Goal: Answer question/provide support

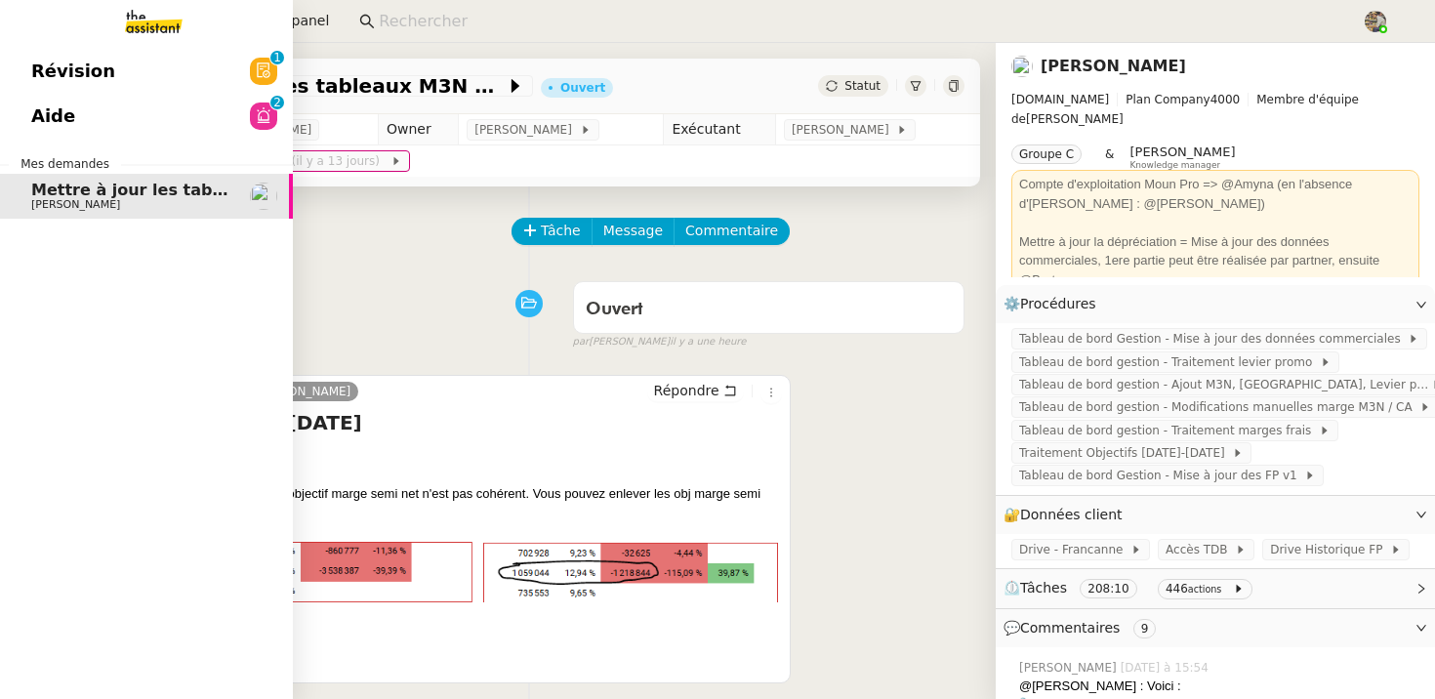
click at [93, 83] on span "Révision" at bounding box center [73, 71] width 84 height 29
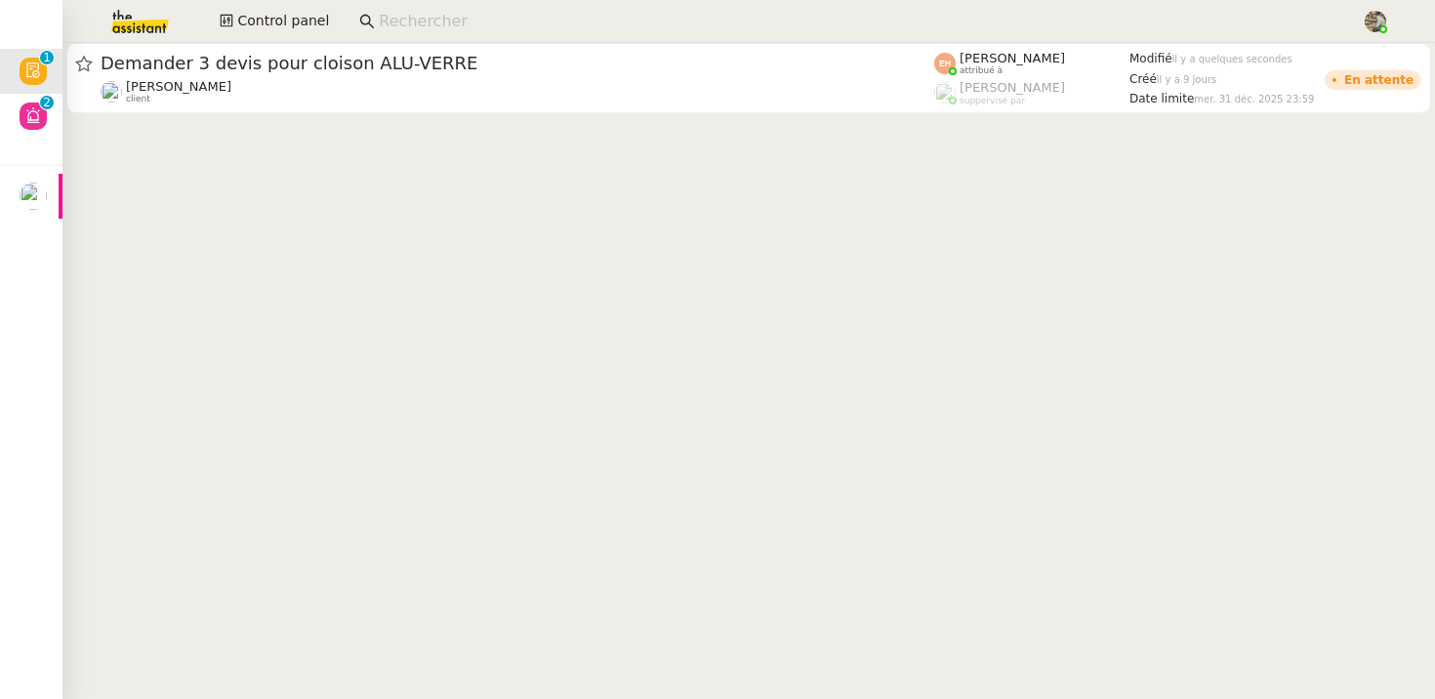
click at [393, 22] on input at bounding box center [860, 22] width 963 height 26
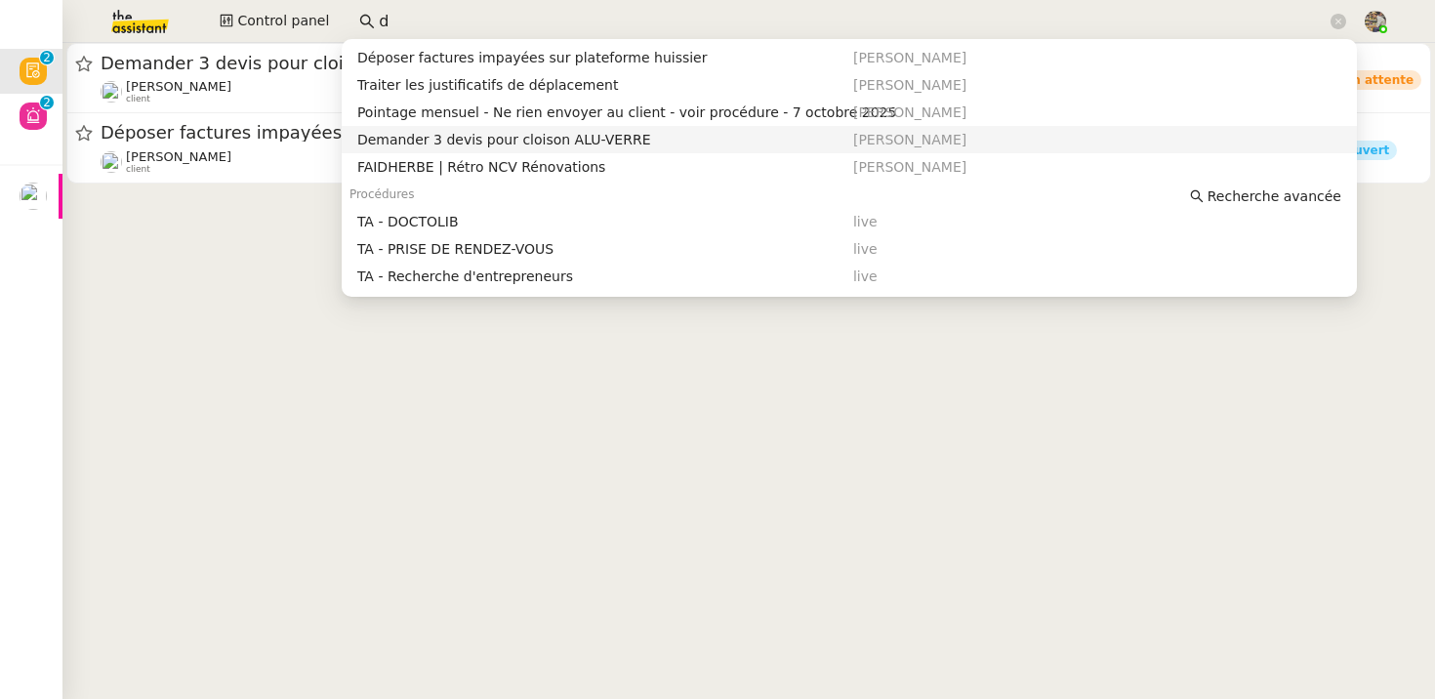
scroll to position [137, 0]
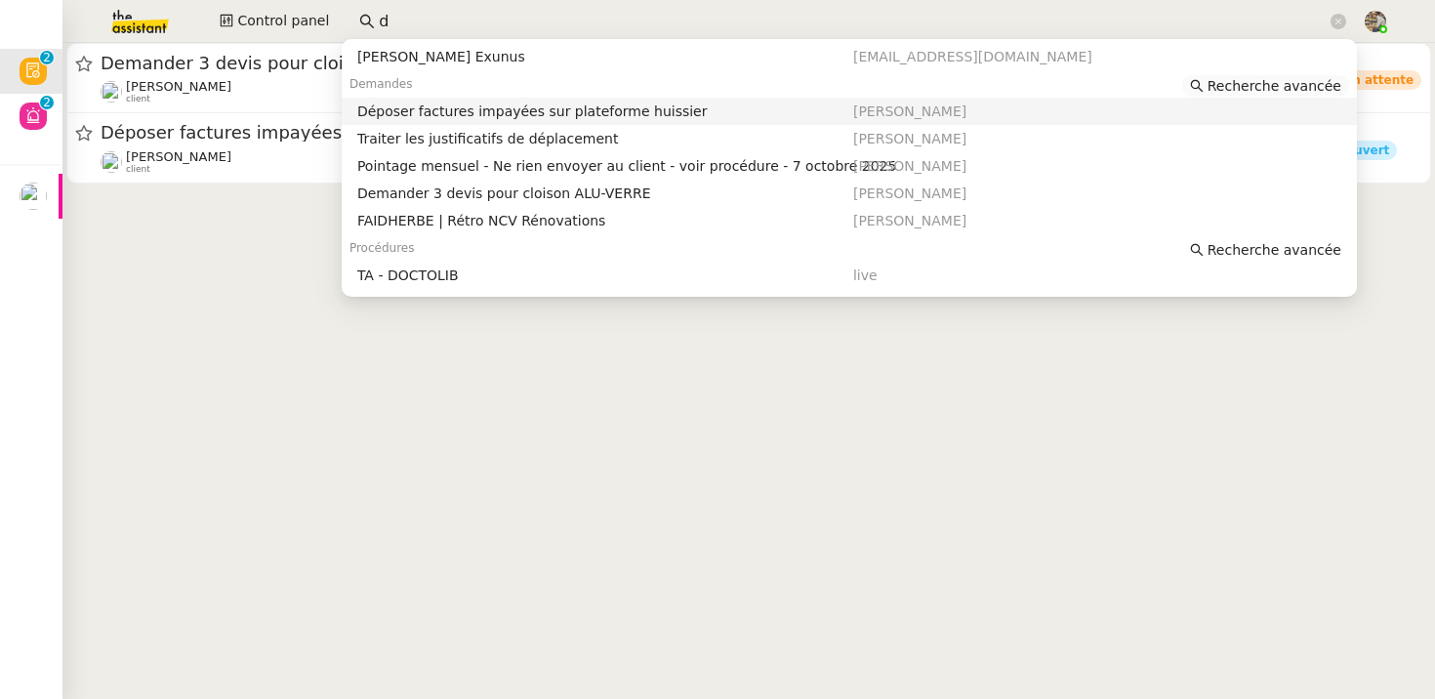
type input "d"
click at [1242, 89] on span "Recherche avancée" at bounding box center [1274, 86] width 134 height 20
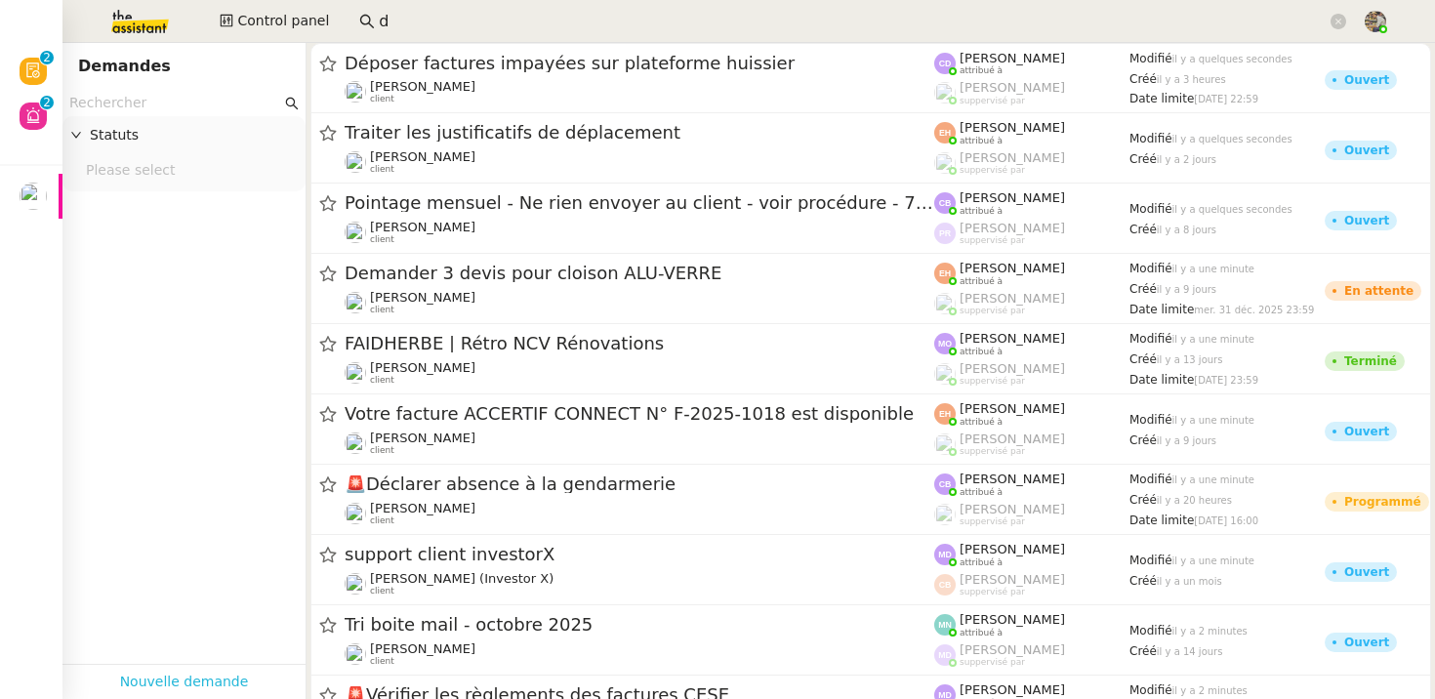
click at [181, 673] on link "Nouvelle demande" at bounding box center [184, 682] width 129 height 22
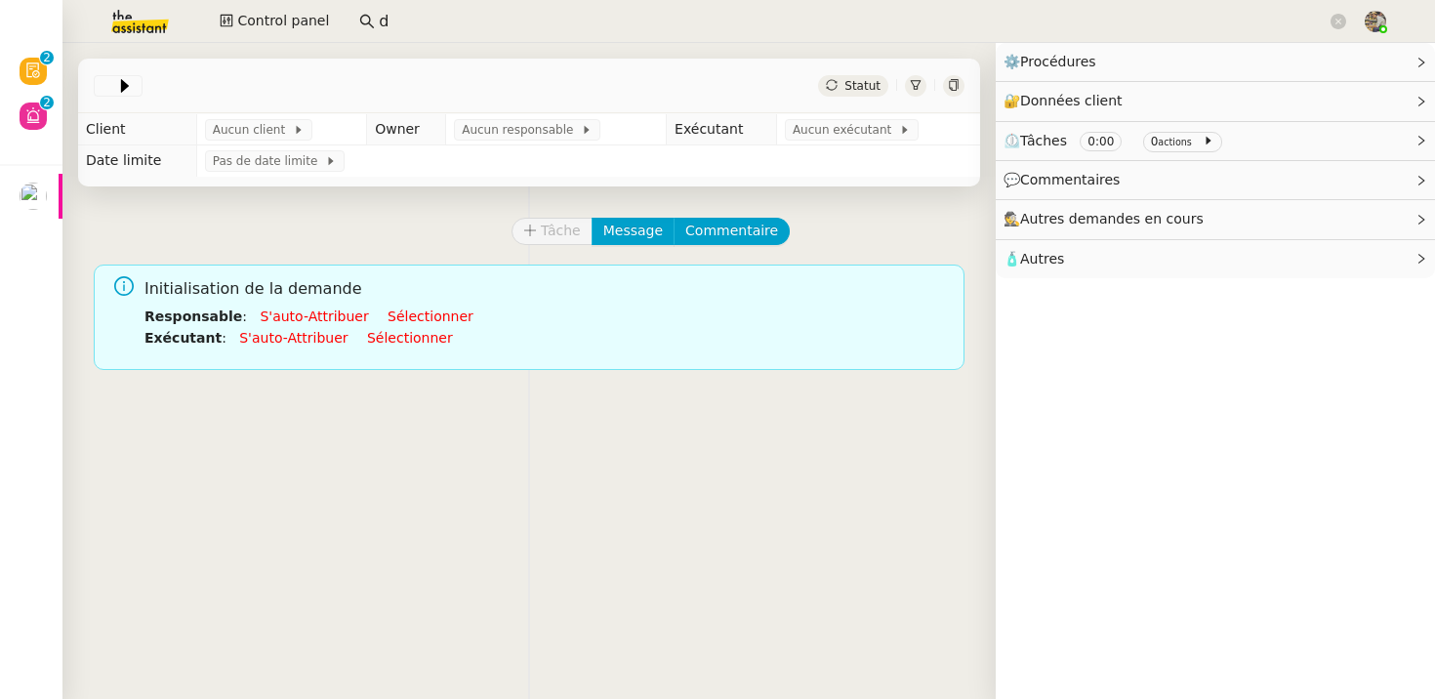
click at [321, 322] on link "S'auto-attribuer" at bounding box center [314, 316] width 108 height 16
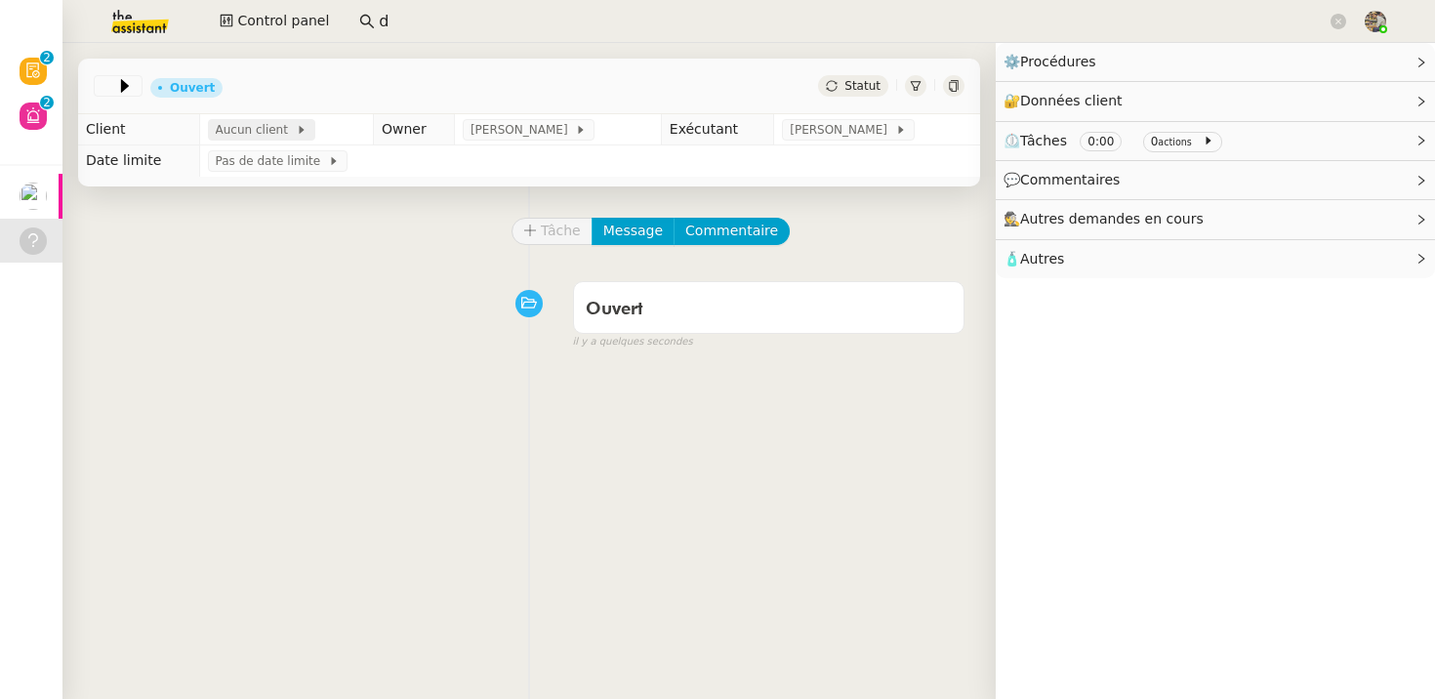
click at [242, 123] on span "Aucun client" at bounding box center [256, 130] width 80 height 20
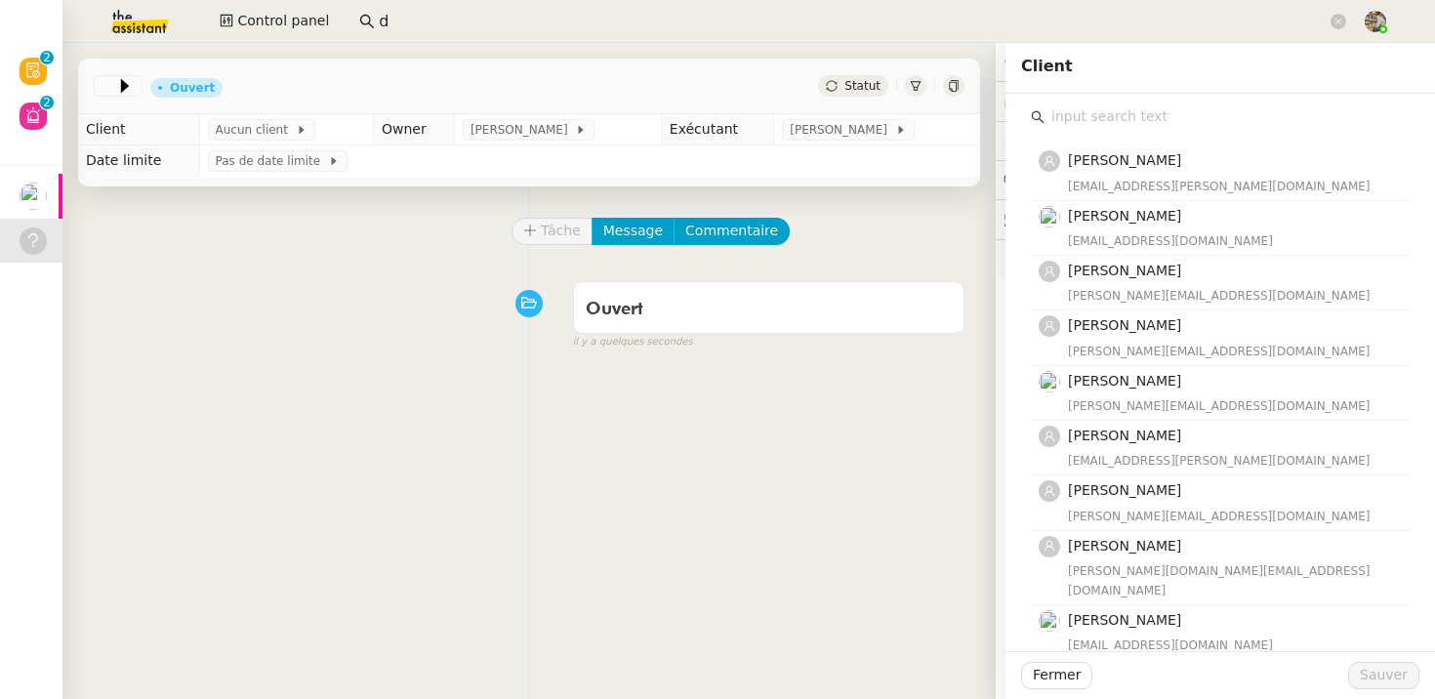
click at [1133, 128] on input "text" at bounding box center [1226, 116] width 365 height 26
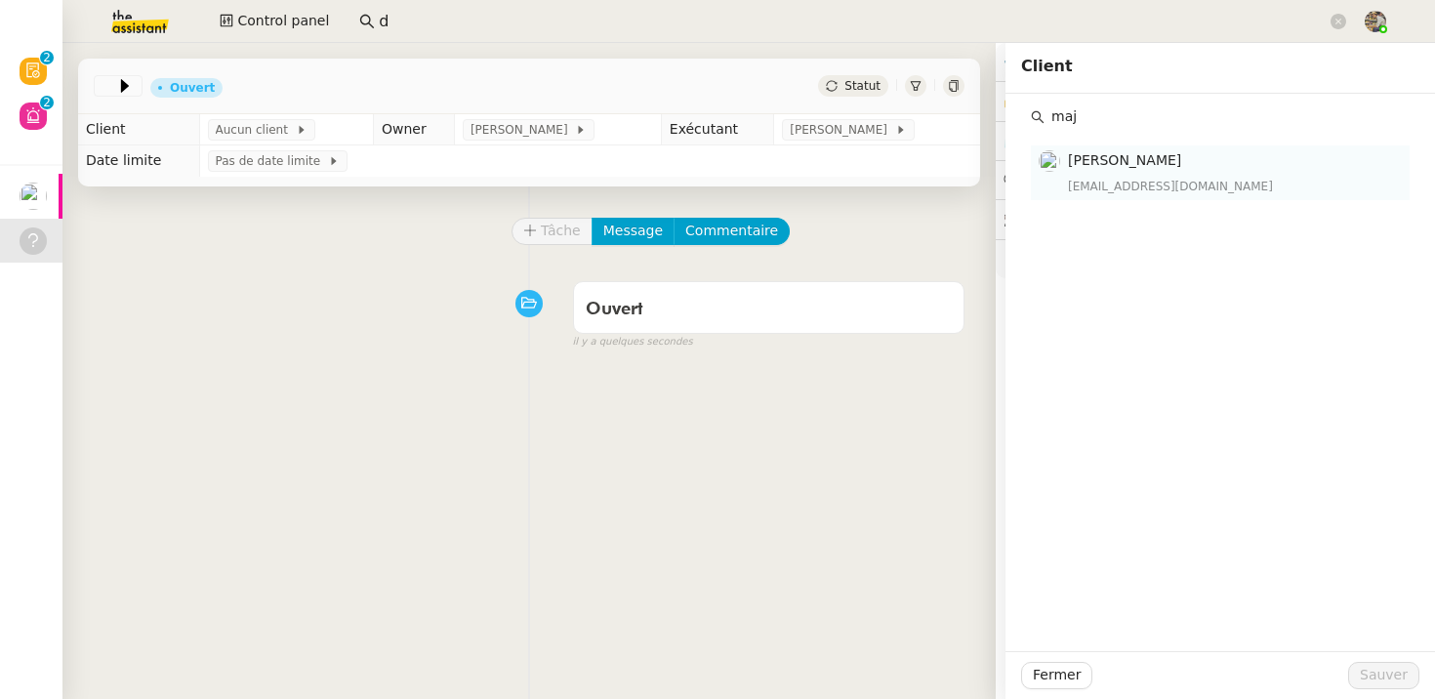
type input "maj"
click at [1129, 158] on span "[PERSON_NAME]" at bounding box center [1124, 160] width 113 height 16
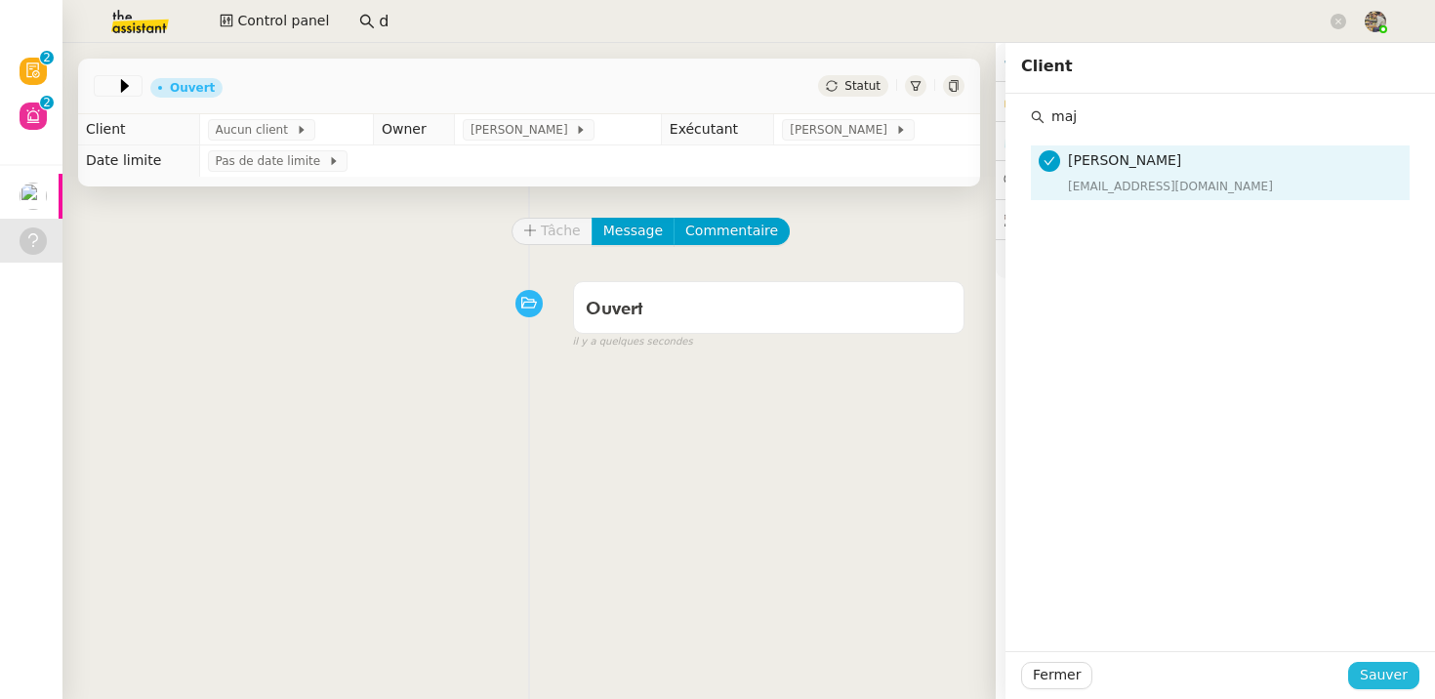
click at [1389, 679] on span "Sauver" at bounding box center [1384, 675] width 48 height 22
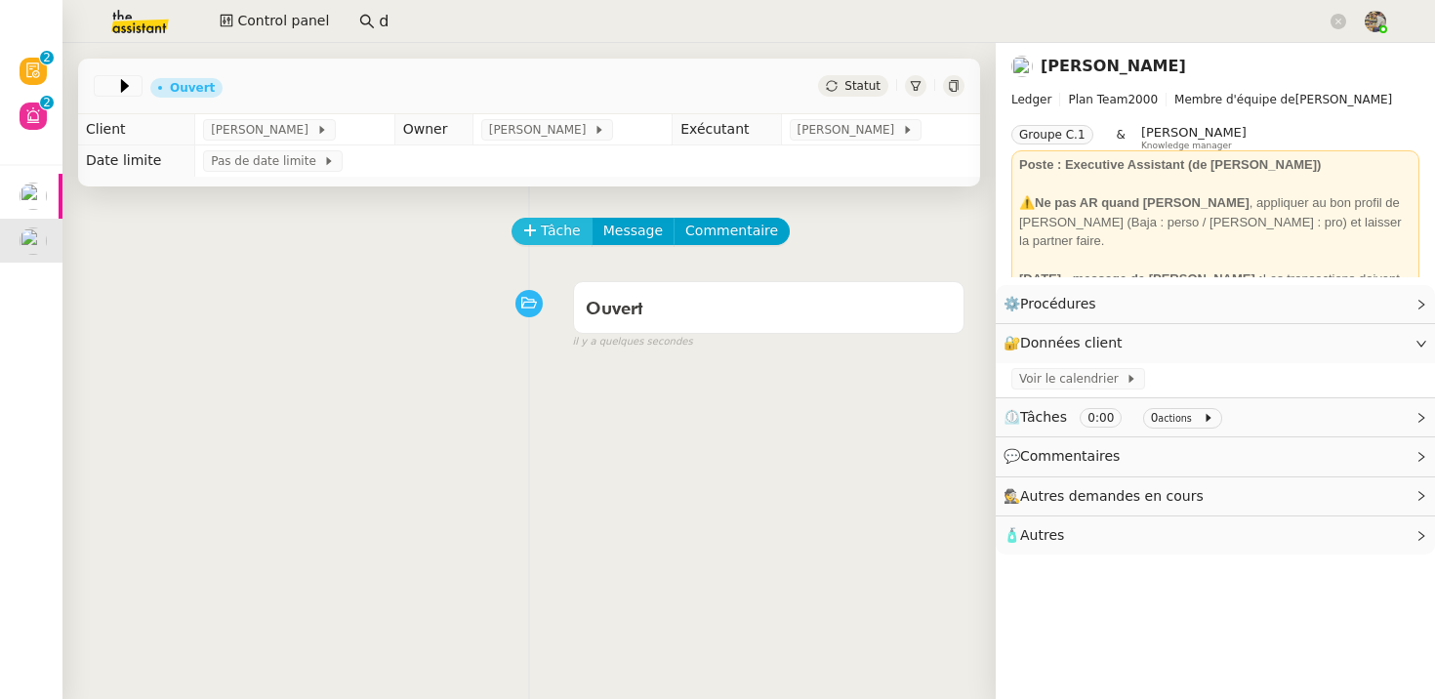
click at [559, 238] on span "Tâche" at bounding box center [561, 231] width 40 height 22
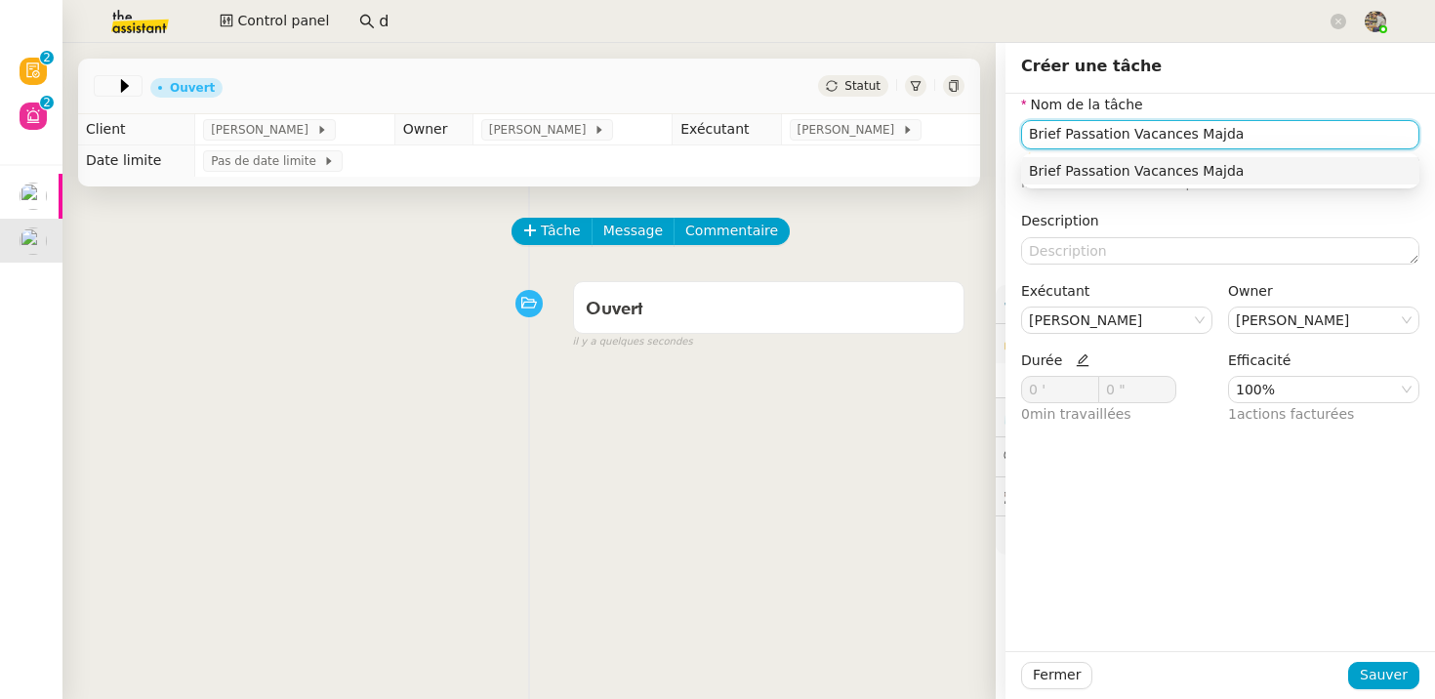
click at [1119, 175] on div "Brief Passation Vacances Majda" at bounding box center [1220, 171] width 383 height 18
type input "Brief Passation Vacances Majda"
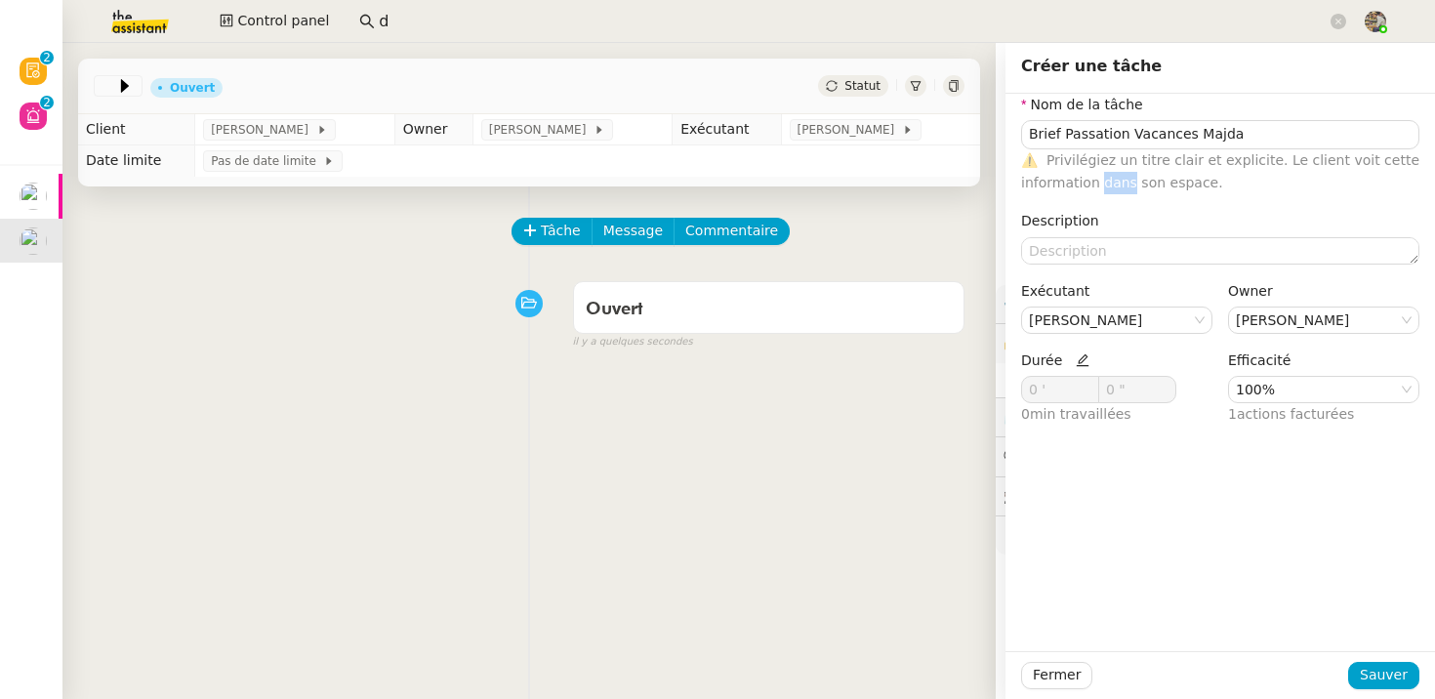
click at [1119, 175] on span "Privilégiez un titre clair et explicite. Le client voit cette information dans …" at bounding box center [1220, 171] width 398 height 38
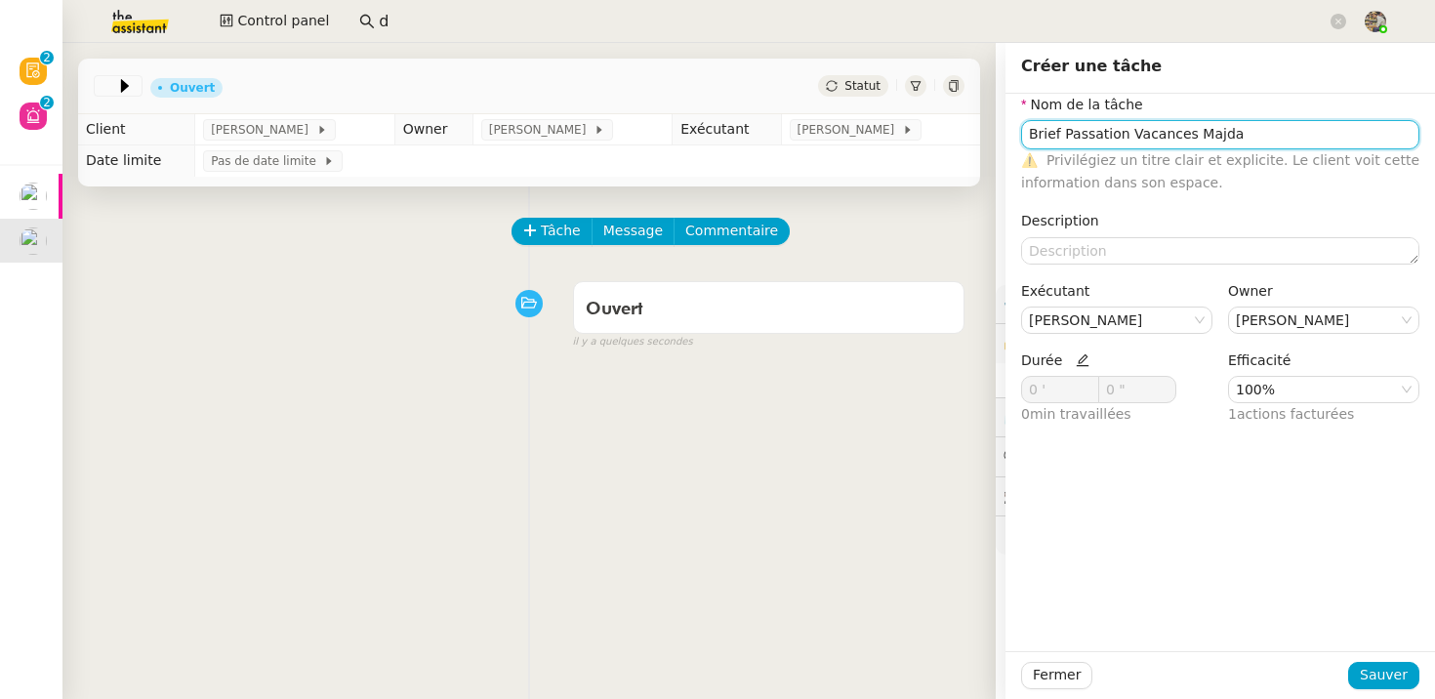
click at [1120, 127] on input "Brief Passation Vacances Majda" at bounding box center [1220, 134] width 398 height 28
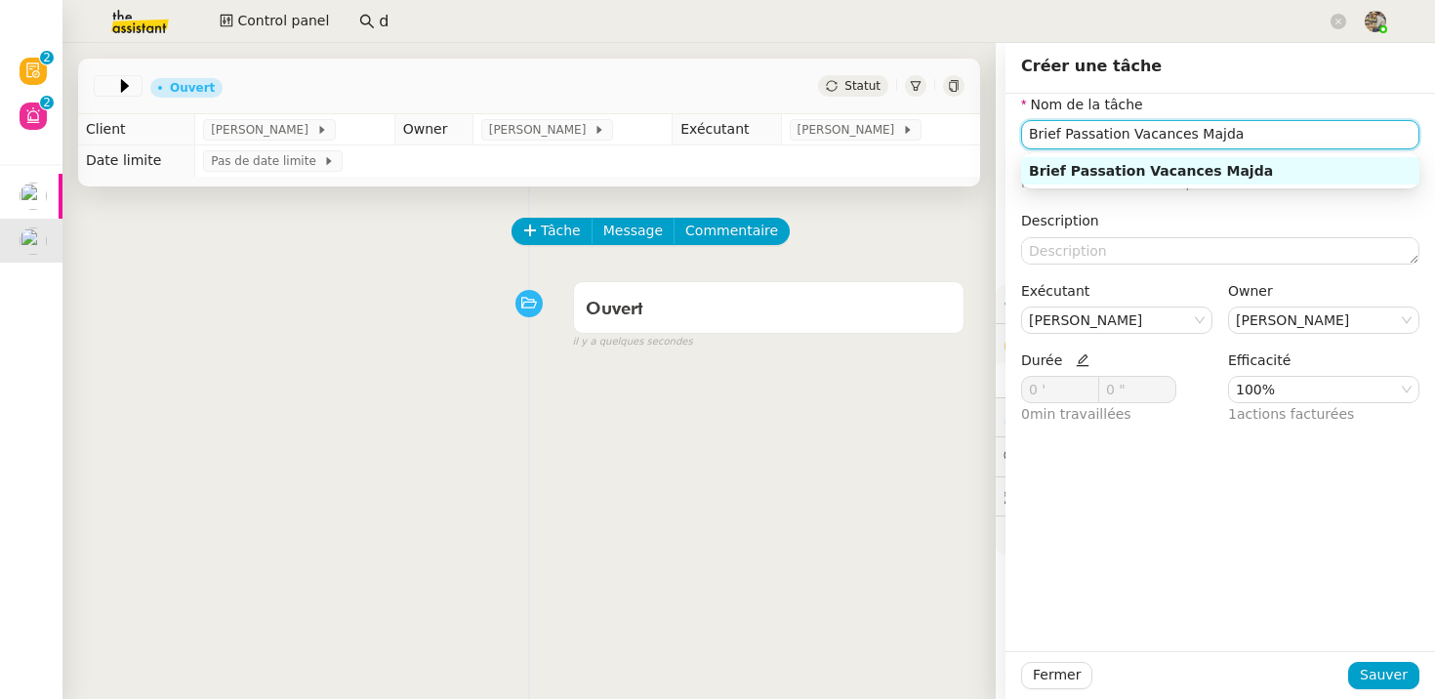
click at [1120, 127] on input "Brief Passation Vacances Majda" at bounding box center [1220, 134] width 398 height 28
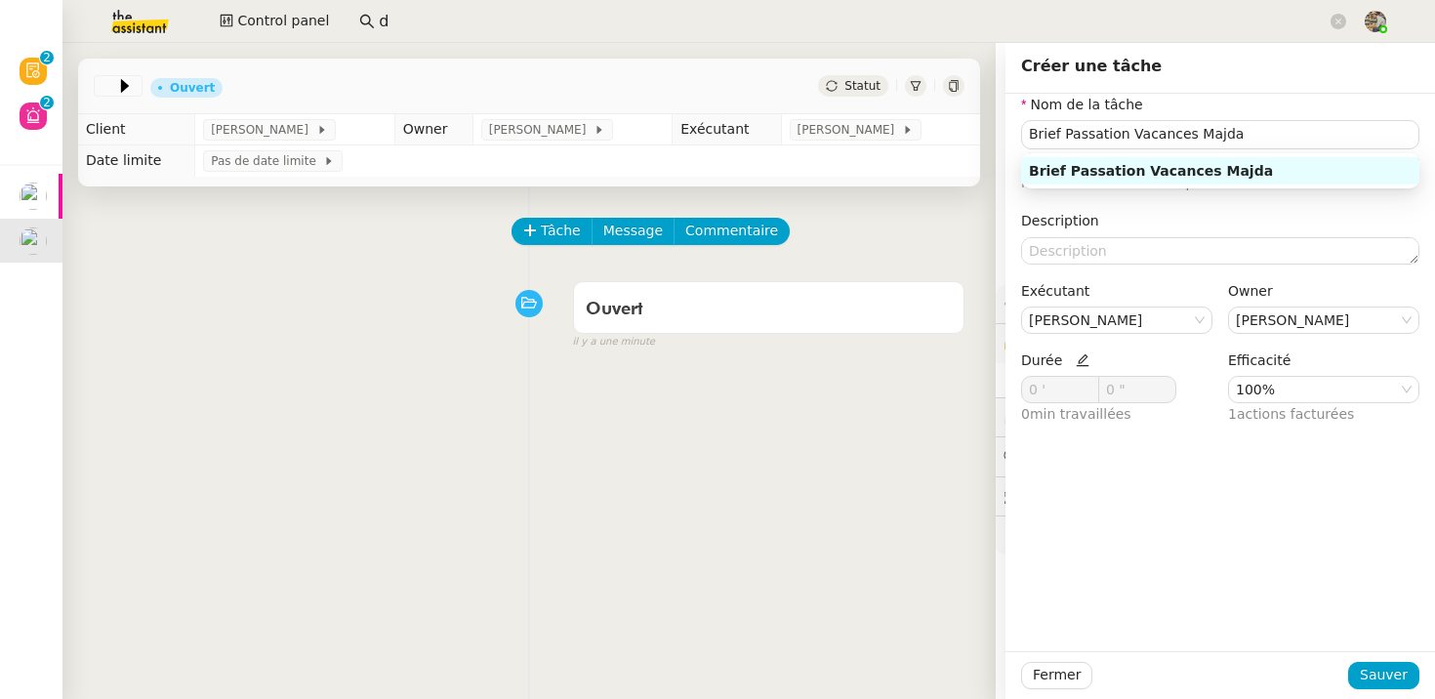
click at [1219, 206] on div "Nom de la tâche Brief Passation Vacances Majda ⚠️ Privilégiez un titre clair et…" at bounding box center [1220, 268] width 398 height 348
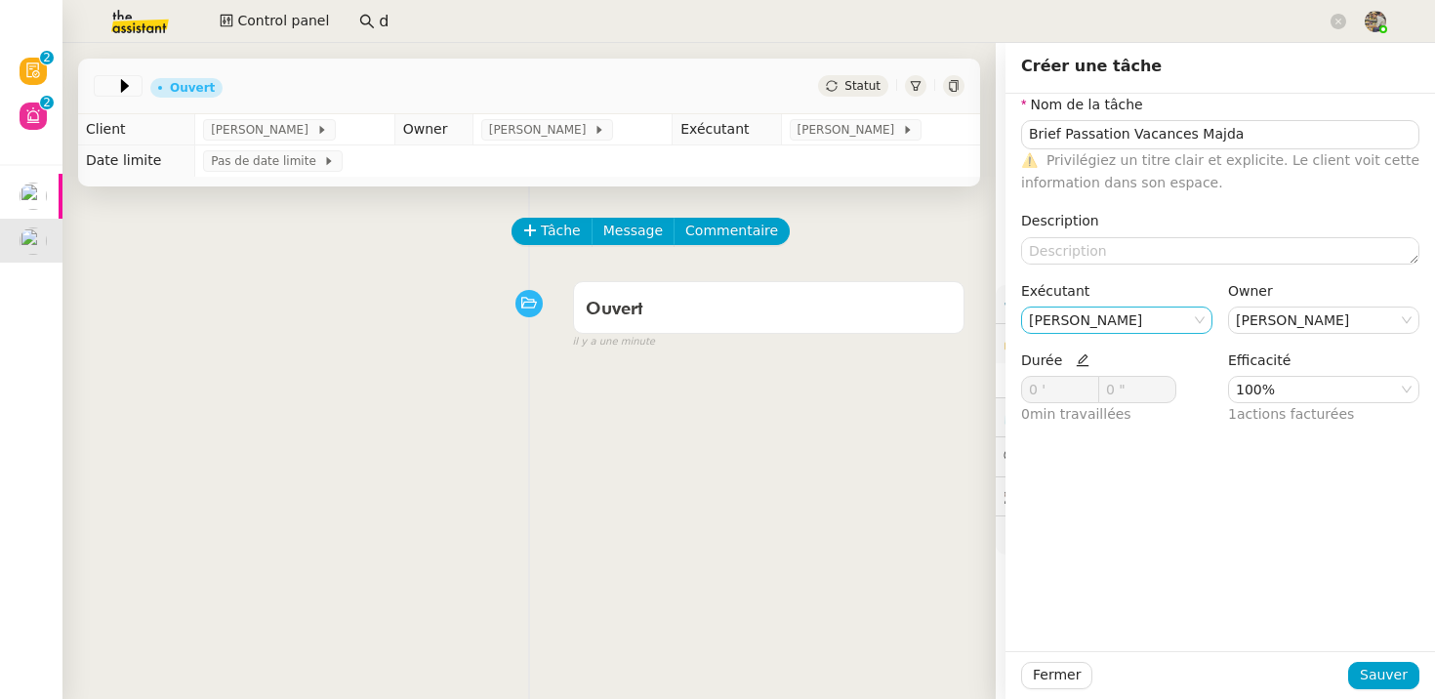
click at [1142, 323] on nz-select-item "[PERSON_NAME]" at bounding box center [1117, 319] width 176 height 25
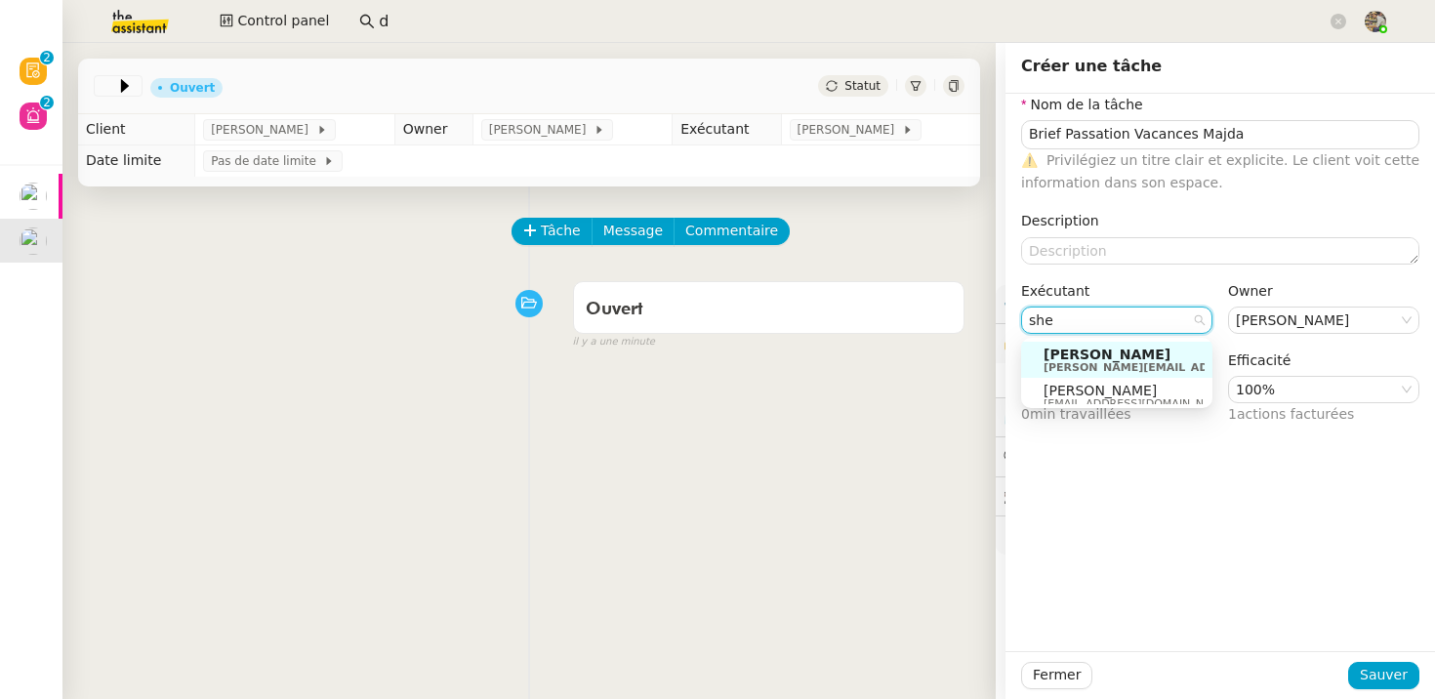
type input "she"
click at [1136, 351] on span "[PERSON_NAME]" at bounding box center [1197, 354] width 309 height 16
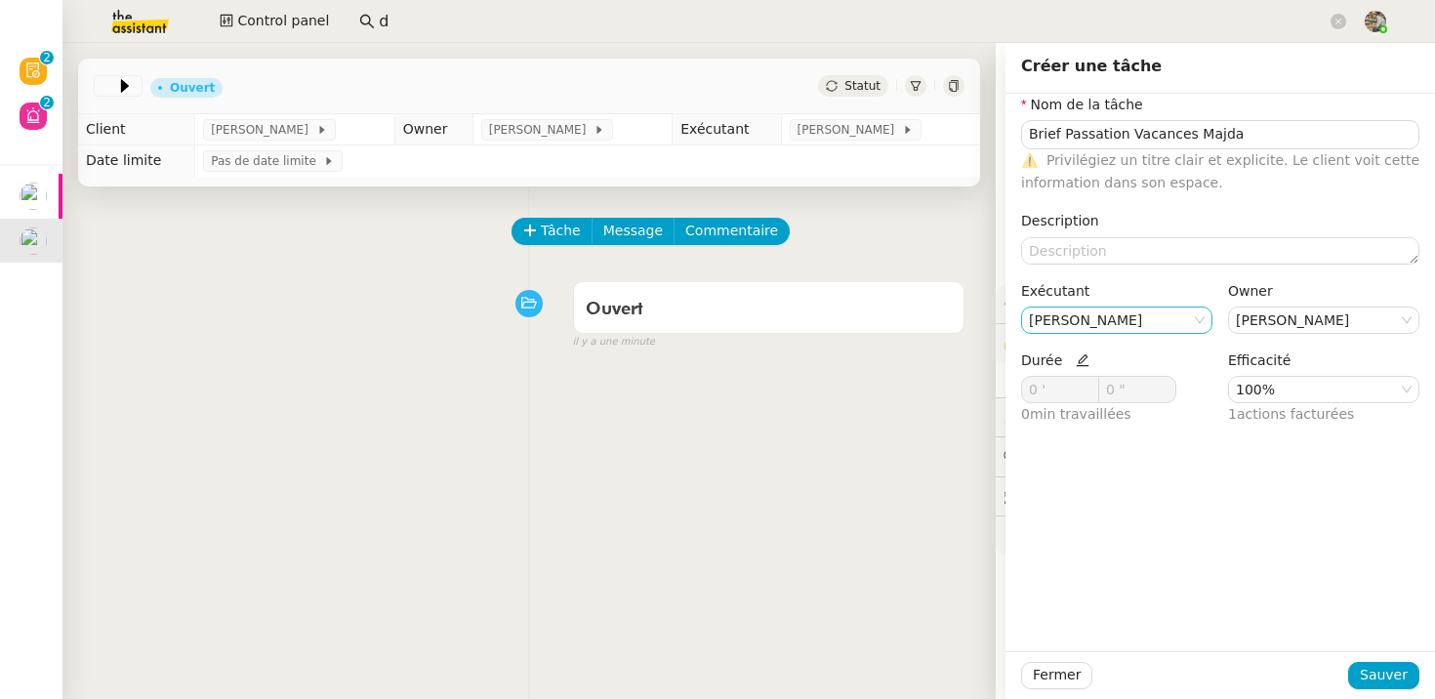
click at [1139, 314] on nz-select-item "[PERSON_NAME]" at bounding box center [1117, 319] width 176 height 25
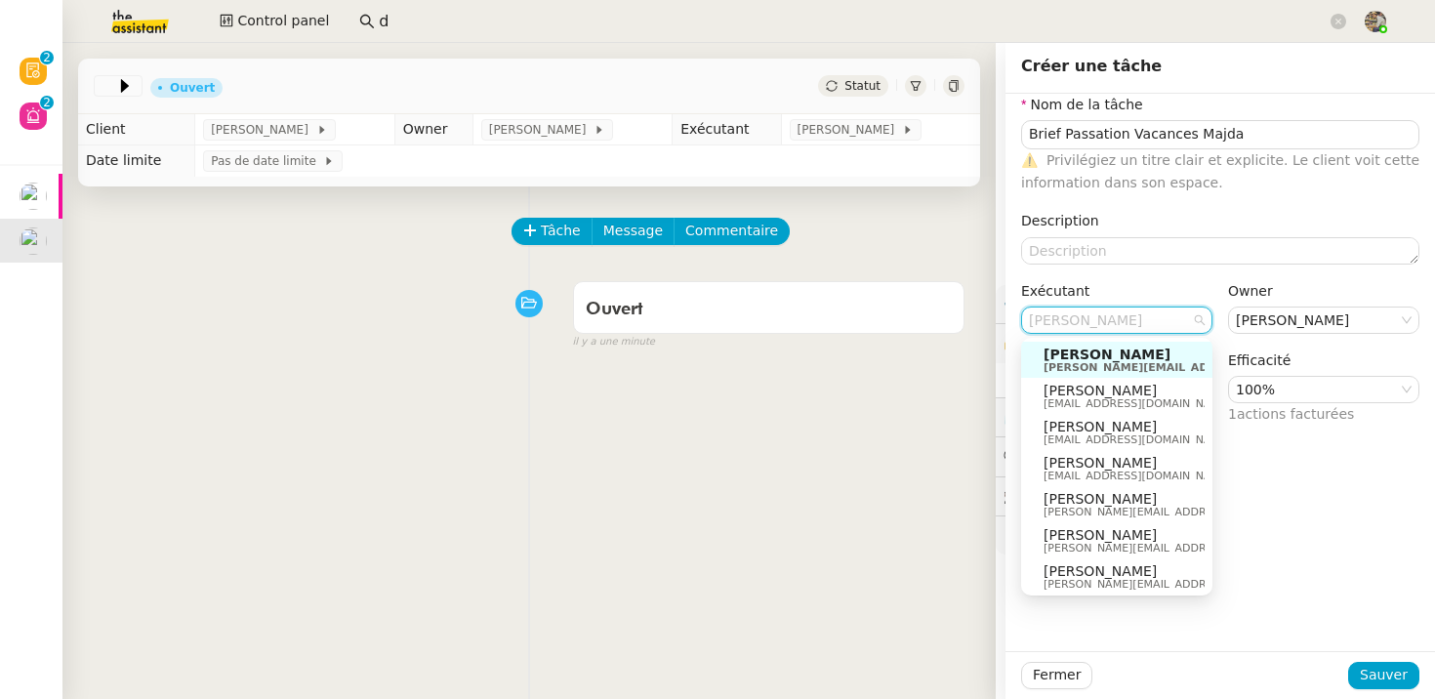
click at [1139, 314] on nz-select-item "[PERSON_NAME]" at bounding box center [1117, 319] width 176 height 25
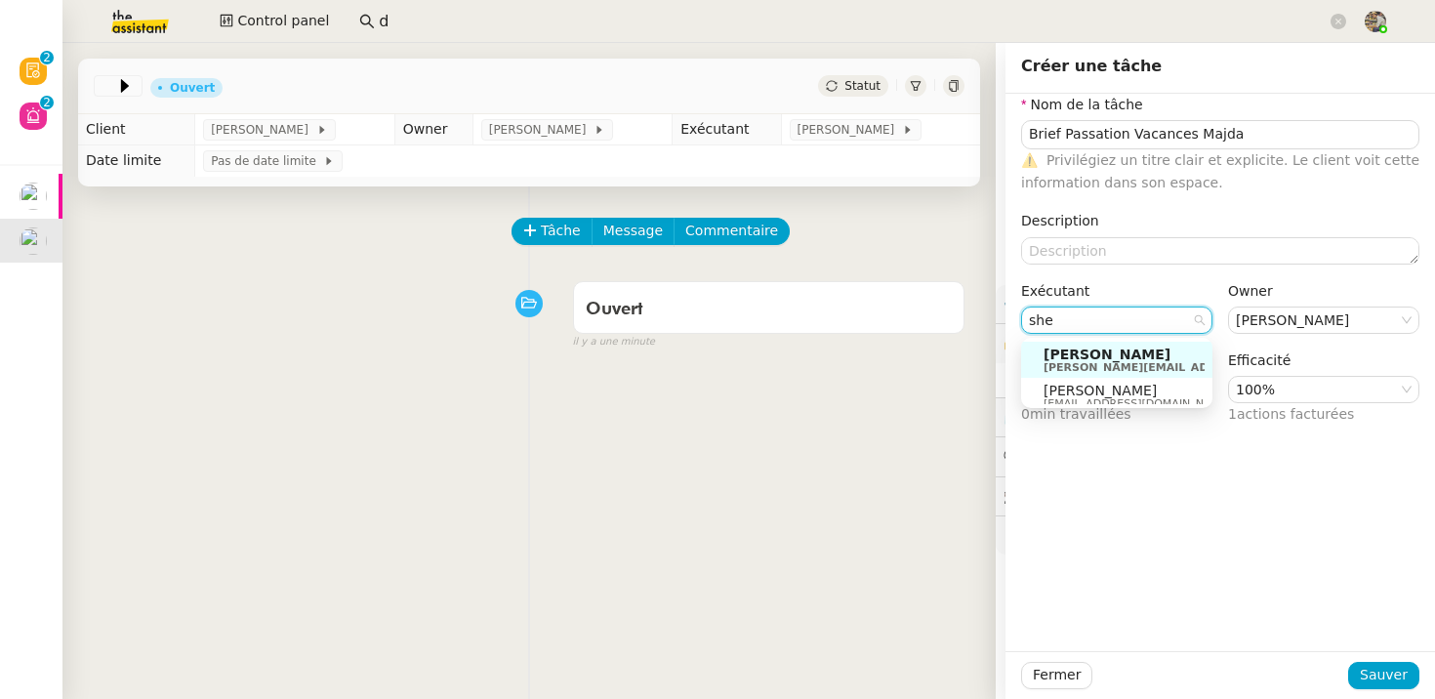
type input "she"
click at [1133, 383] on span "[PERSON_NAME]" at bounding box center [1136, 391] width 187 height 16
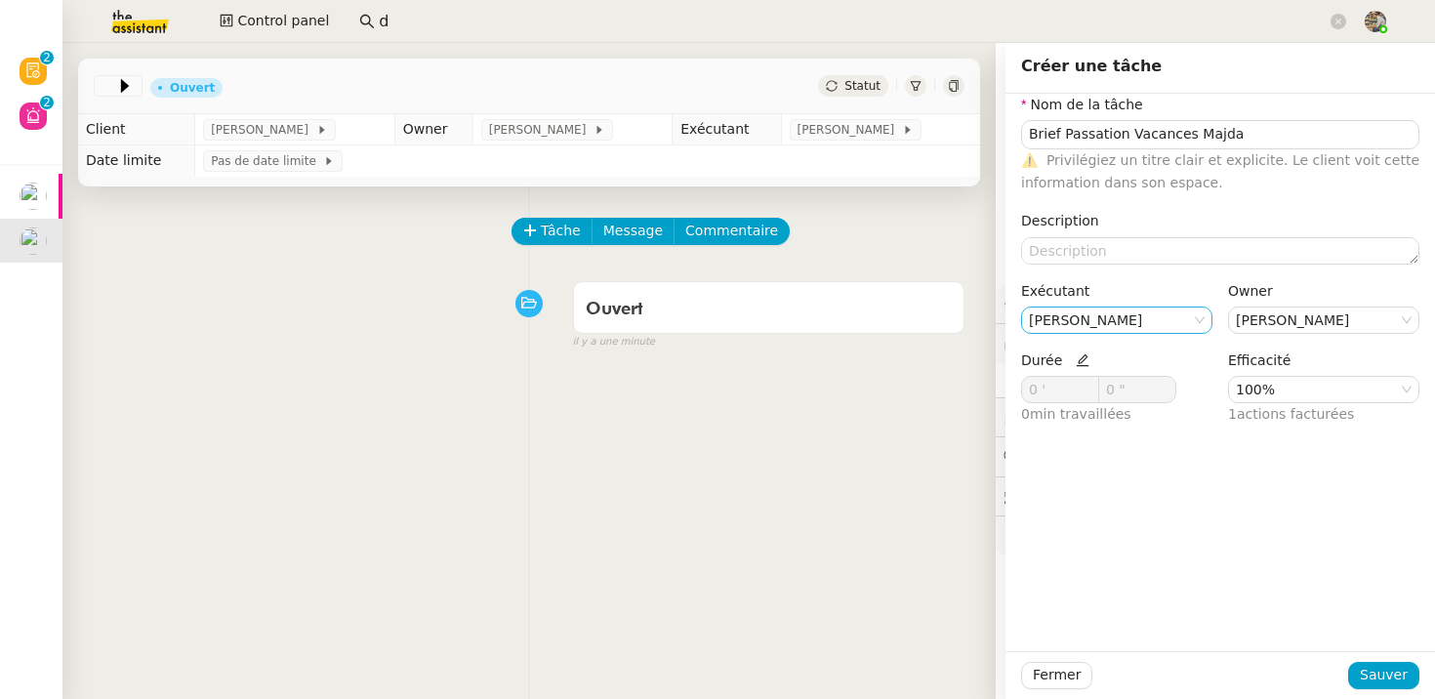
click at [1076, 359] on icon at bounding box center [1083, 360] width 14 height 14
click at [1079, 365] on icon at bounding box center [1083, 360] width 14 height 14
click at [1078, 359] on icon at bounding box center [1082, 360] width 13 height 13
drag, startPoint x: 1037, startPoint y: 398, endPoint x: 934, endPoint y: 378, distance: 104.5
click at [934, 378] on app-ticket "Ouvert Statut Client [PERSON_NAME] Owner [PERSON_NAME] Exécutant [PERSON_NAME] …" at bounding box center [748, 371] width 1372 height 656
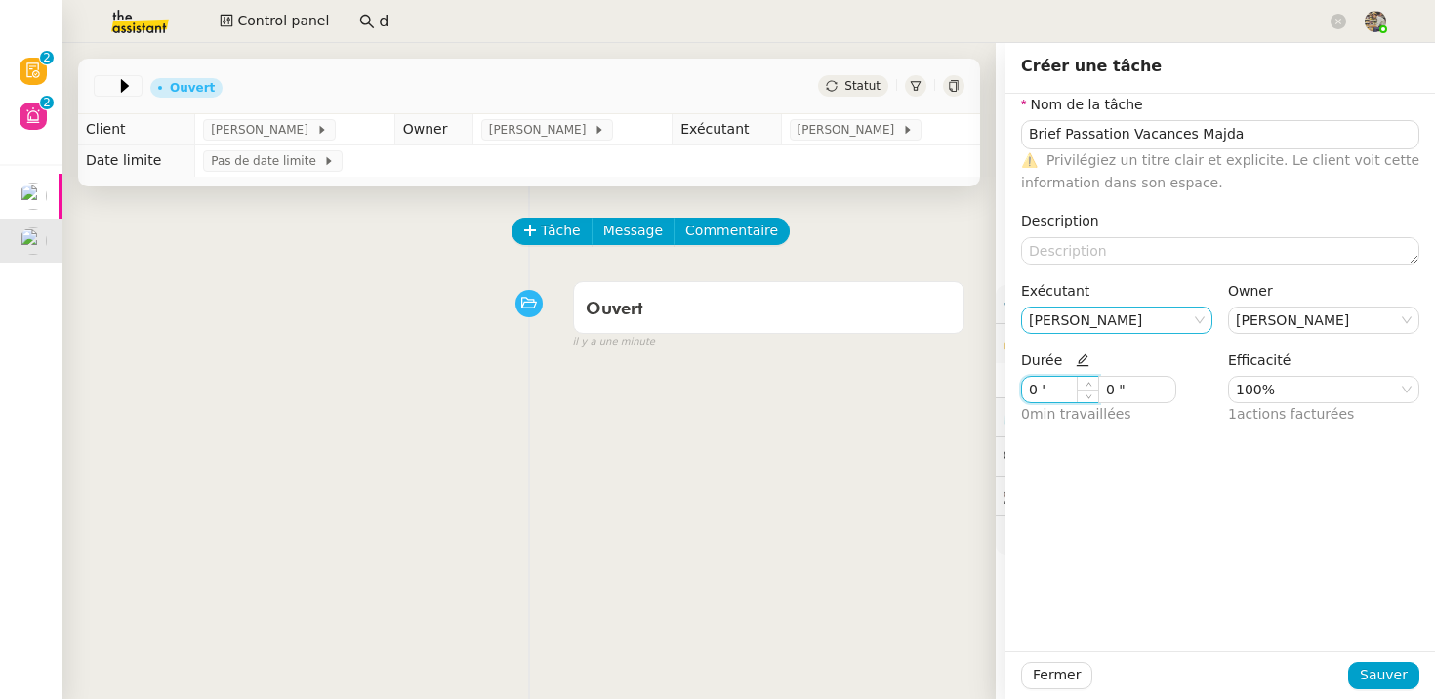
click at [1038, 387] on input "0 '" at bounding box center [1060, 389] width 76 height 25
drag, startPoint x: 1037, startPoint y: 392, endPoint x: 964, endPoint y: 390, distance: 72.3
click at [964, 390] on app-ticket "Ouvert Statut Client [PERSON_NAME] Owner [PERSON_NAME] Exécutant [PERSON_NAME] …" at bounding box center [748, 371] width 1372 height 656
type input "25 '"
click at [1066, 674] on span "Fermer" at bounding box center [1057, 675] width 48 height 22
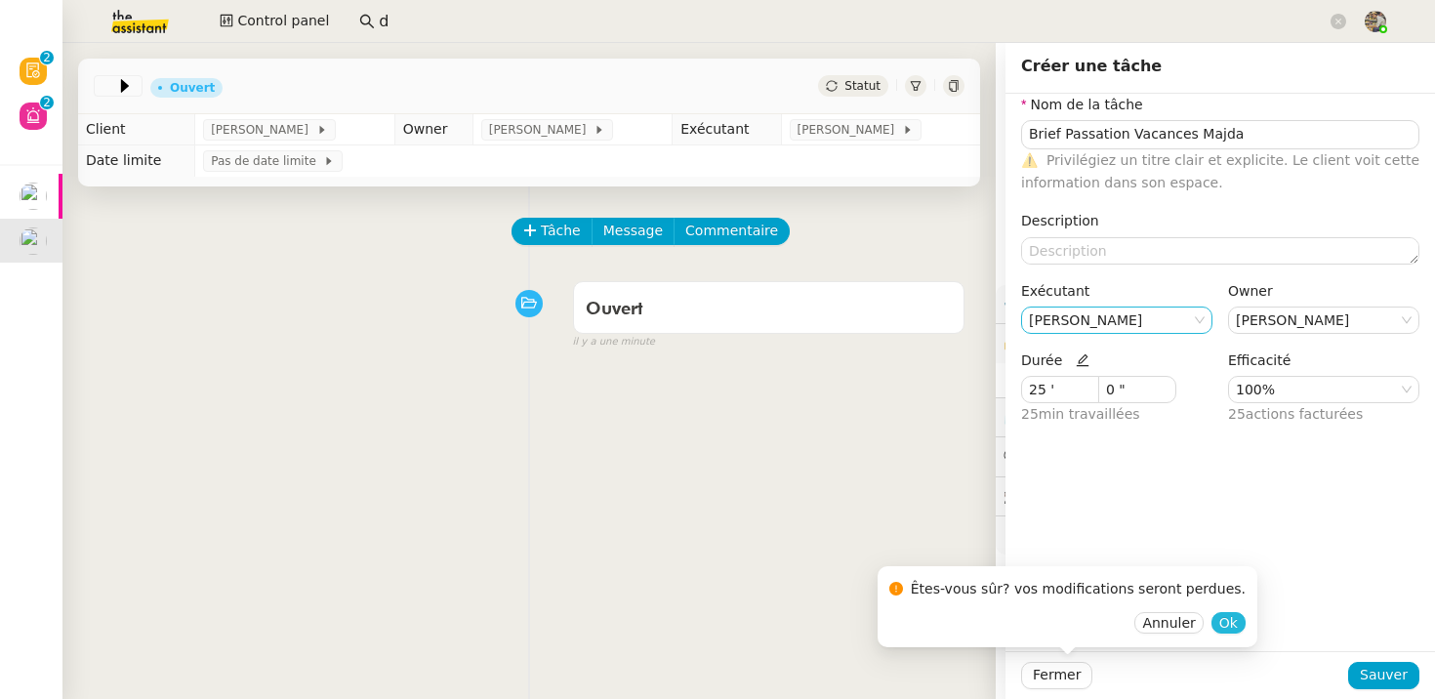
click at [1219, 616] on span "Ok" at bounding box center [1228, 623] width 19 height 20
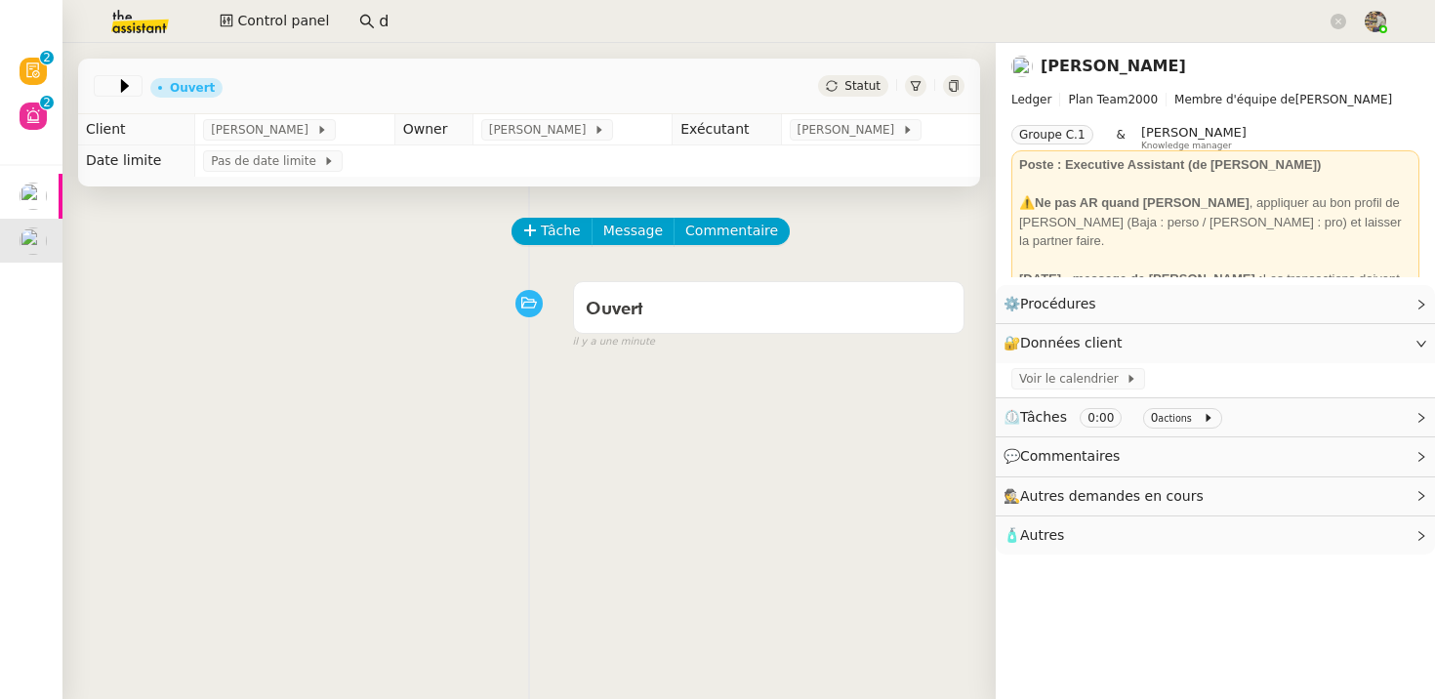
click at [807, 370] on div "Tâche Message Commentaire Veuillez patienter une erreur s'est produite 👌👌👌 mess…" at bounding box center [528, 535] width 933 height 699
click at [829, 131] on span "[PERSON_NAME]" at bounding box center [849, 130] width 104 height 20
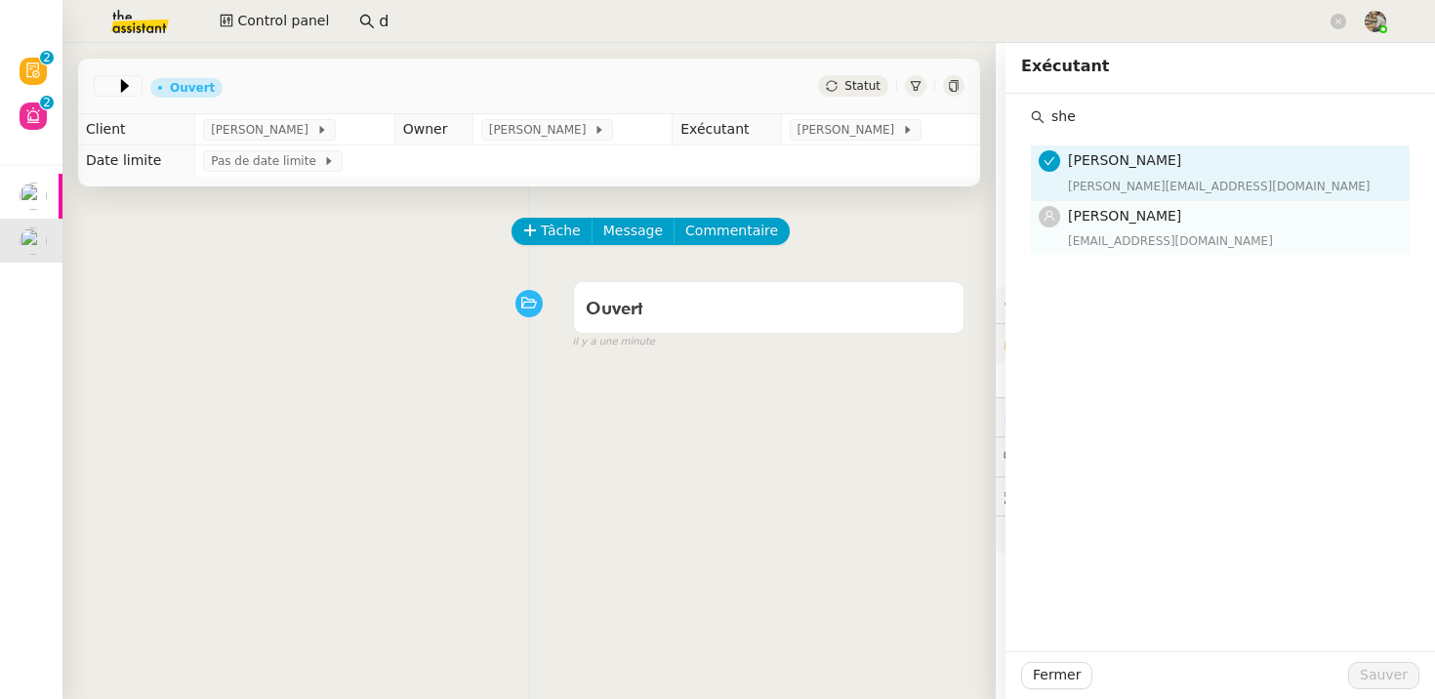
type input "she"
click at [1091, 220] on span "[PERSON_NAME]" at bounding box center [1124, 216] width 113 height 16
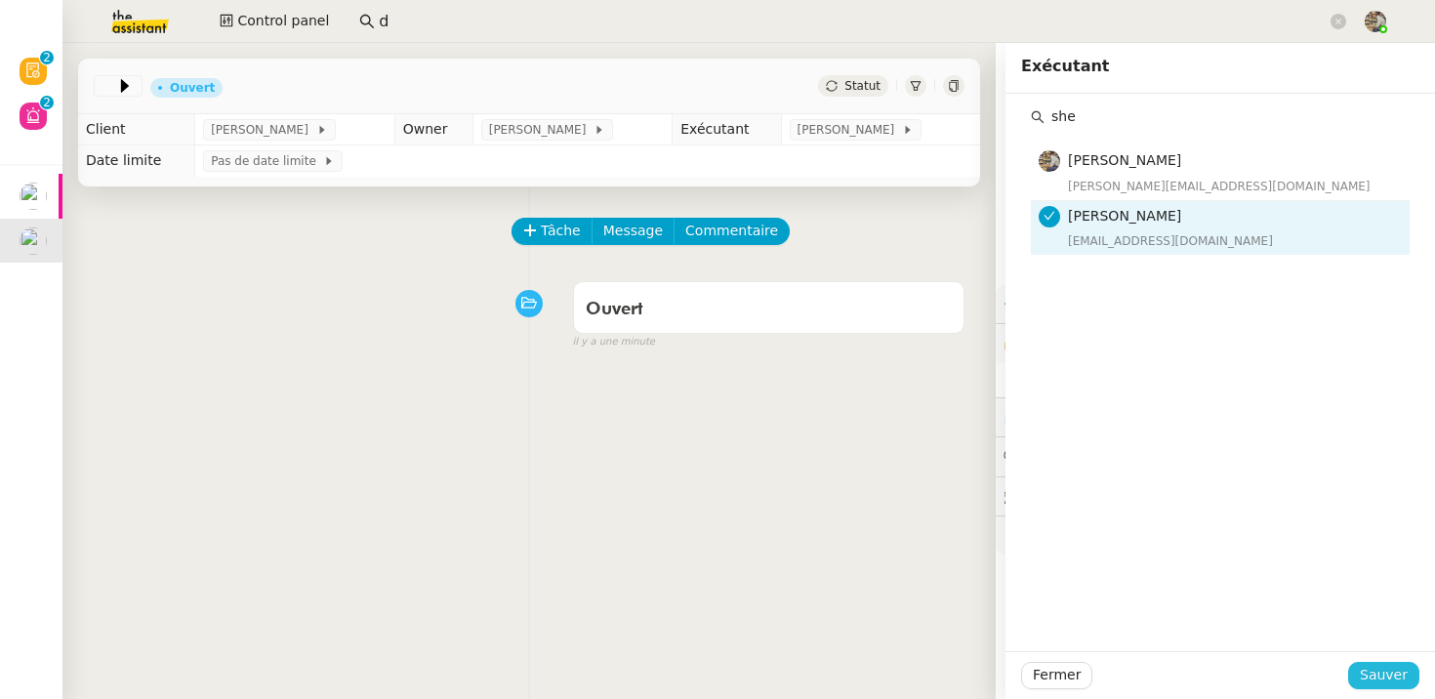
click at [1382, 665] on span "Sauver" at bounding box center [1384, 675] width 48 height 22
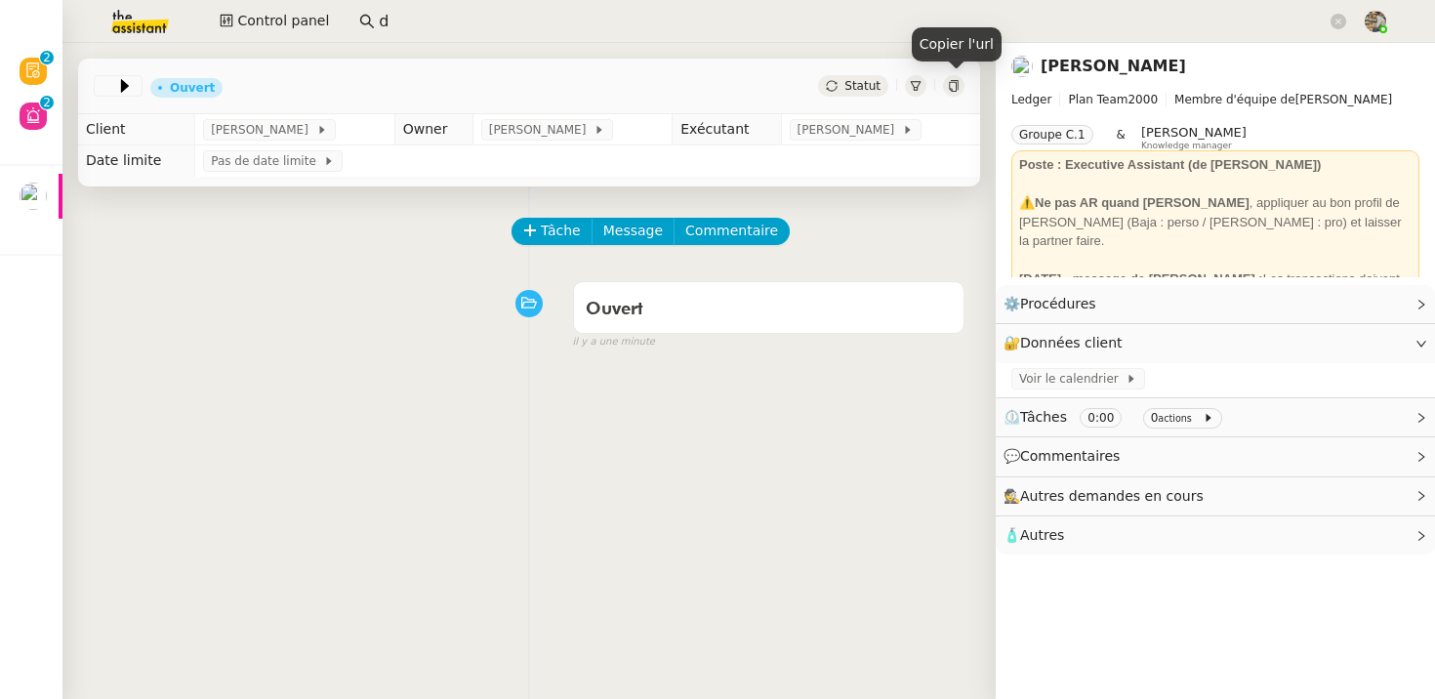
click at [950, 88] on icon at bounding box center [954, 86] width 12 height 12
click at [121, 86] on icon at bounding box center [125, 86] width 8 height 14
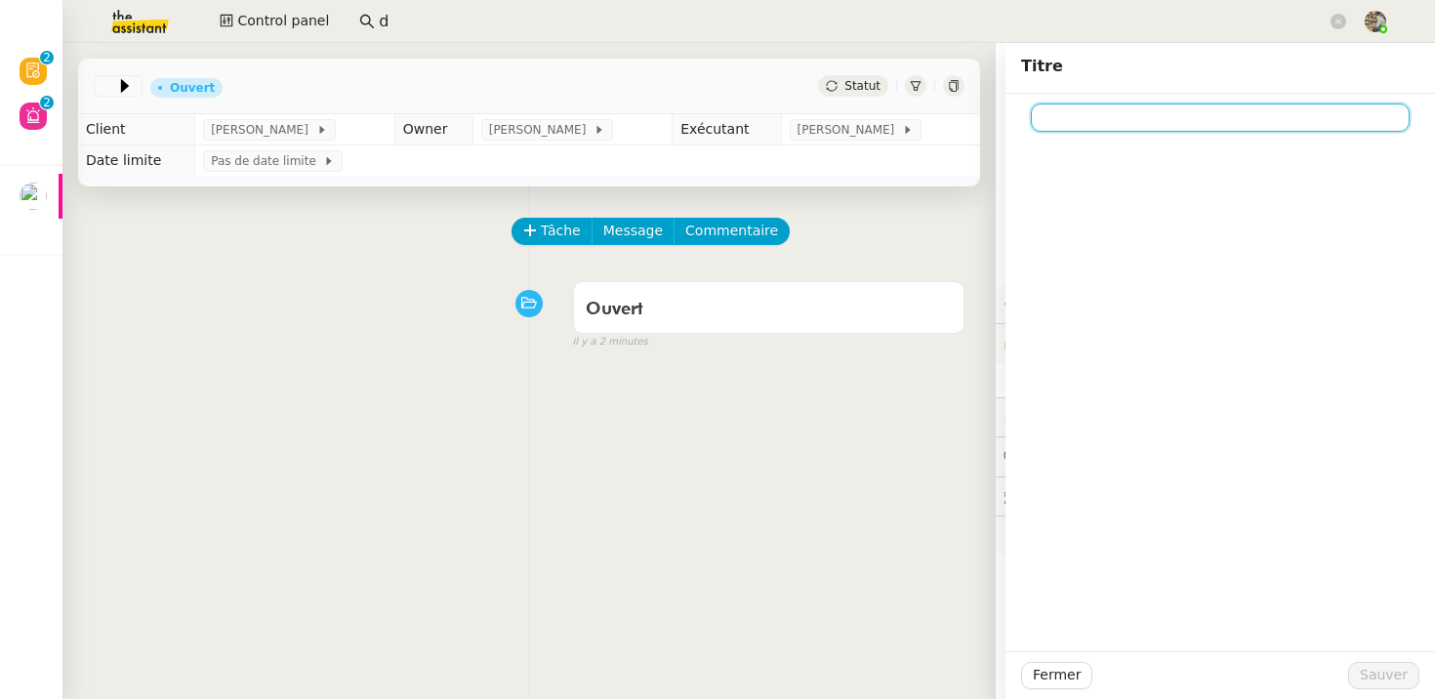
click at [1162, 124] on input at bounding box center [1220, 117] width 379 height 28
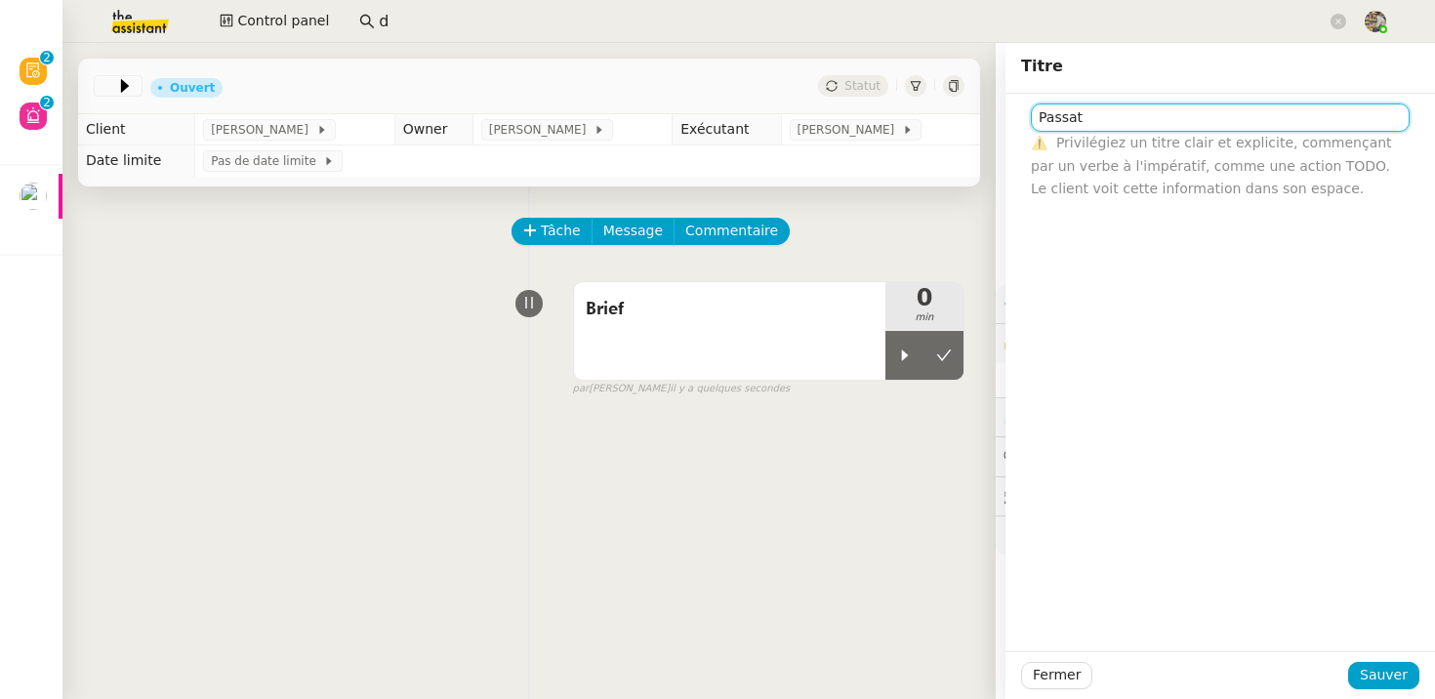
paste input "brief Passation Vacances Majda"
click at [1034, 118] on input "brief Passation Vacances Majda" at bounding box center [1220, 117] width 379 height 28
type input "Brief Passation Vacances Majda"
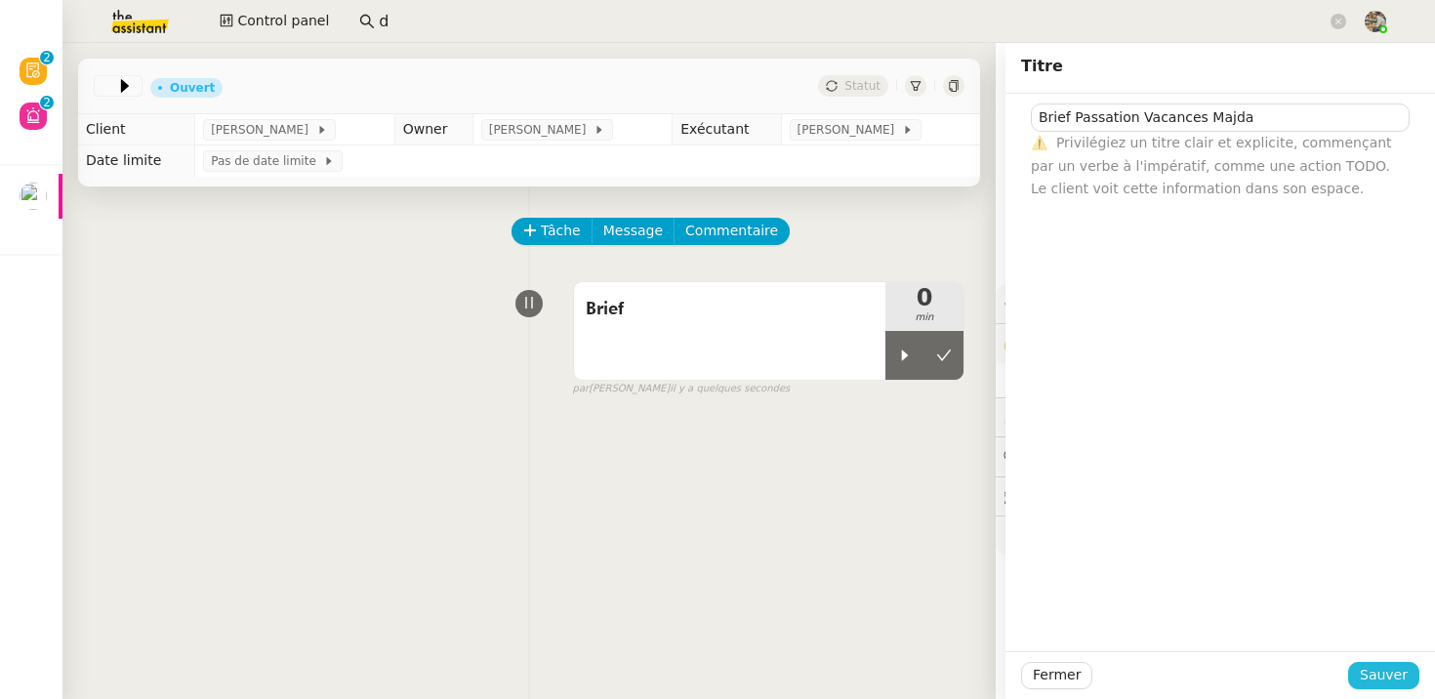
click at [1363, 665] on button "Sauver" at bounding box center [1383, 675] width 71 height 27
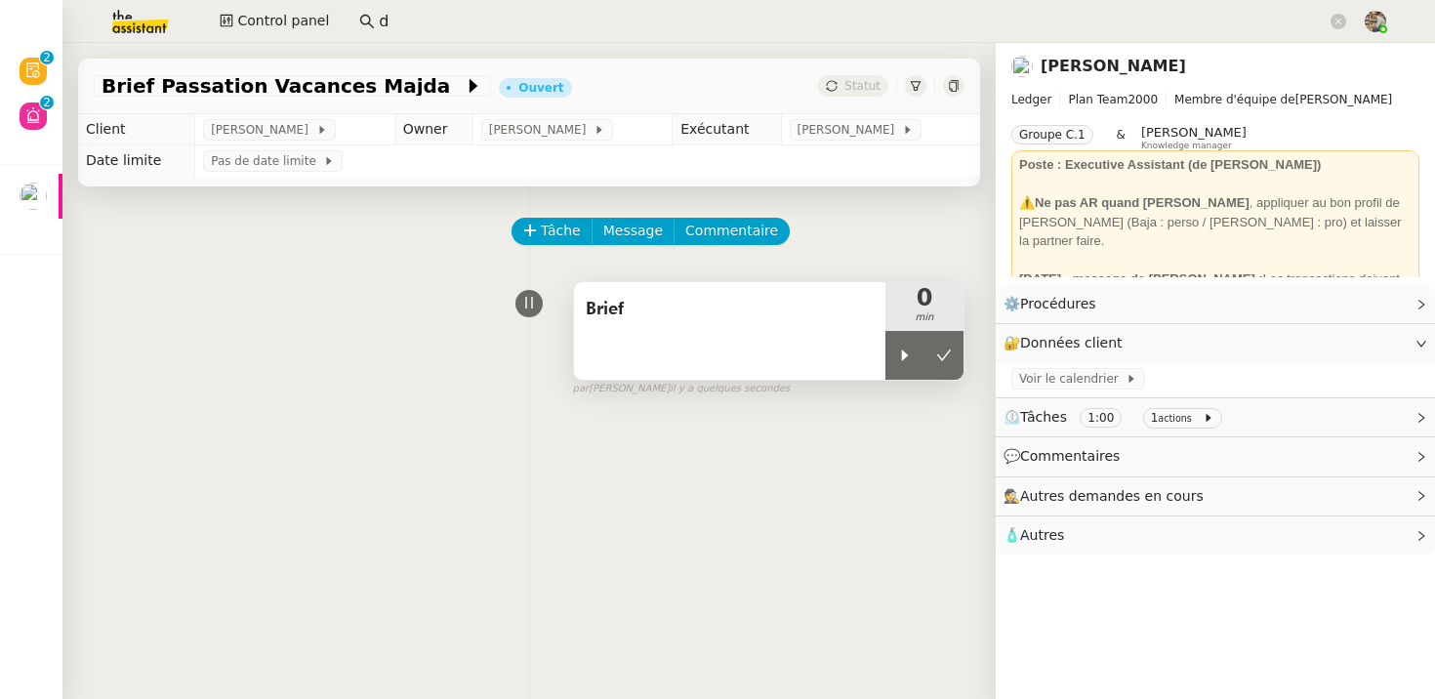
click at [752, 306] on span "Brief" at bounding box center [730, 309] width 288 height 29
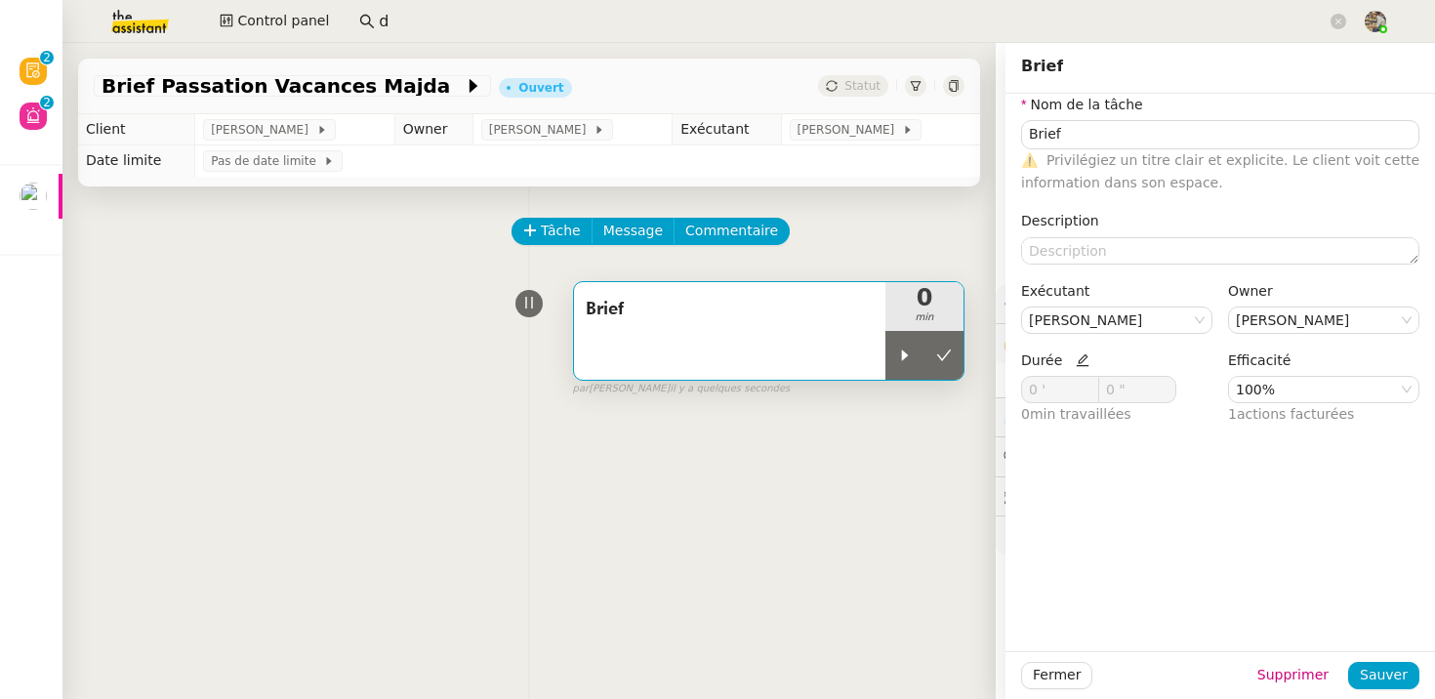
click at [1078, 361] on icon at bounding box center [1083, 360] width 14 height 14
drag, startPoint x: 1034, startPoint y: 388, endPoint x: 891, endPoint y: 388, distance: 142.5
click at [904, 388] on app-ticket "Brief Passation Vacances Majda Ouvert Statut Client [PERSON_NAME] Owner [PERSON…" at bounding box center [748, 371] width 1372 height 656
type input "25 '"
click at [1389, 678] on span "Sauver" at bounding box center [1384, 675] width 48 height 22
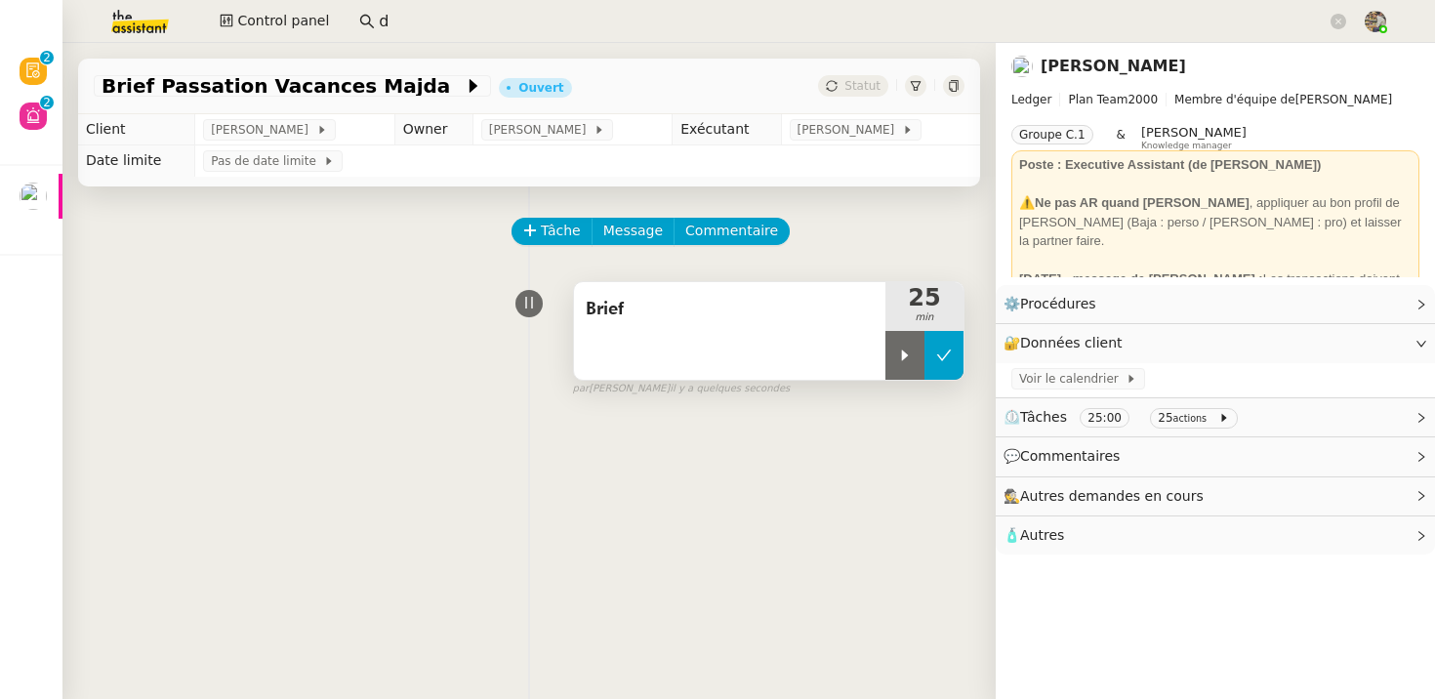
click at [943, 372] on button at bounding box center [943, 355] width 39 height 49
click at [707, 384] on span "il y a quelques secondes" at bounding box center [730, 389] width 120 height 17
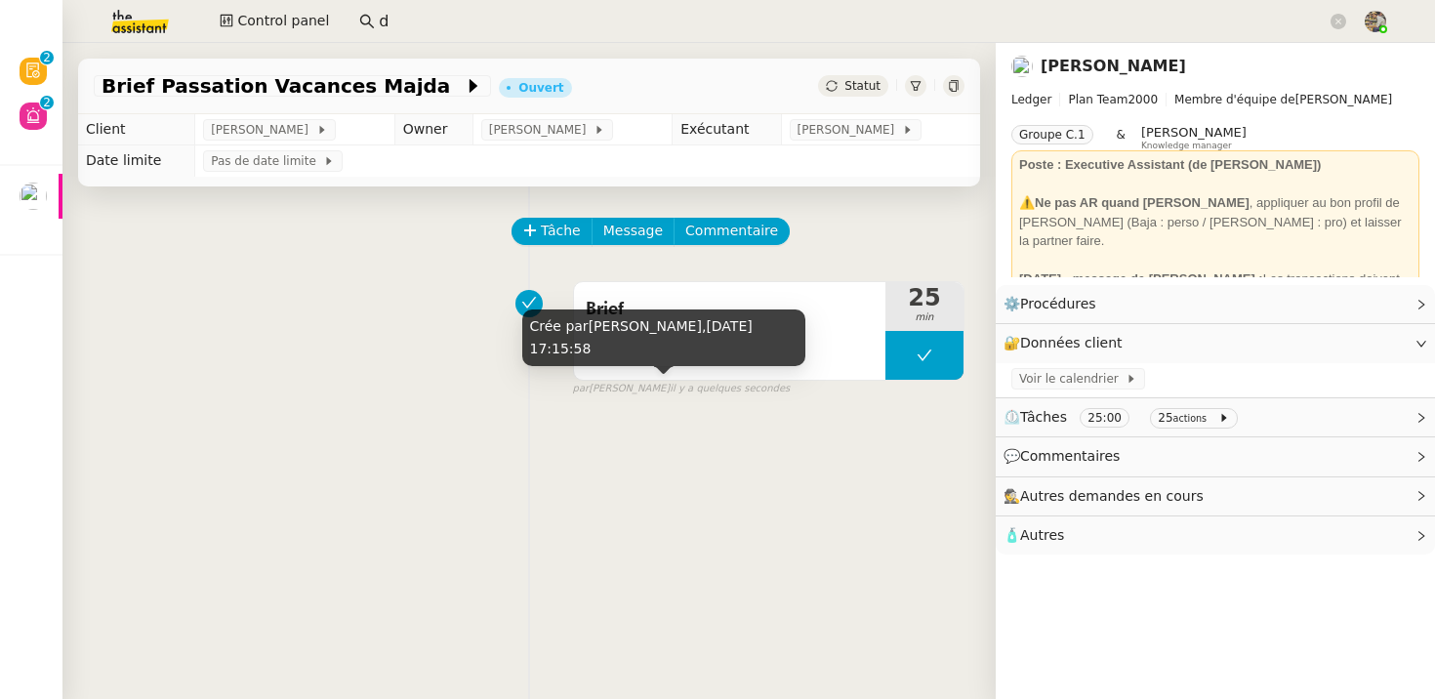
click at [803, 331] on div "Crée par [PERSON_NAME], [DATE] 17:15:58" at bounding box center [663, 338] width 283 height 58
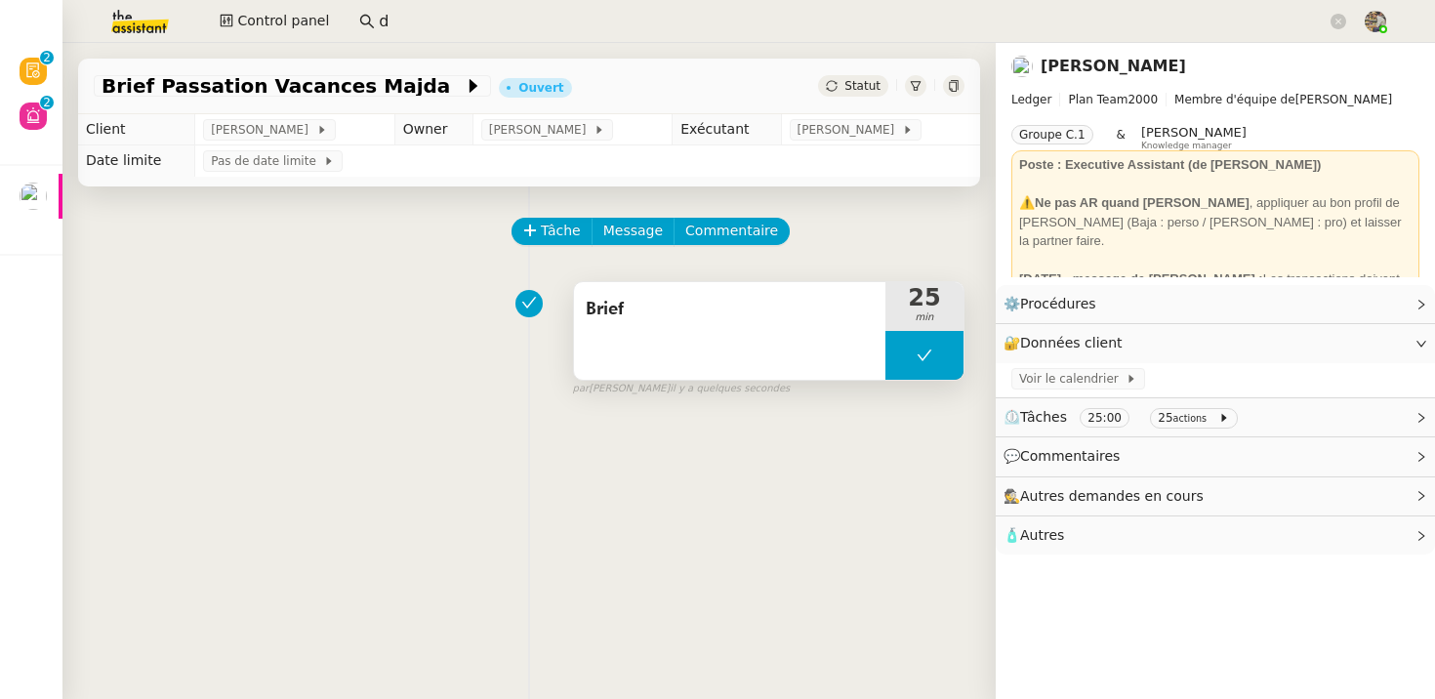
click at [837, 315] on span "Brief" at bounding box center [730, 309] width 288 height 29
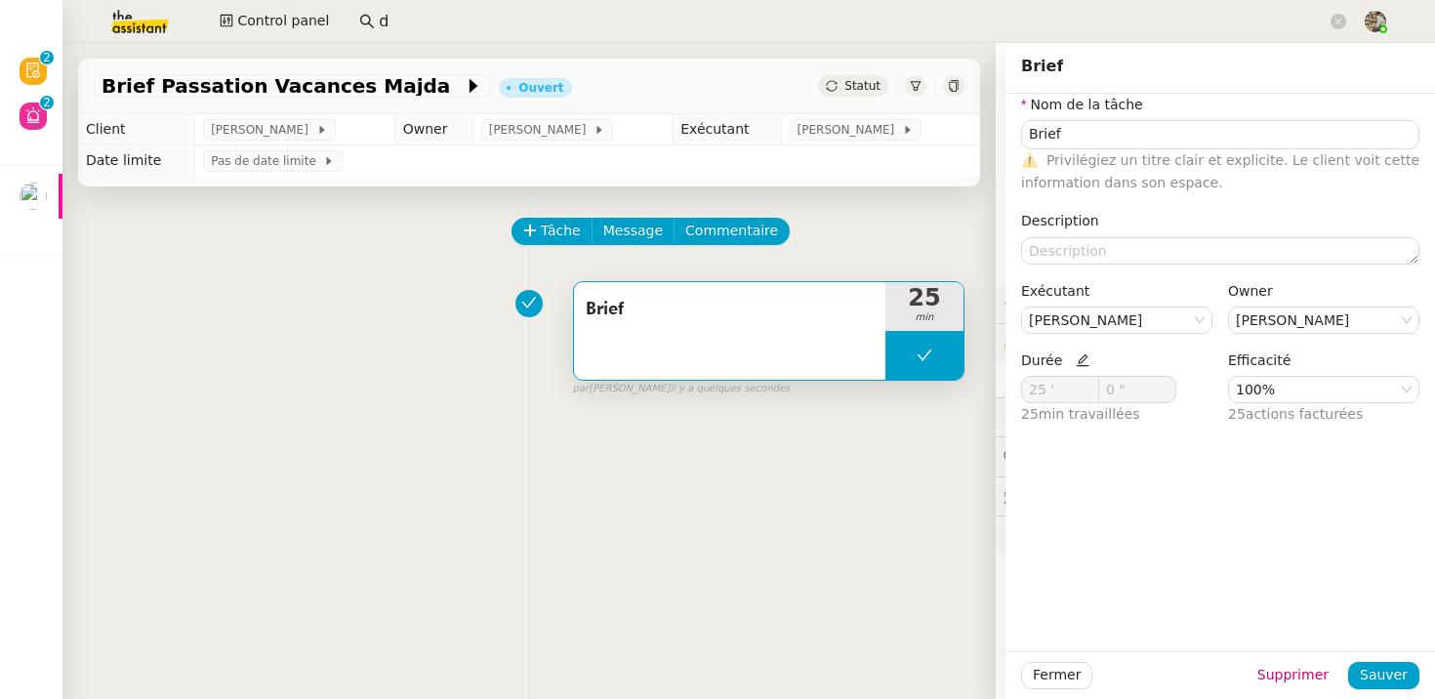
click at [356, 214] on div "Tâche Message Commentaire Veuillez patienter une erreur s'est produite 👌👌👌 mess…" at bounding box center [528, 535] width 933 height 699
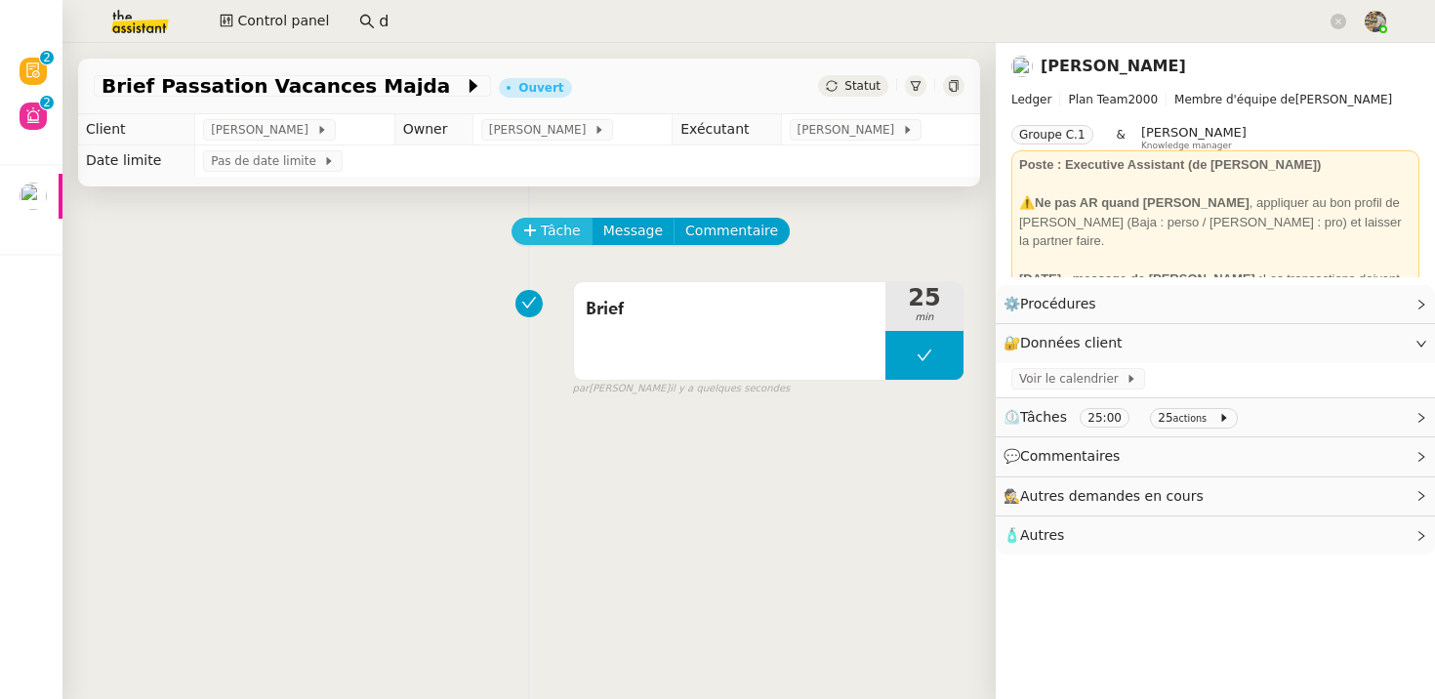
click at [553, 227] on span "Tâche" at bounding box center [561, 231] width 40 height 22
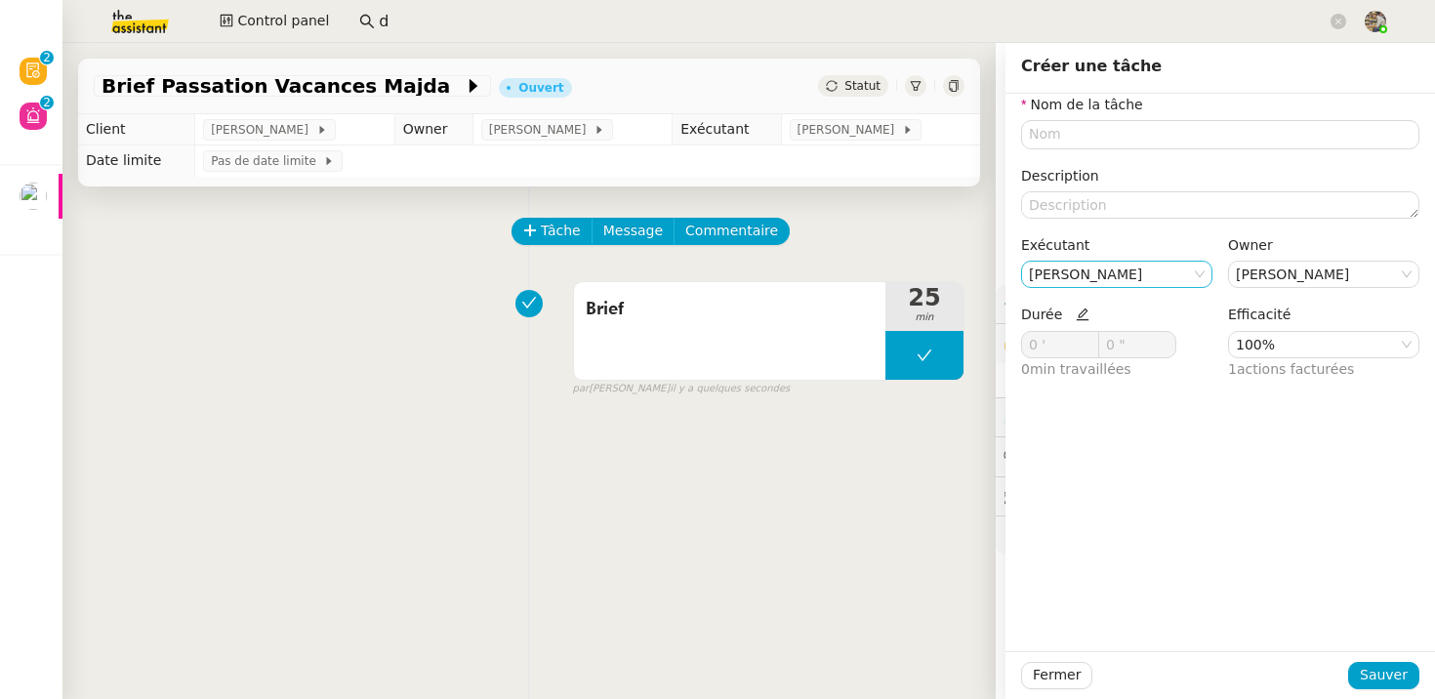
click at [1096, 278] on nz-select-item "[PERSON_NAME]" at bounding box center [1117, 274] width 176 height 25
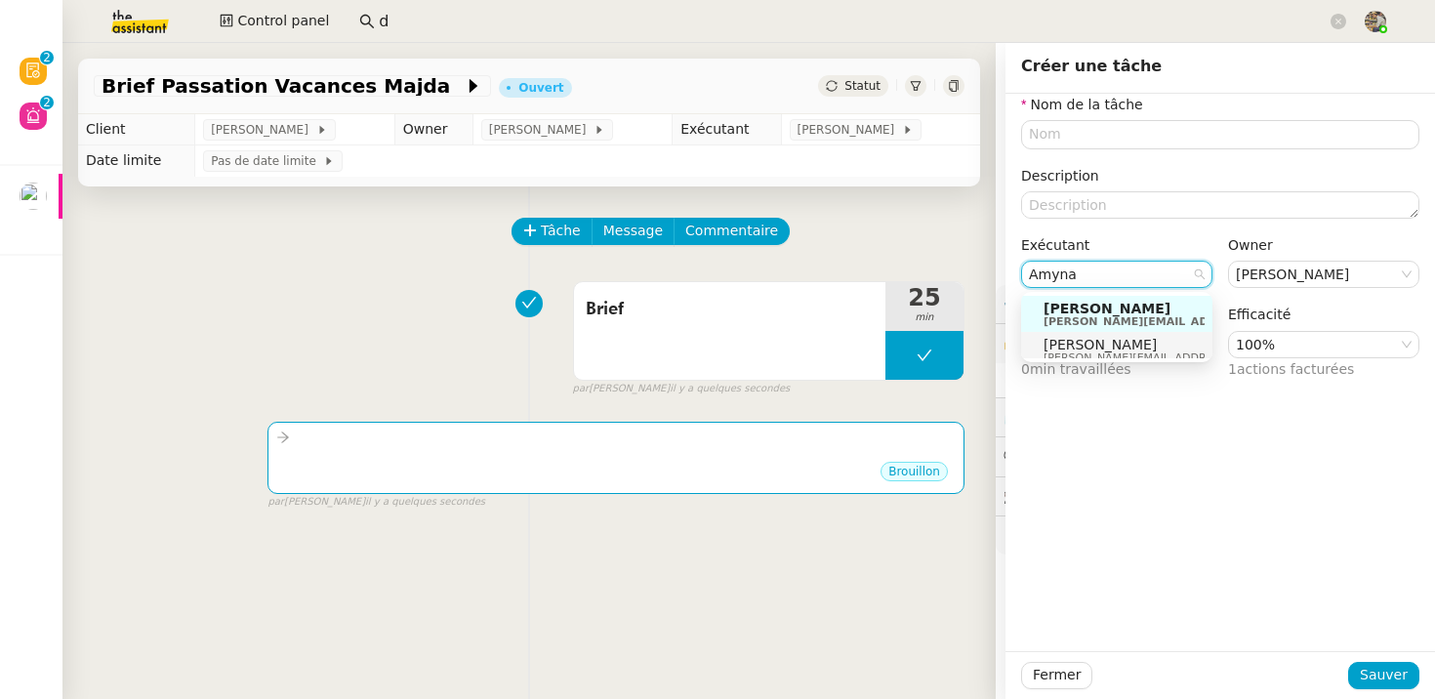
type input "Amyna"
click at [1127, 341] on span "[PERSON_NAME]" at bounding box center [1181, 345] width 277 height 16
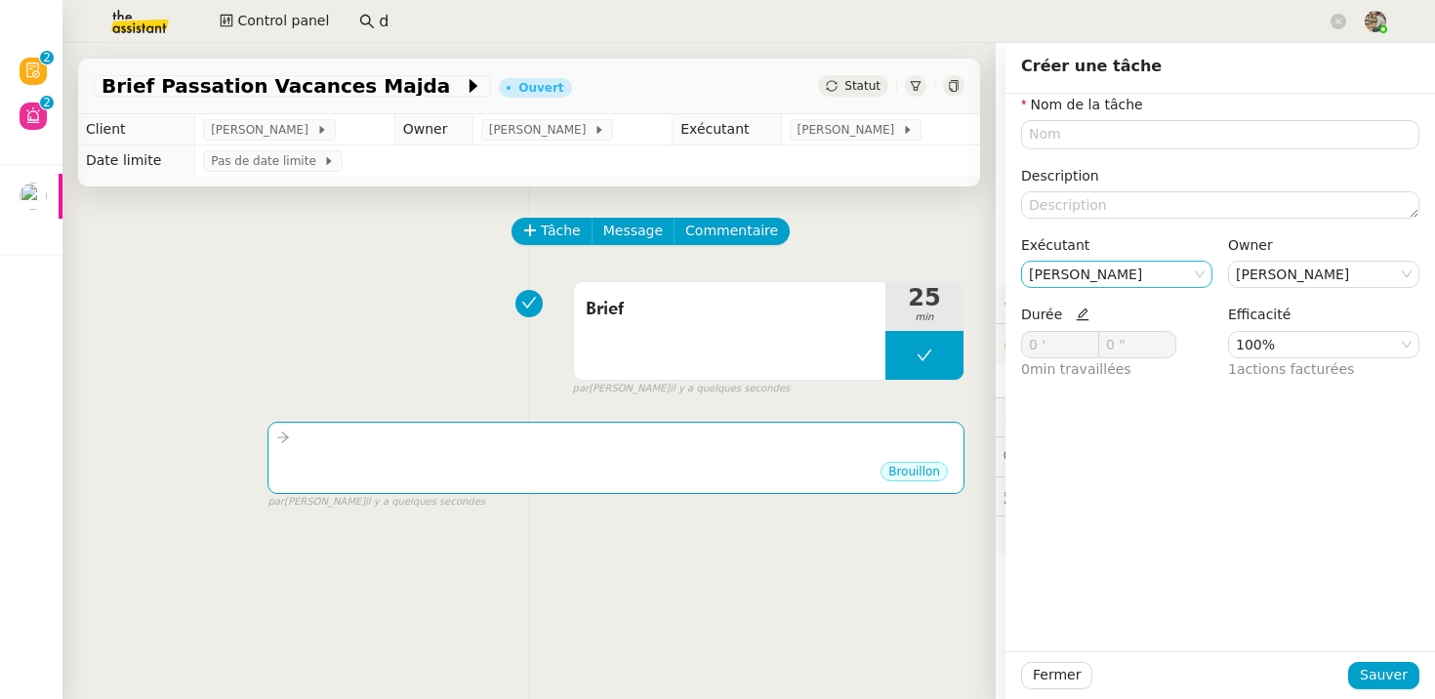
click at [413, 326] on div "Brief 25 min false par [PERSON_NAME] il y a quelques secondes" at bounding box center [529, 334] width 871 height 125
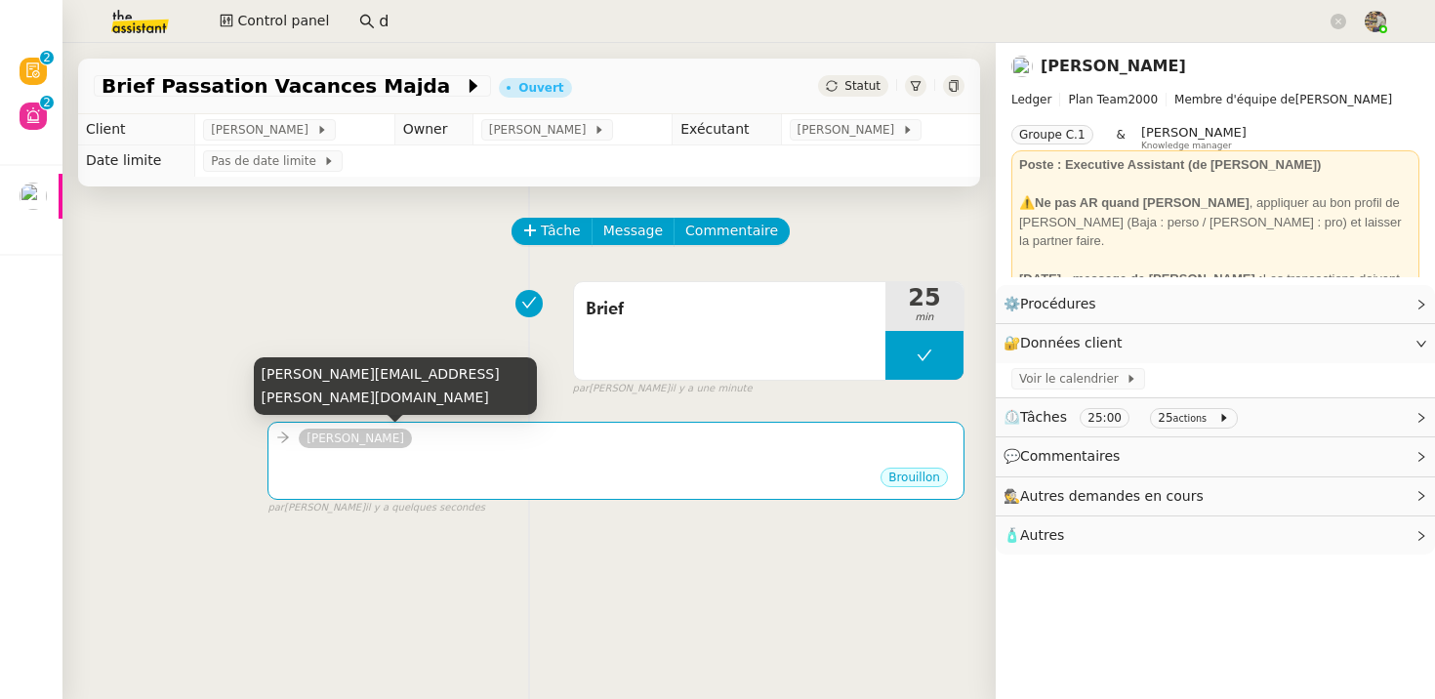
click at [354, 395] on div "[PERSON_NAME][EMAIL_ADDRESS][PERSON_NAME][DOMAIN_NAME]" at bounding box center [395, 386] width 283 height 58
copy div "[PERSON_NAME][EMAIL_ADDRESS][PERSON_NAME][DOMAIN_NAME]"
click at [387, 396] on div "[PERSON_NAME][EMAIL_ADDRESS][PERSON_NAME][DOMAIN_NAME]" at bounding box center [395, 386] width 283 height 58
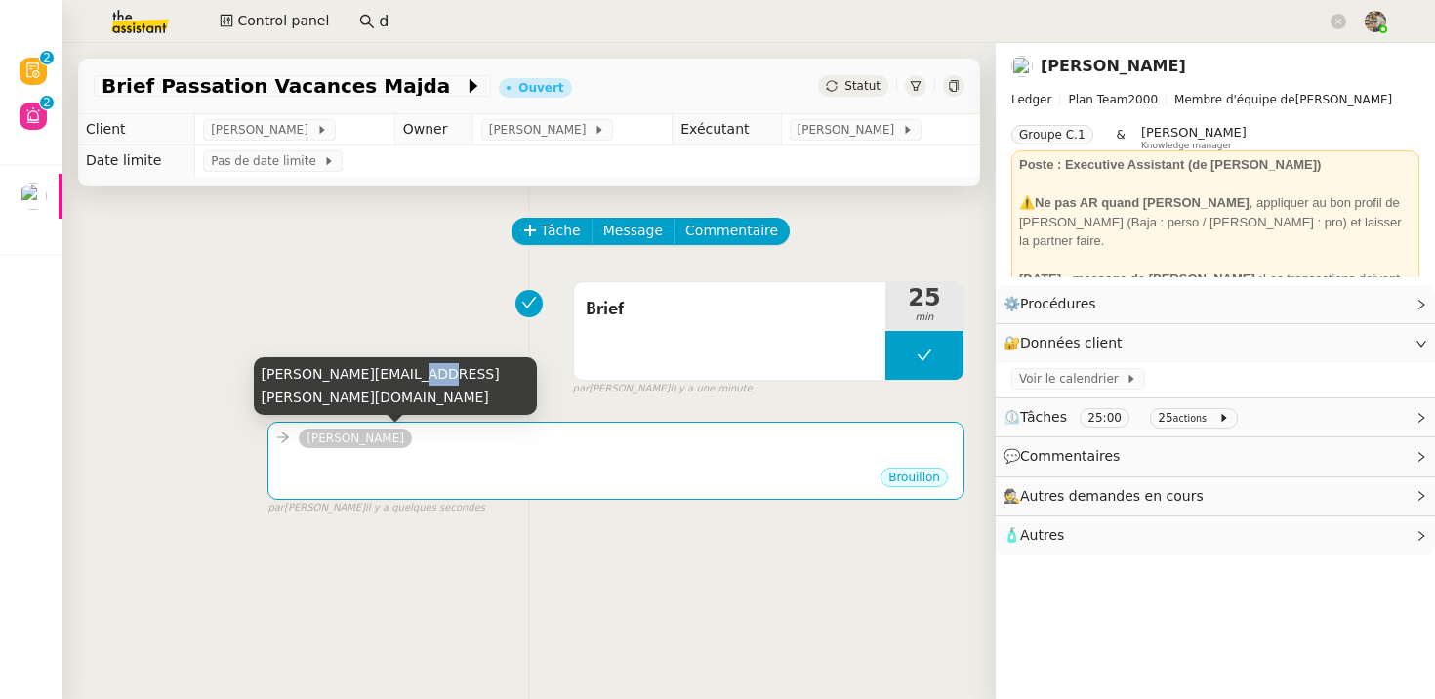
click at [387, 396] on div "[PERSON_NAME][EMAIL_ADDRESS][PERSON_NAME][DOMAIN_NAME]" at bounding box center [395, 386] width 283 height 58
copy div "[PERSON_NAME][EMAIL_ADDRESS][PERSON_NAME][DOMAIN_NAME]"
copy div "[PERSON_NAME].[PERSON_NAME]"
drag, startPoint x: 343, startPoint y: 402, endPoint x: 263, endPoint y: 402, distance: 80.0
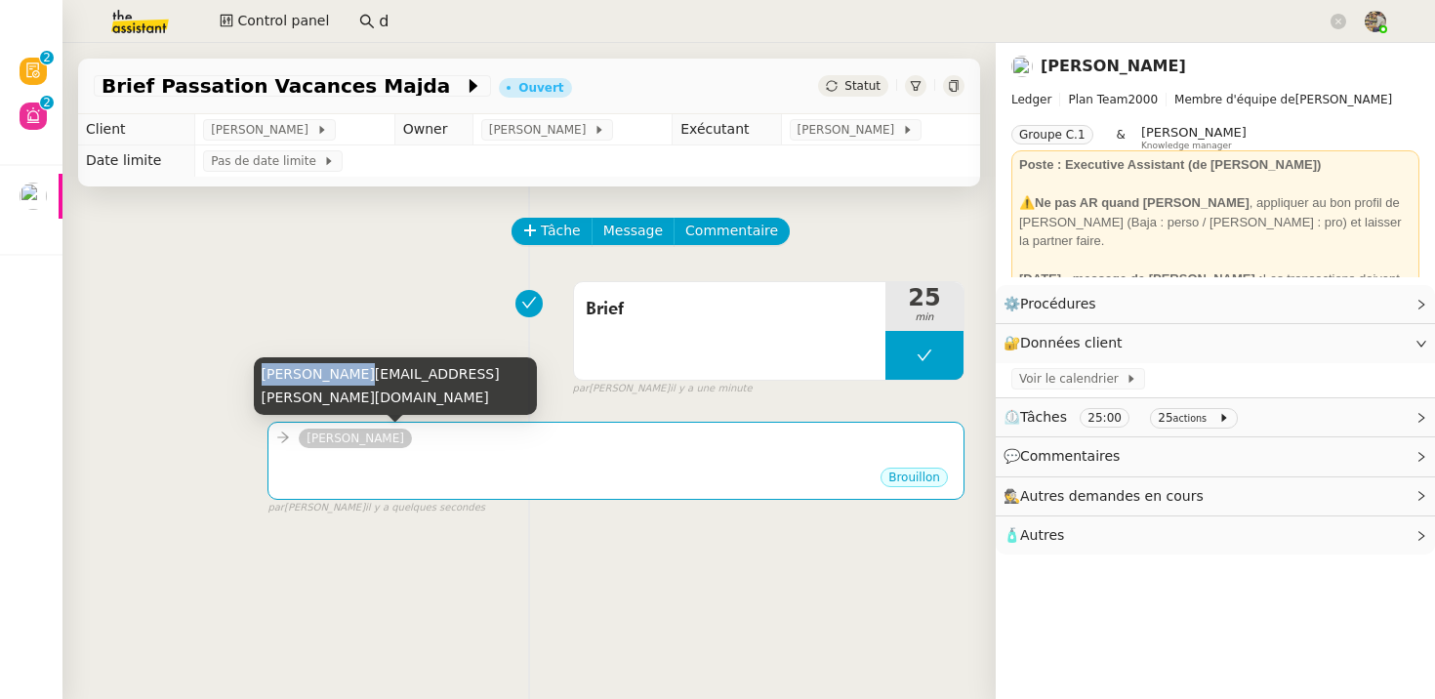
click at [263, 402] on div "[PERSON_NAME][EMAIL_ADDRESS][PERSON_NAME][DOMAIN_NAME]" at bounding box center [395, 386] width 283 height 58
click at [351, 401] on div "[PERSON_NAME][EMAIL_ADDRESS][PERSON_NAME][DOMAIN_NAME]" at bounding box center [395, 386] width 283 height 58
copy div "[PERSON_NAME][EMAIL_ADDRESS][PERSON_NAME][DOMAIN_NAME]"
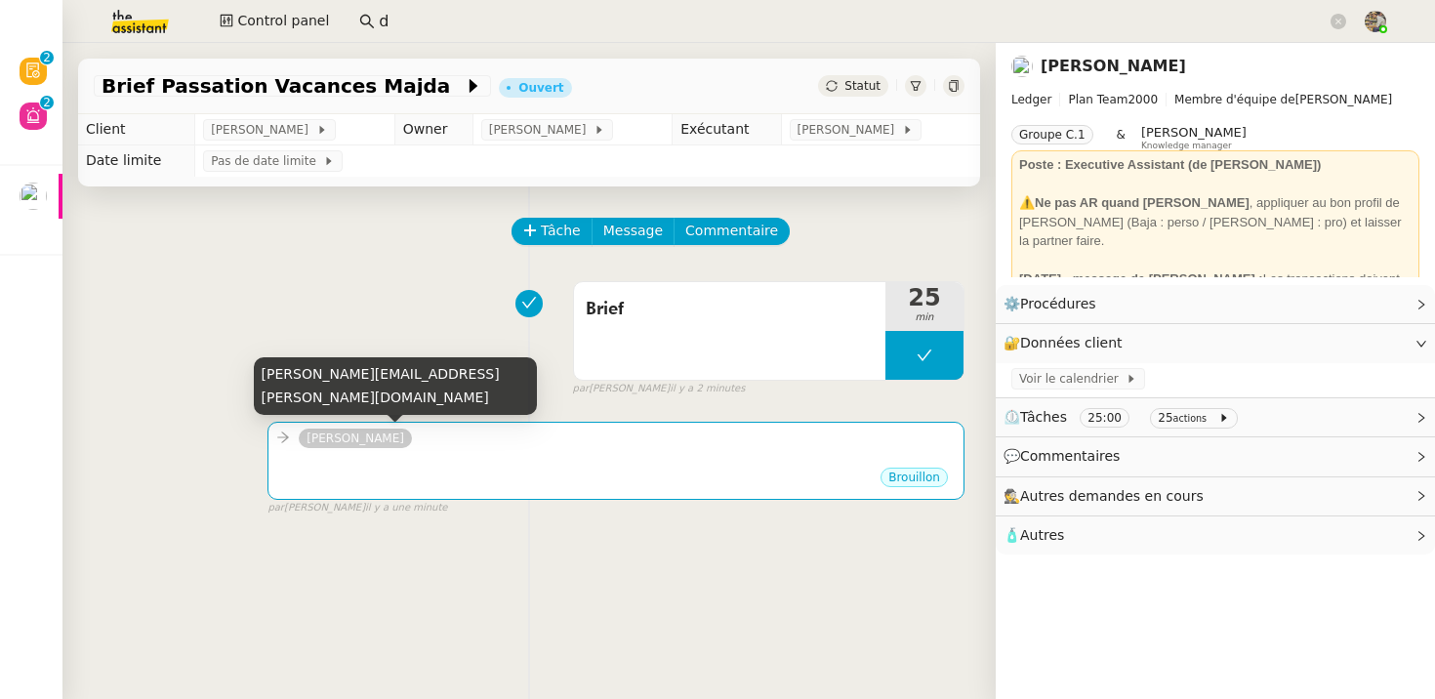
click at [365, 316] on div "Brief 25 min false par [PERSON_NAME] il y a 2 minutes" at bounding box center [529, 334] width 871 height 125
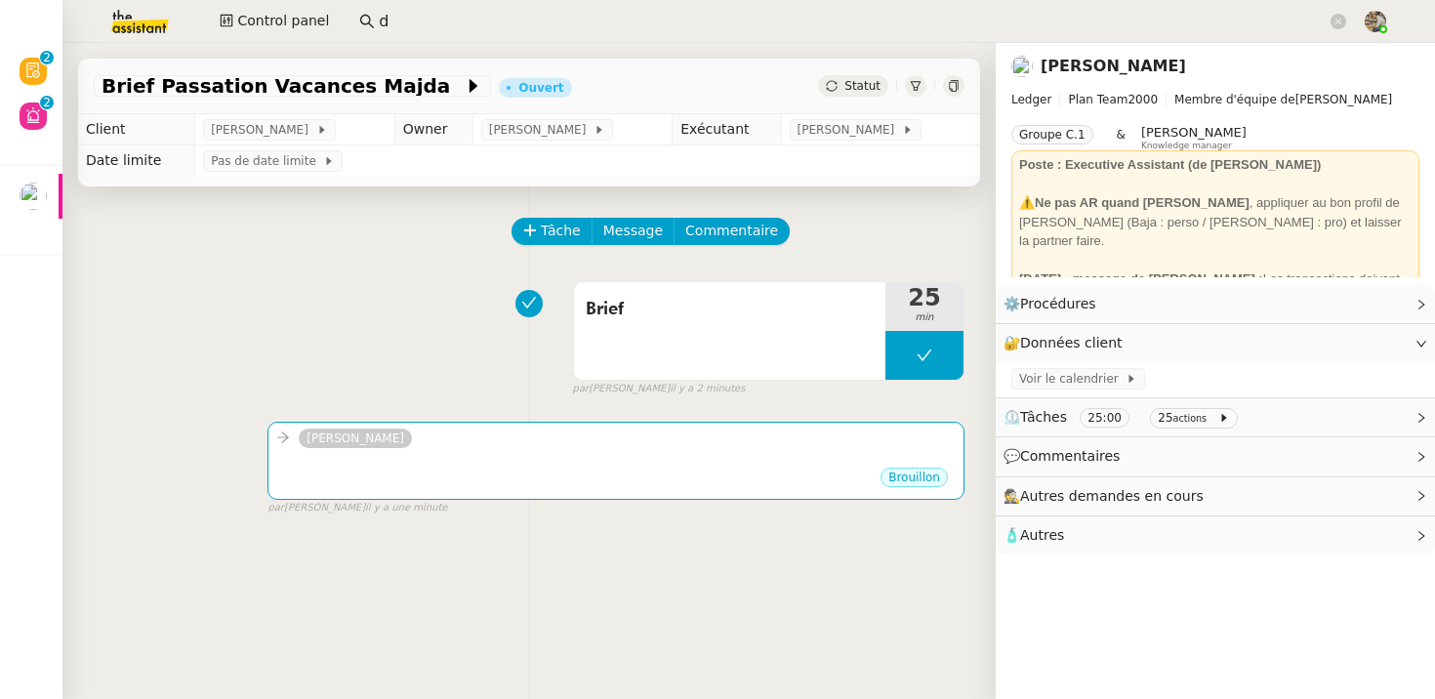
click at [416, 12] on input "d" at bounding box center [853, 22] width 948 height 26
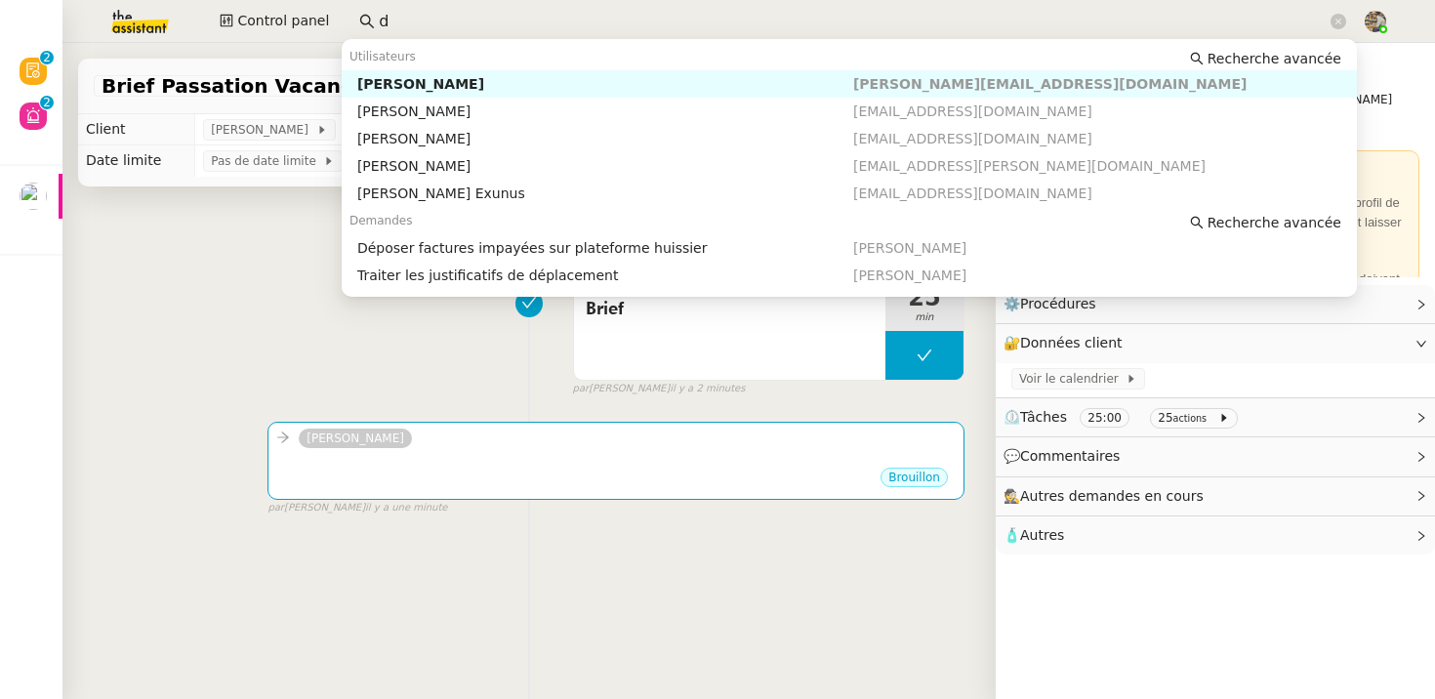
click at [416, 12] on input "d" at bounding box center [853, 22] width 948 height 26
paste input "[PERSON_NAME][EMAIL_ADDRESS][PERSON_NAME][DOMAIN_NAME]"
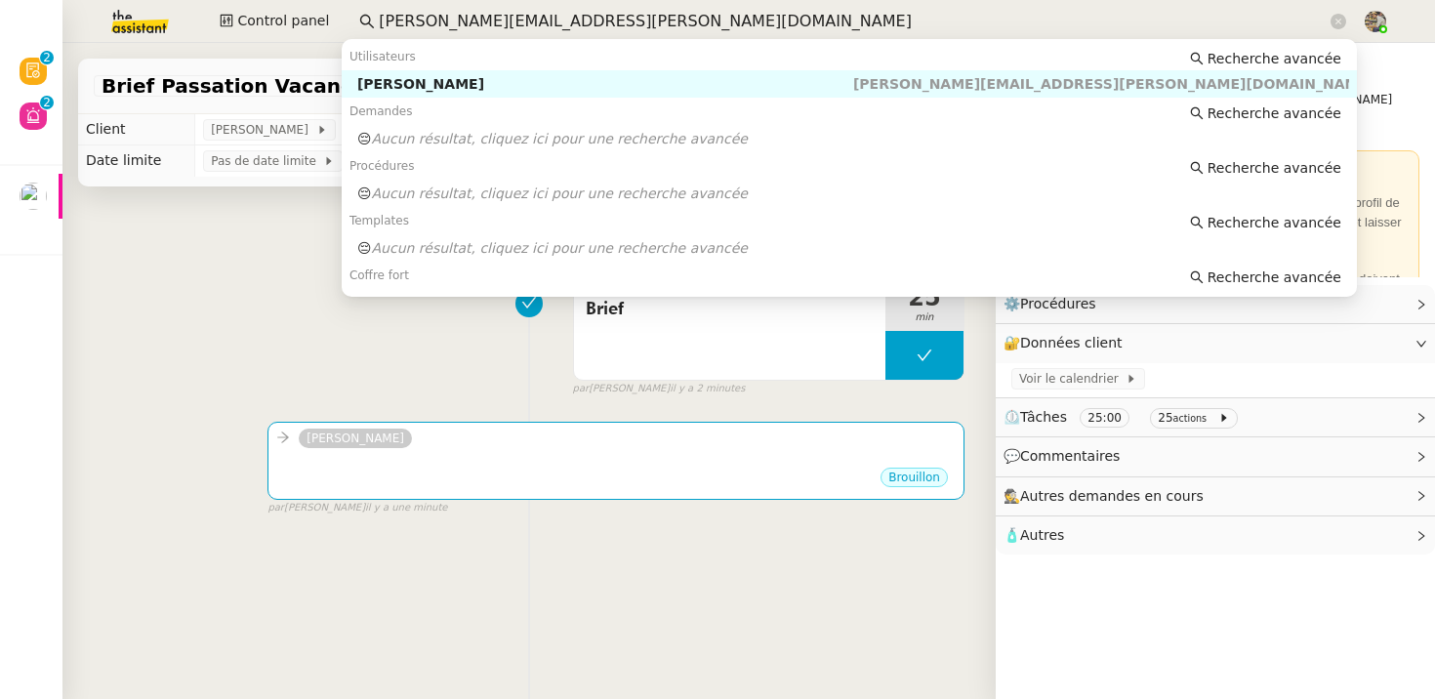
click at [437, 83] on div "[PERSON_NAME]" at bounding box center [605, 84] width 496 height 18
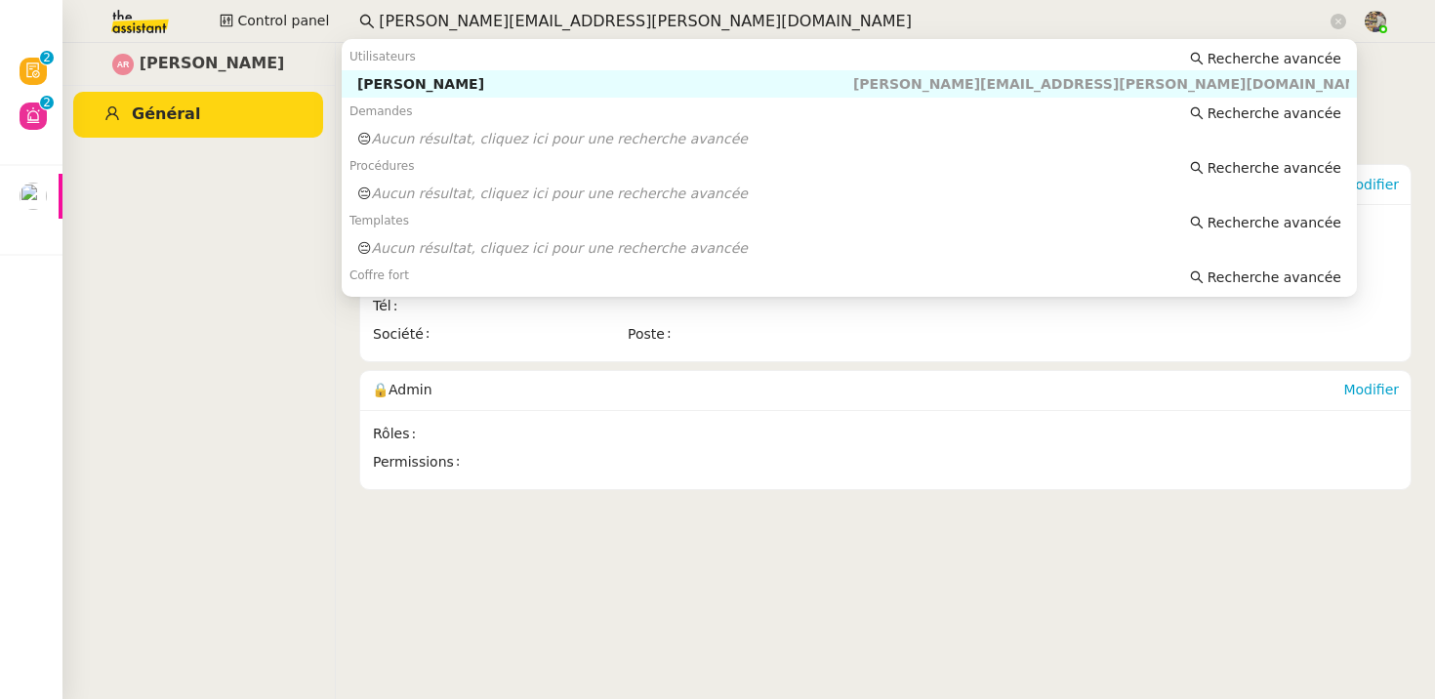
drag, startPoint x: 415, startPoint y: 21, endPoint x: 904, endPoint y: 51, distance: 489.9
click at [904, 51] on body "Révision 0 1 2 3 4 5 6 7 8 9 Aide 0 1 2 3 4 5 6 7 8 9 Mes demandes Mettre à jou…" at bounding box center [717, 349] width 1435 height 699
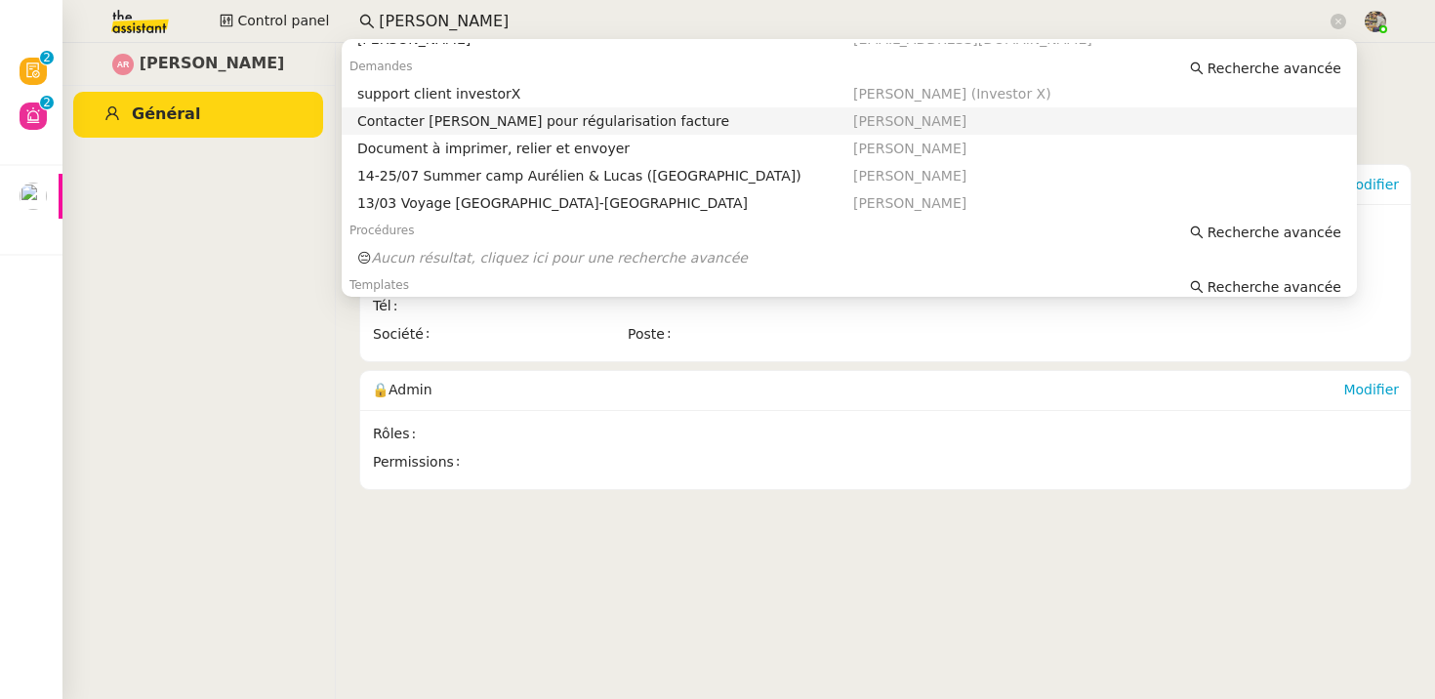
scroll to position [71, 0]
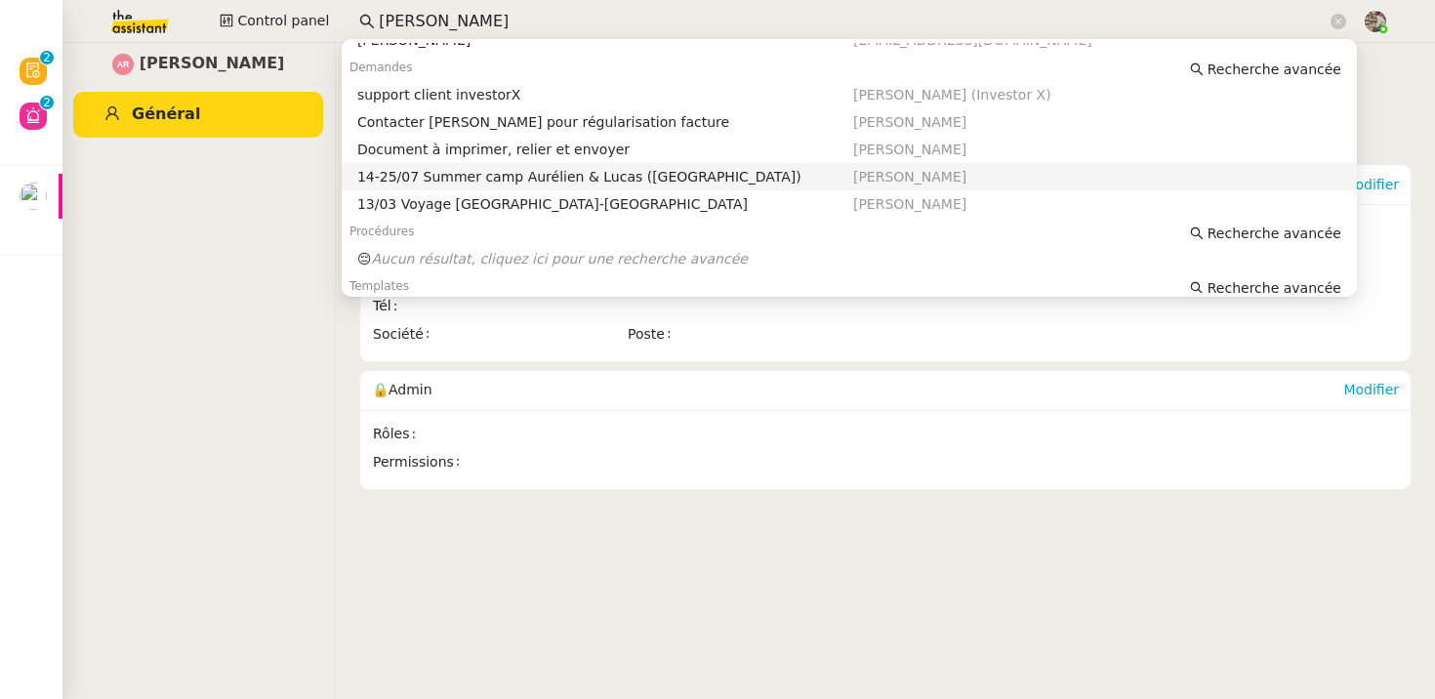
click at [606, 176] on div "14-25/07 Summer camp Aurélien & Lucas ([GEOGRAPHIC_DATA])" at bounding box center [605, 177] width 496 height 18
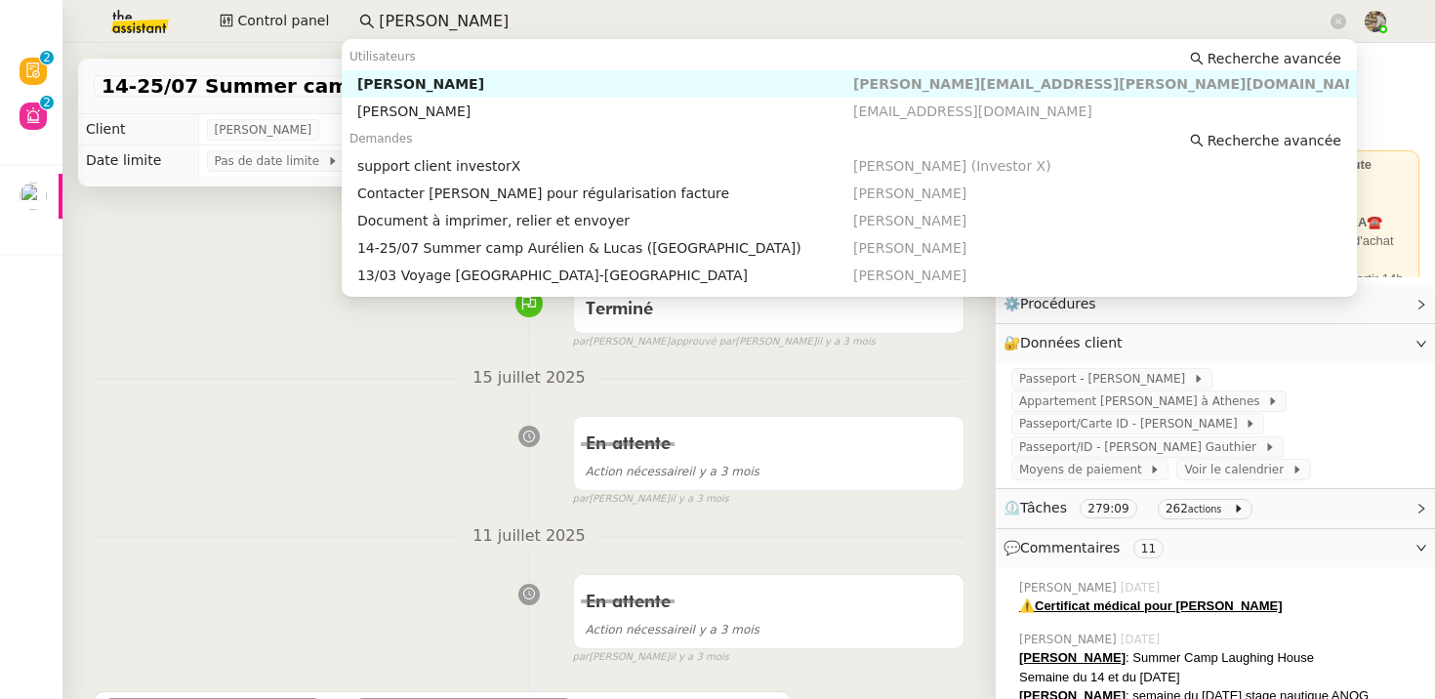
click at [443, 21] on input "[PERSON_NAME]" at bounding box center [853, 22] width 948 height 26
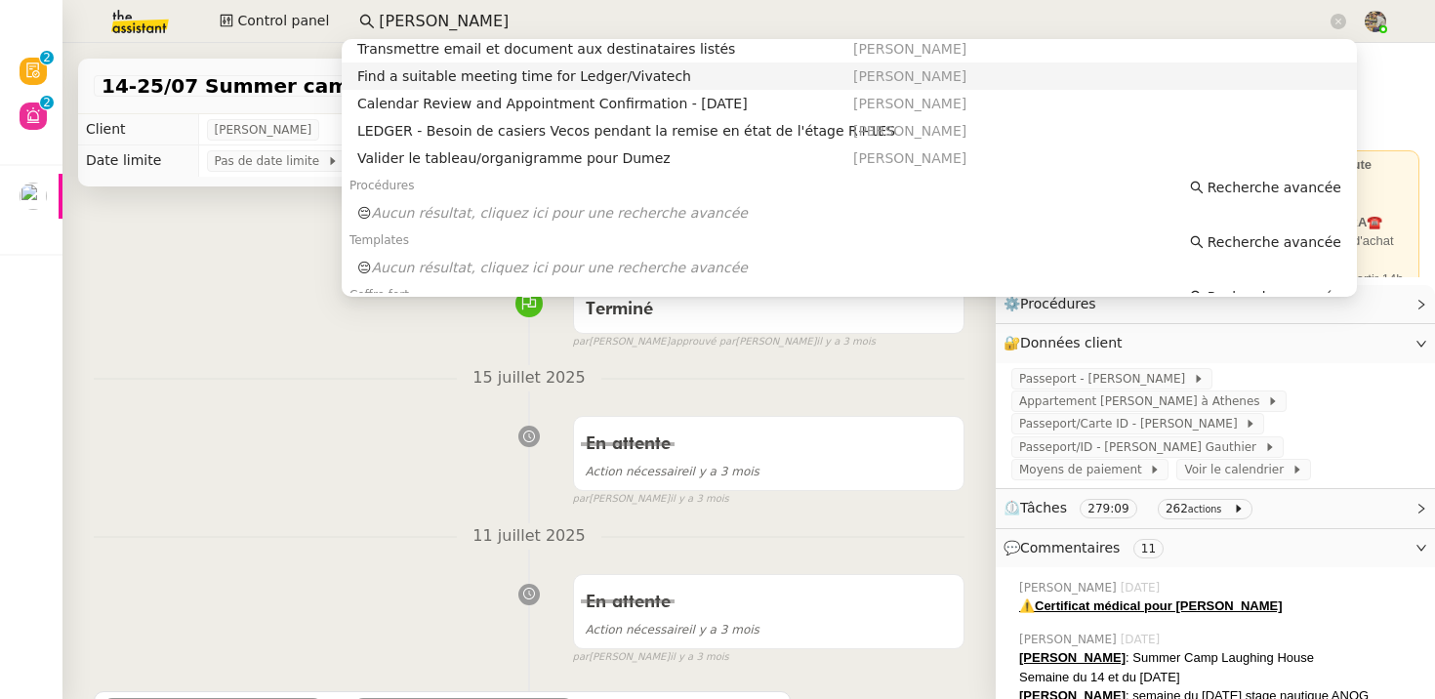
scroll to position [138, 0]
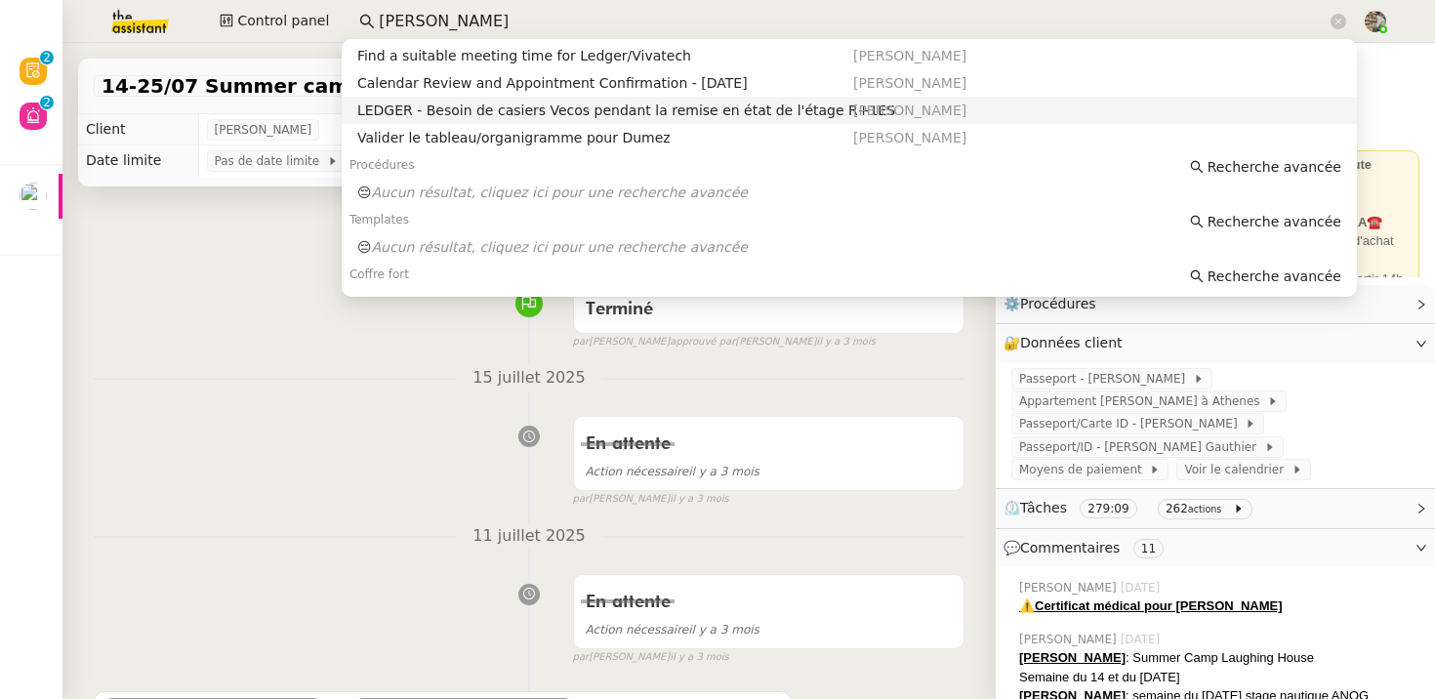
click at [471, 108] on div "LEDGER - Besoin de casiers Vecos pendant la remise en état de l'étage R+1ES" at bounding box center [605, 111] width 496 height 18
type input "[PERSON_NAME]"
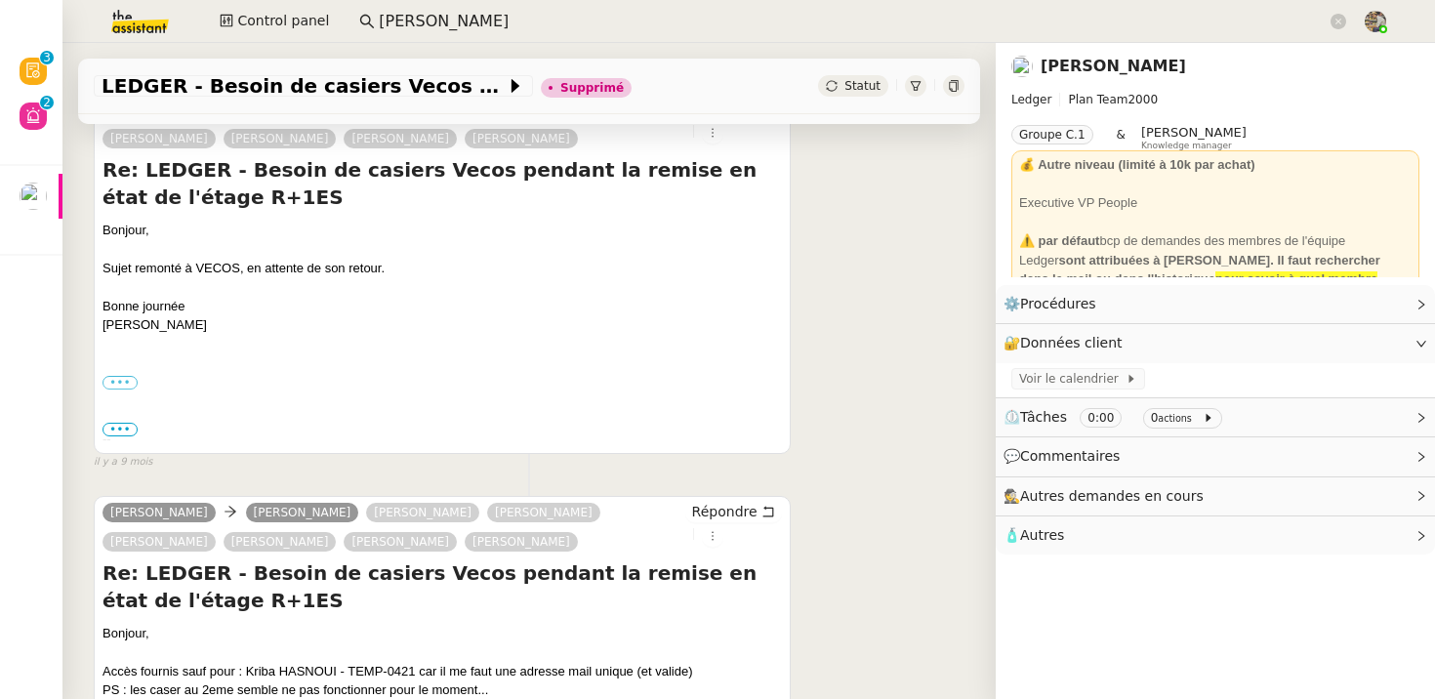
scroll to position [171, 0]
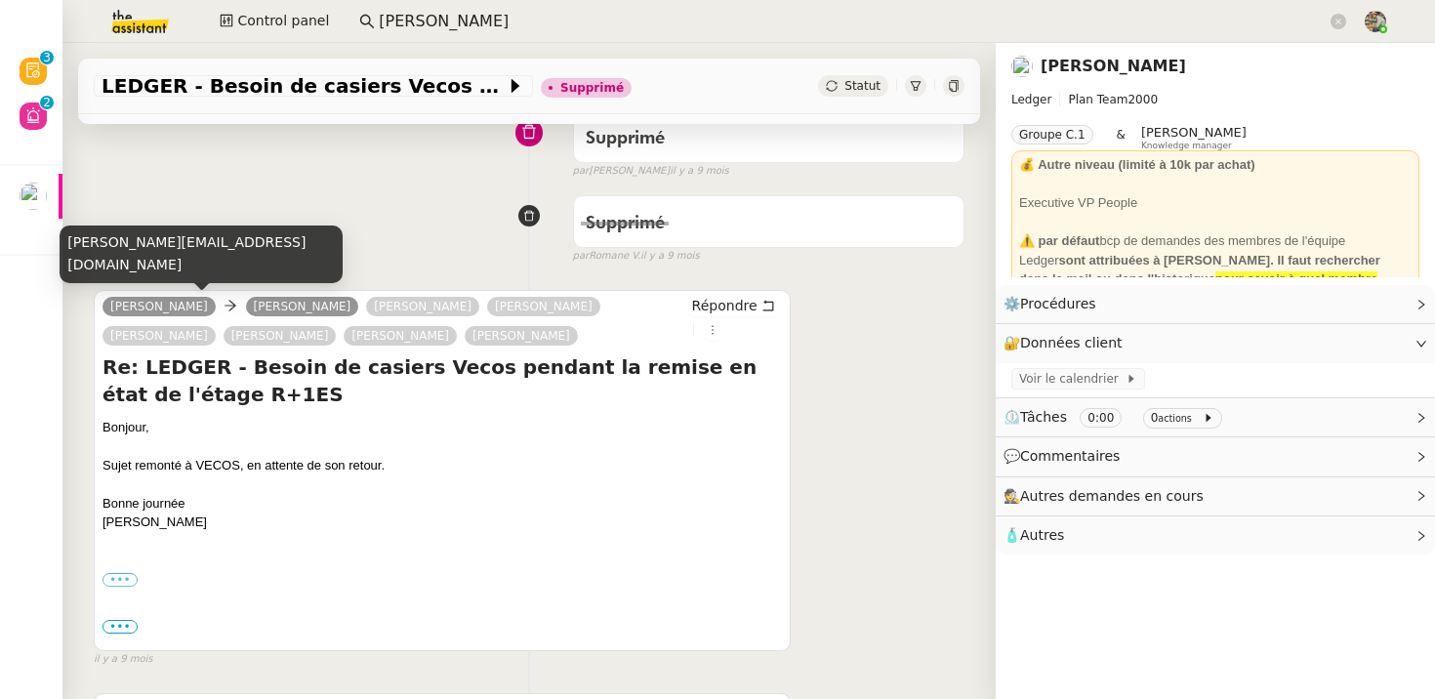
click at [163, 265] on div "[PERSON_NAME][EMAIL_ADDRESS][DOMAIN_NAME]" at bounding box center [201, 254] width 283 height 58
copy div "[PERSON_NAME][EMAIL_ADDRESS][DOMAIN_NAME]"
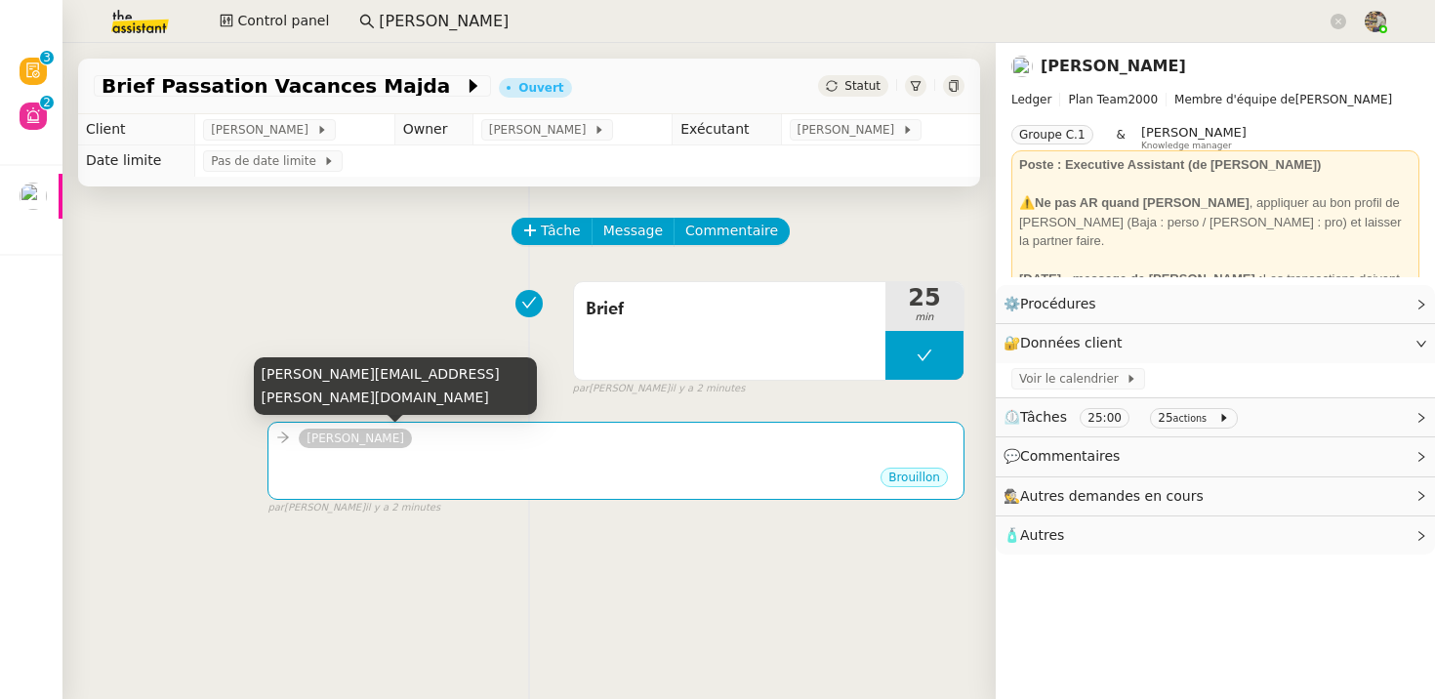
click at [367, 389] on div "[PERSON_NAME][EMAIL_ADDRESS][PERSON_NAME][DOMAIN_NAME]" at bounding box center [395, 386] width 283 height 58
copy div "[PERSON_NAME][EMAIL_ADDRESS][PERSON_NAME][DOMAIN_NAME]"
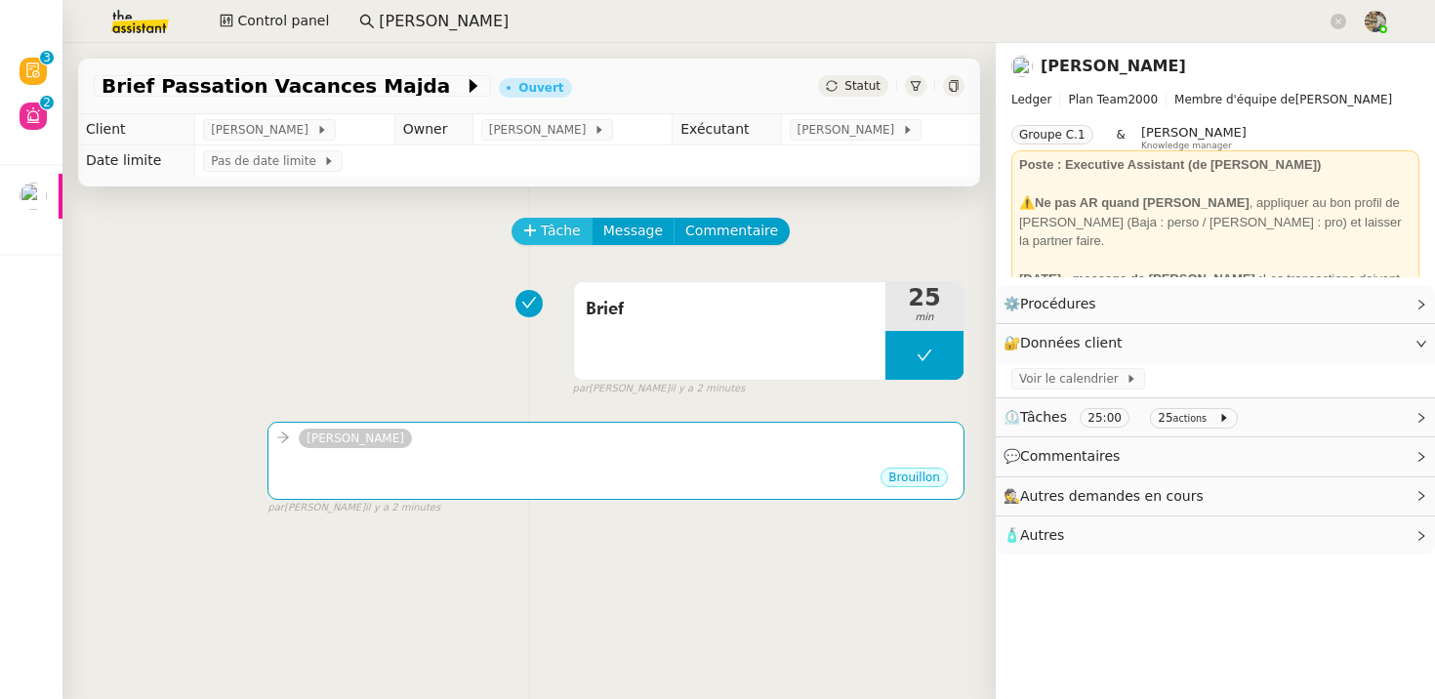
click at [558, 225] on span "Tâche" at bounding box center [561, 231] width 40 height 22
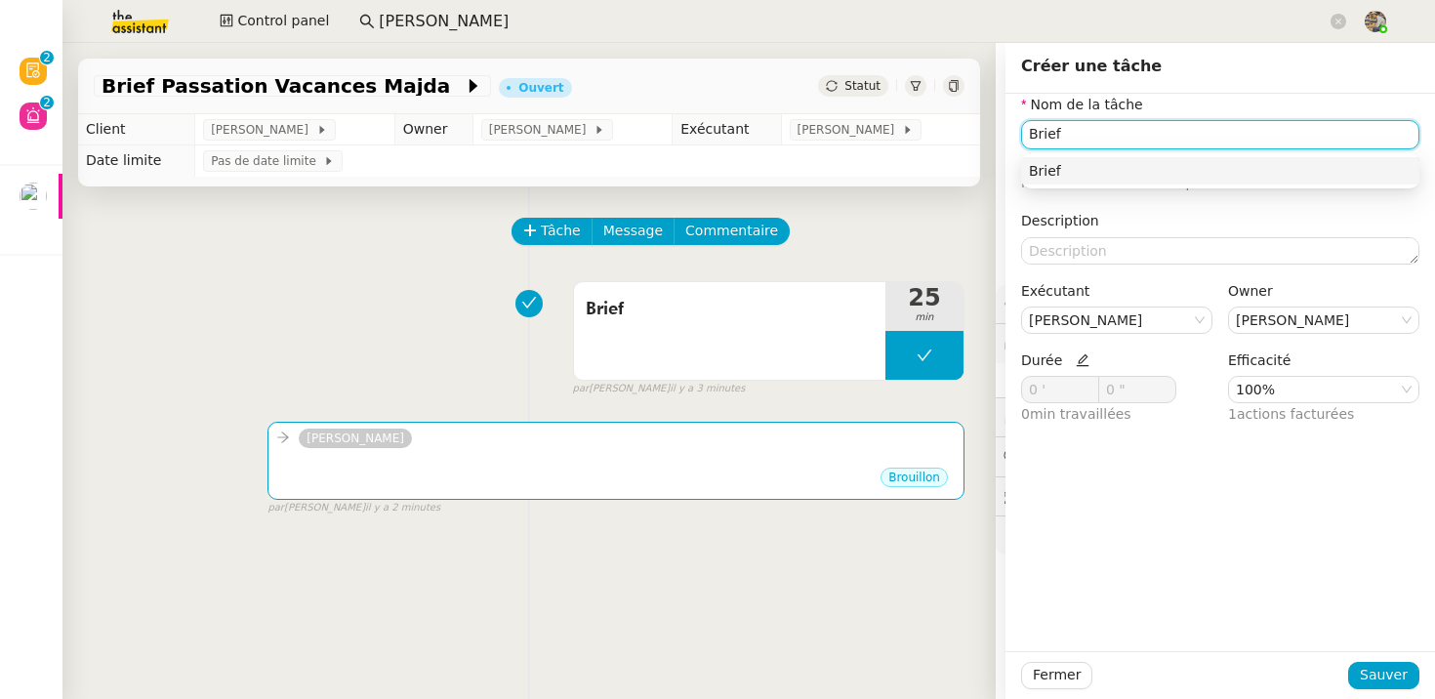
type input "Brief"
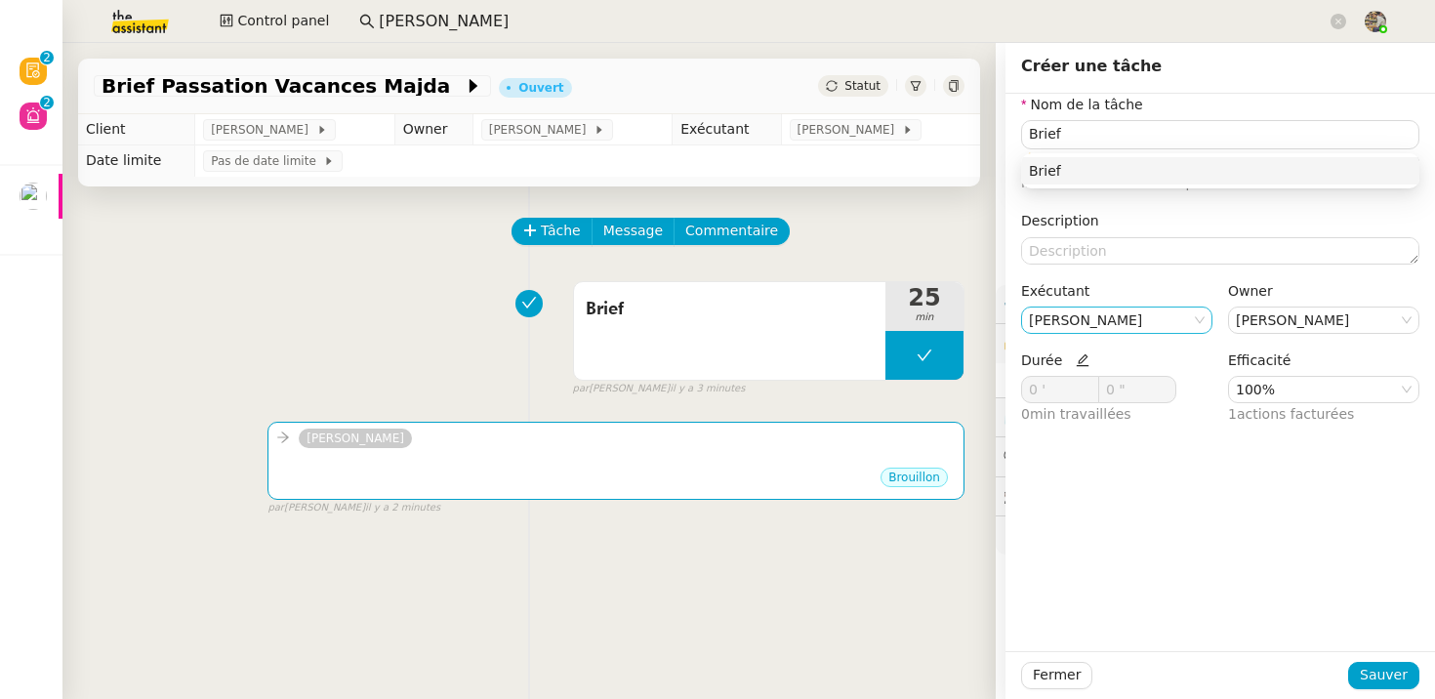
click at [1094, 320] on nz-select-item "[PERSON_NAME]" at bounding box center [1117, 319] width 176 height 25
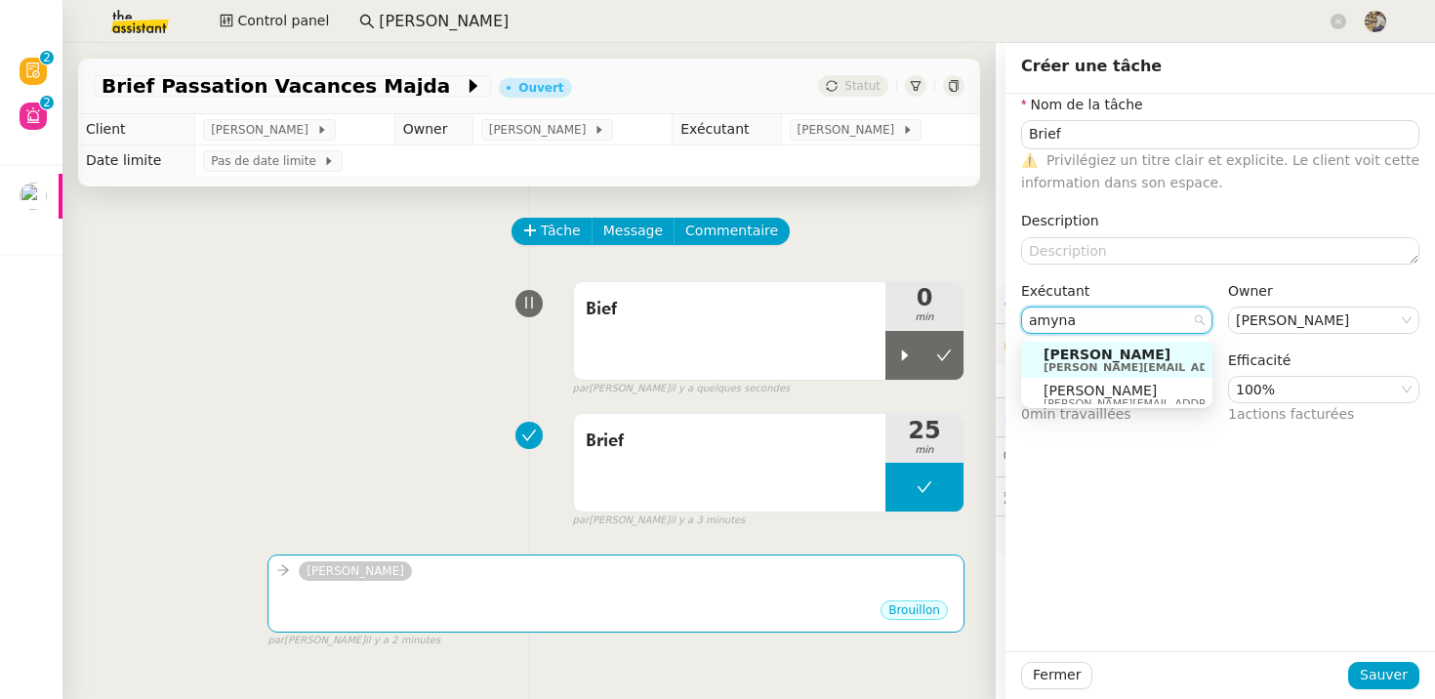
type input "amyna"
click at [430, 393] on div "Bief 0 min false par [PERSON_NAME] il y a quelques secondes" at bounding box center [529, 334] width 871 height 125
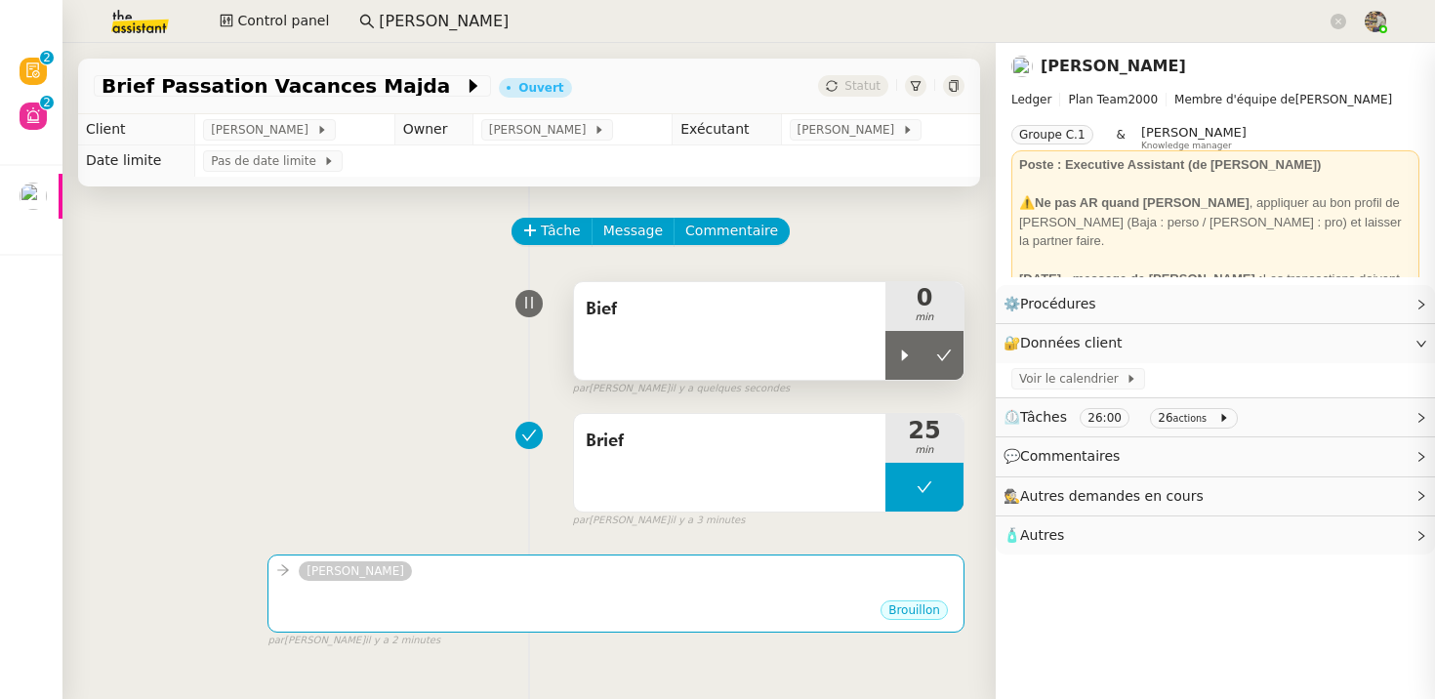
click at [804, 334] on div "Bief" at bounding box center [729, 331] width 311 height 98
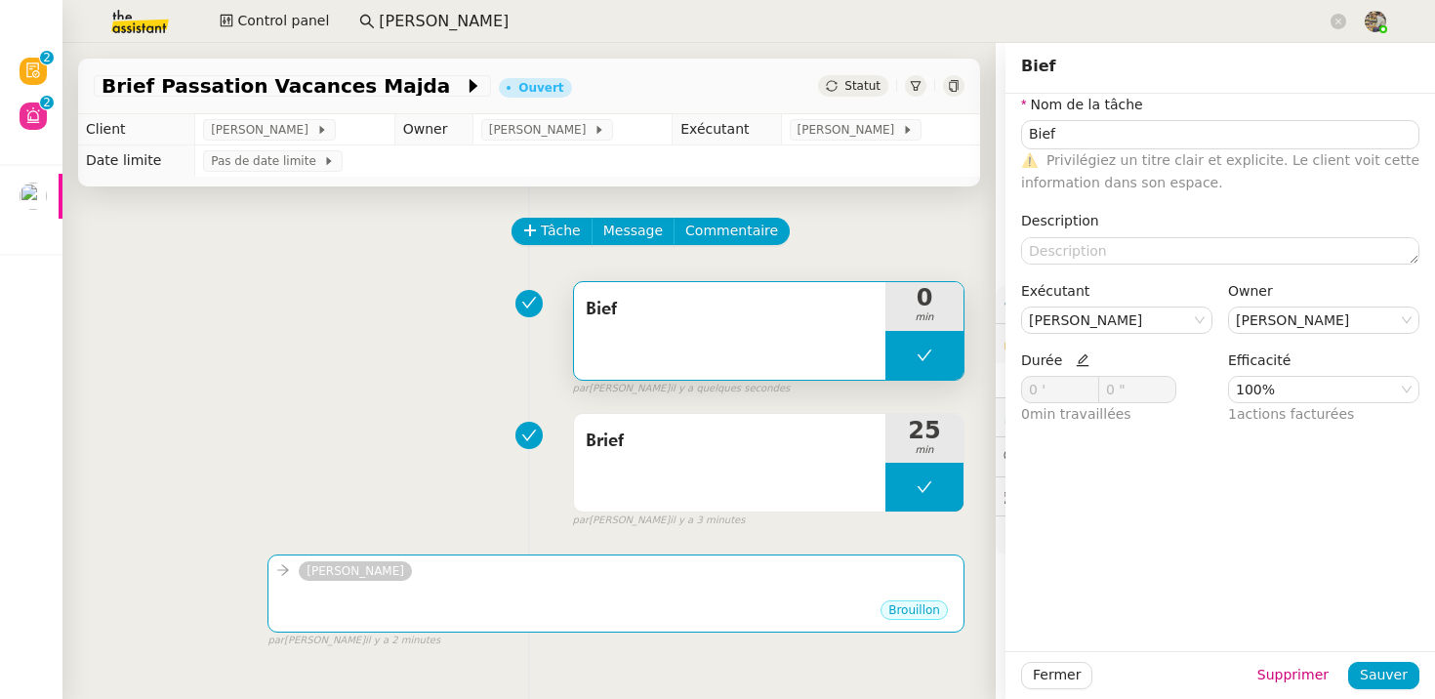
click at [1077, 361] on icon at bounding box center [1082, 360] width 13 height 13
drag, startPoint x: 1035, startPoint y: 390, endPoint x: 931, endPoint y: 390, distance: 103.5
click at [933, 390] on app-ticket "Brief Passation Vacances [PERSON_NAME] Statut Client [PERSON_NAME] Owner [PERSO…" at bounding box center [748, 371] width 1372 height 656
type input "25 '"
click at [1398, 688] on button "Sauver" at bounding box center [1383, 675] width 71 height 27
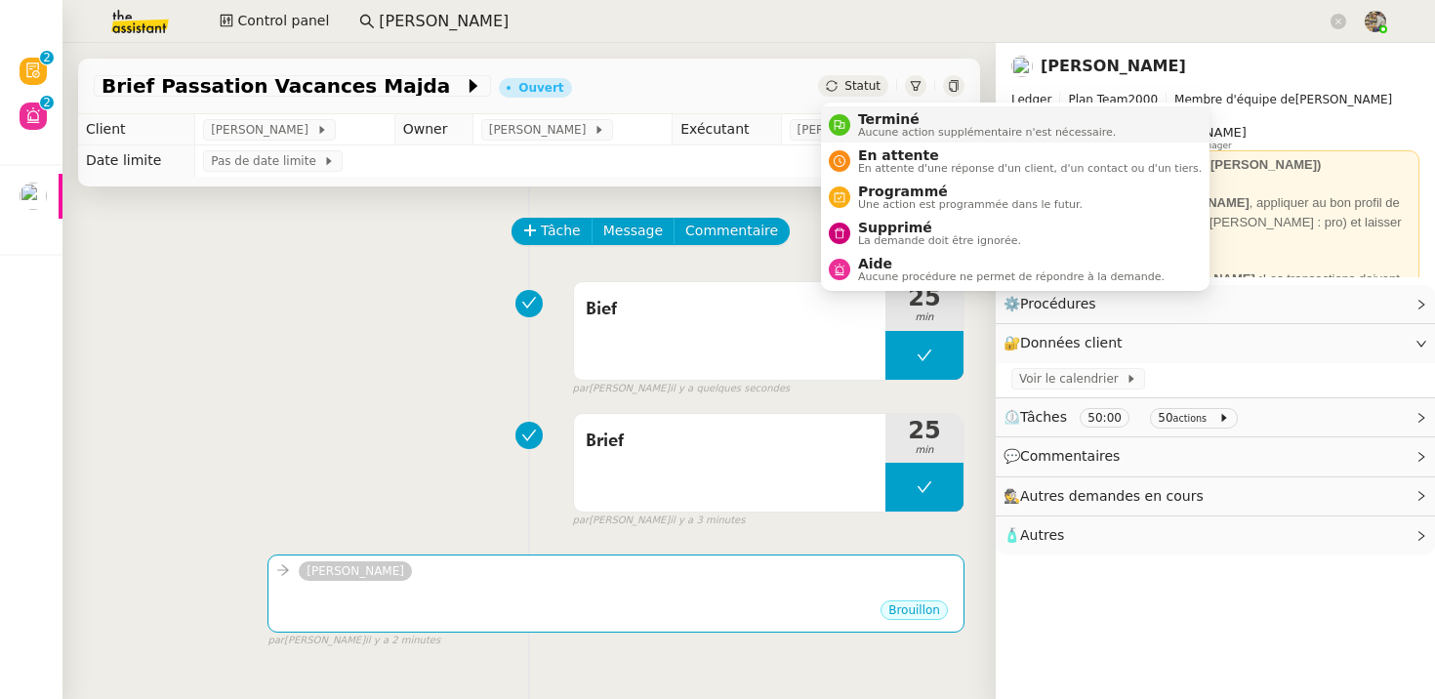
click at [871, 122] on span "Terminé" at bounding box center [987, 119] width 258 height 16
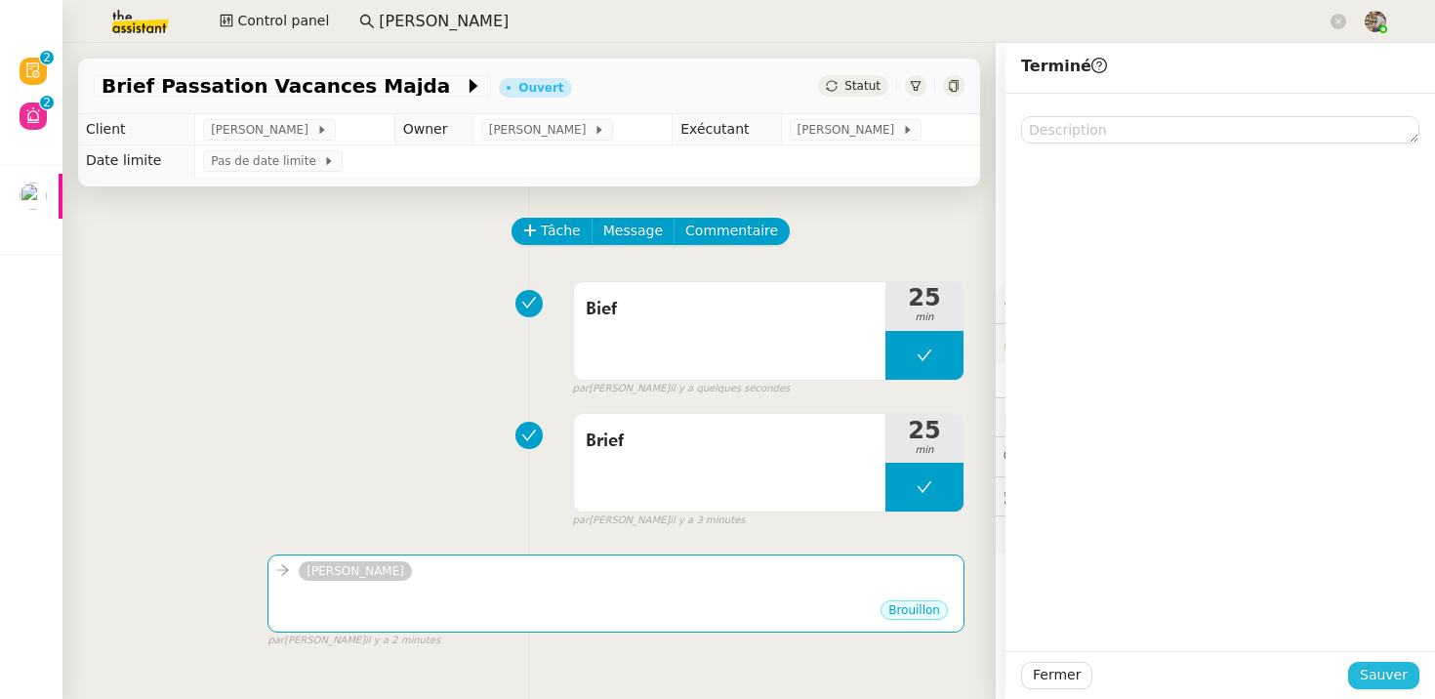
click at [1396, 676] on span "Sauver" at bounding box center [1384, 675] width 48 height 22
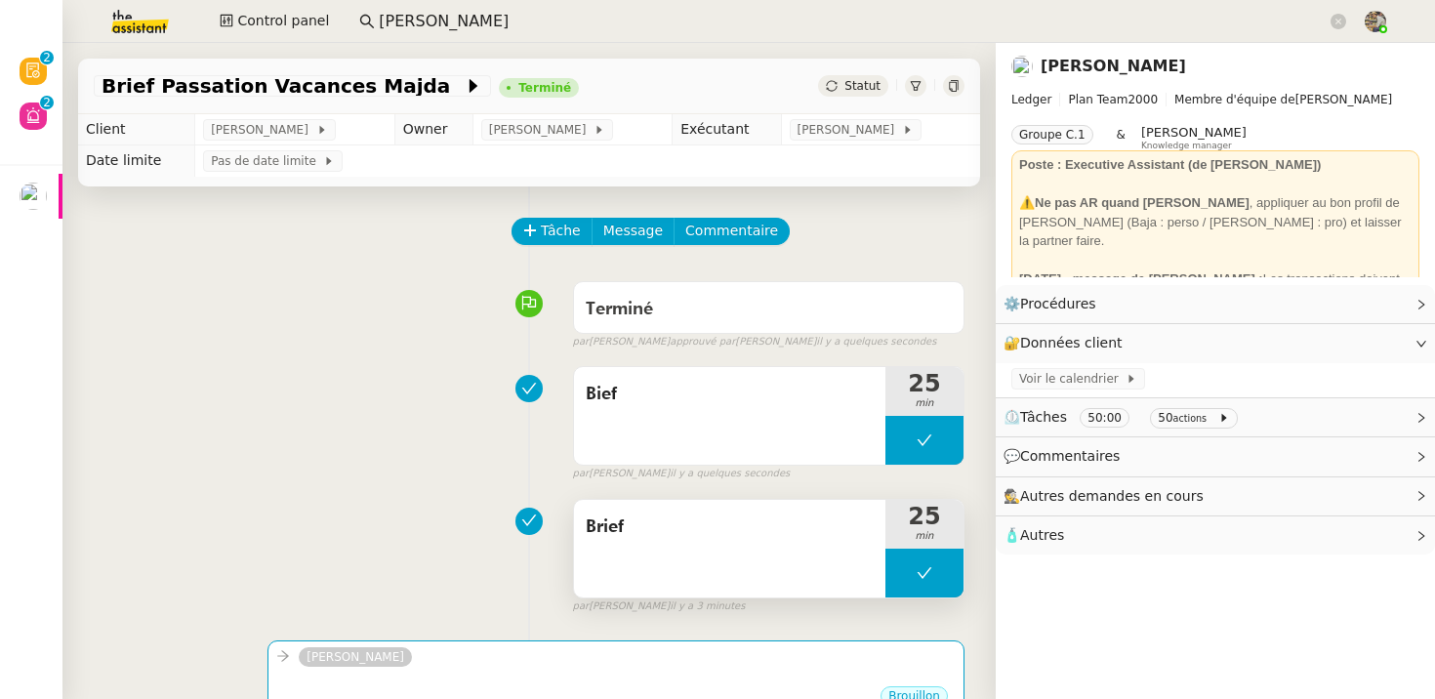
scroll to position [248, 0]
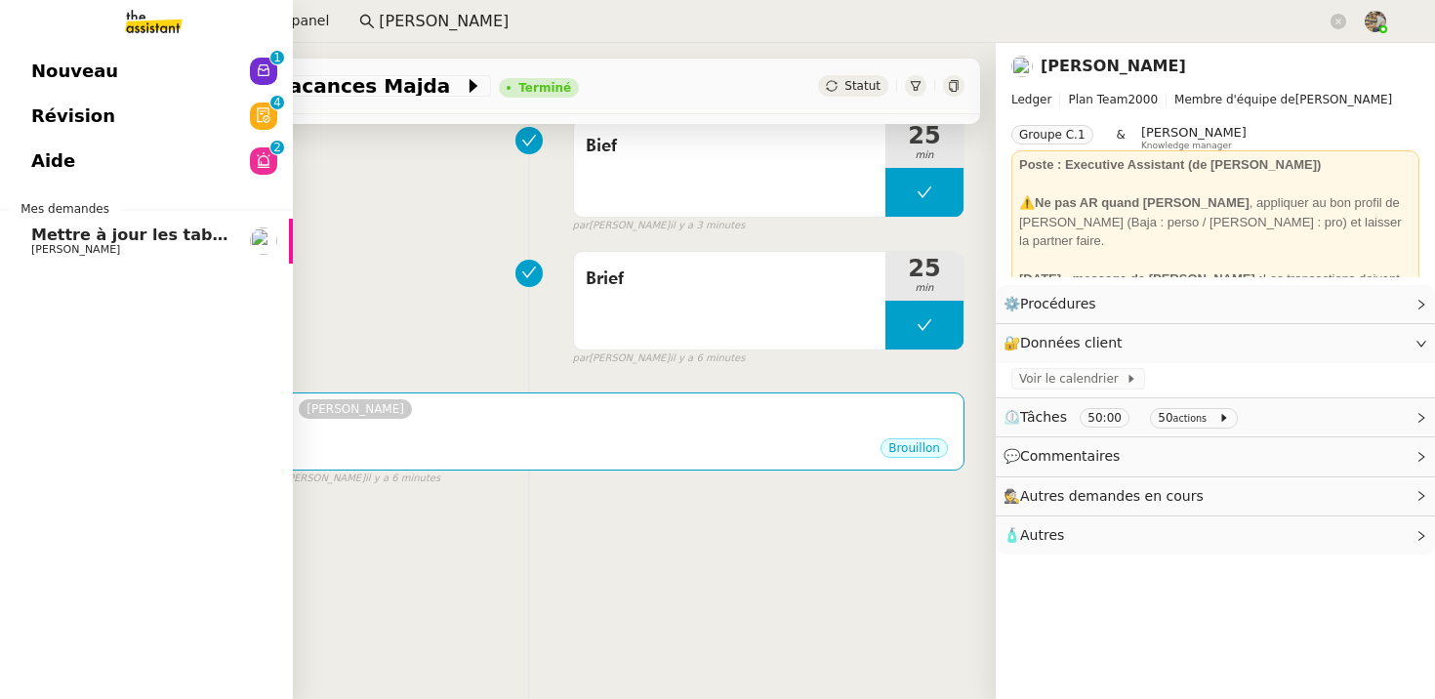
click at [32, 231] on span "Mettre à jour les tableaux M3N et MPAf" at bounding box center [204, 234] width 346 height 19
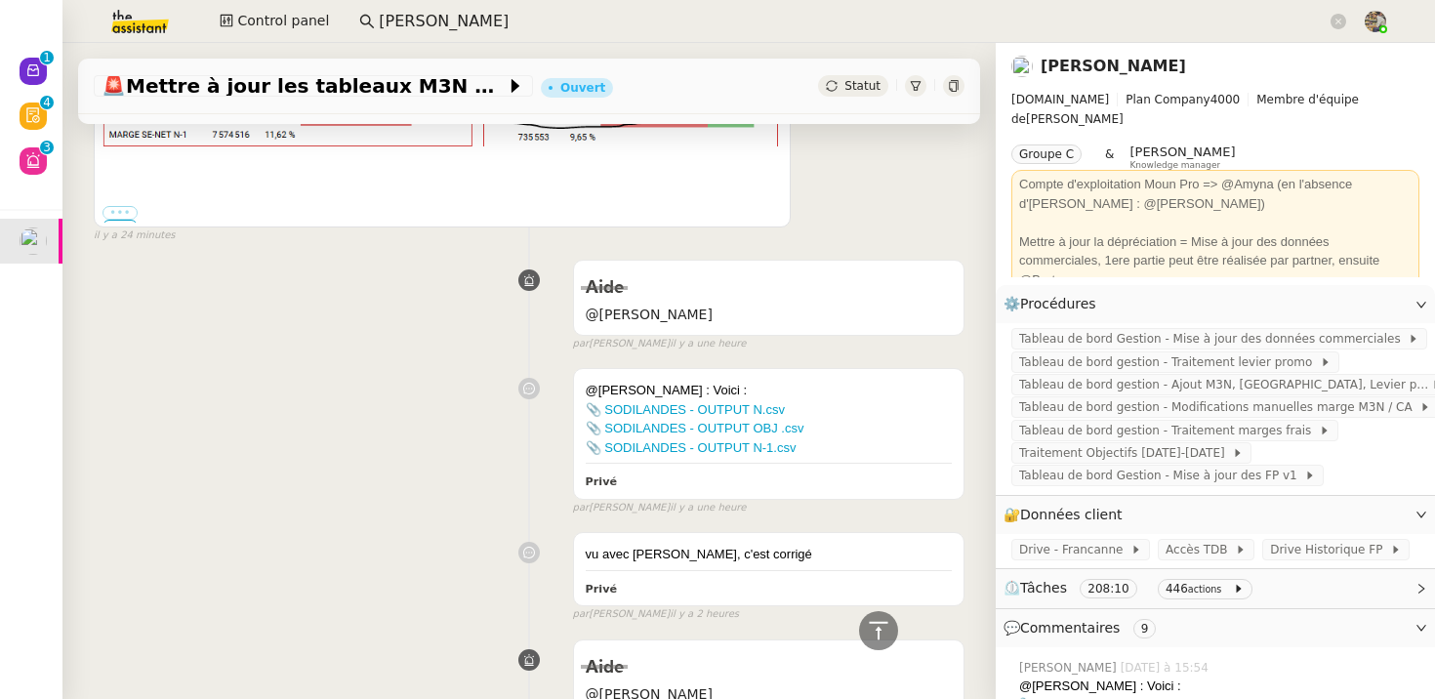
scroll to position [458, 0]
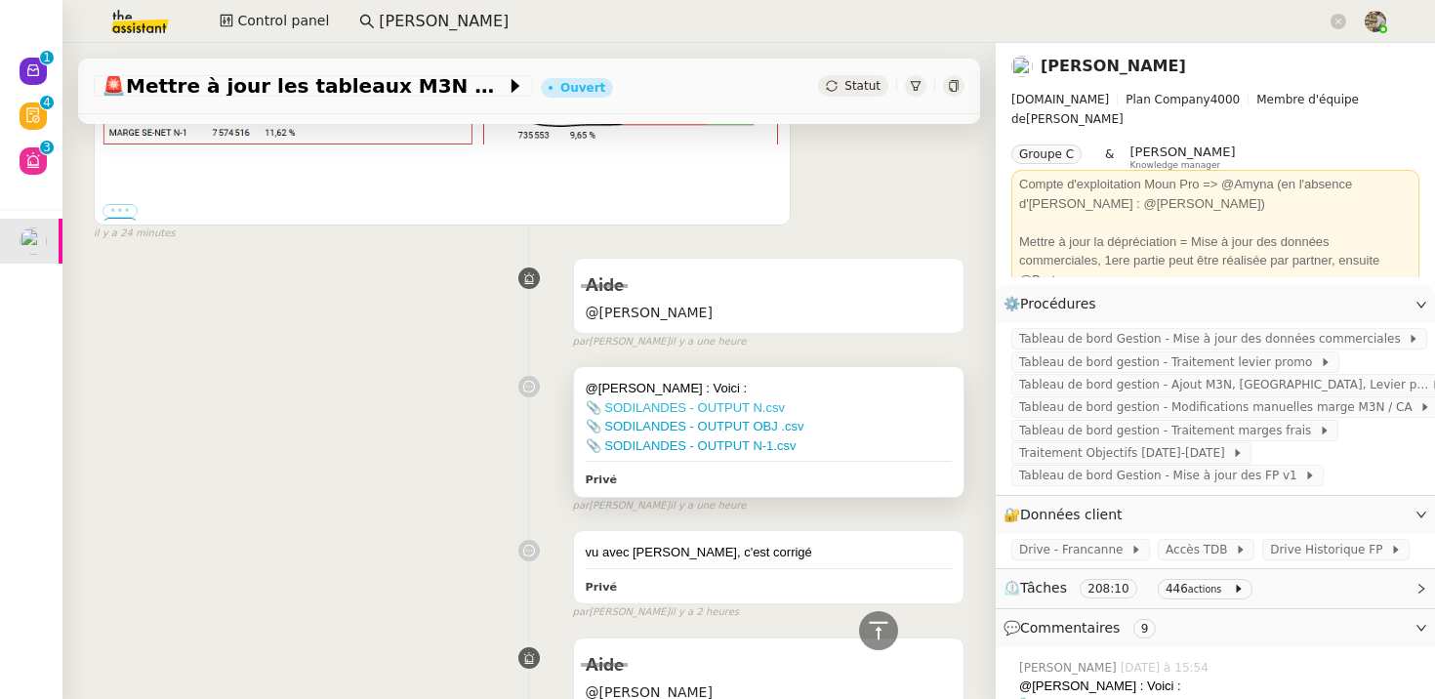
click at [659, 413] on link "📎 SODILANDES - OUTPUT N.csv" at bounding box center [685, 407] width 199 height 15
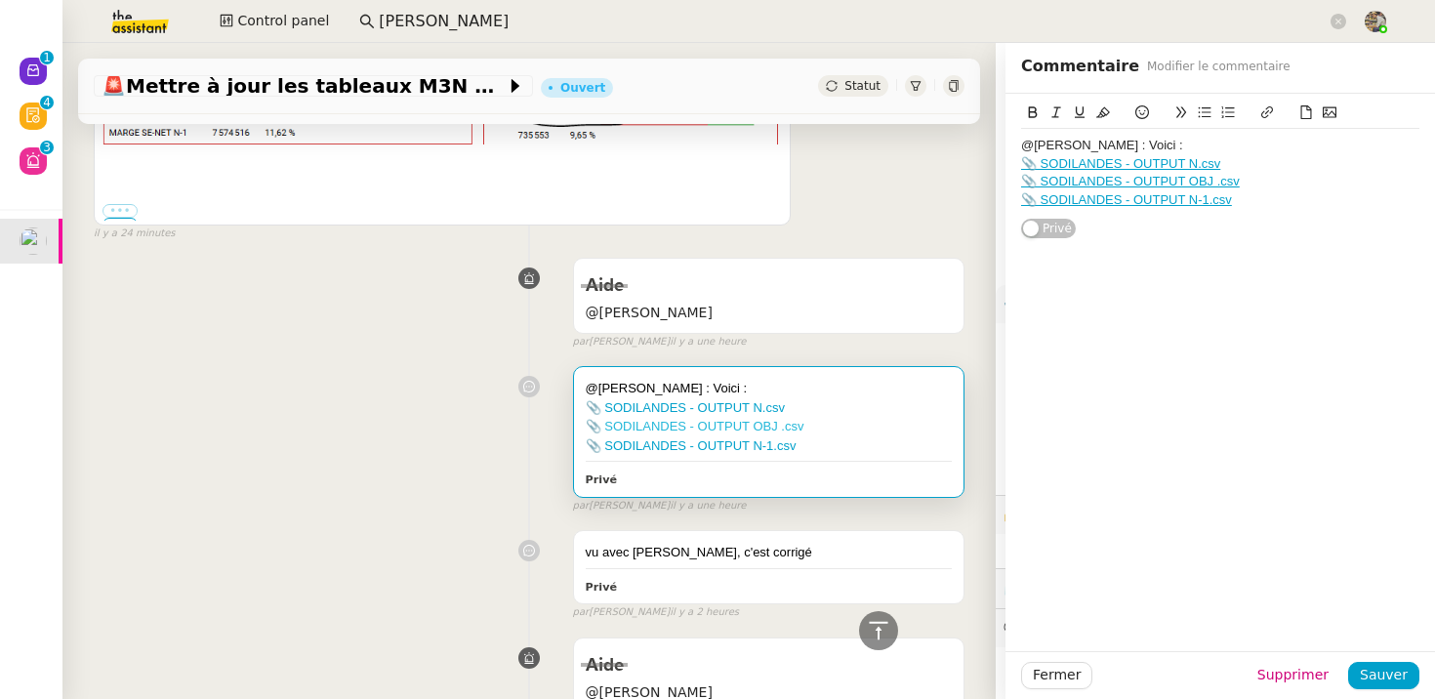
click at [679, 426] on link "📎 SODILANDES - OUTPUT OBJ .csv" at bounding box center [695, 426] width 219 height 15
click at [642, 447] on link "📎 SODILANDES - OUTPUT N-1.csv" at bounding box center [691, 445] width 211 height 15
click at [472, 377] on div "@[PERSON_NAME] : Voici : 📎 SODILANDES - OUTPUT N.csv 📎 SODILANDES - OUTPUT OBJ …" at bounding box center [529, 435] width 871 height 156
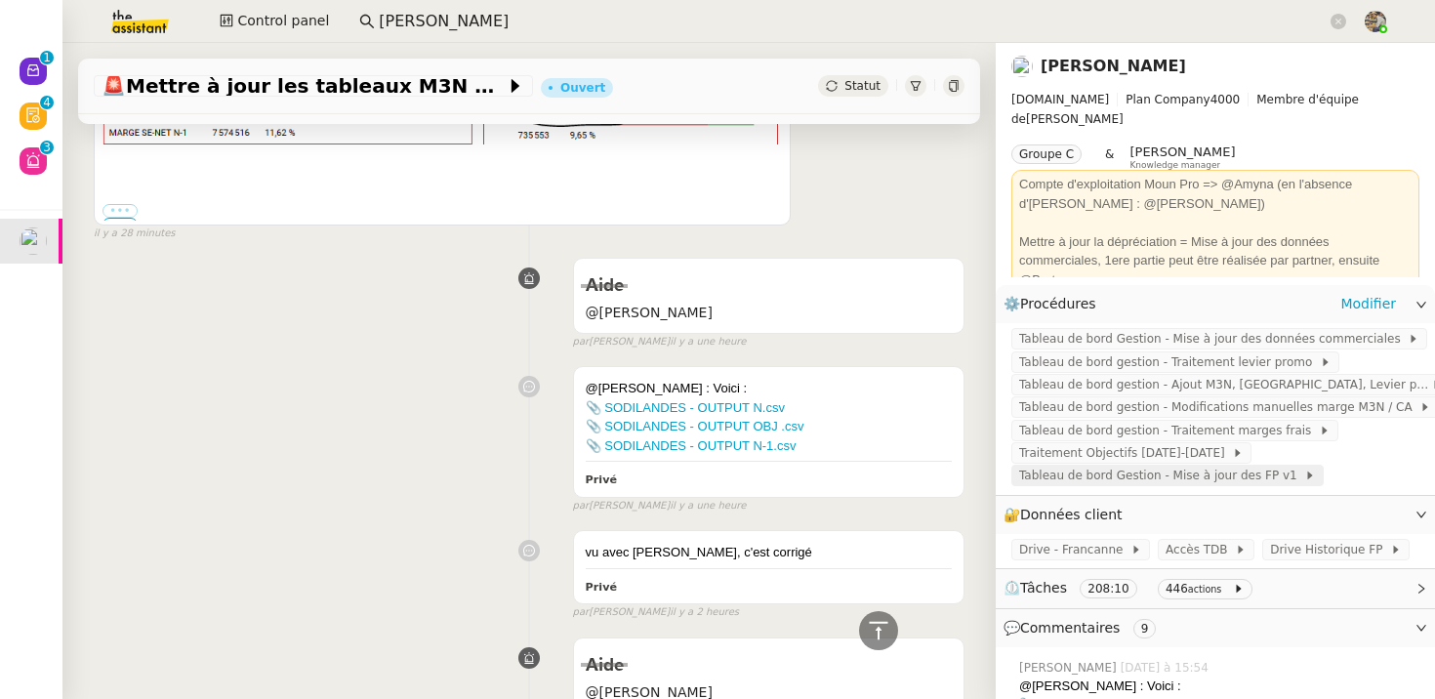
click at [1192, 481] on span "Tableau de bord Gestion - Mise à jour des FP v1" at bounding box center [1161, 476] width 285 height 20
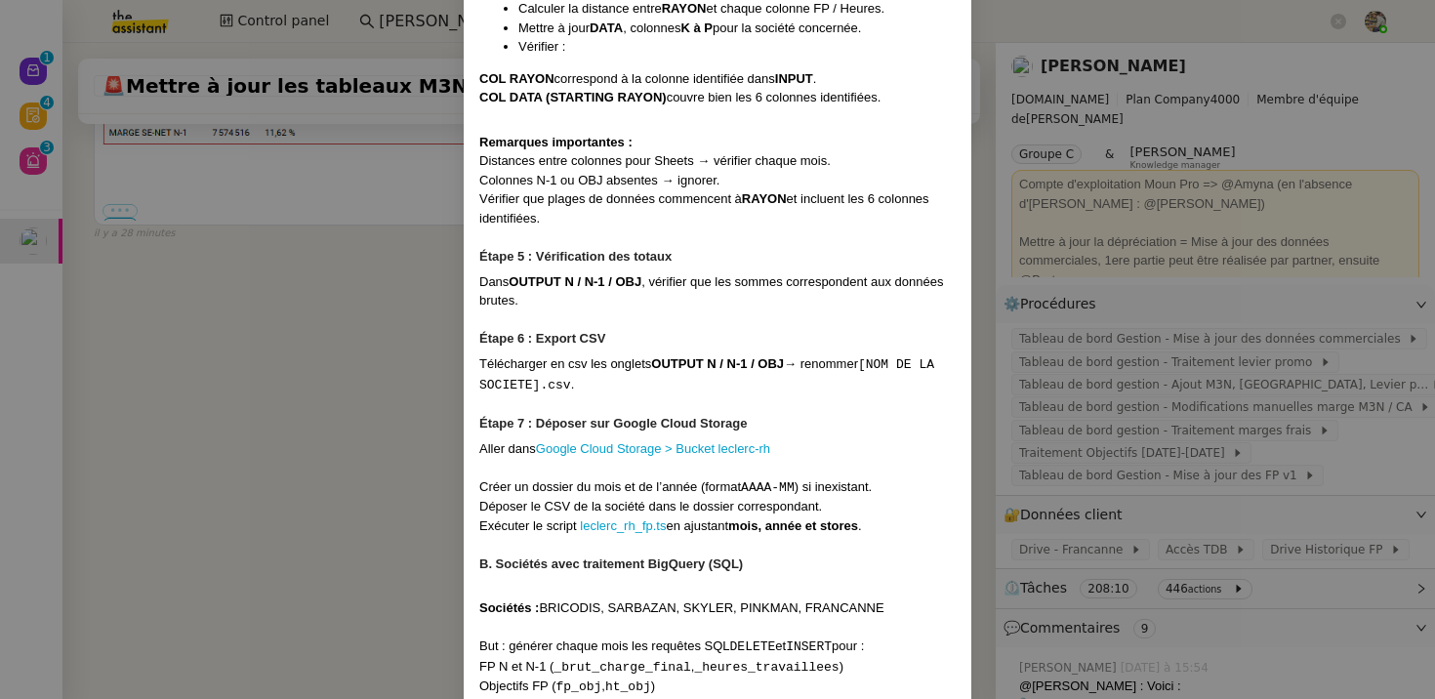
scroll to position [1919, 0]
click at [621, 454] on link "Google Cloud Storage > Bucket leclerc-rh" at bounding box center [653, 446] width 234 height 15
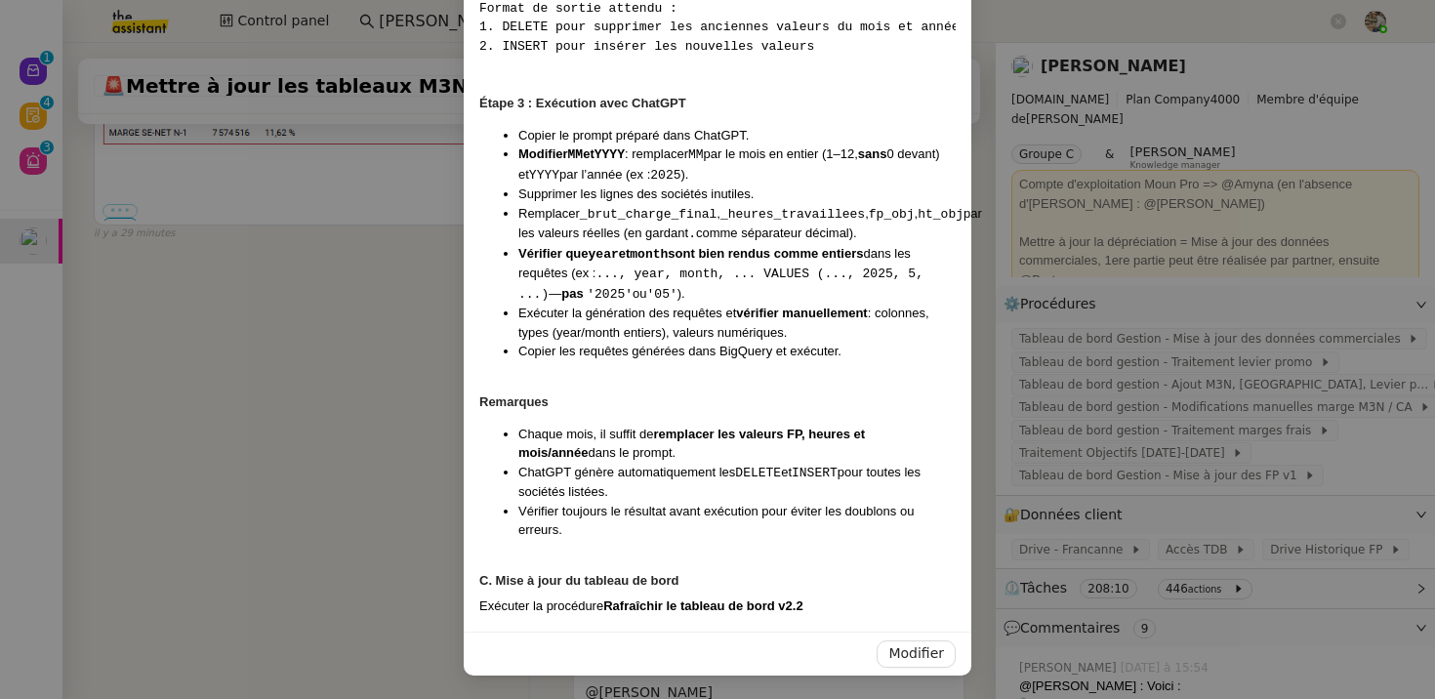
click at [187, 524] on nz-modal-container "Contexte Chaque mois, les RH envoient les FP (frais de personnel) des différent…" at bounding box center [717, 349] width 1435 height 699
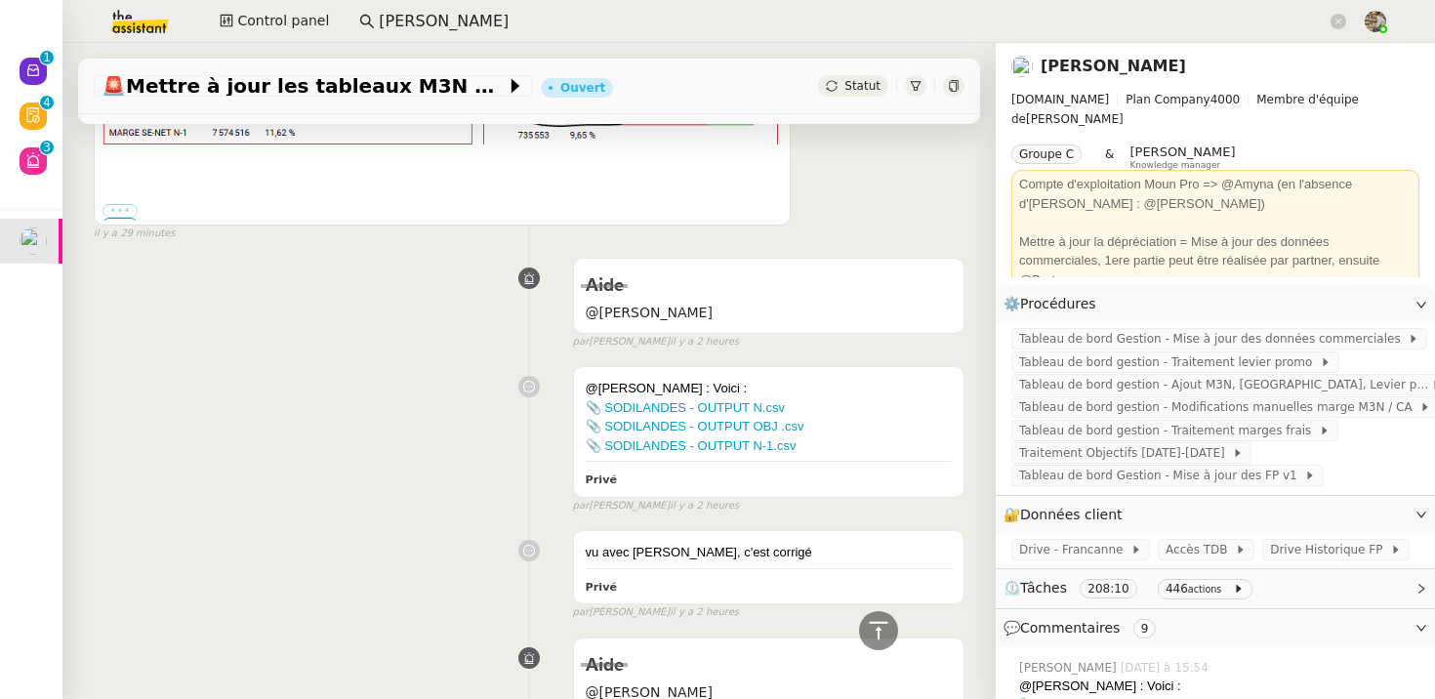
scroll to position [3726, 0]
click at [1349, 312] on link "Modifier" at bounding box center [1368, 304] width 56 height 22
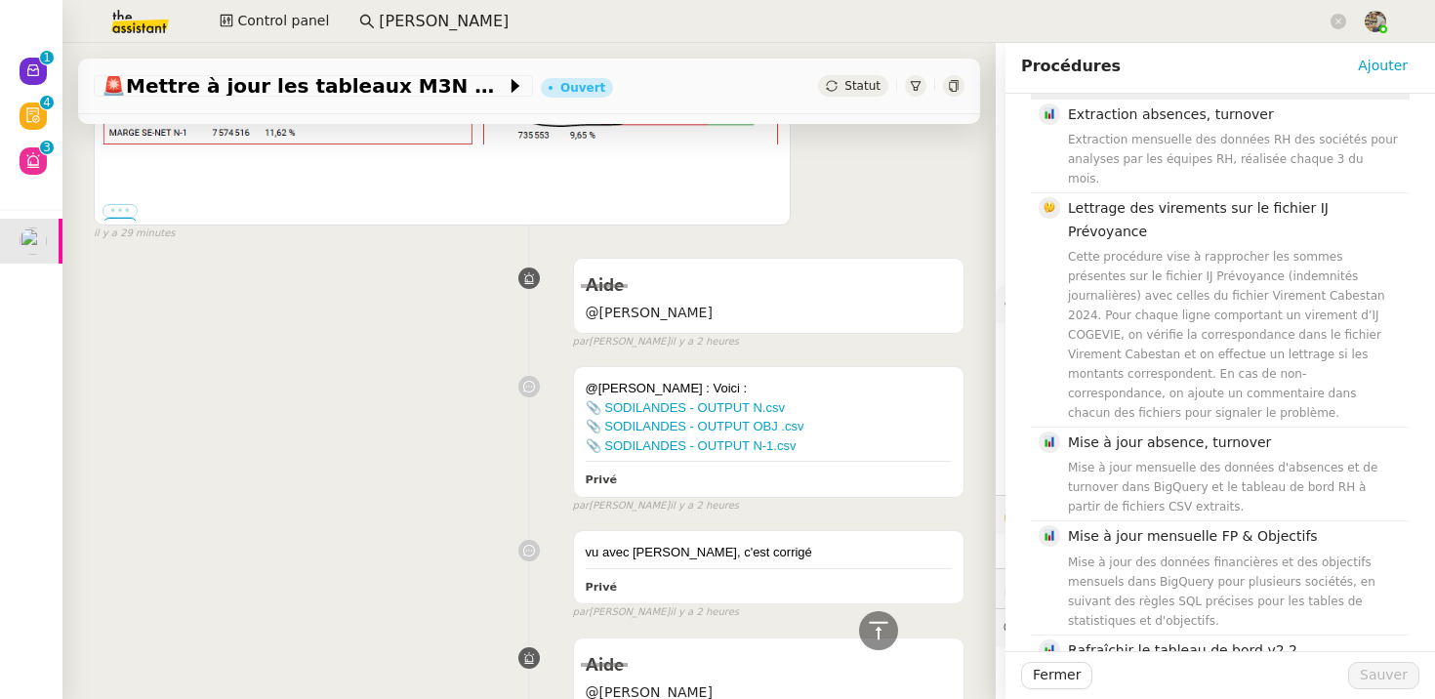
scroll to position [877, 0]
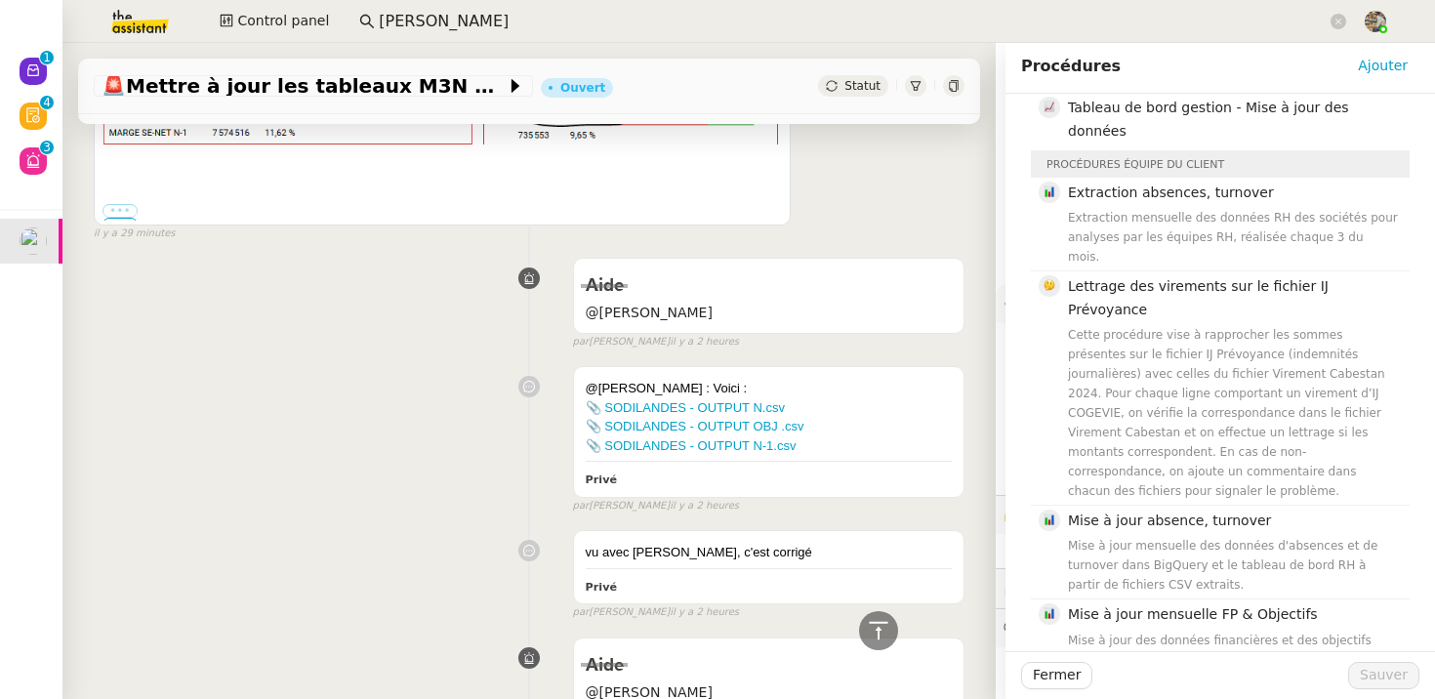
type input "tablea"
click at [1368, 664] on span "Sauver" at bounding box center [1384, 675] width 48 height 22
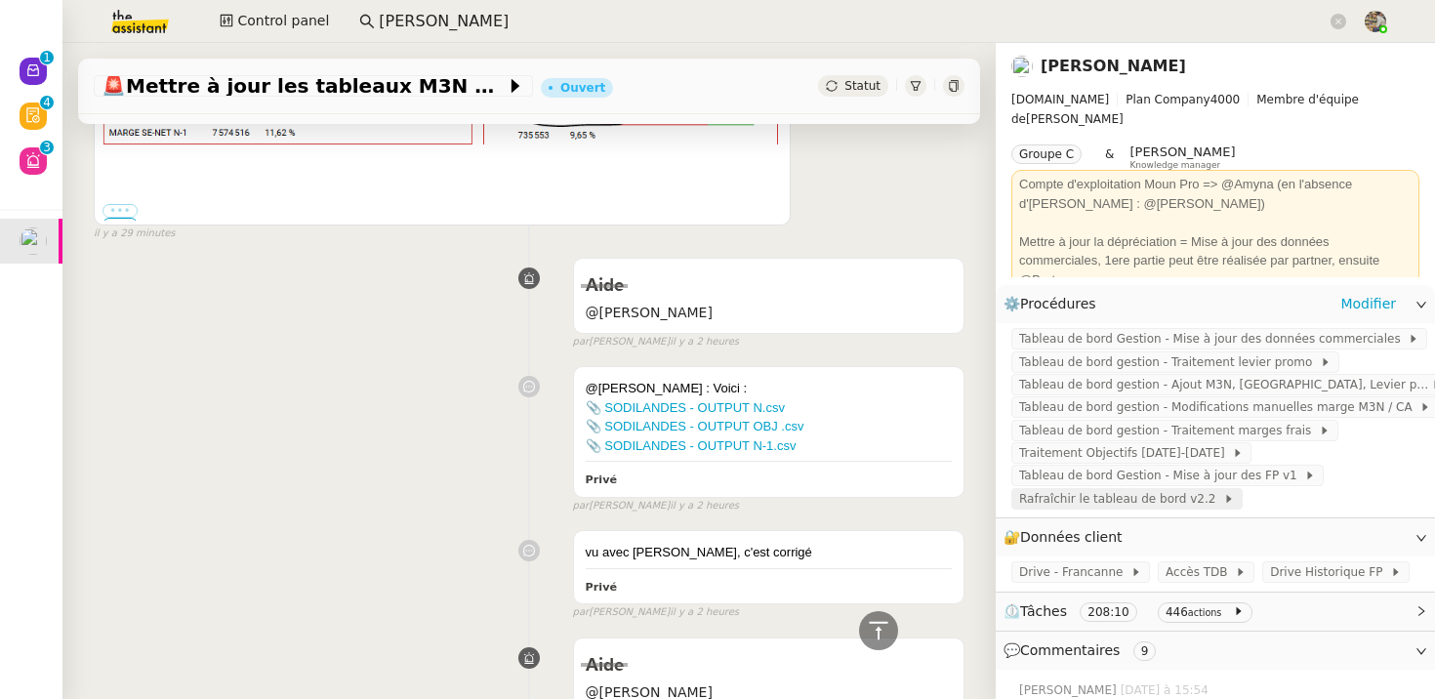
click at [1132, 508] on span "Rafraîchir le tableau de bord v2.2" at bounding box center [1121, 499] width 204 height 20
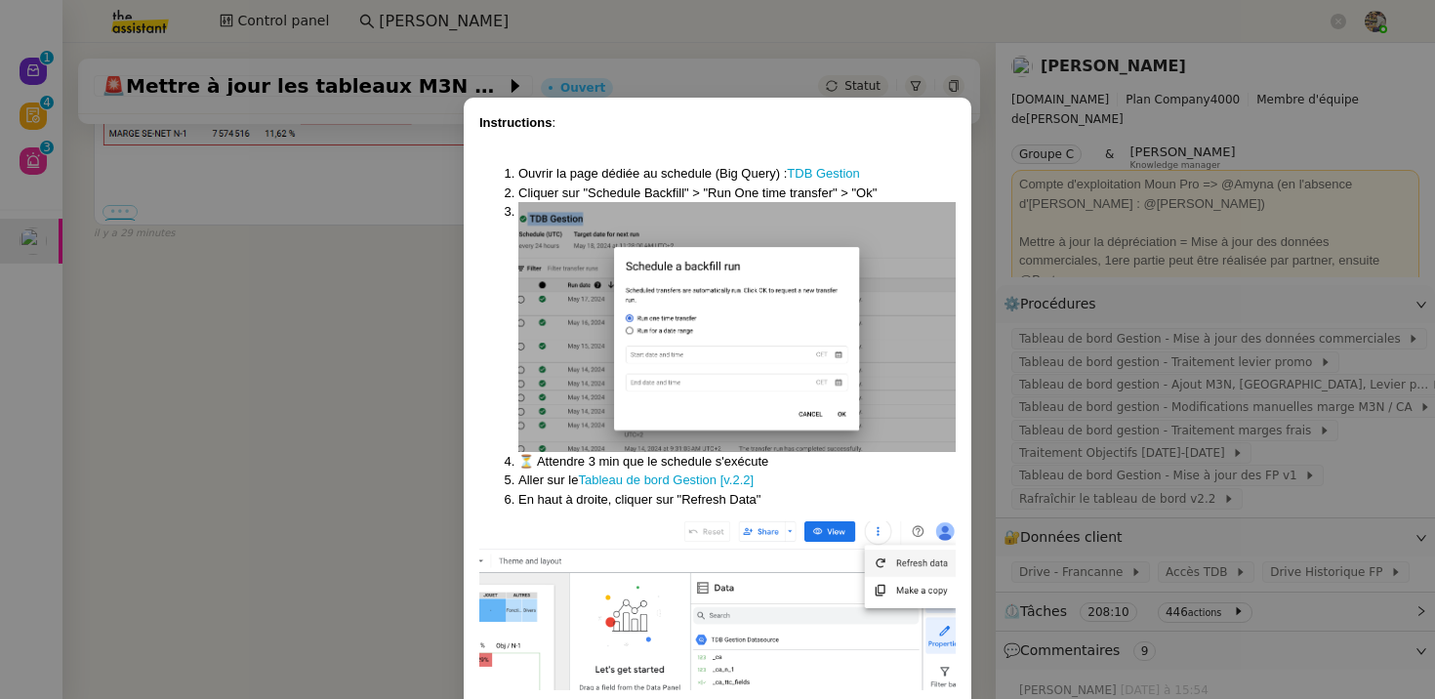
scroll to position [74, 0]
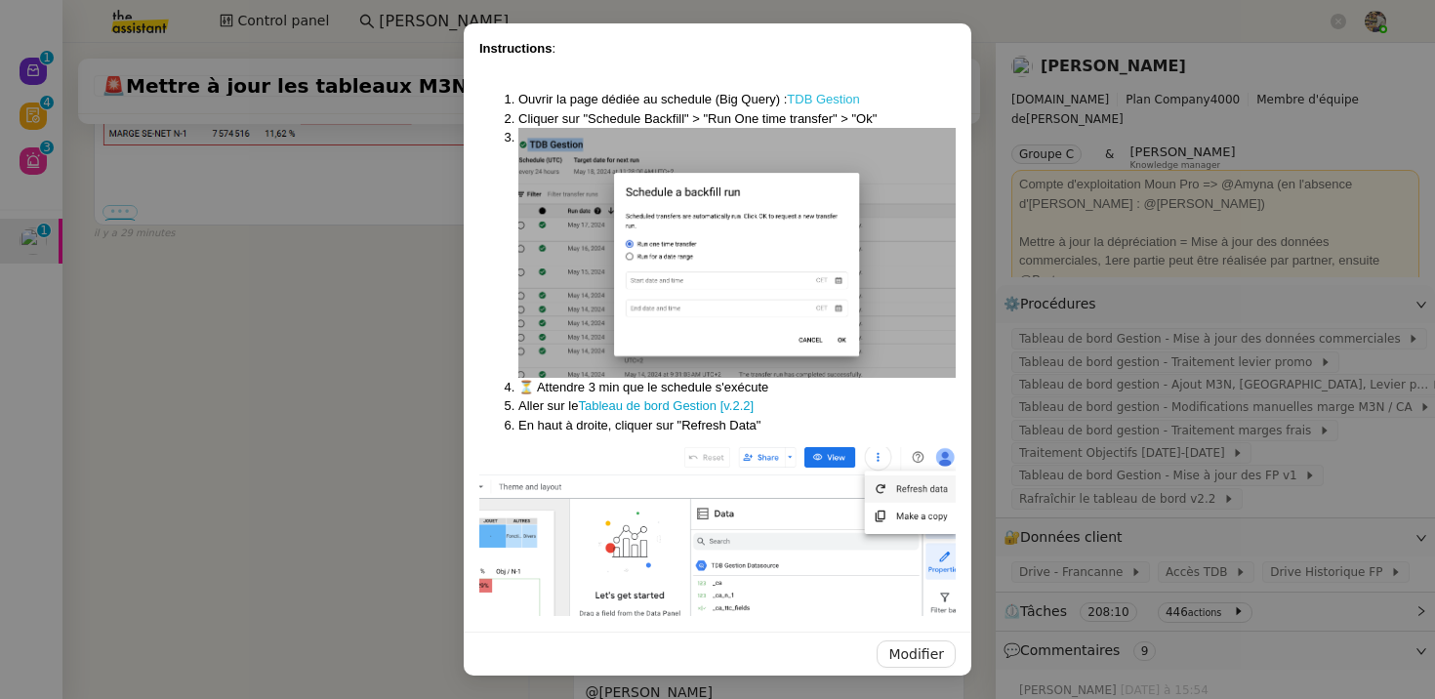
click at [813, 101] on link "TDB Gestion" at bounding box center [823, 99] width 72 height 15
click at [651, 405] on link "Tableau de bord Gestion [v.2.2]" at bounding box center [666, 405] width 176 height 15
click at [315, 407] on nz-modal-container "Instructions : Ouvrir la page dédiée au schedule (Big Query) : TDB Gestion Cliq…" at bounding box center [717, 349] width 1435 height 699
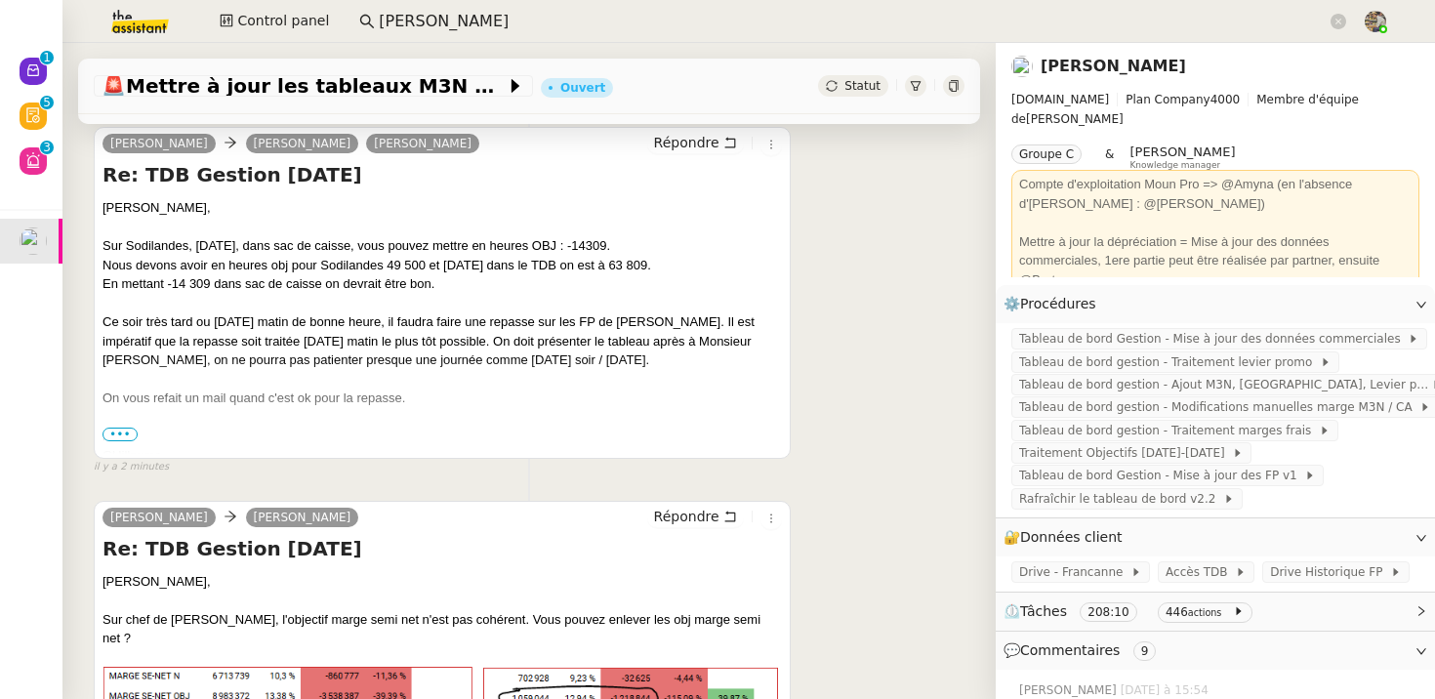
scroll to position [512, 0]
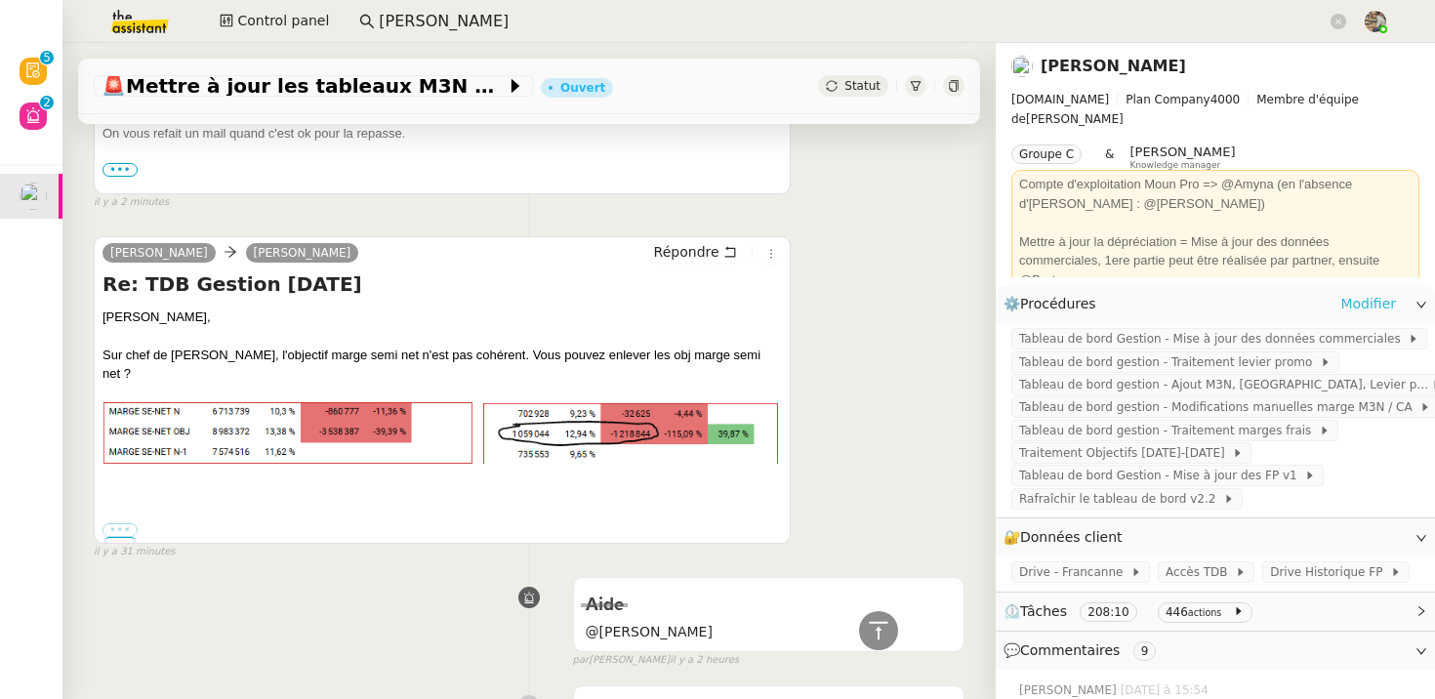
click at [1356, 305] on link "Modifier" at bounding box center [1368, 304] width 56 height 22
click at [1127, 65] on link "[PERSON_NAME]" at bounding box center [1112, 66] width 145 height 19
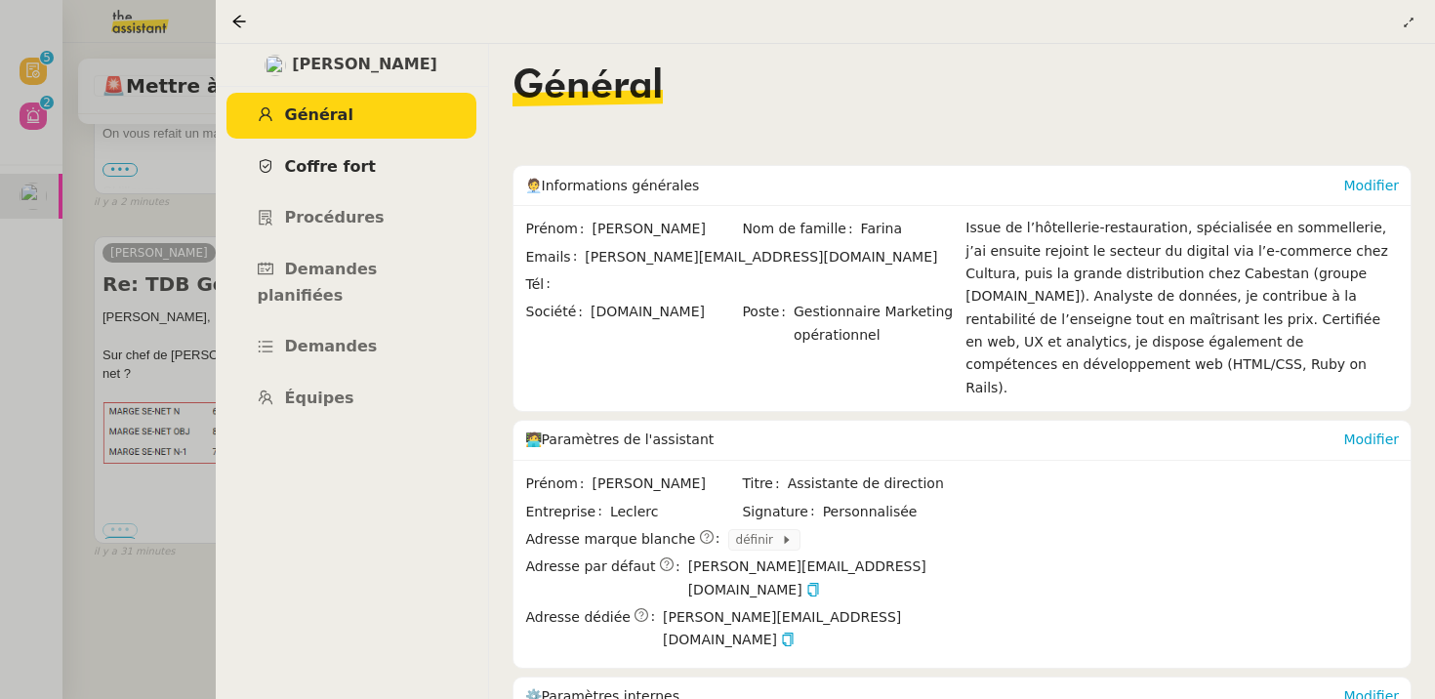
click at [292, 154] on link "Coffre fort" at bounding box center [351, 167] width 250 height 46
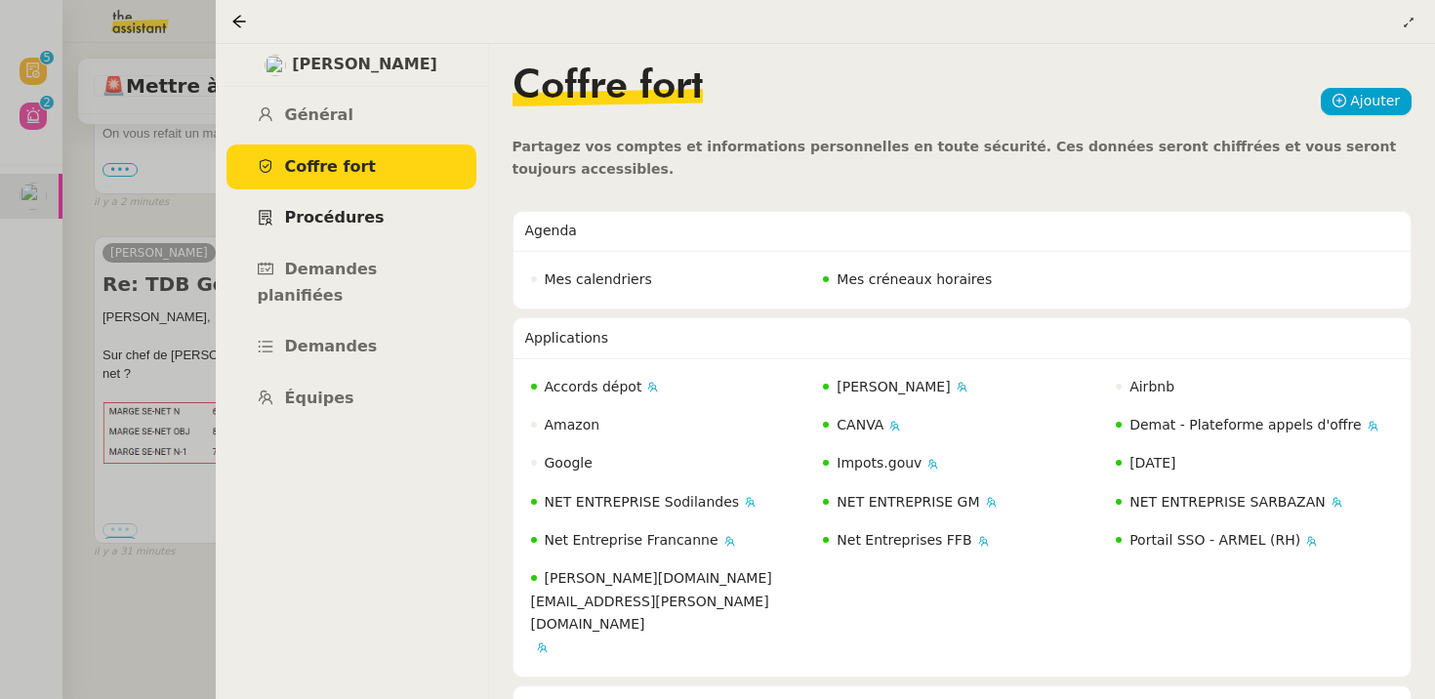
click at [380, 229] on link "Procédures" at bounding box center [351, 218] width 250 height 46
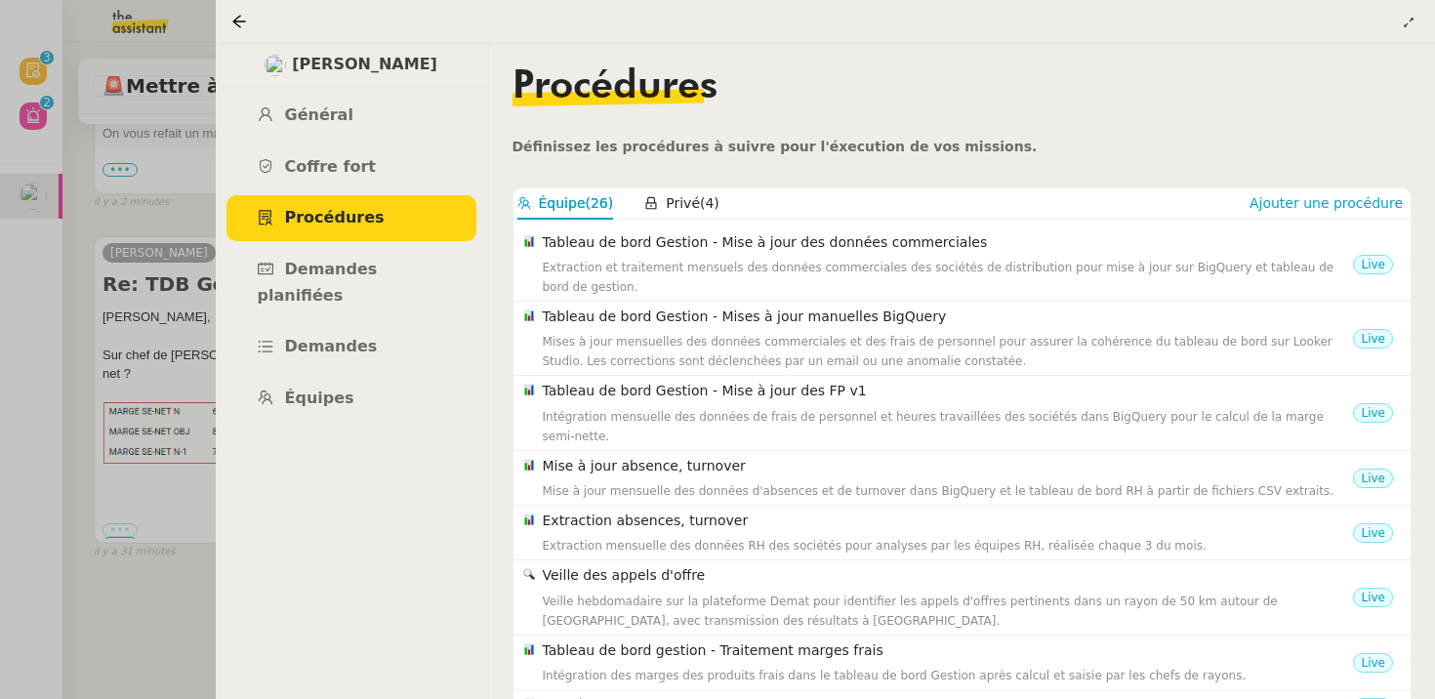
click at [141, 401] on div at bounding box center [717, 349] width 1435 height 699
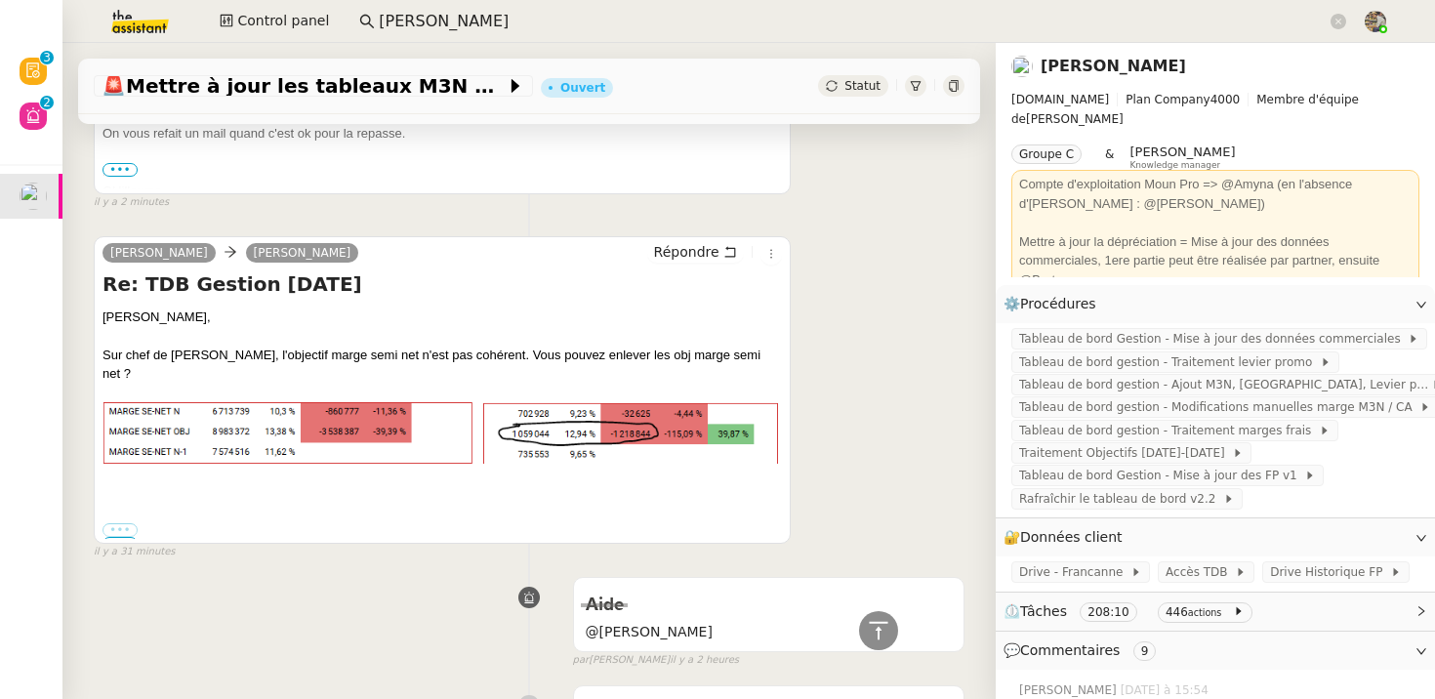
click at [1116, 61] on link "[PERSON_NAME]" at bounding box center [1112, 66] width 145 height 19
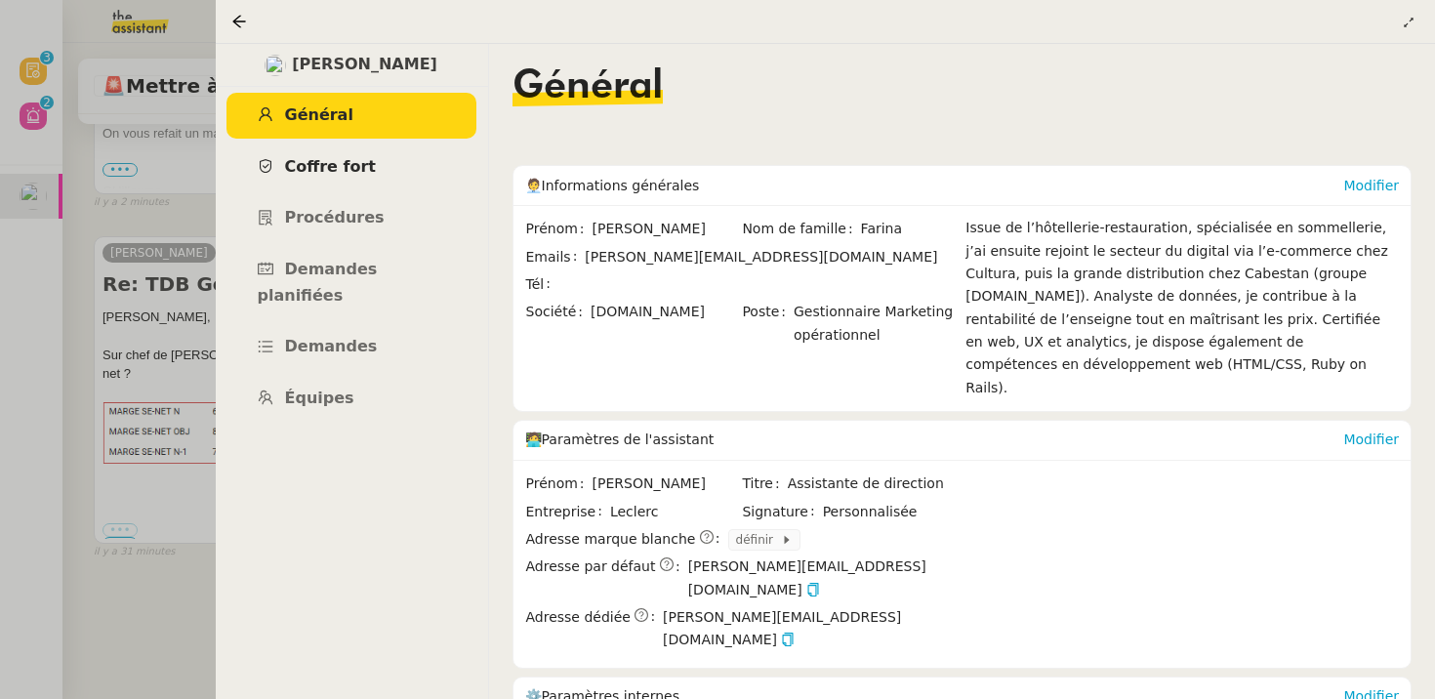
click at [341, 183] on link "Coffre fort" at bounding box center [351, 167] width 250 height 46
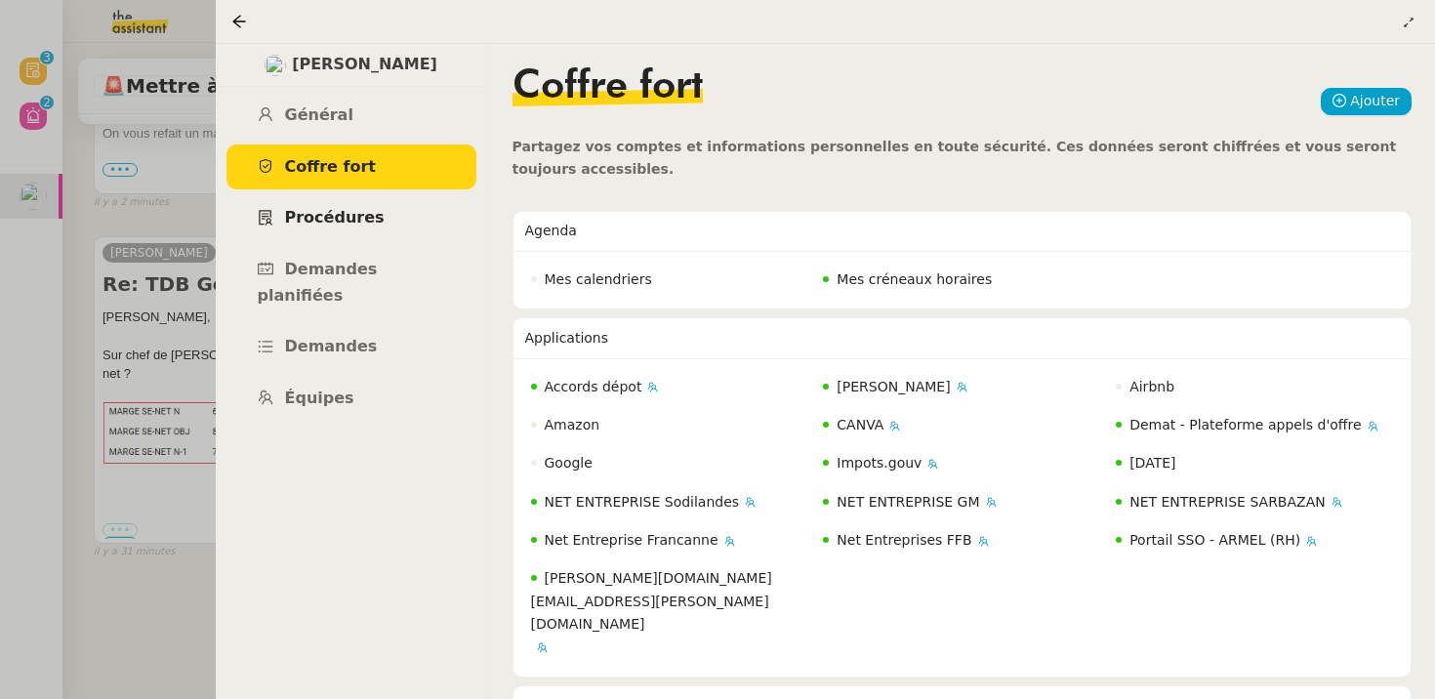
click at [297, 211] on span "Procédures" at bounding box center [335, 217] width 100 height 19
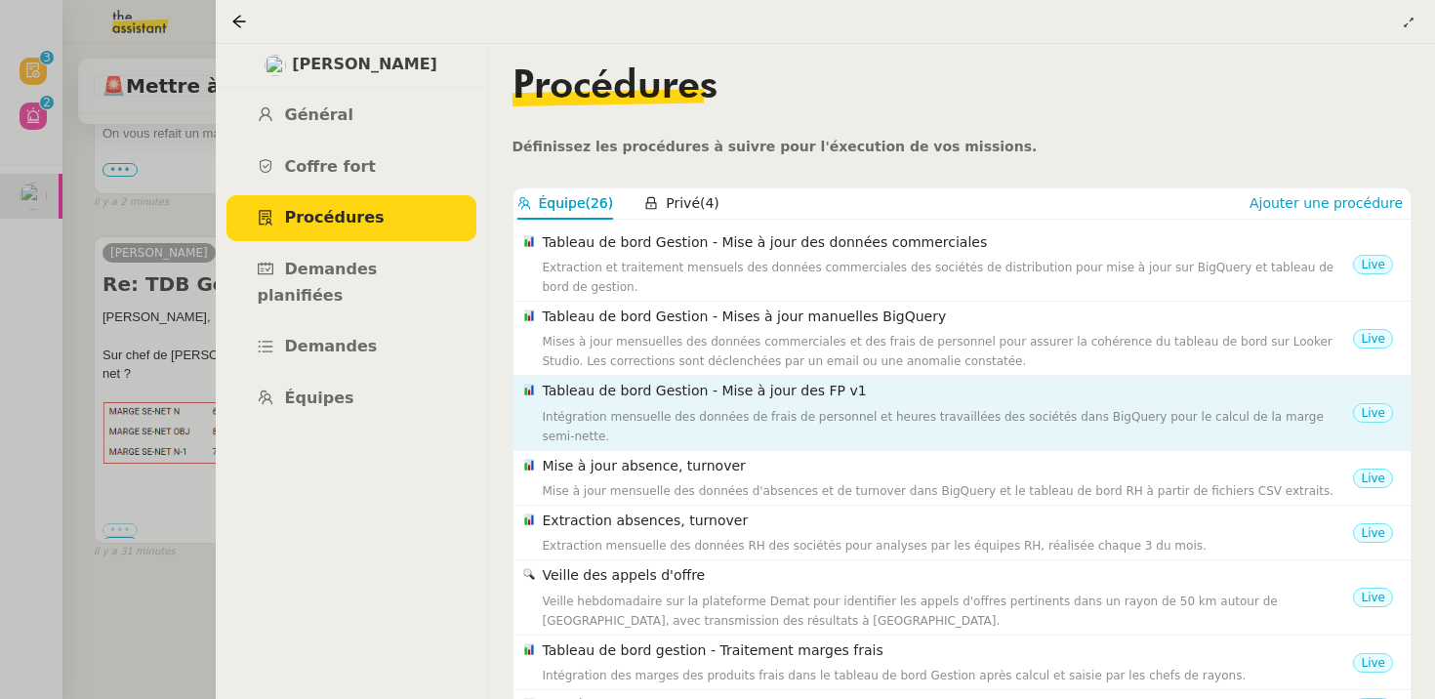
click at [903, 407] on div "Intégration mensuelle des données de frais de personnel et heures travaillées d…" at bounding box center [948, 426] width 811 height 39
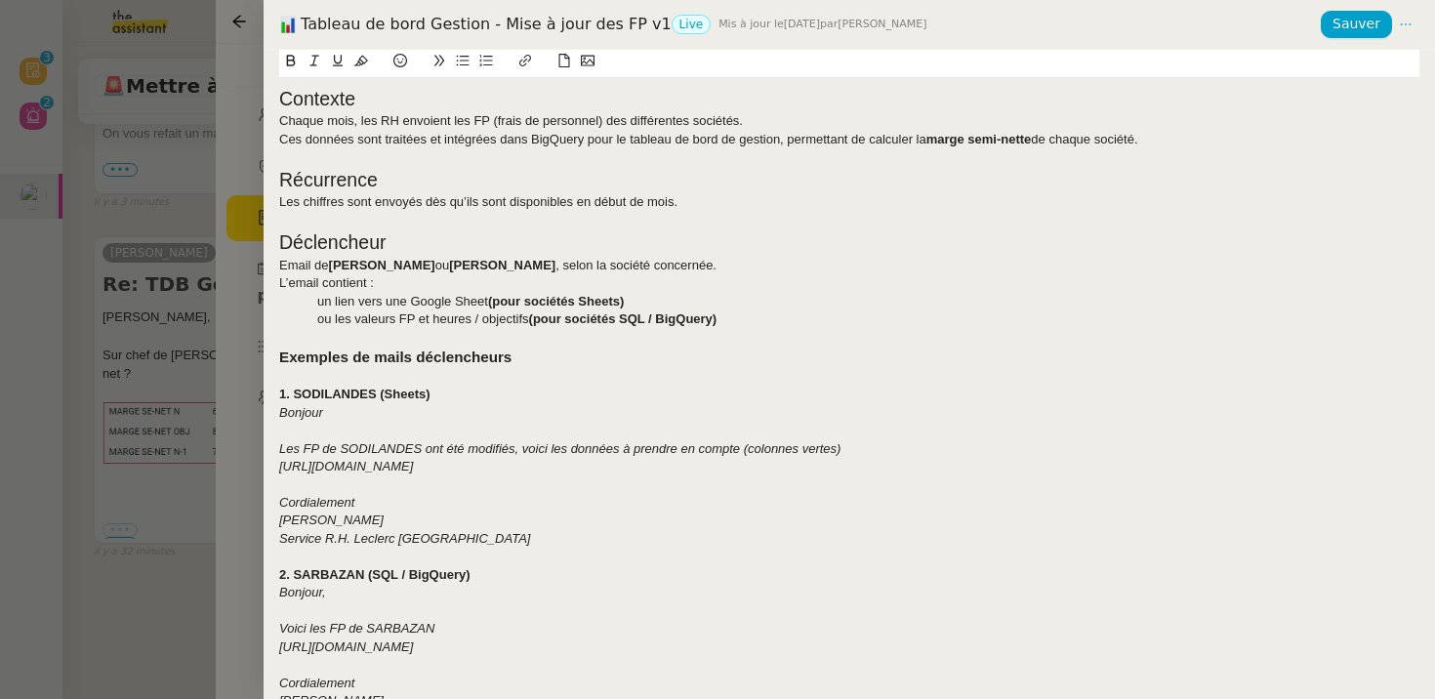
click at [138, 400] on div at bounding box center [717, 349] width 1435 height 699
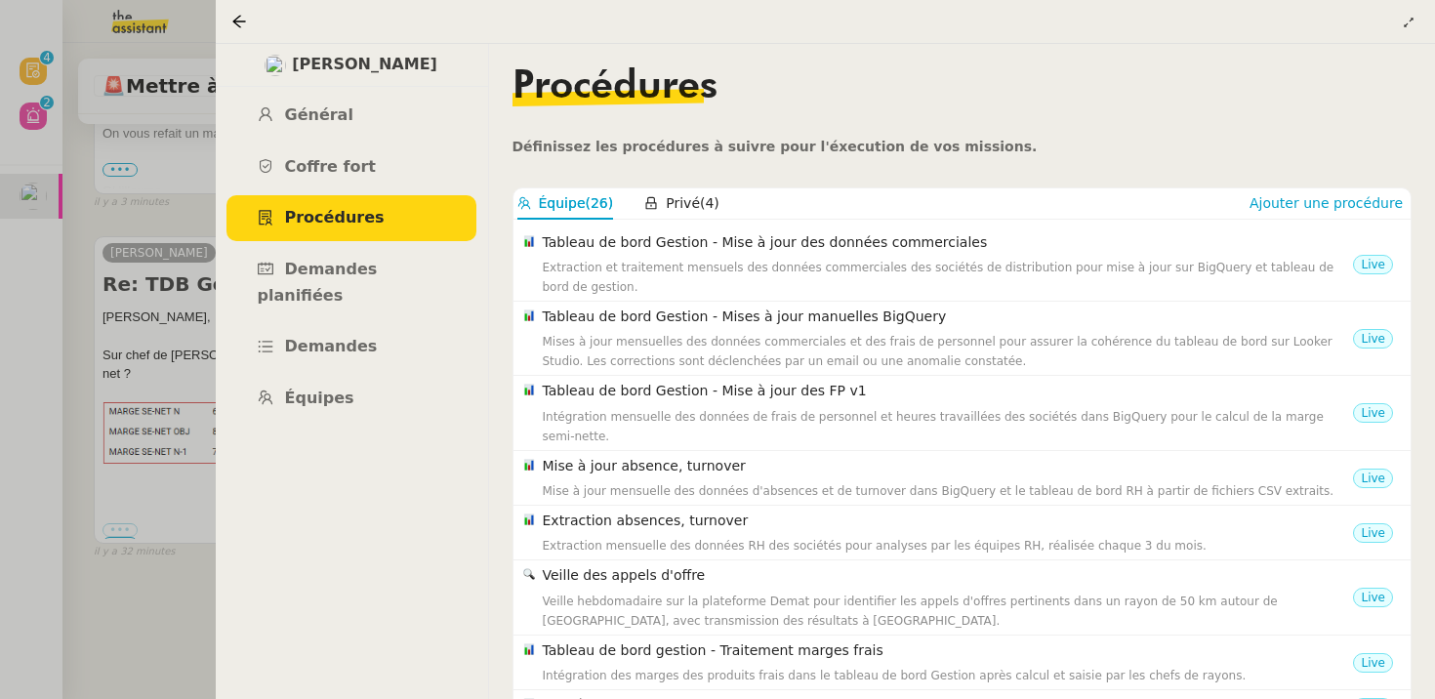
click at [128, 323] on div at bounding box center [717, 349] width 1435 height 699
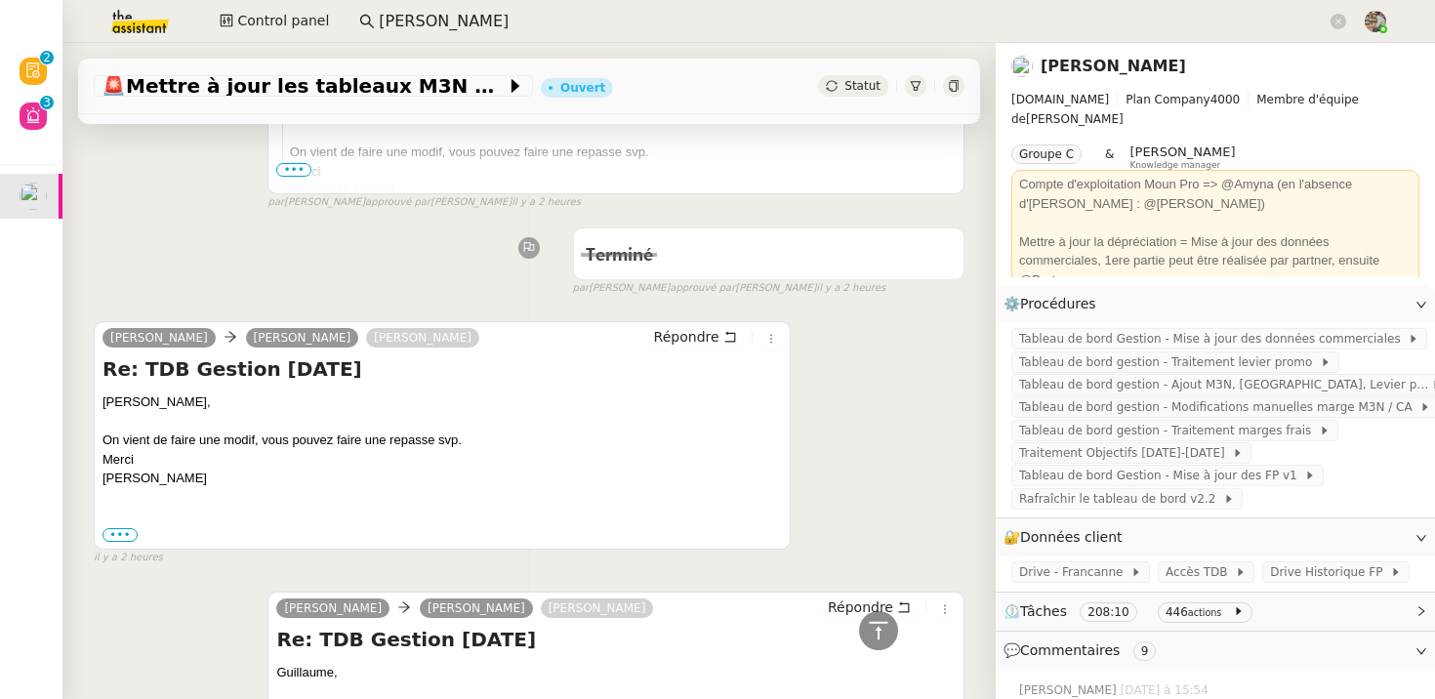
scroll to position [1867, 0]
click at [707, 338] on span "Répondre" at bounding box center [686, 338] width 65 height 20
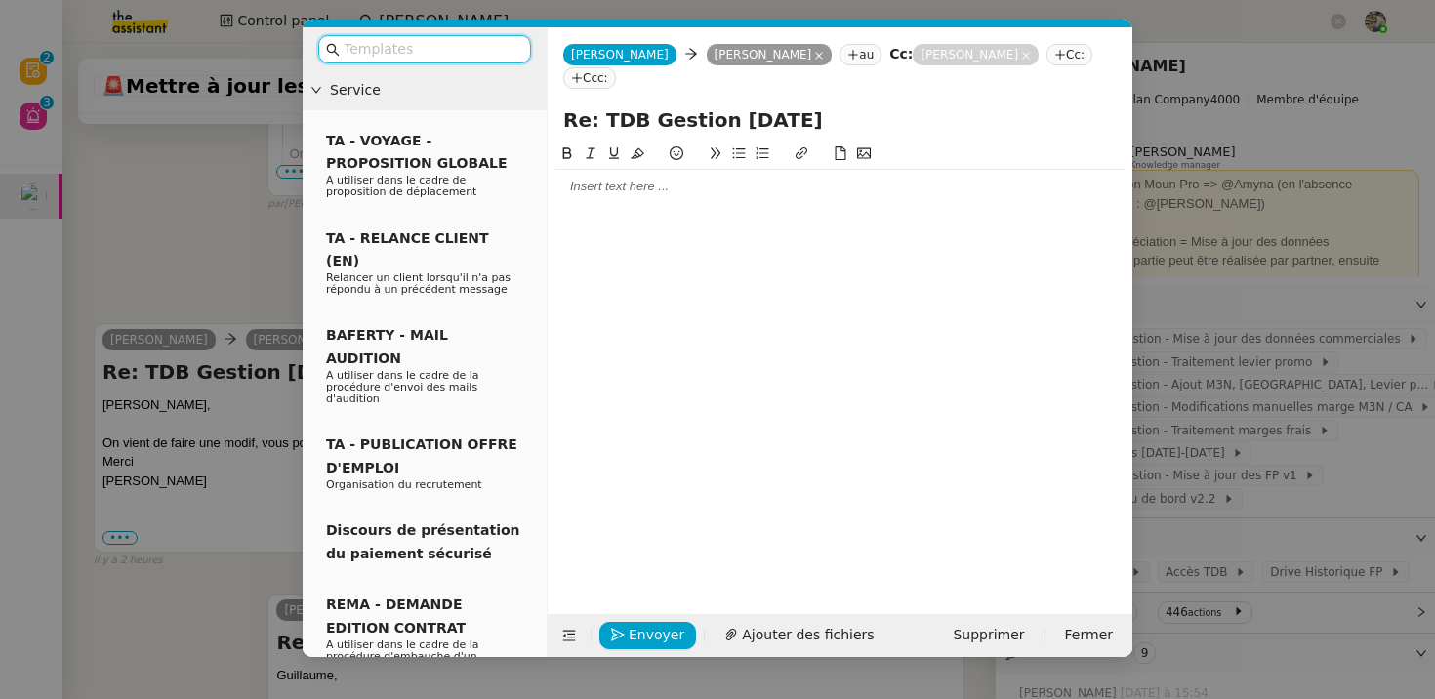
scroll to position [2019, 0]
click at [698, 178] on div at bounding box center [839, 187] width 569 height 18
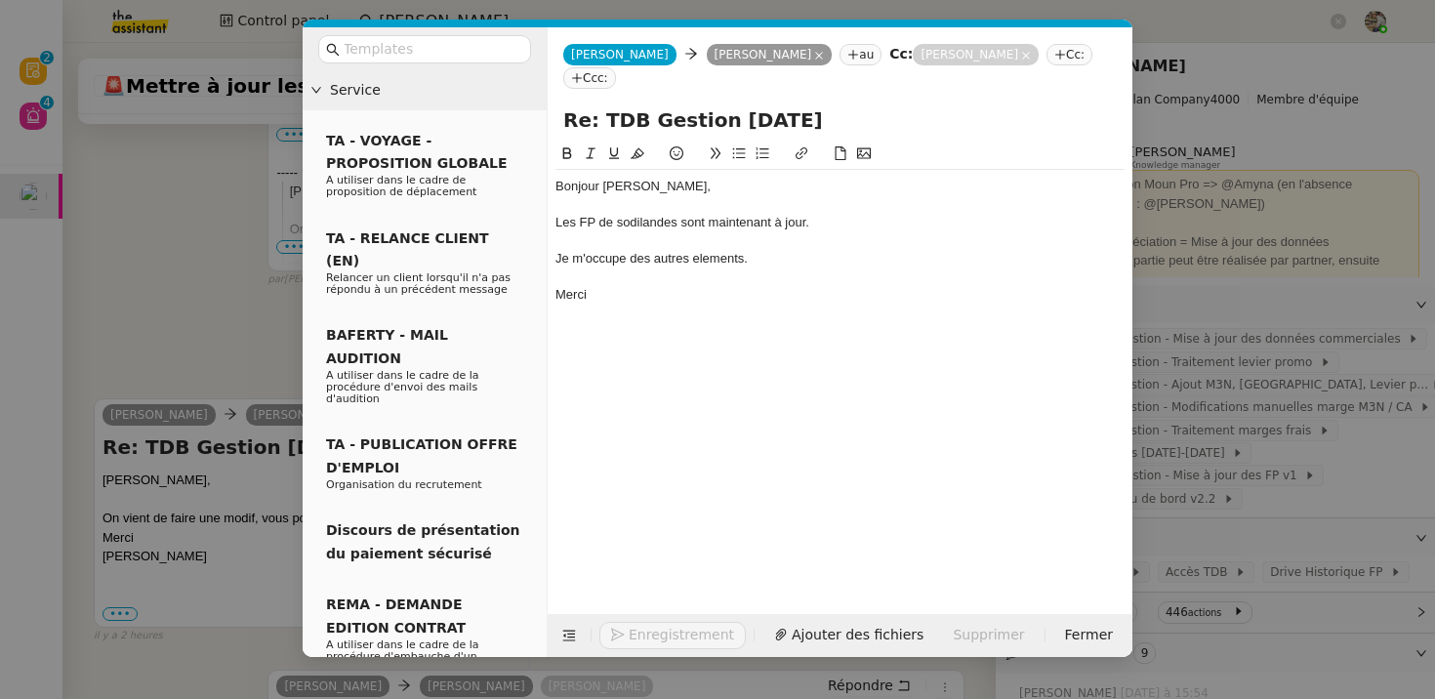
scroll to position [2152, 0]
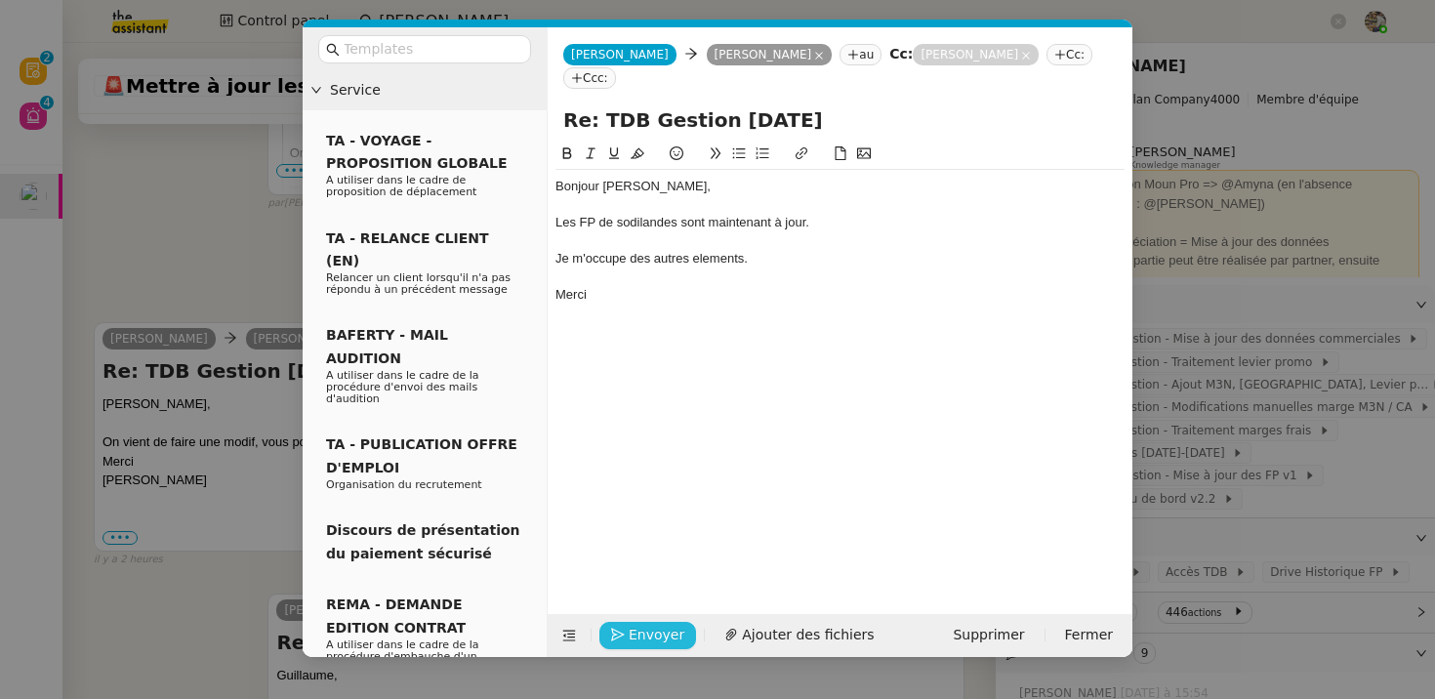
click at [648, 624] on span "Envoyer" at bounding box center [657, 635] width 56 height 22
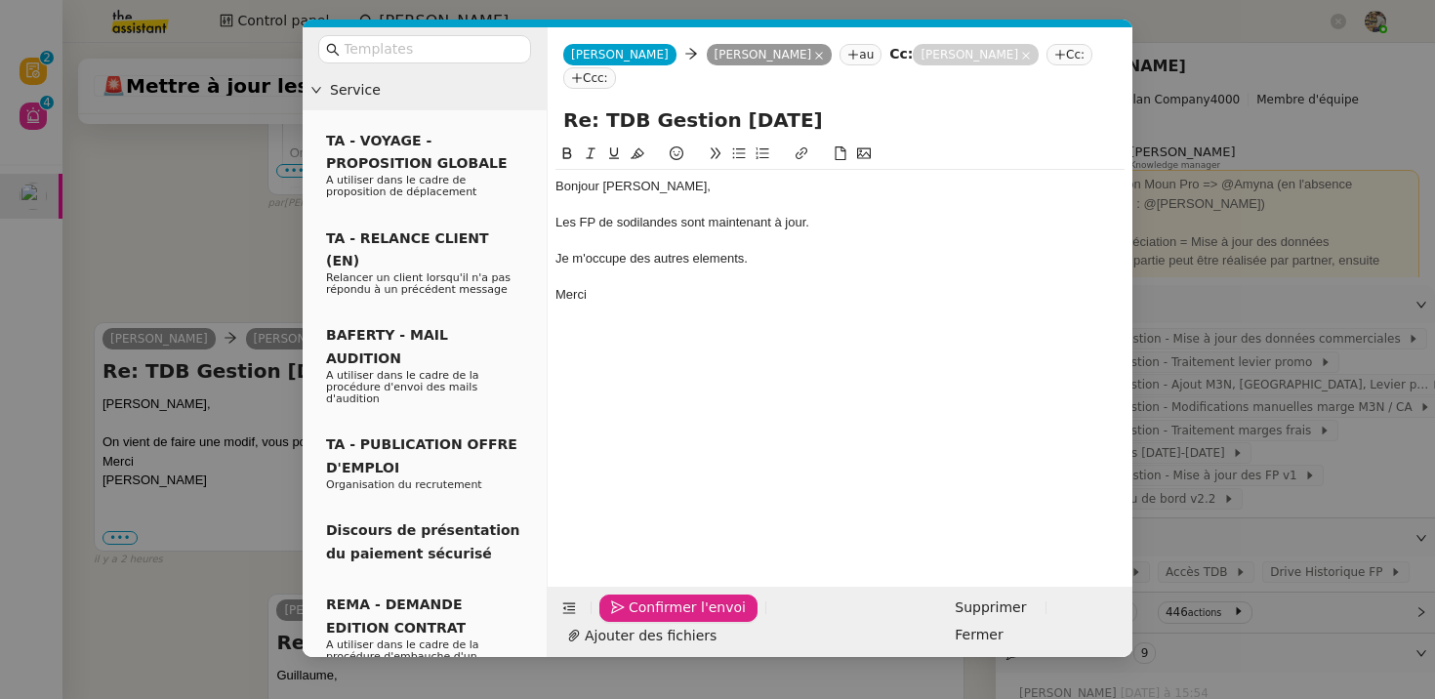
click at [648, 619] on span "Confirmer l'envoi" at bounding box center [687, 607] width 117 height 22
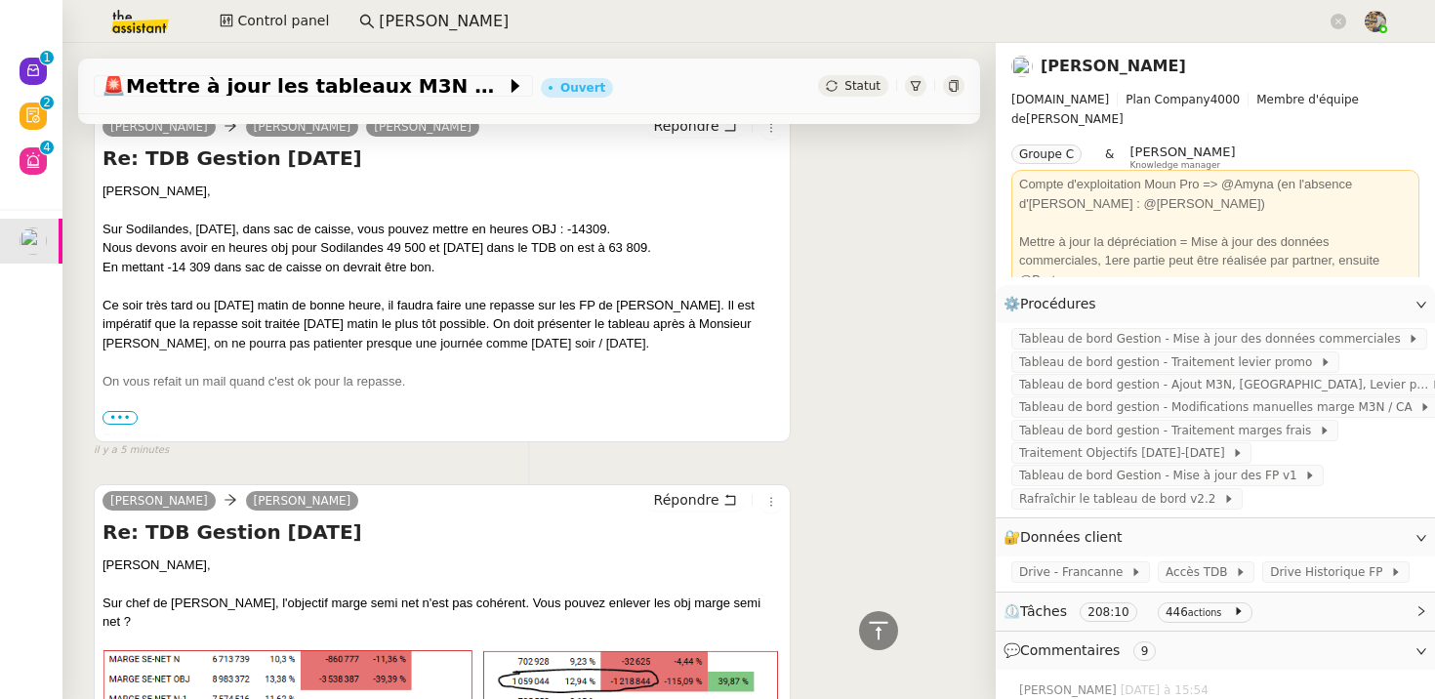
scroll to position [628, 0]
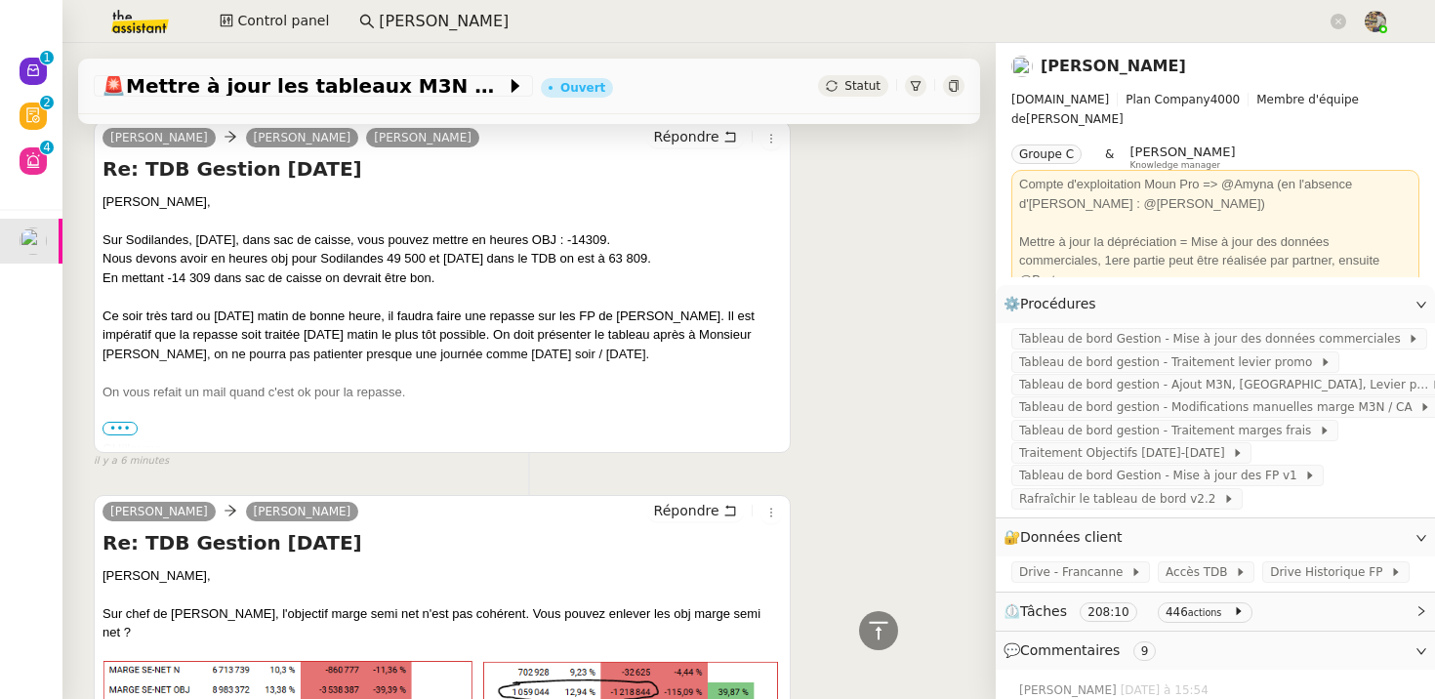
click at [126, 430] on span "•••" at bounding box center [119, 429] width 35 height 14
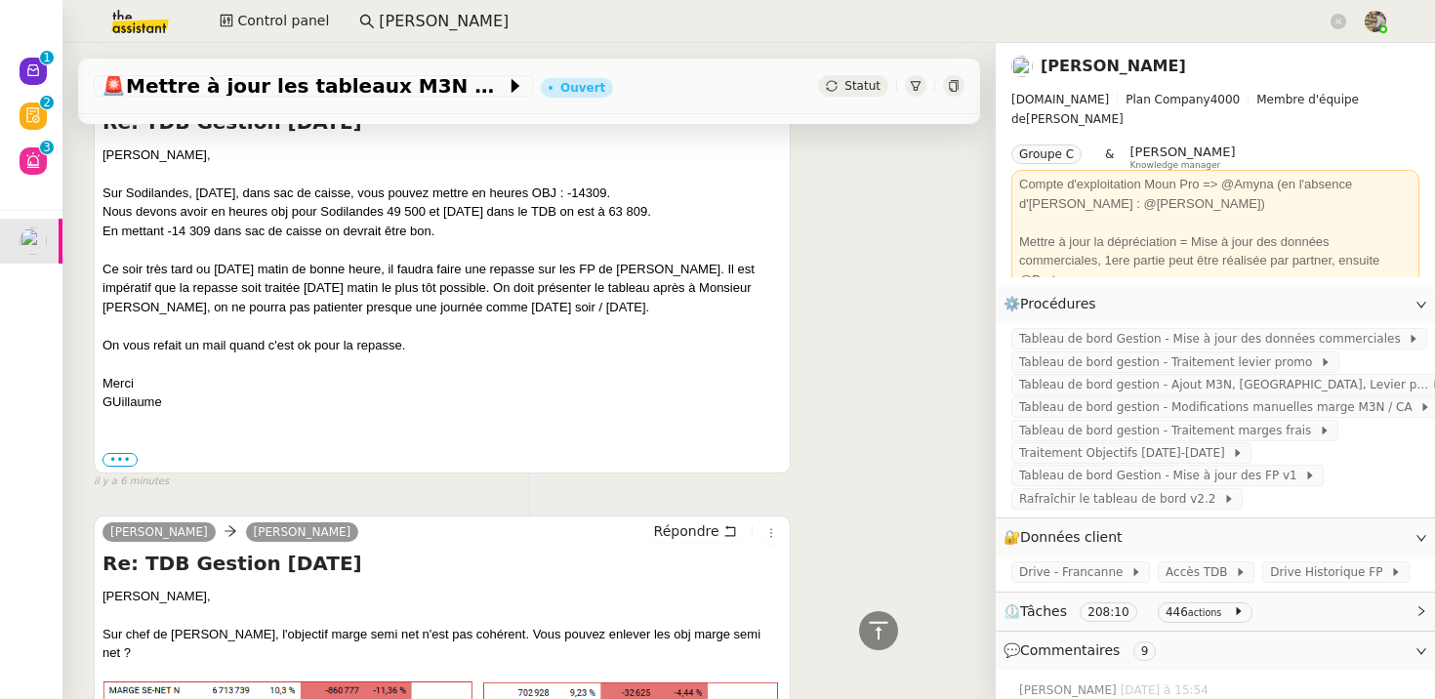
scroll to position [668, 0]
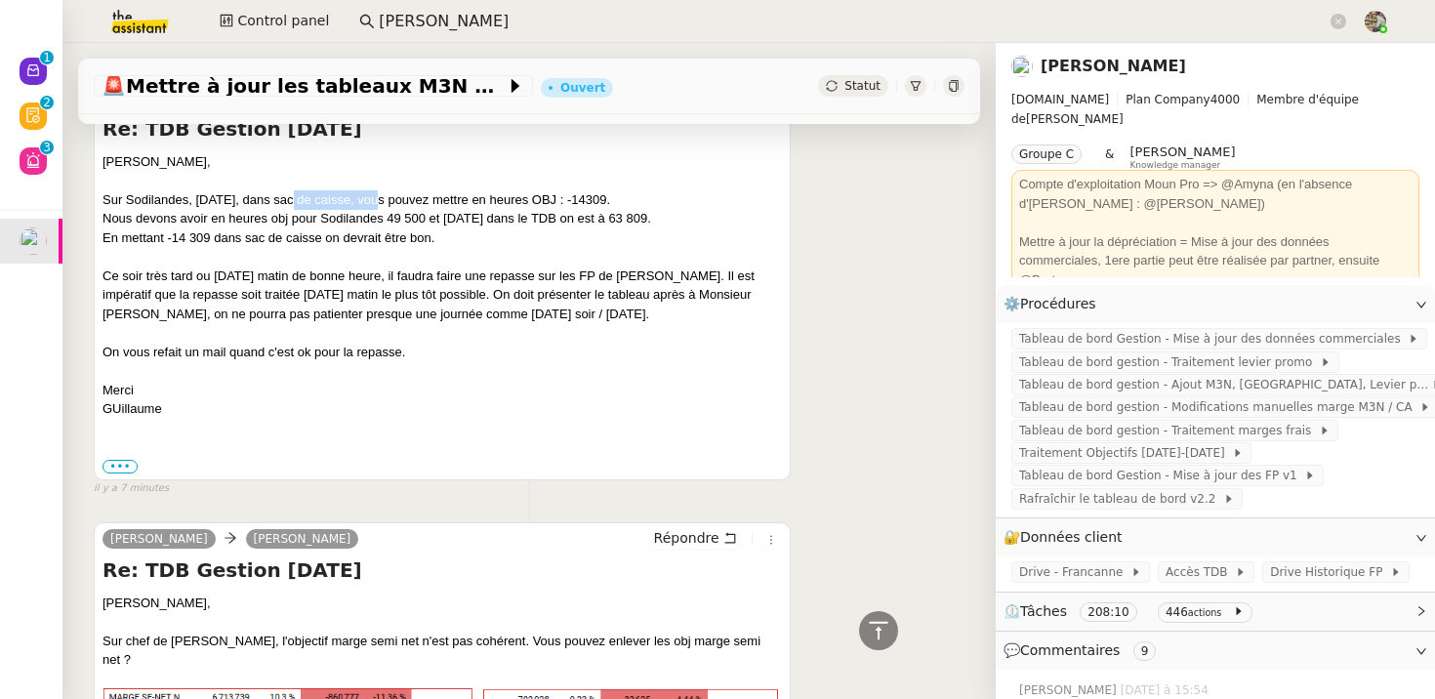
drag, startPoint x: 297, startPoint y: 204, endPoint x: 389, endPoint y: 205, distance: 92.7
click at [389, 204] on div "Sur Sodilandes, [DATE], dans sac de caisse, vous pouvez mettre en heures OBJ : …" at bounding box center [441, 276] width 679 height 172
drag, startPoint x: 116, startPoint y: 230, endPoint x: 357, endPoint y: 230, distance: 241.1
click at [357, 230] on div "Sur Sodilandes, [DATE], dans sac de caisse, vous pouvez mettre en heures OBJ : …" at bounding box center [441, 276] width 679 height 172
click at [1362, 290] on div "⚙️ Procédures Modifier" at bounding box center [1215, 304] width 439 height 38
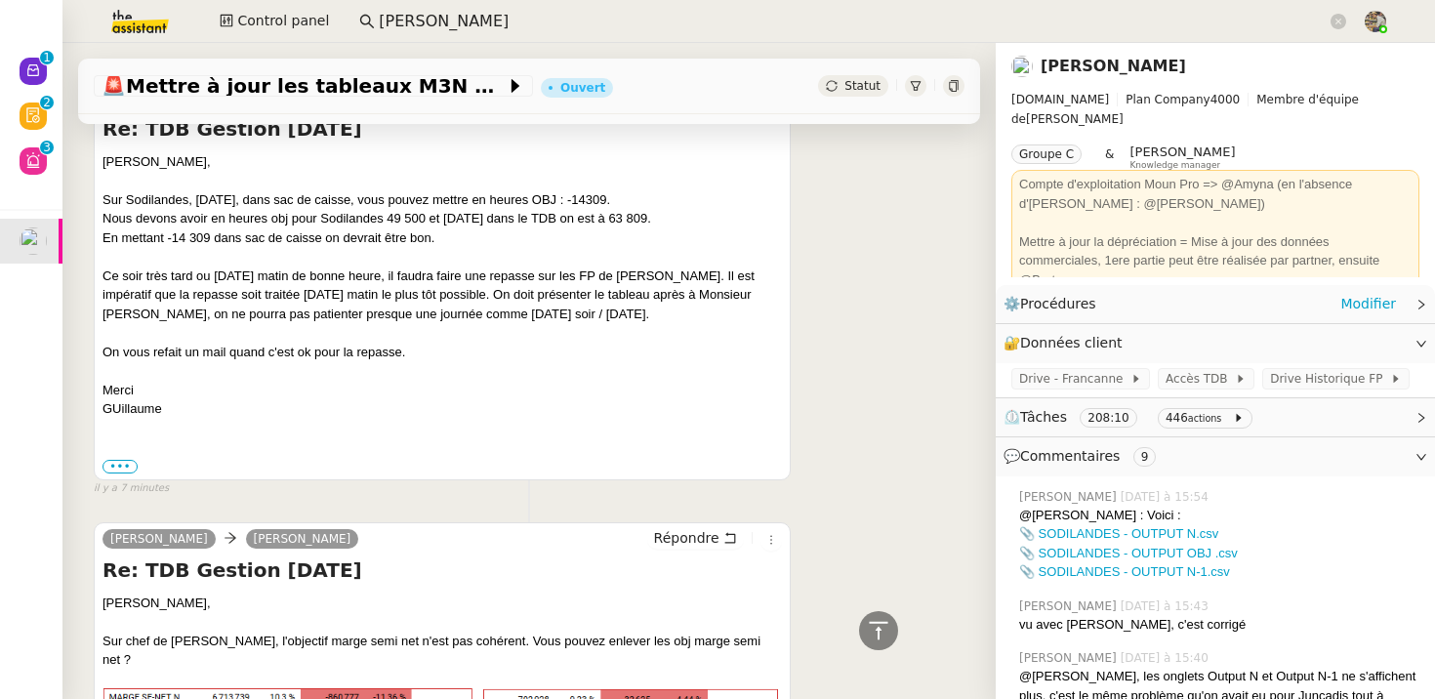
click at [1362, 290] on div "⚙️ Procédures Modifier" at bounding box center [1215, 304] width 439 height 38
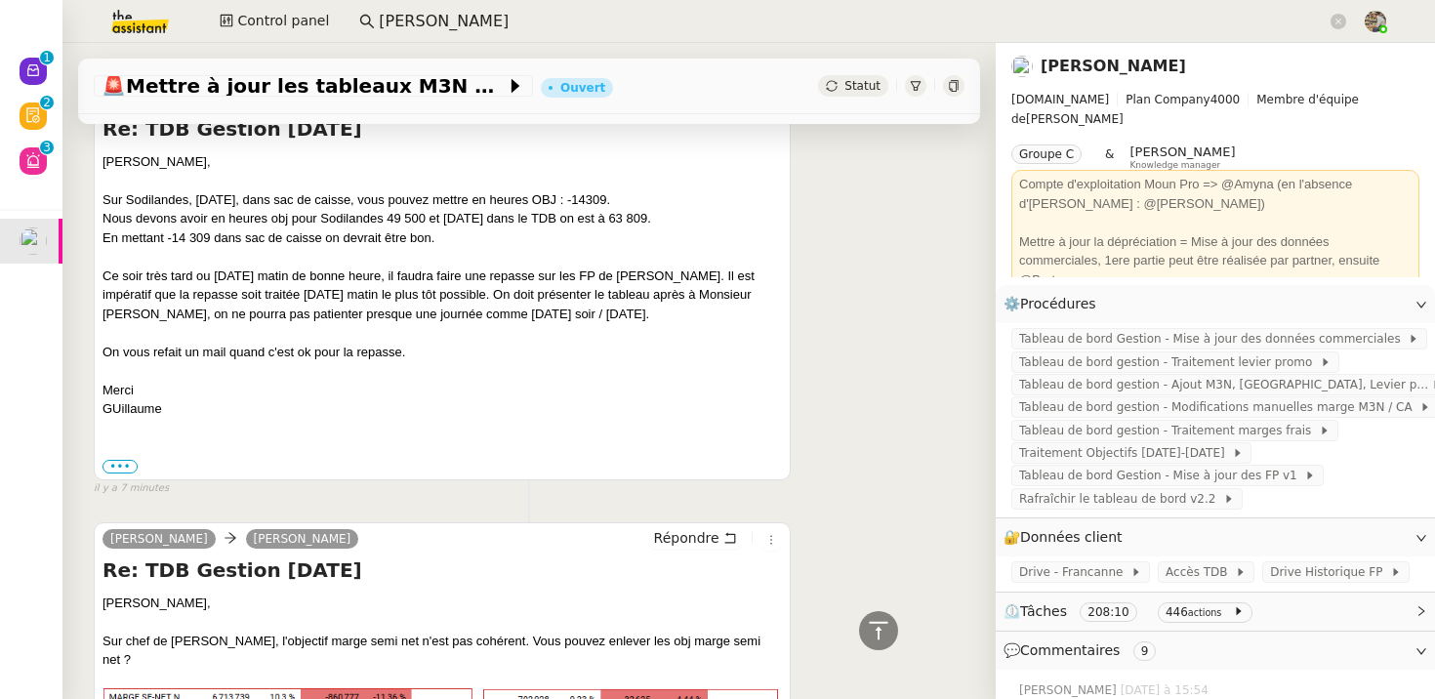
click at [1083, 74] on link "[PERSON_NAME]" at bounding box center [1112, 66] width 145 height 19
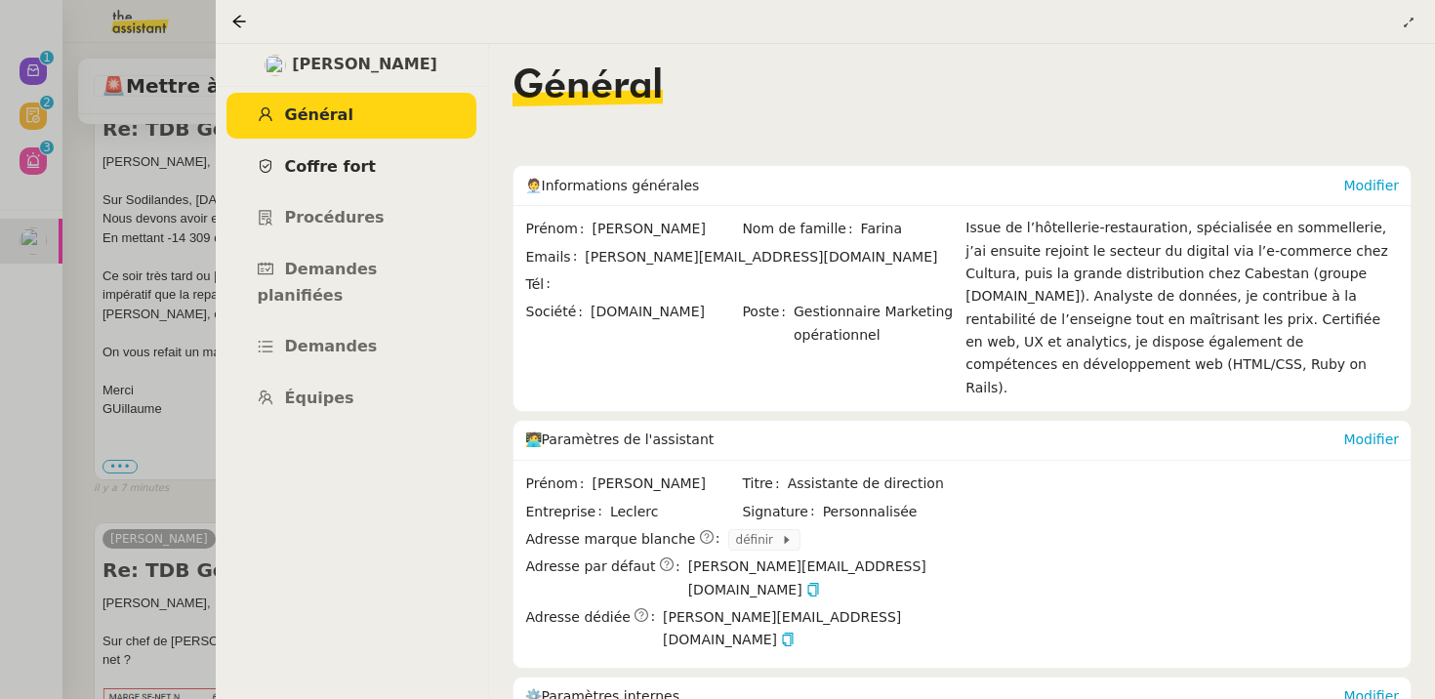
click at [301, 158] on span "Coffre fort" at bounding box center [331, 166] width 92 height 19
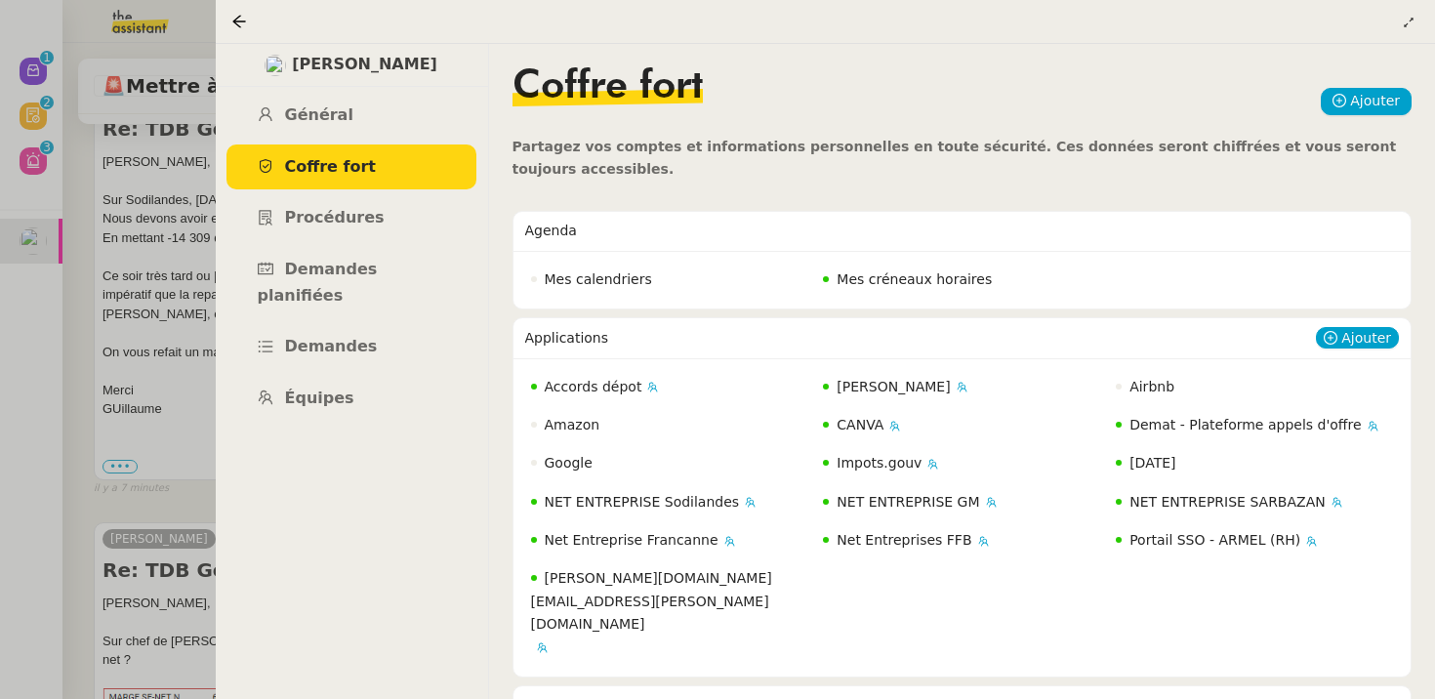
click at [226, 144] on link "Coffre fort" at bounding box center [351, 167] width 250 height 46
click at [308, 243] on ul "Général [PERSON_NAME] fort Procédures Demandes planifiées Demandes Équipes" at bounding box center [351, 257] width 273 height 329
click at [344, 211] on span "Procédures" at bounding box center [335, 217] width 100 height 19
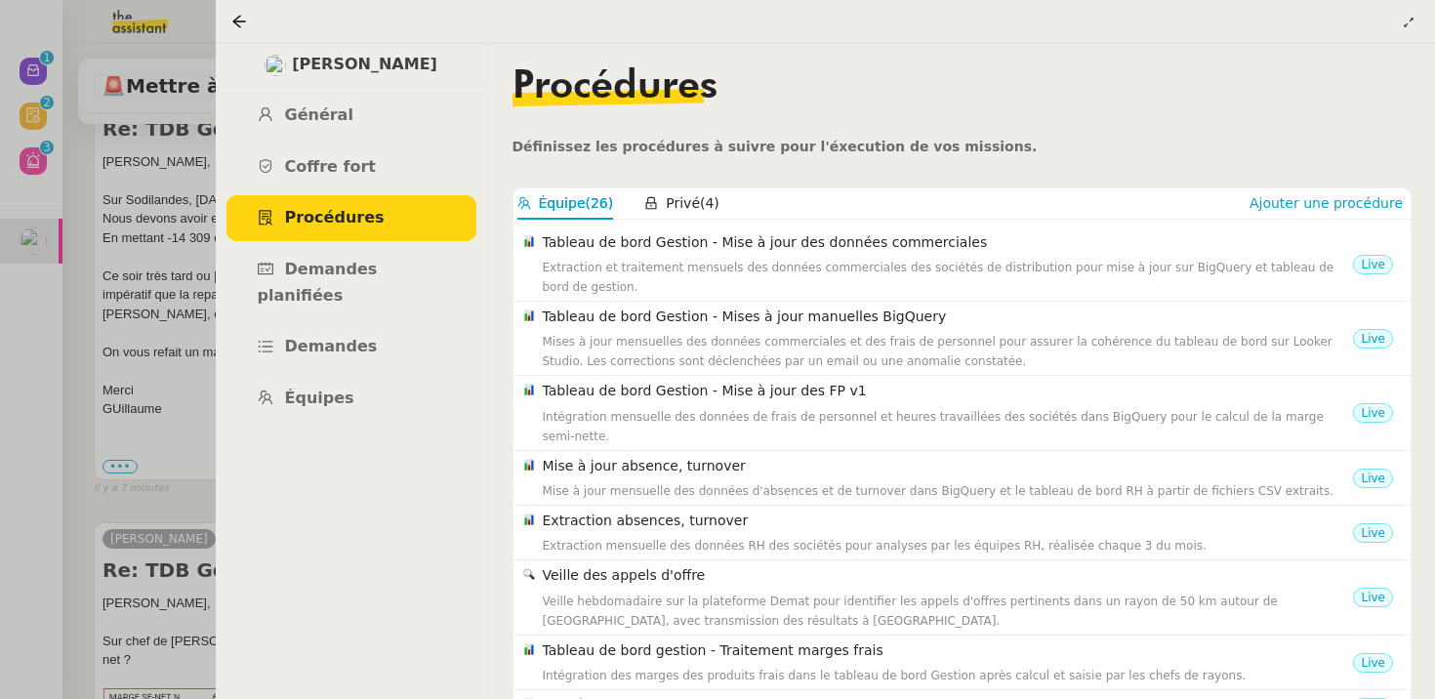
click at [96, 384] on div at bounding box center [717, 349] width 1435 height 699
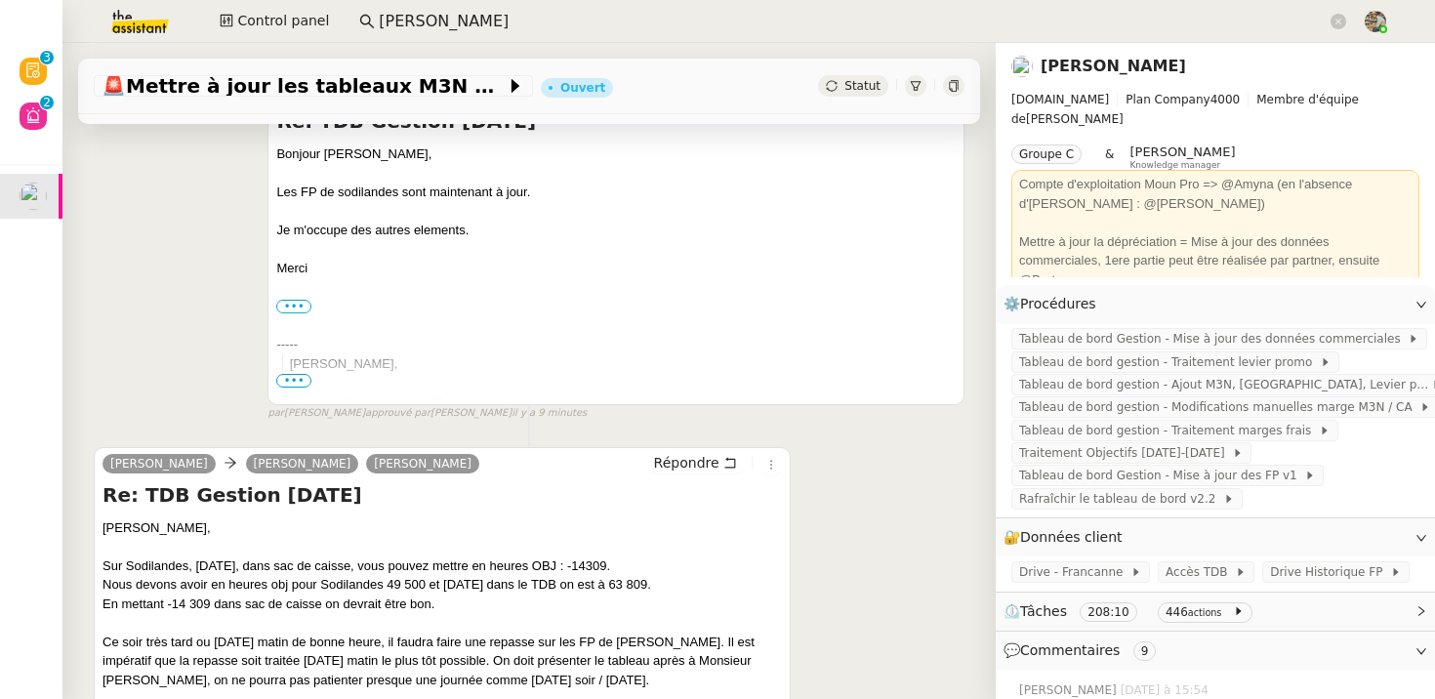
scroll to position [397, 0]
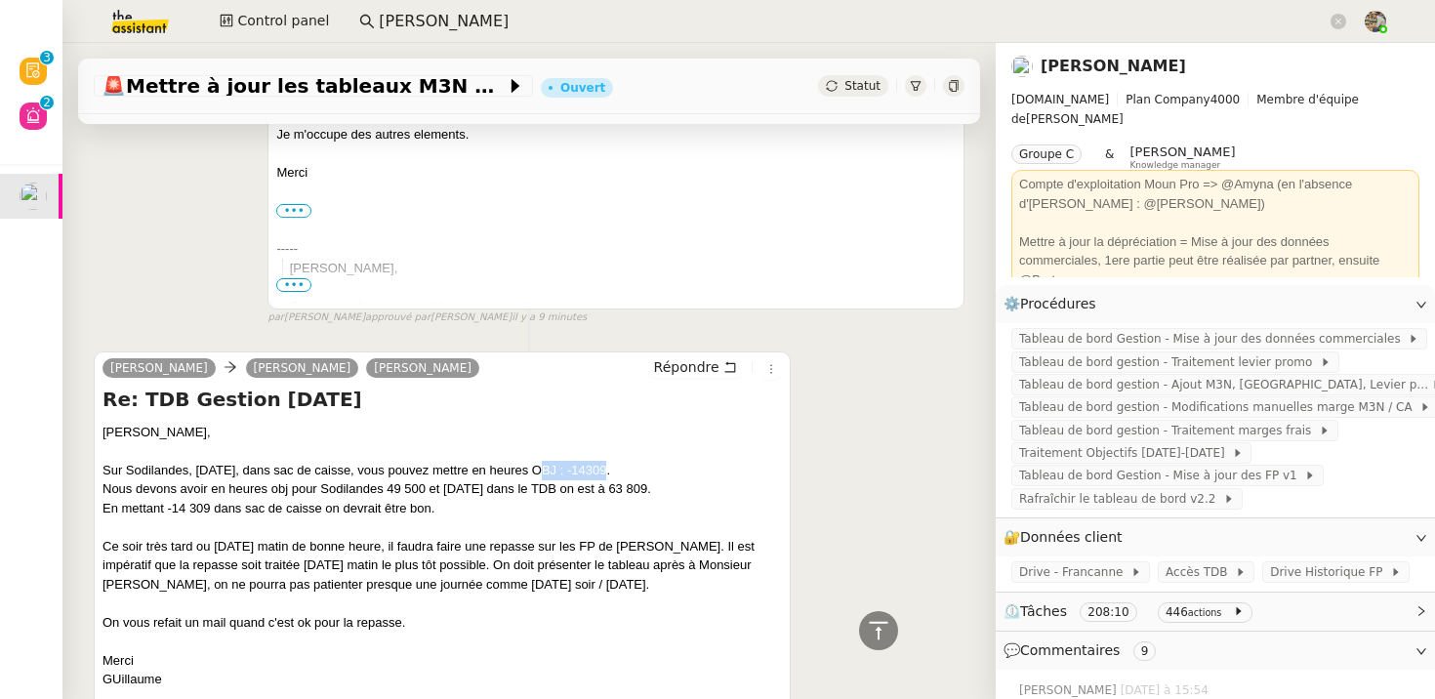
drag, startPoint x: 610, startPoint y: 466, endPoint x: 541, endPoint y: 466, distance: 69.3
click at [541, 466] on div "Sur Sodilandes, [DATE], dans sac de caisse, vous pouvez mettre en heures OBJ : …" at bounding box center [441, 547] width 679 height 172
copy div "heures OBJ"
click at [1379, 306] on link "Modifier" at bounding box center [1368, 304] width 56 height 22
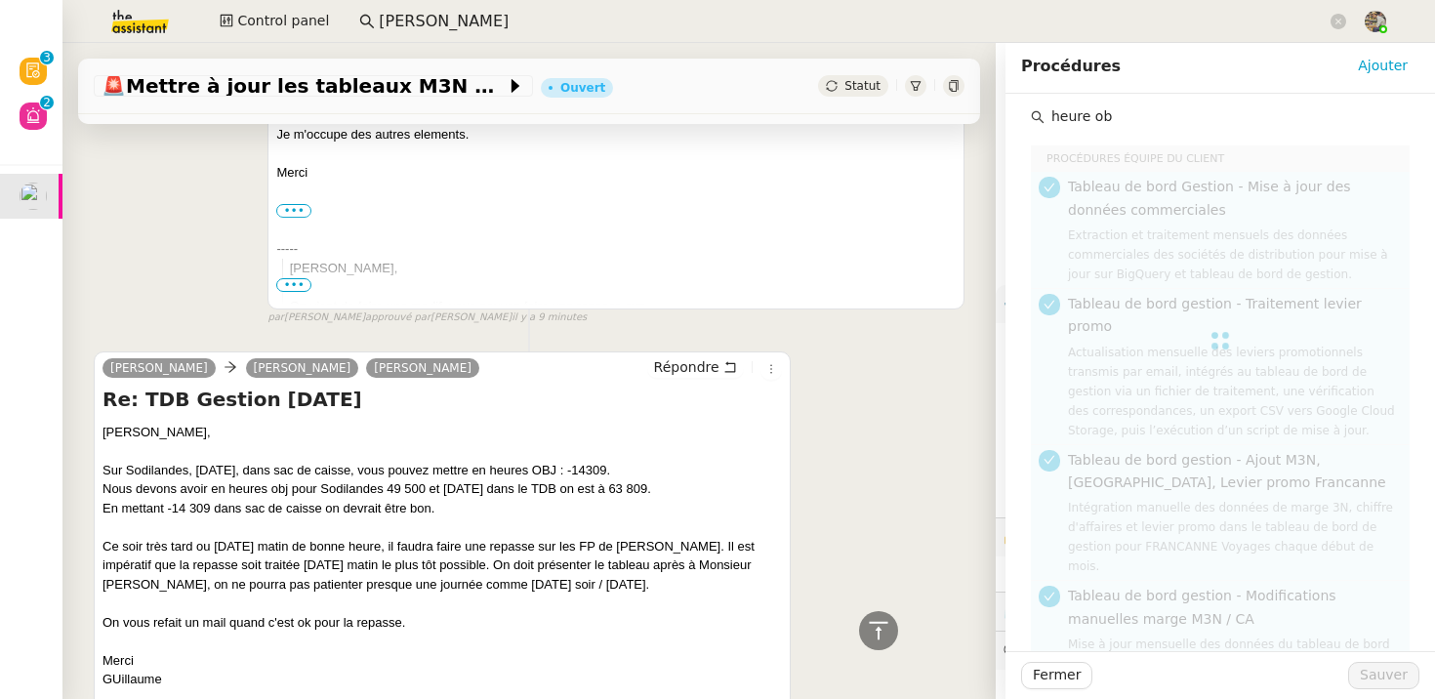
type input "heure obj"
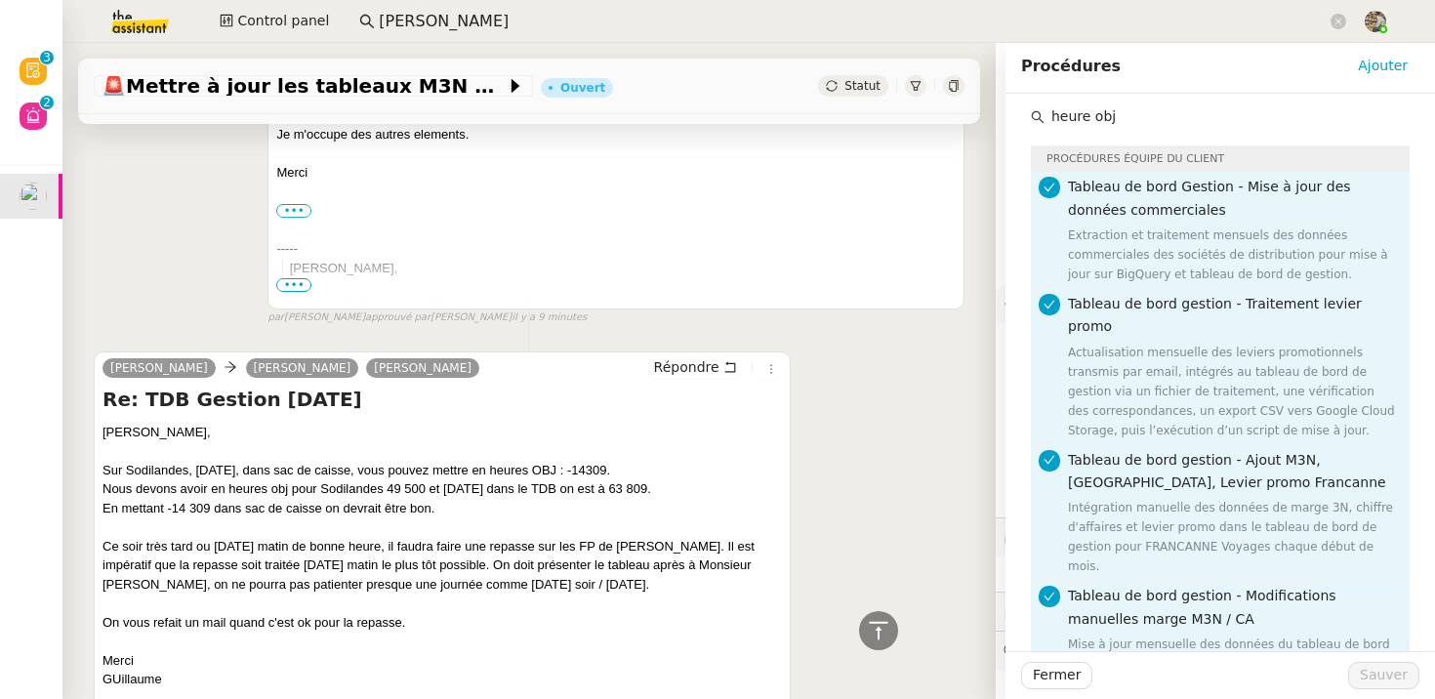
scroll to position [263, 0]
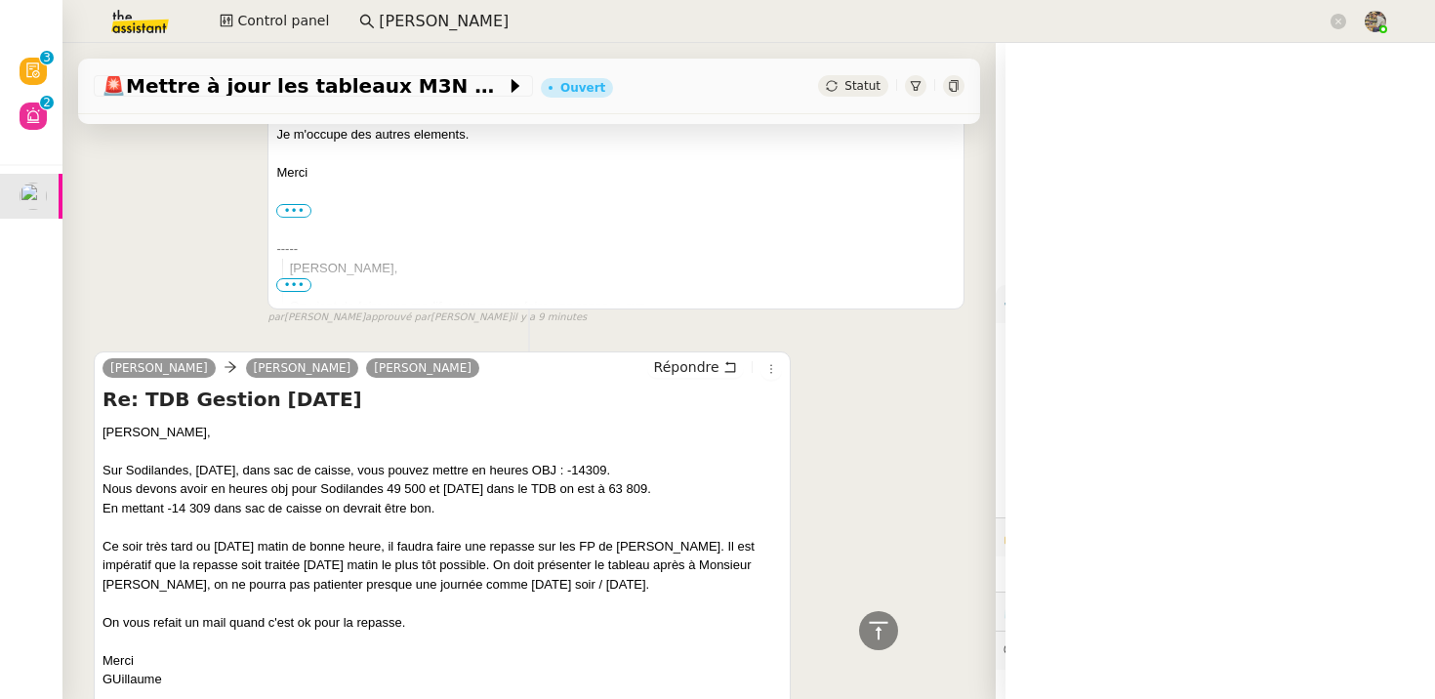
click at [1128, 61] on link "[PERSON_NAME]" at bounding box center [1112, 66] width 145 height 19
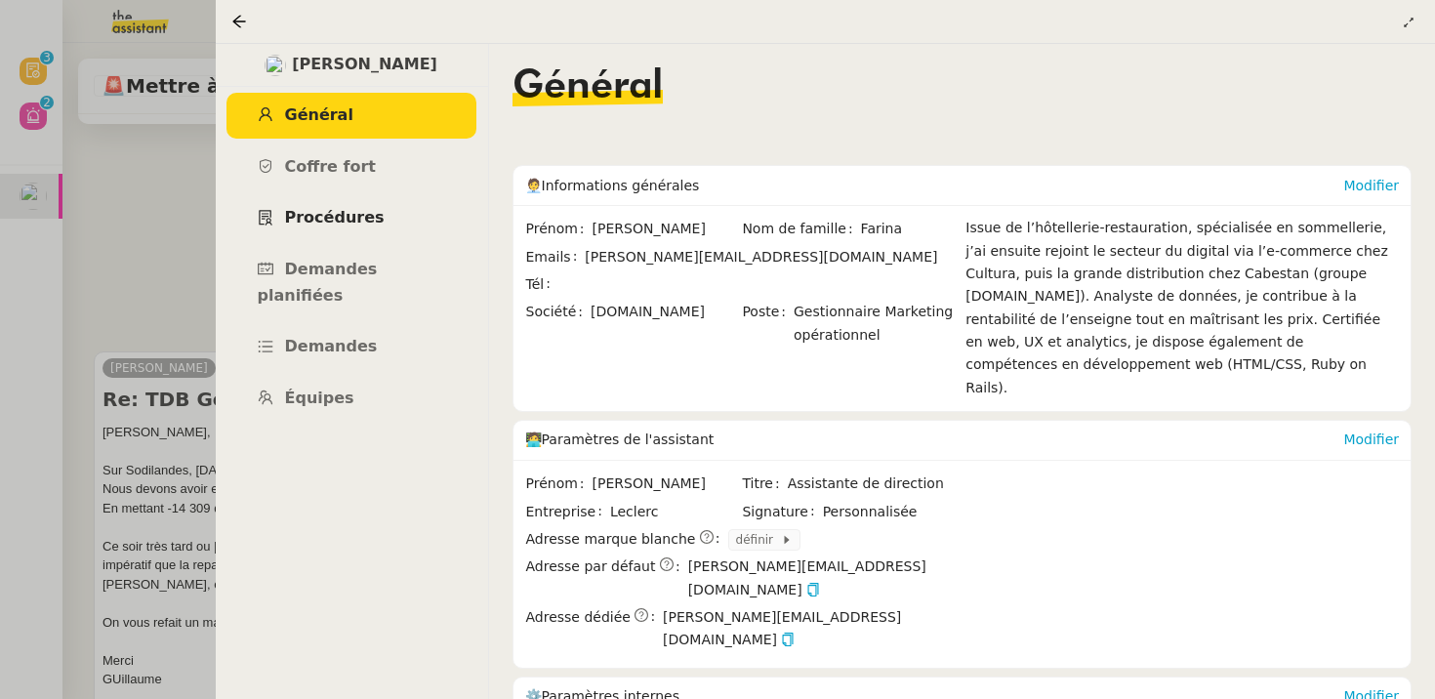
click at [372, 221] on link "Procédures" at bounding box center [351, 218] width 250 height 46
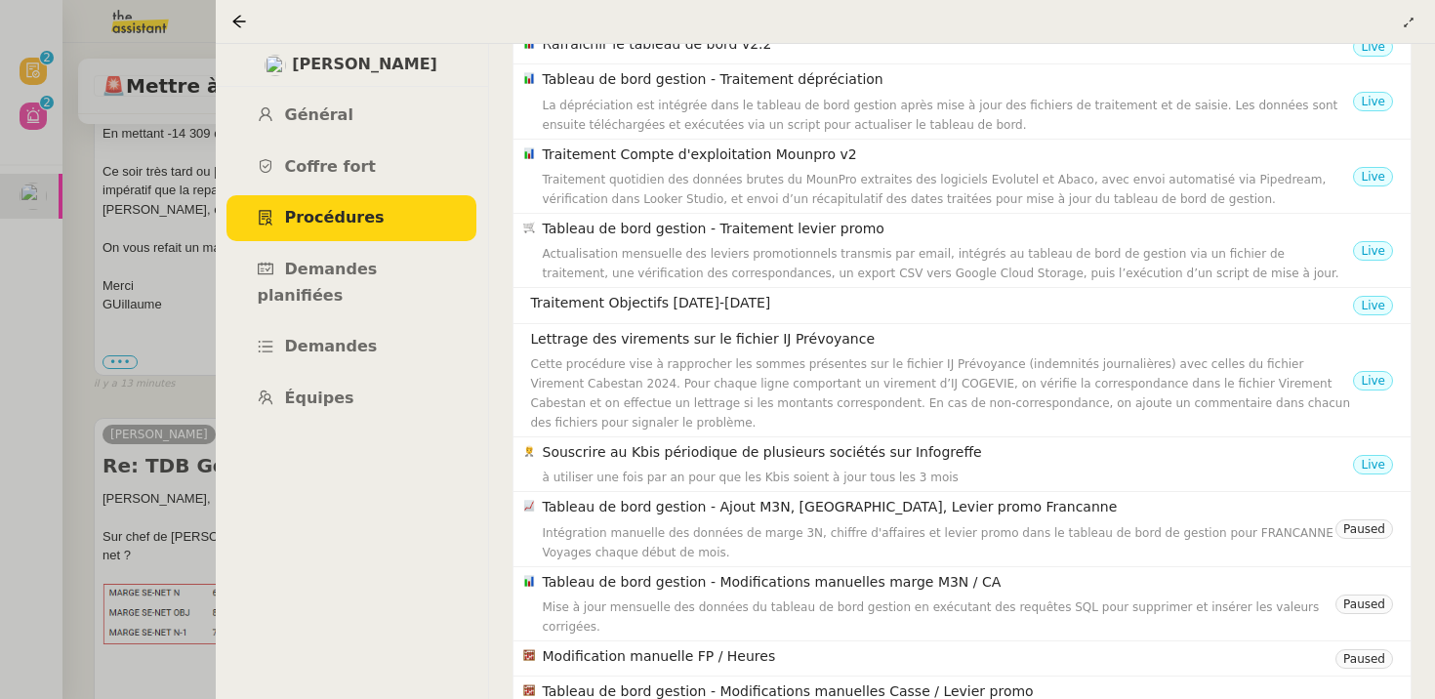
scroll to position [445, 0]
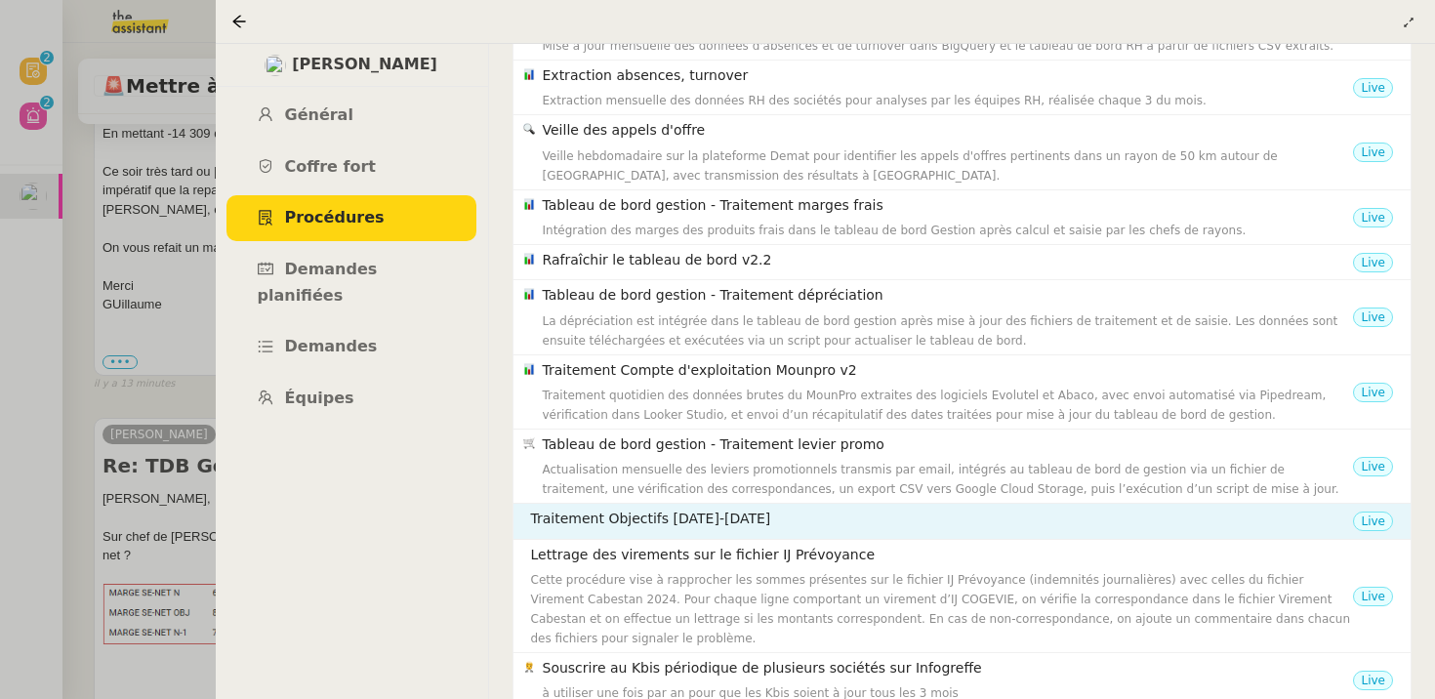
click at [810, 508] on h4 "Traitement Objectifs [DATE]-[DATE]" at bounding box center [942, 519] width 823 height 22
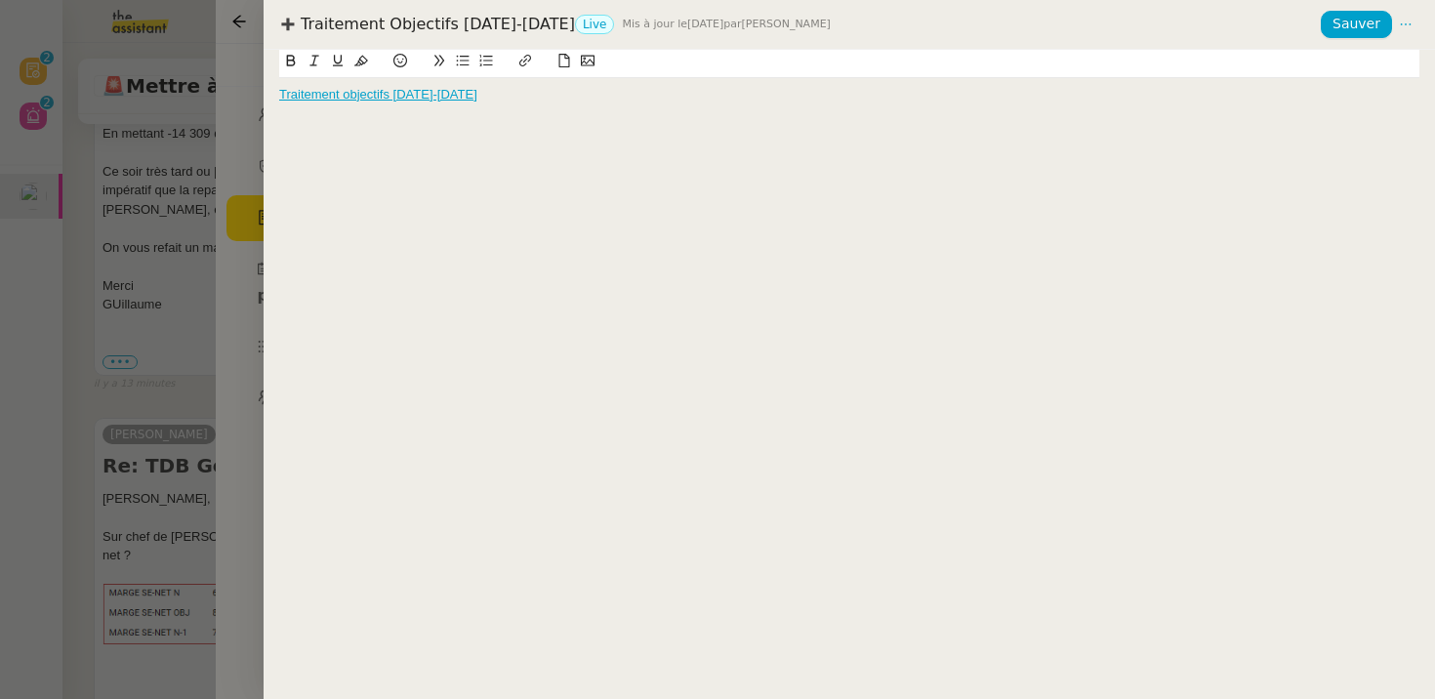
click at [371, 100] on link "Traitement objectifs [DATE]-[DATE]" at bounding box center [378, 94] width 198 height 15
click at [377, 135] on link "[URL][DOMAIN_NAME]" at bounding box center [317, 129] width 134 height 25
click at [202, 170] on div at bounding box center [717, 349] width 1435 height 699
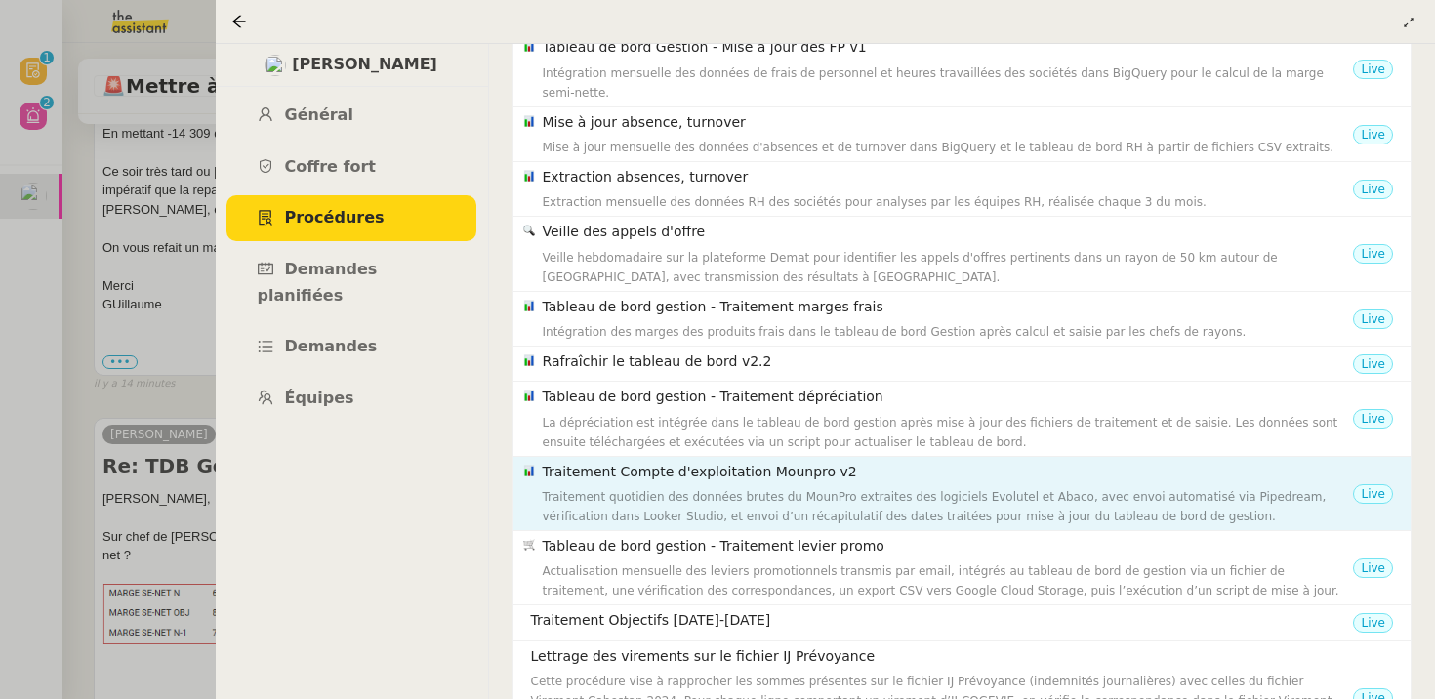
scroll to position [455, 0]
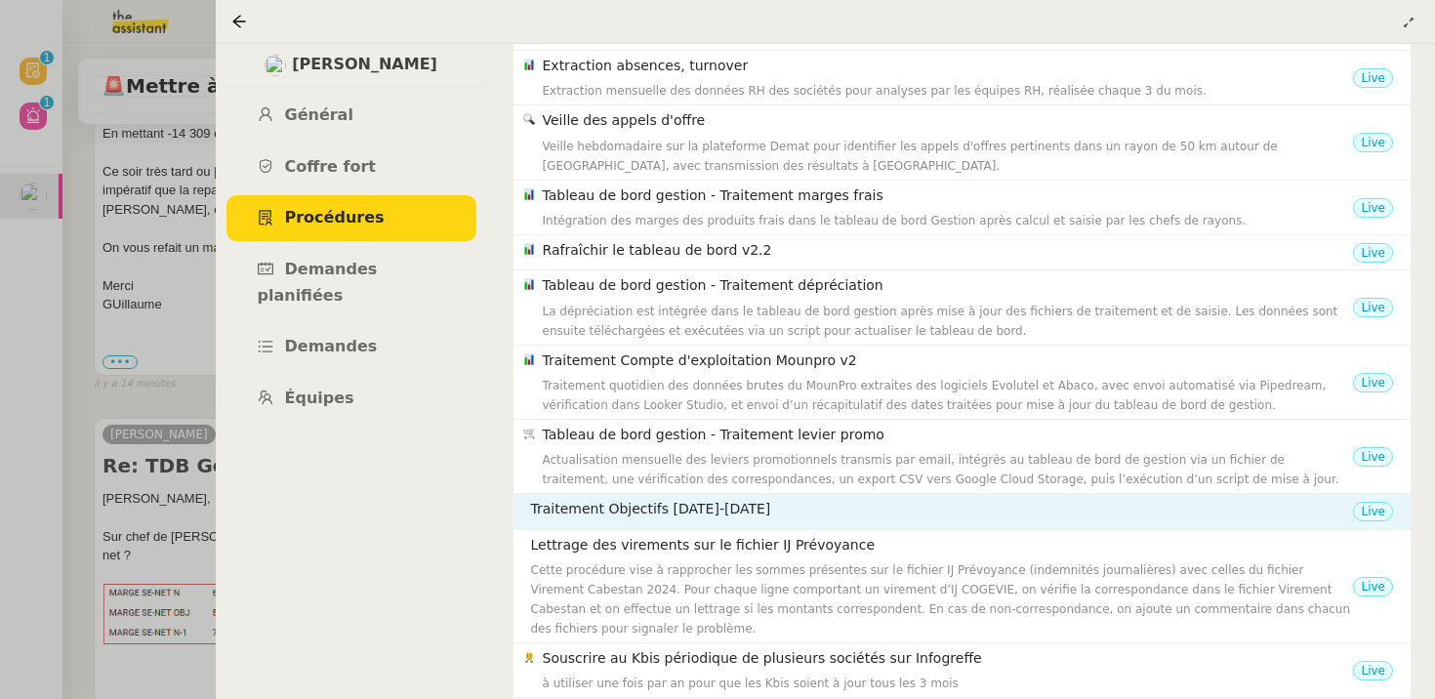
click at [633, 498] on h4 "Traitement Objectifs [DATE]-[DATE]" at bounding box center [942, 509] width 823 height 22
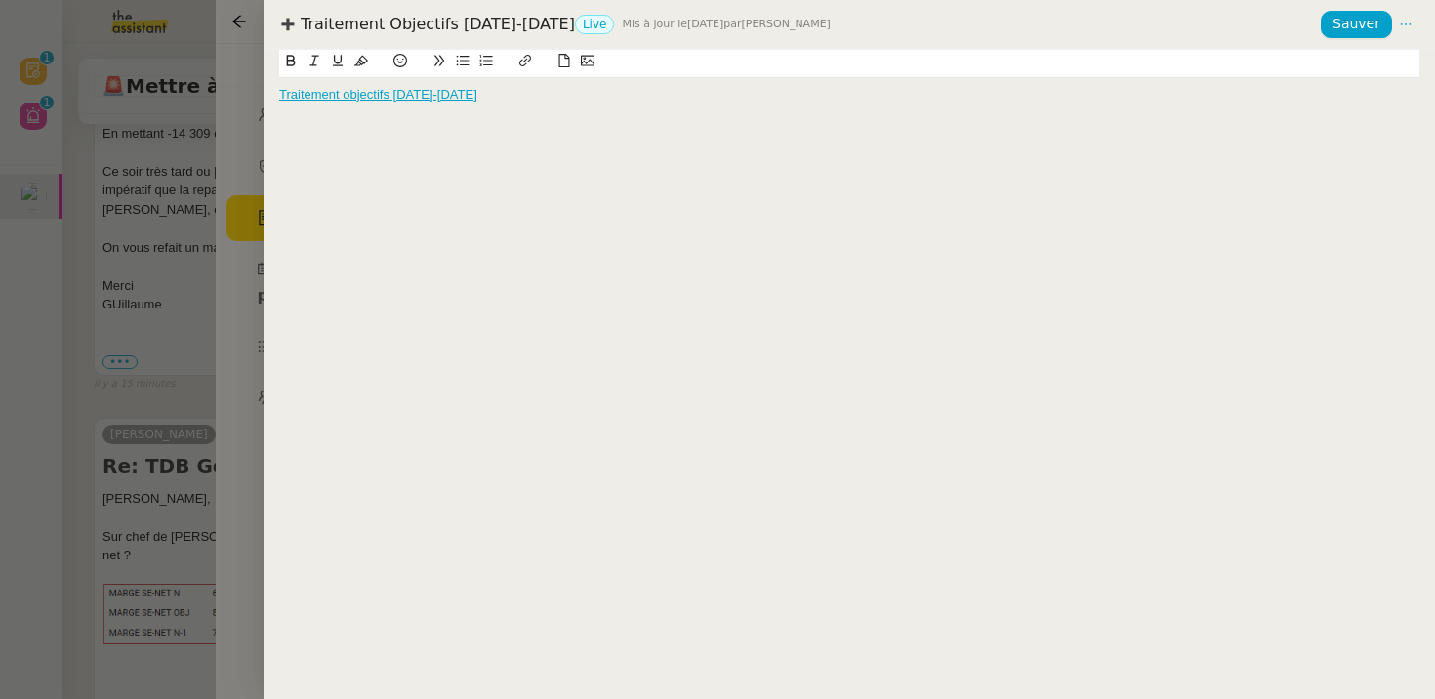
click at [105, 402] on div at bounding box center [717, 349] width 1435 height 699
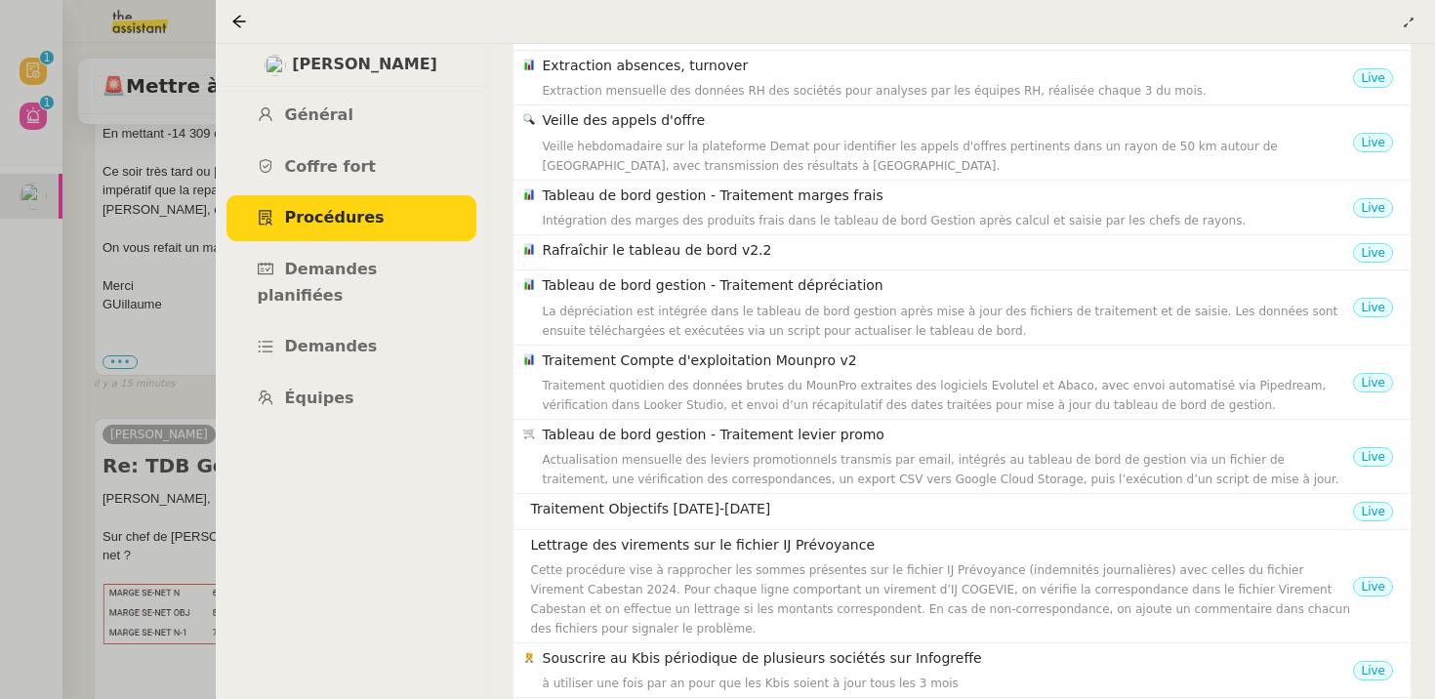
click at [191, 313] on div at bounding box center [717, 349] width 1435 height 699
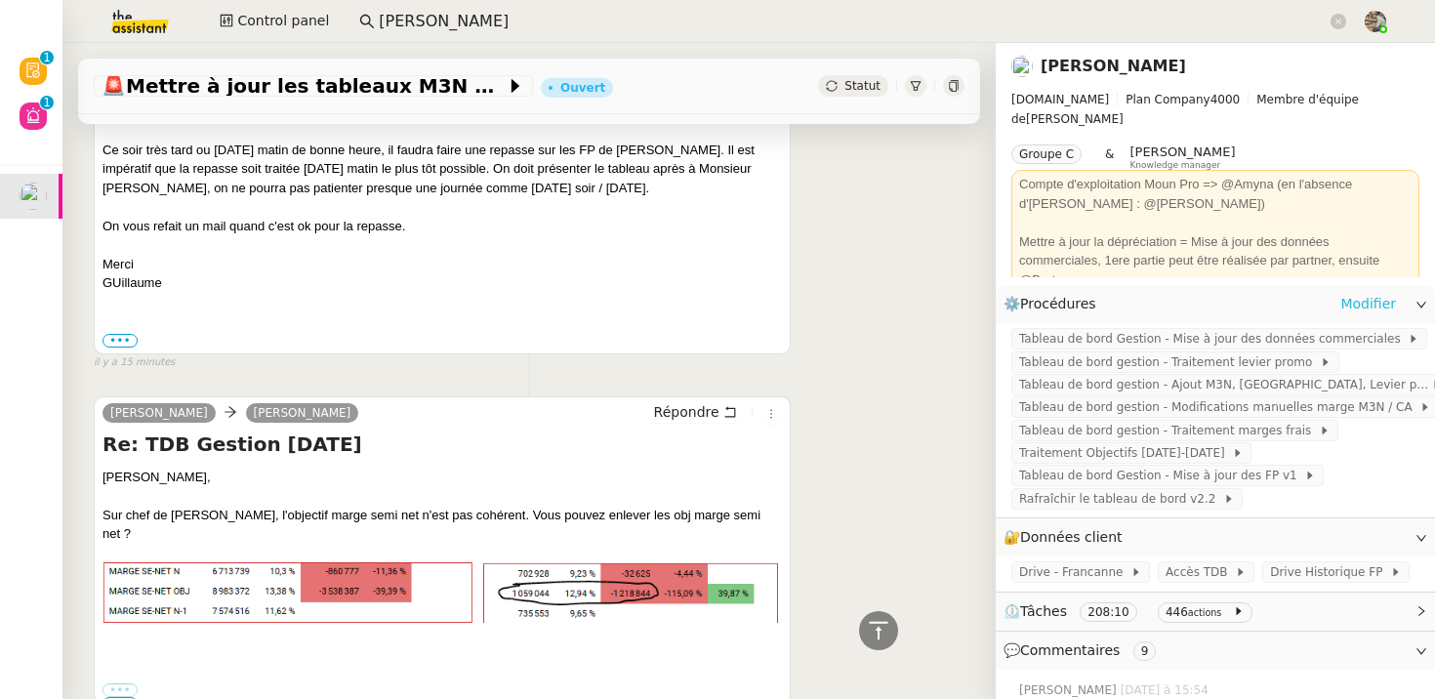
click at [1358, 307] on link "Modifier" at bounding box center [1368, 304] width 56 height 22
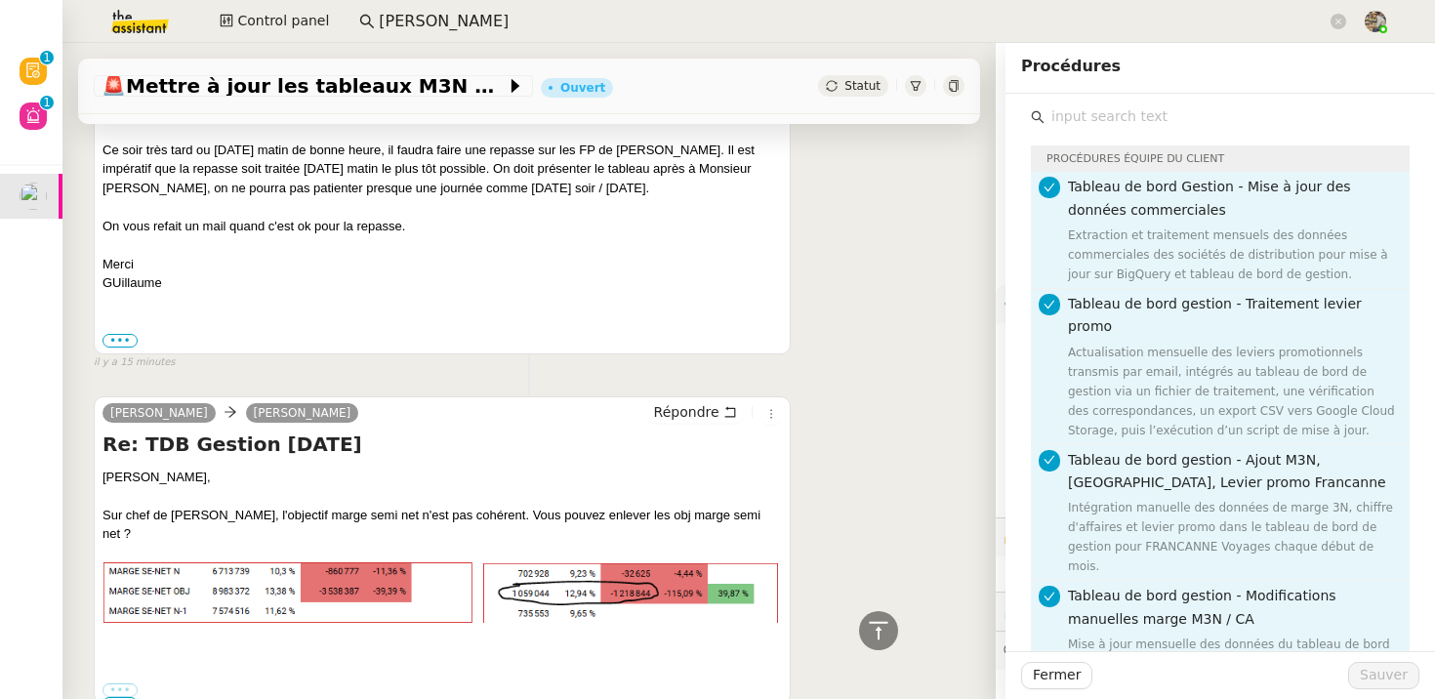
click at [810, 195] on div "[PERSON_NAME] [PERSON_NAME] Re: TDB Gestion [DATE] [PERSON_NAME], Sur Sodilande…" at bounding box center [529, 154] width 871 height 433
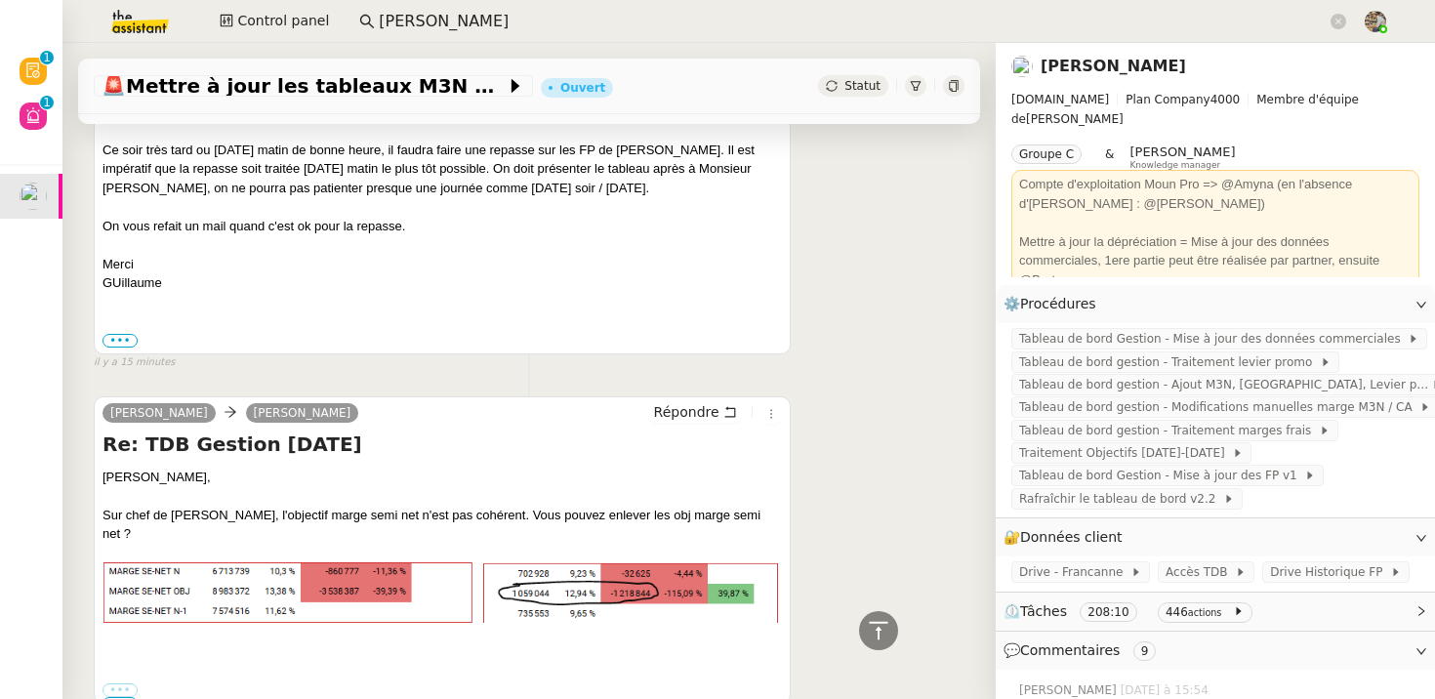
click at [1137, 68] on link "[PERSON_NAME]" at bounding box center [1112, 66] width 145 height 19
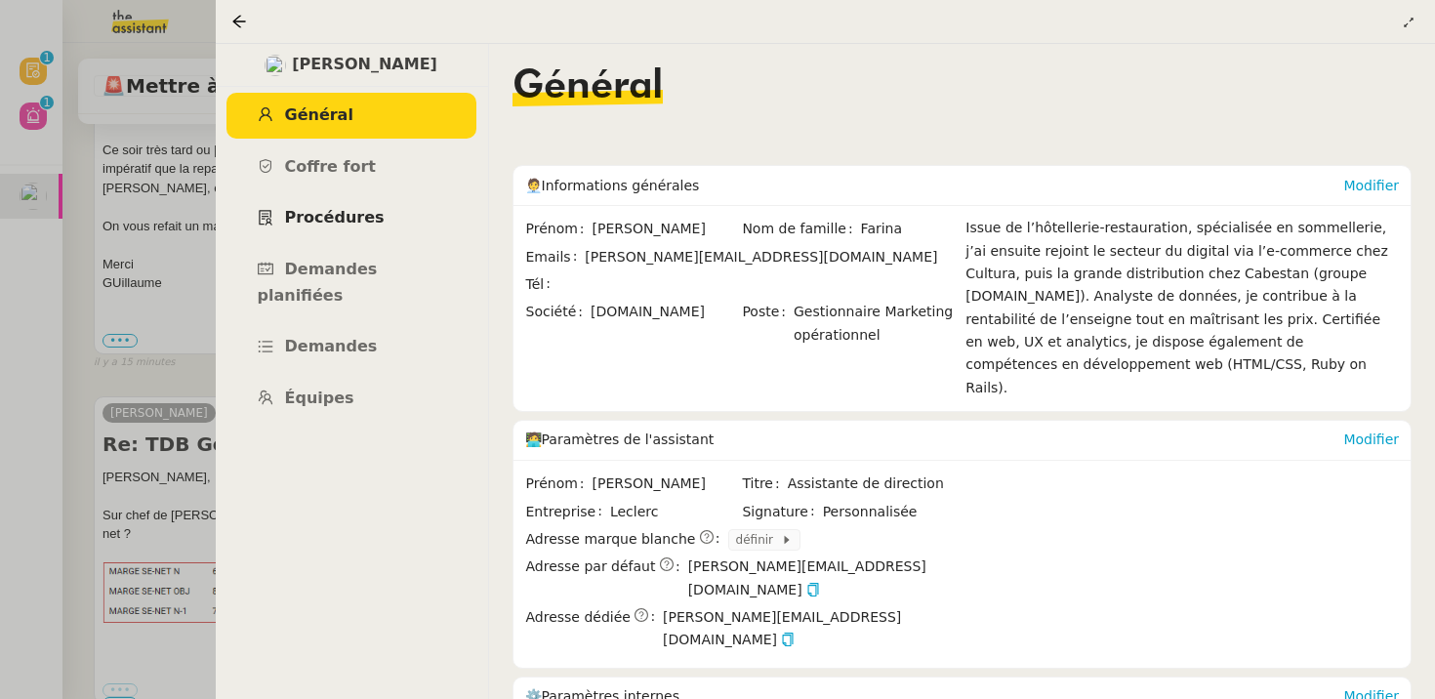
click at [332, 223] on span "Procédures" at bounding box center [335, 217] width 100 height 19
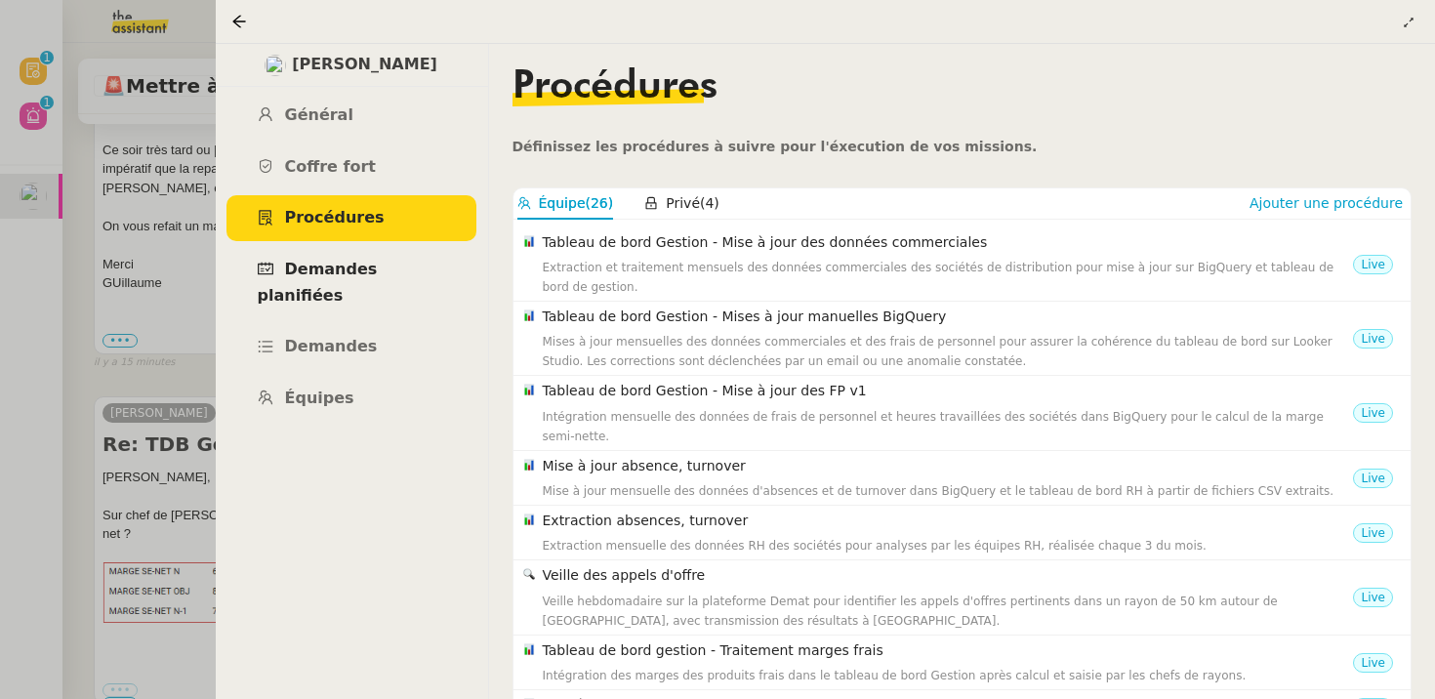
click at [382, 253] on link "Demandes planifiées" at bounding box center [351, 282] width 250 height 71
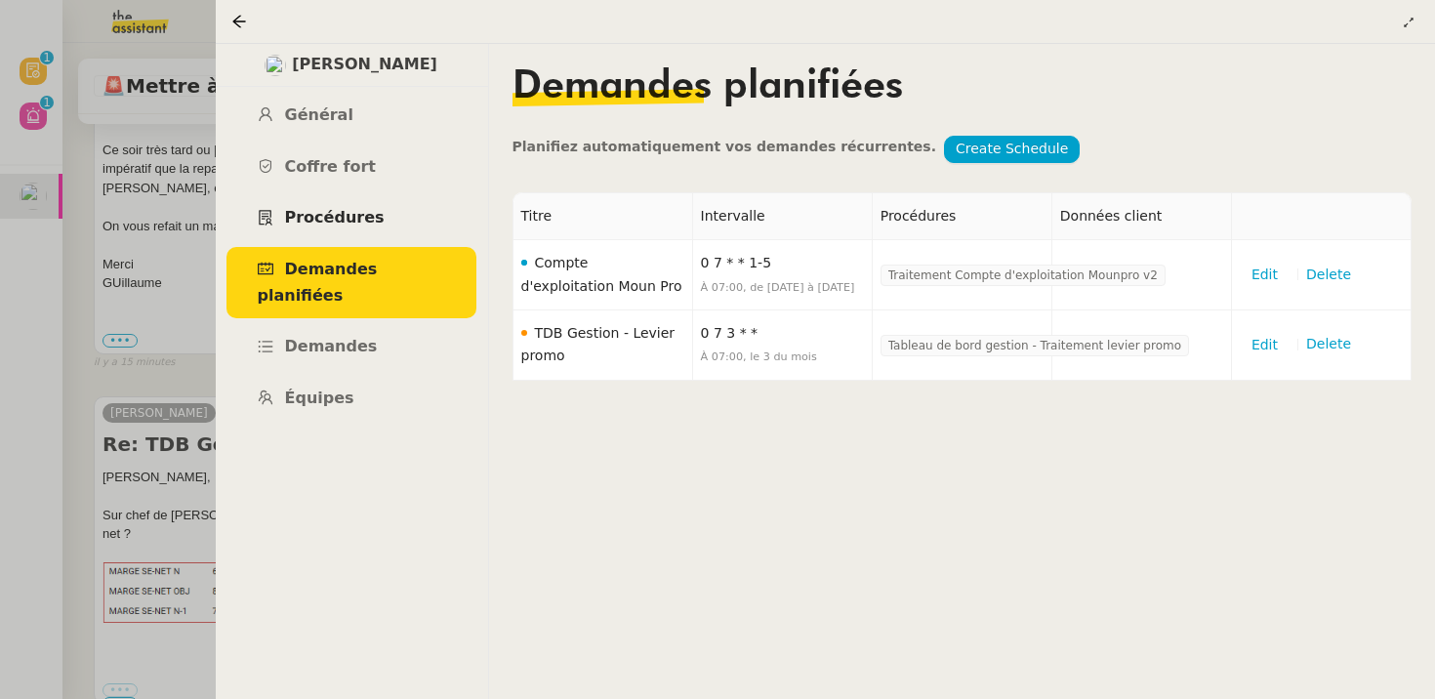
click at [379, 207] on link "Procédures" at bounding box center [351, 218] width 250 height 46
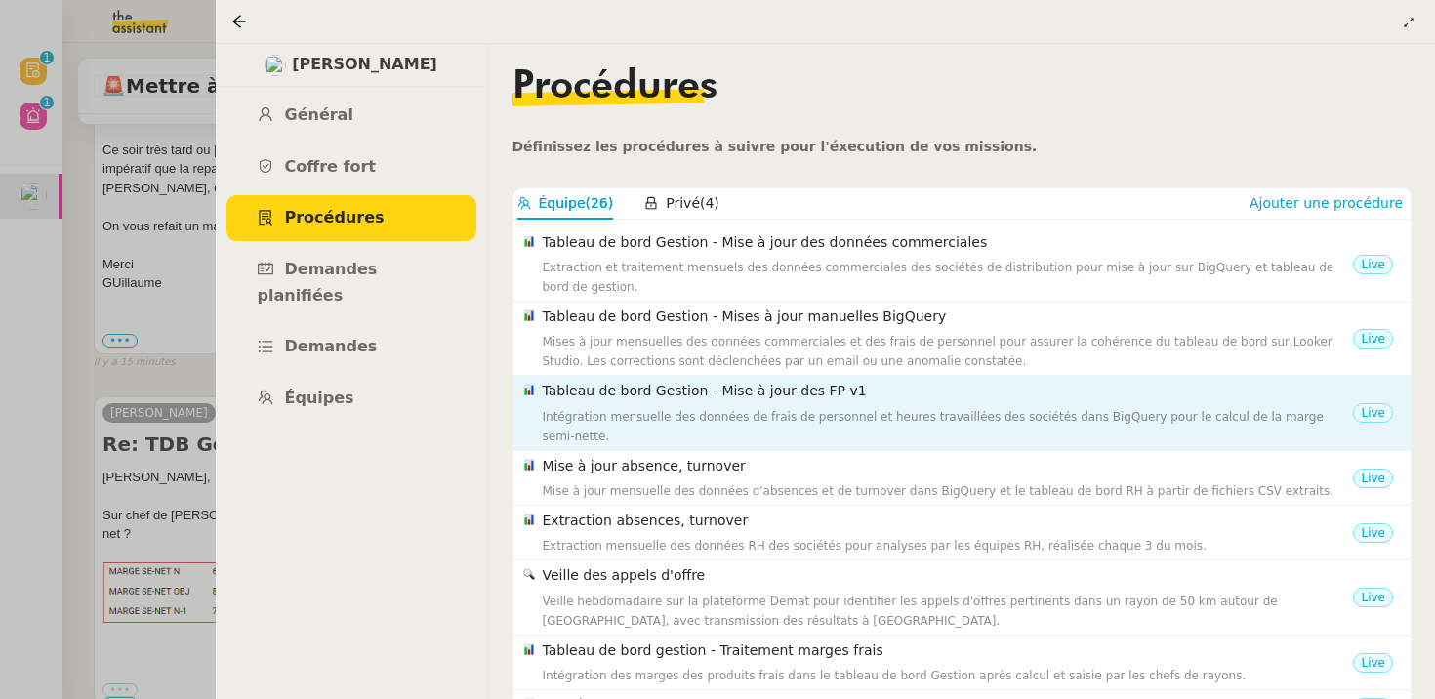
click at [834, 423] on div "Intégration mensuelle des données de frais de personnel et heures travaillées d…" at bounding box center [948, 426] width 811 height 39
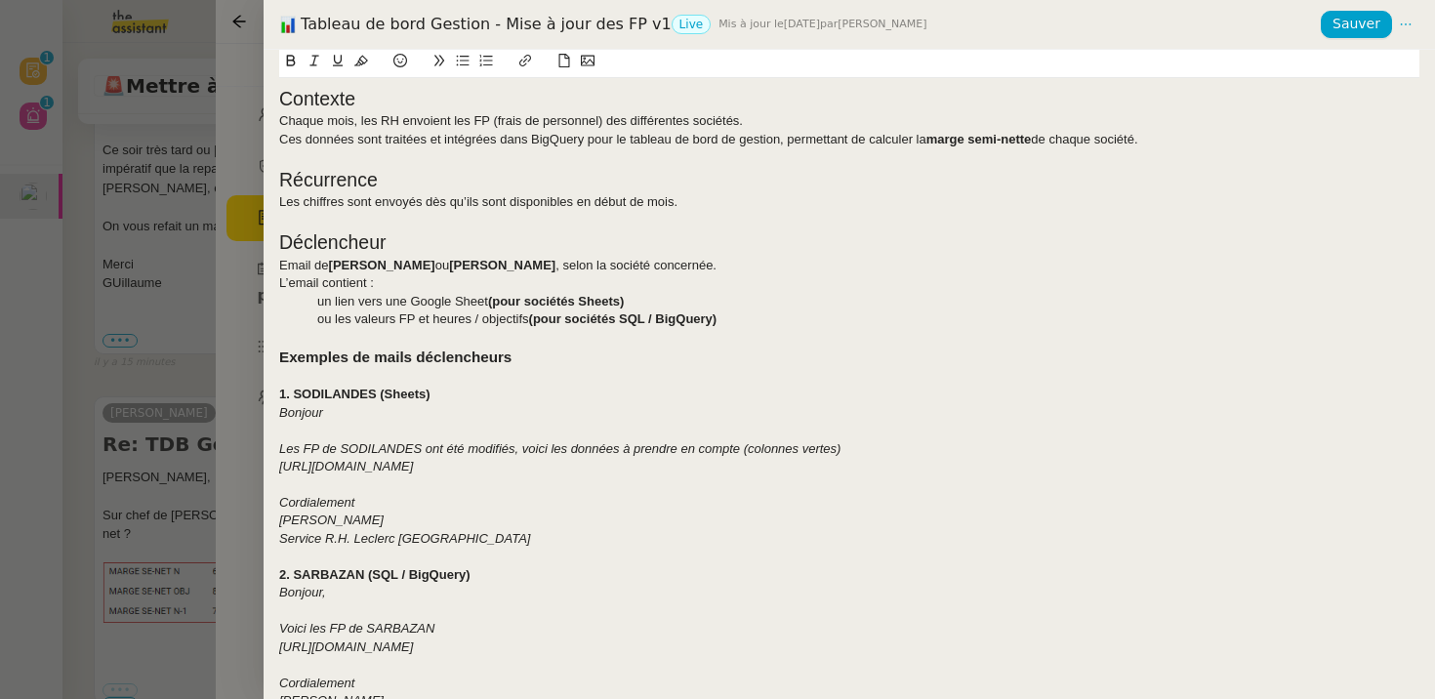
click at [150, 236] on div at bounding box center [717, 349] width 1435 height 699
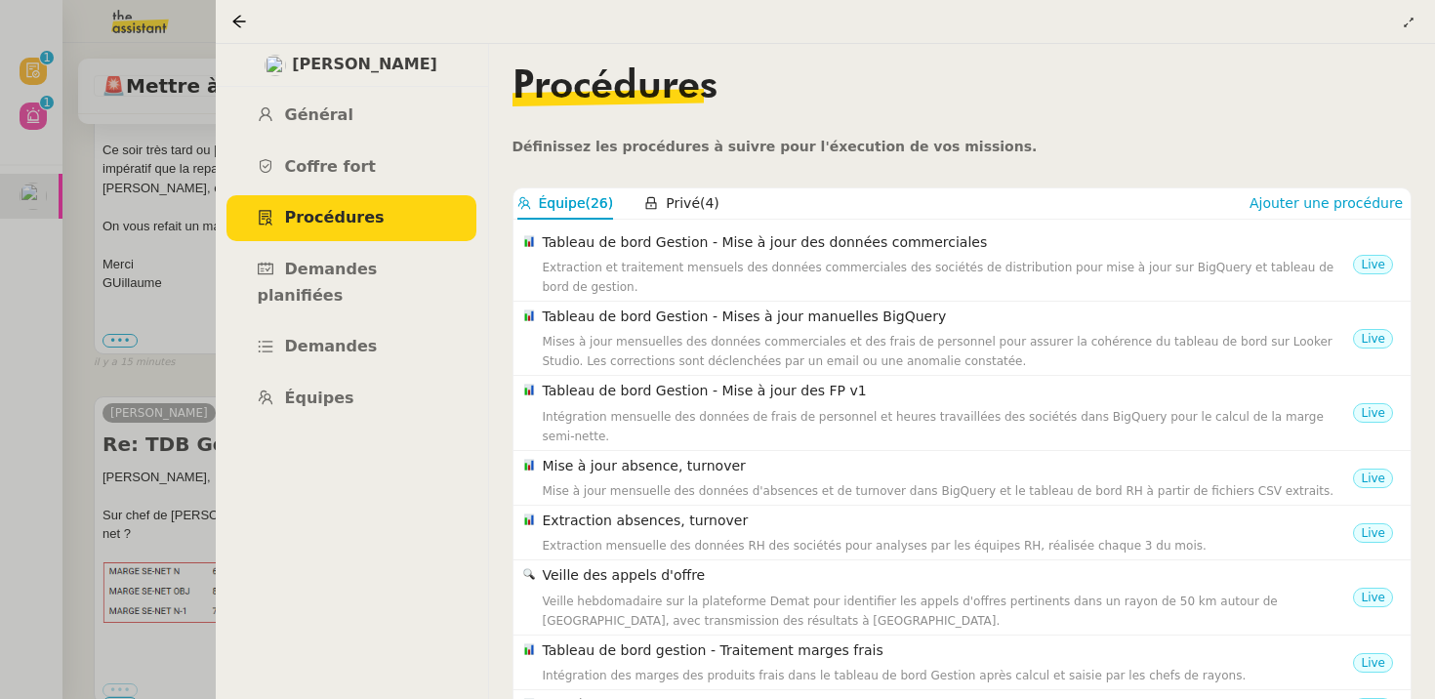
click at [150, 236] on div at bounding box center [717, 349] width 1435 height 699
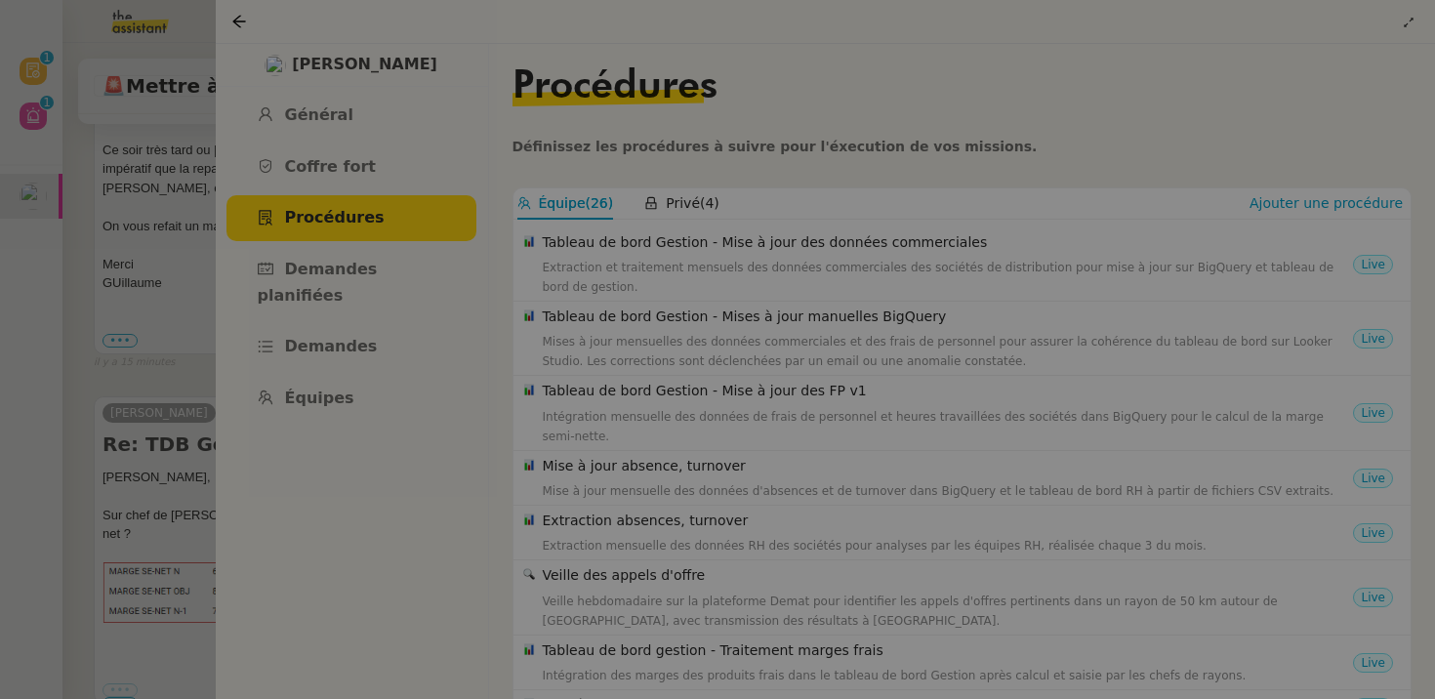
scroll to position [183, 0]
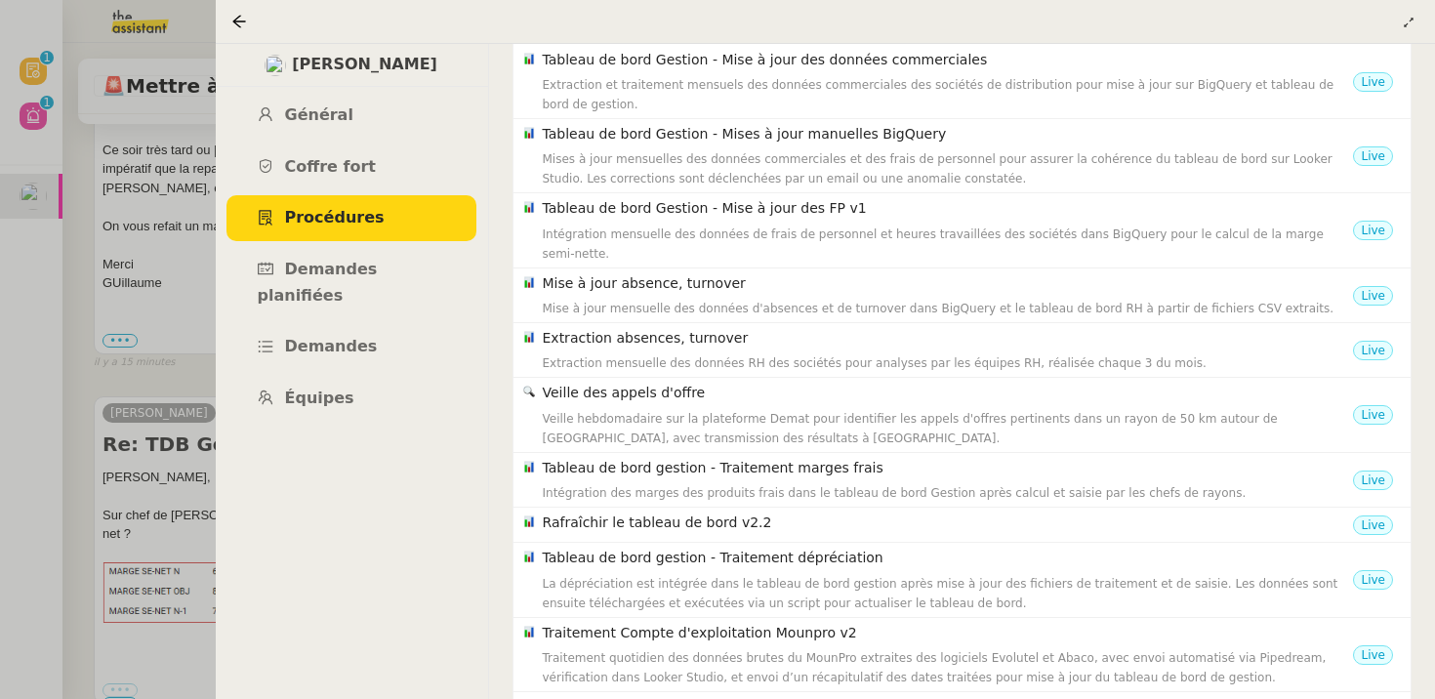
click at [150, 236] on div at bounding box center [717, 349] width 1435 height 699
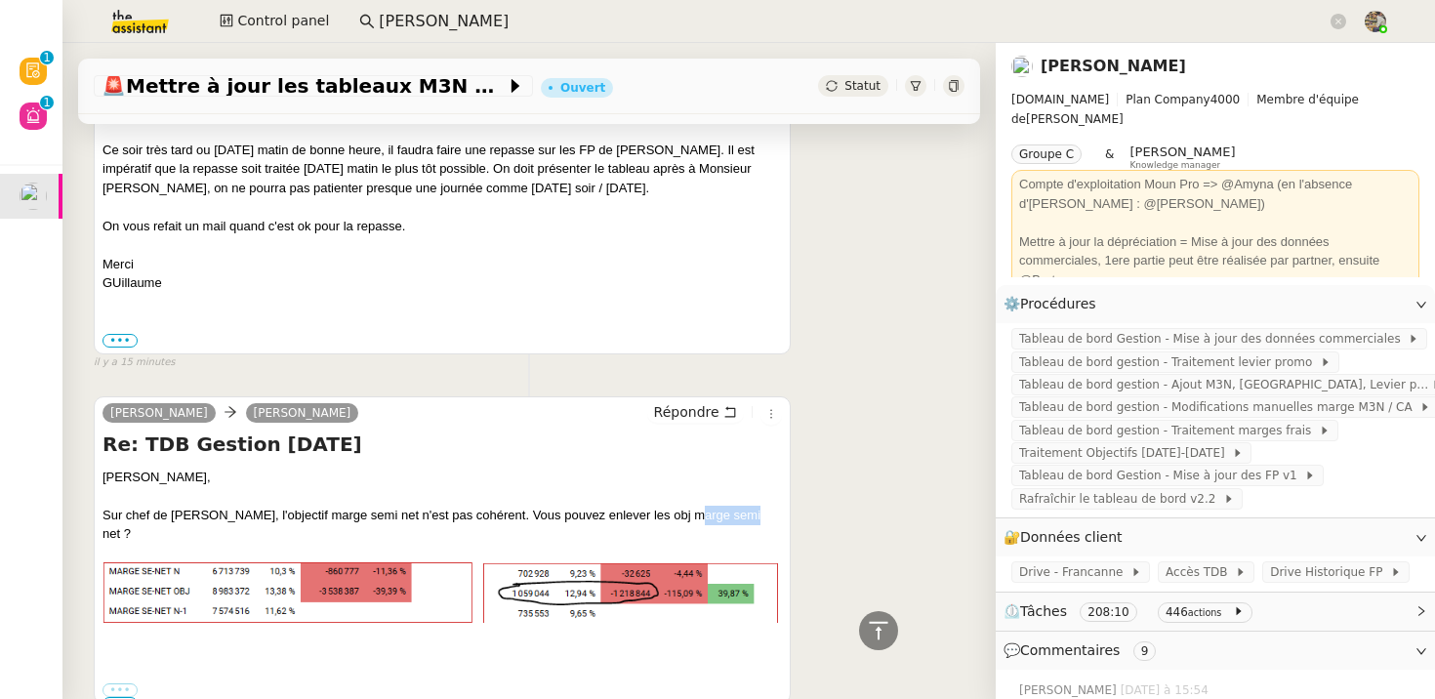
drag, startPoint x: 679, startPoint y: 513, endPoint x: 729, endPoint y: 514, distance: 49.8
click at [732, 514] on div "Sur chef de [PERSON_NAME], l'objectif marge semi net n'est pas cohérent. Vous p…" at bounding box center [441, 525] width 679 height 38
click at [729, 514] on div "Sur chef de [PERSON_NAME], l'objectif marge semi net n'est pas cohérent. Vous p…" at bounding box center [441, 525] width 679 height 38
drag, startPoint x: 728, startPoint y: 517, endPoint x: 676, endPoint y: 517, distance: 51.7
click at [676, 517] on div "Sur chef de [PERSON_NAME], l'objectif marge semi net n'est pas cohérent. Vous p…" at bounding box center [441, 525] width 679 height 38
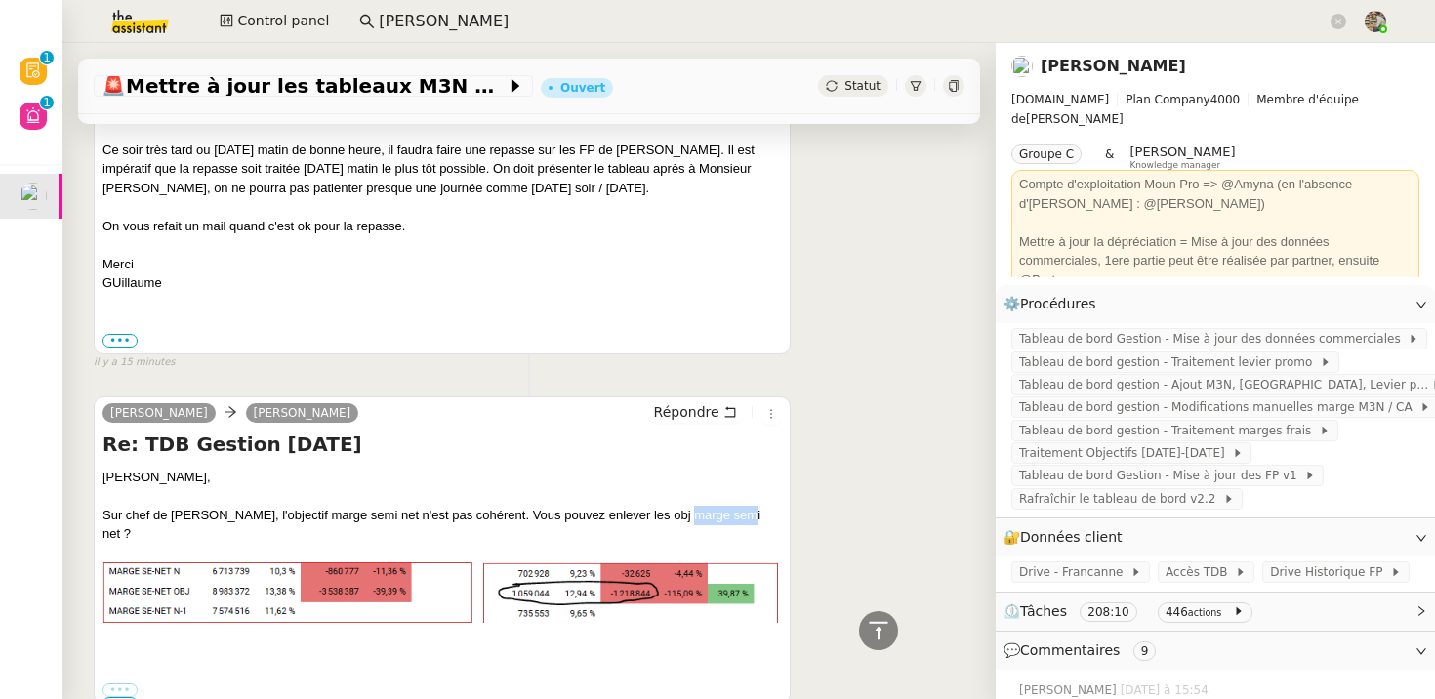
copy div "obj marge"
click at [1123, 69] on link "[PERSON_NAME]" at bounding box center [1112, 66] width 145 height 19
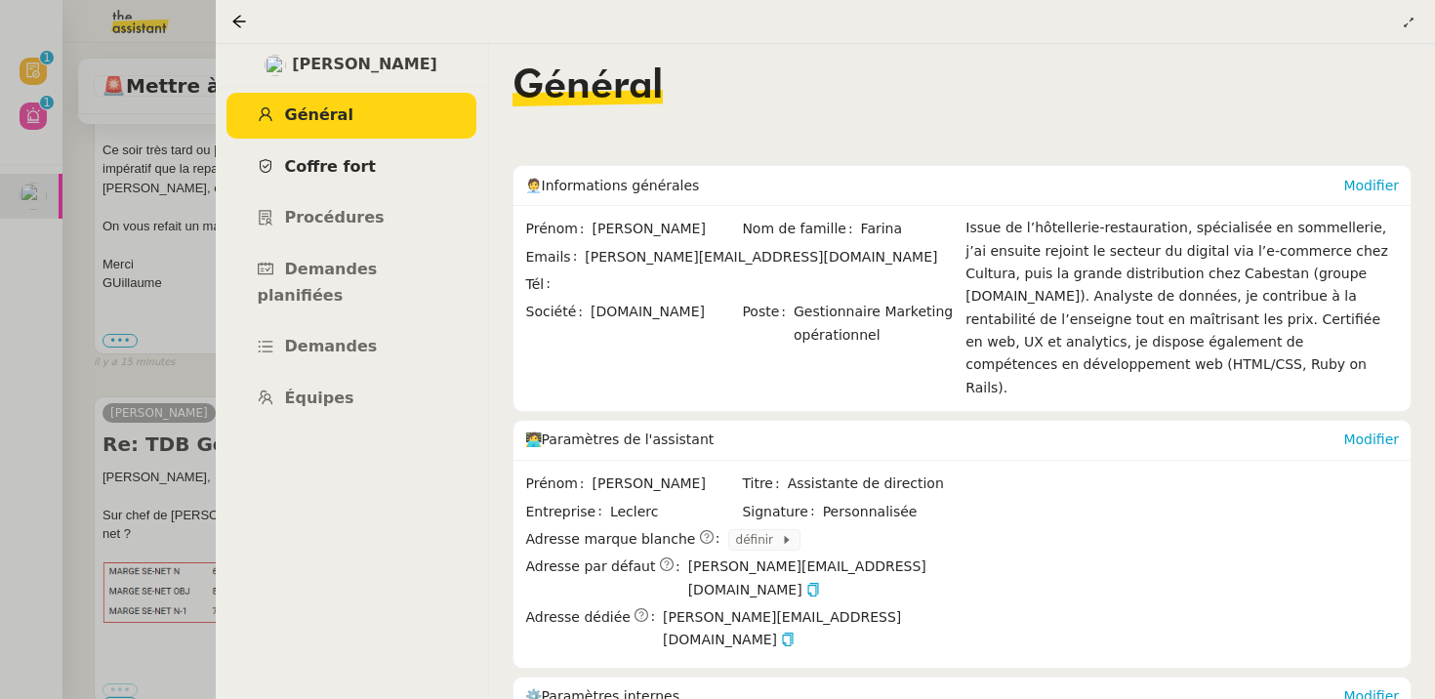
click at [382, 162] on link "Coffre fort" at bounding box center [351, 167] width 250 height 46
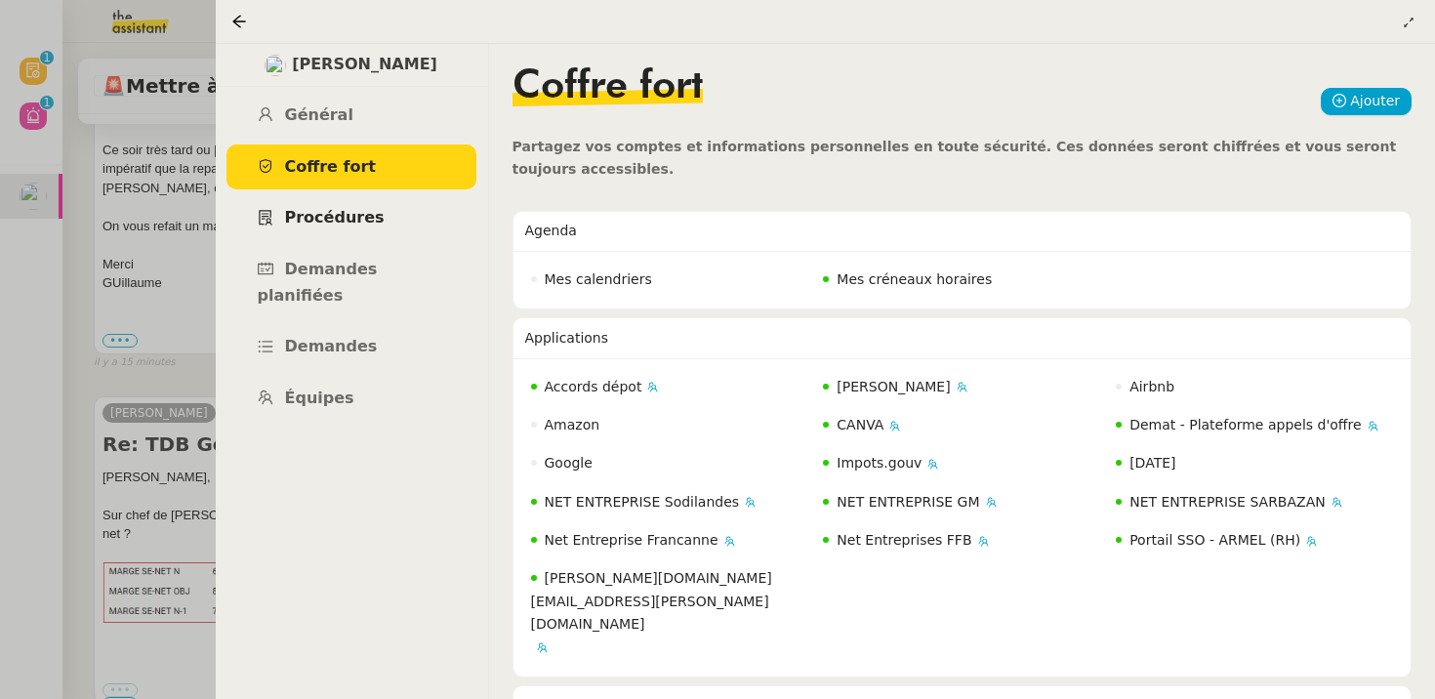
click at [359, 213] on span "Procédures" at bounding box center [335, 217] width 100 height 19
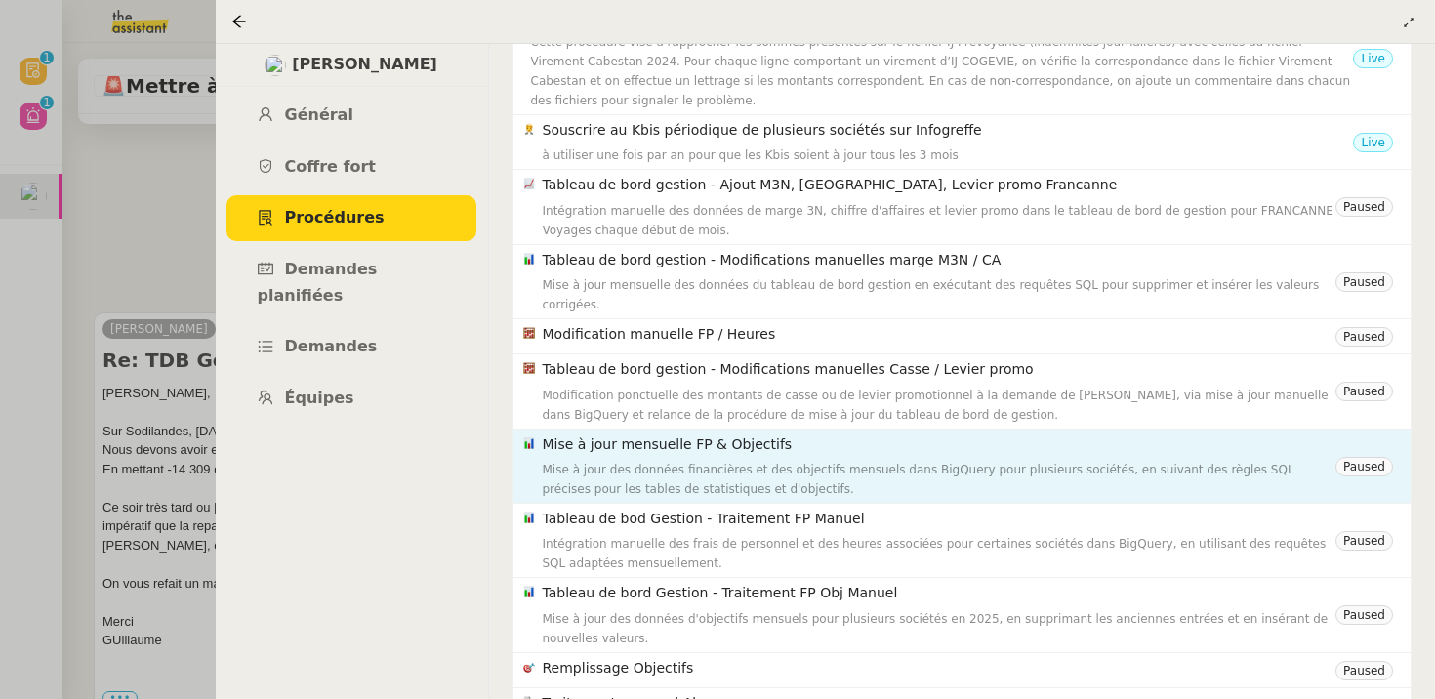
scroll to position [986, 0]
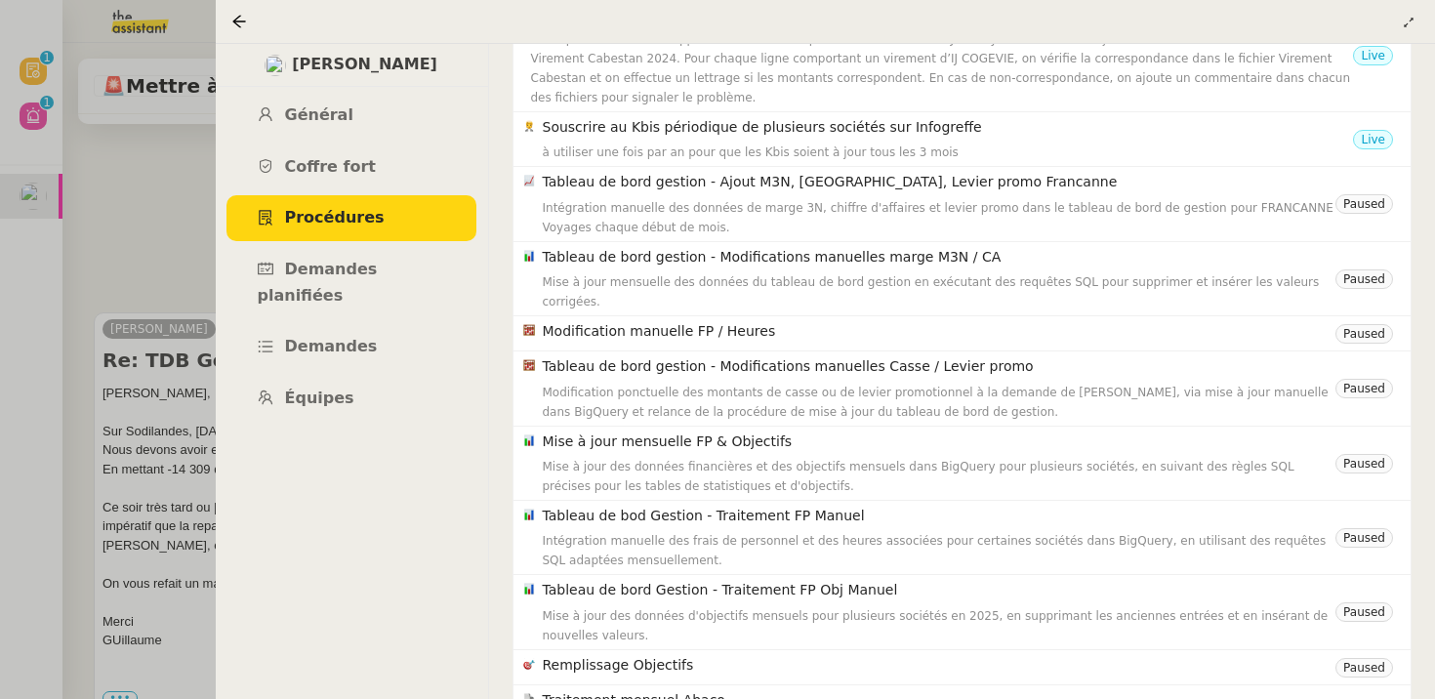
click at [122, 286] on div at bounding box center [717, 349] width 1435 height 699
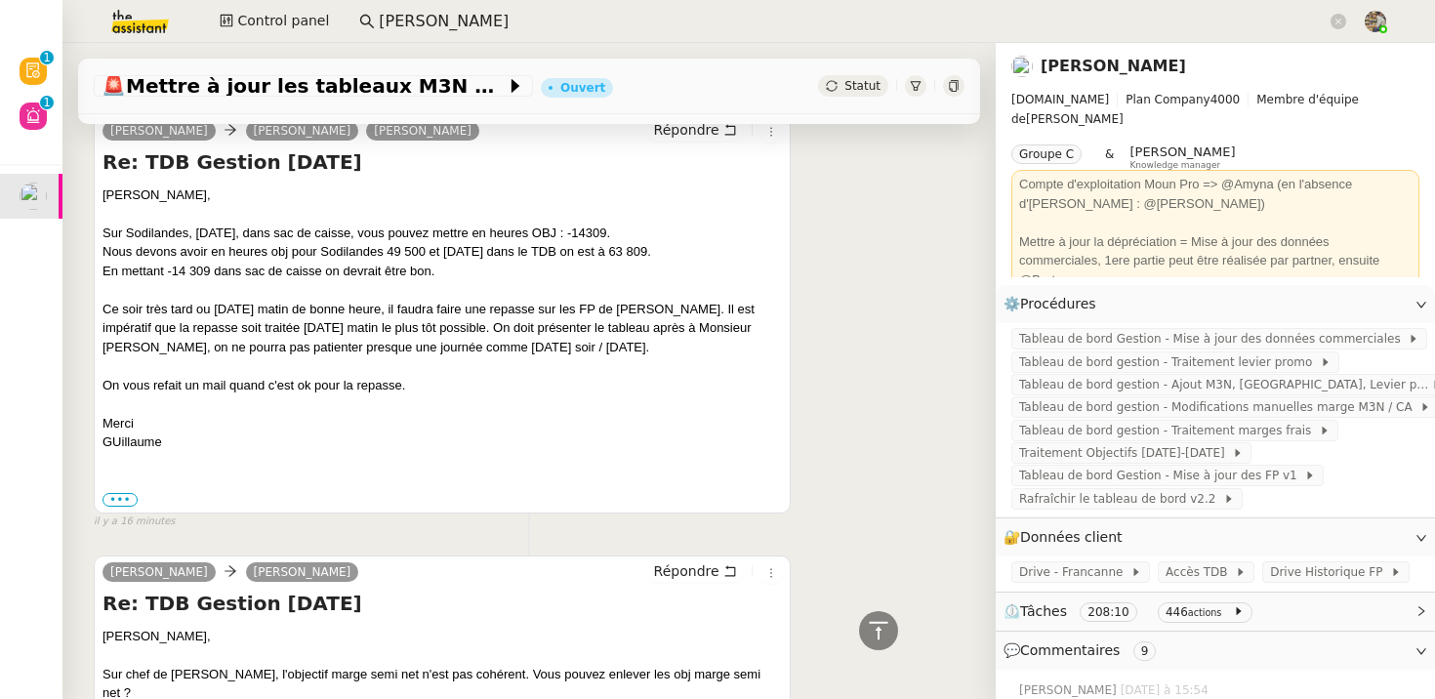
scroll to position [378, 0]
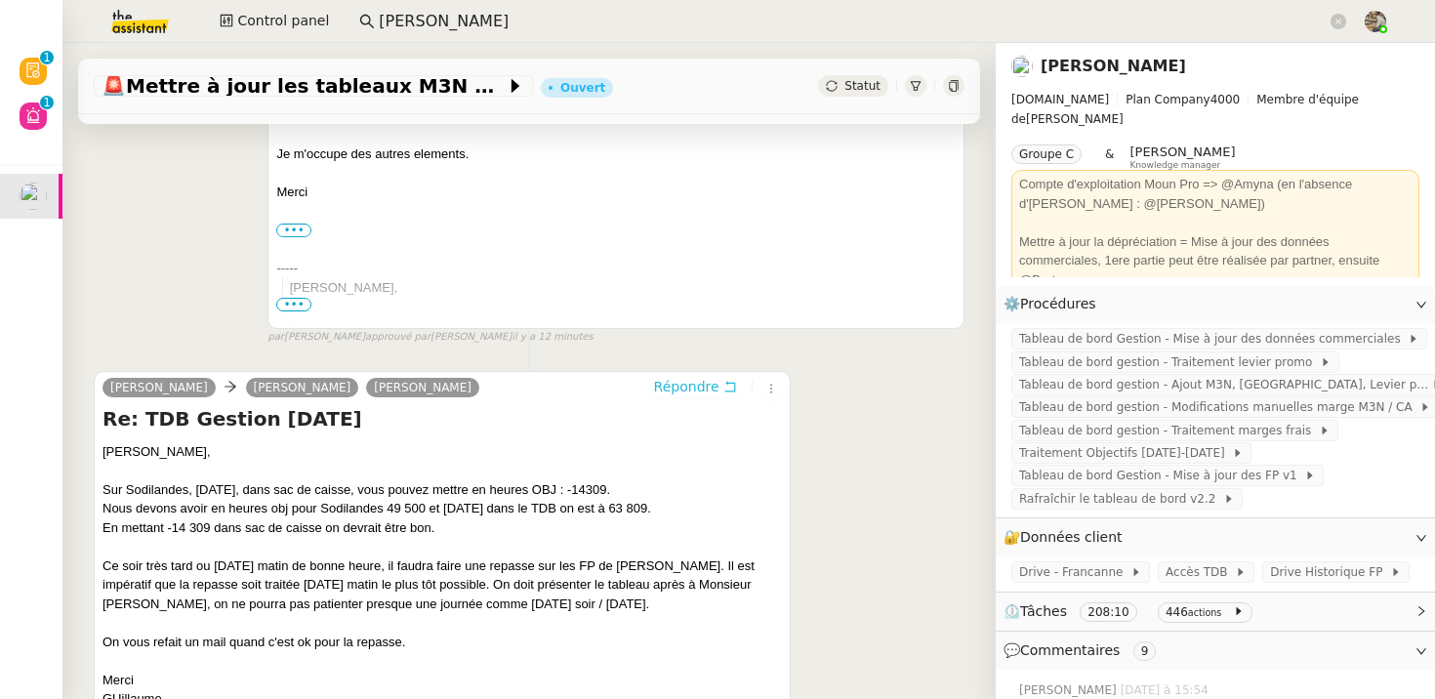
click at [716, 384] on span "Répondre" at bounding box center [686, 387] width 65 height 20
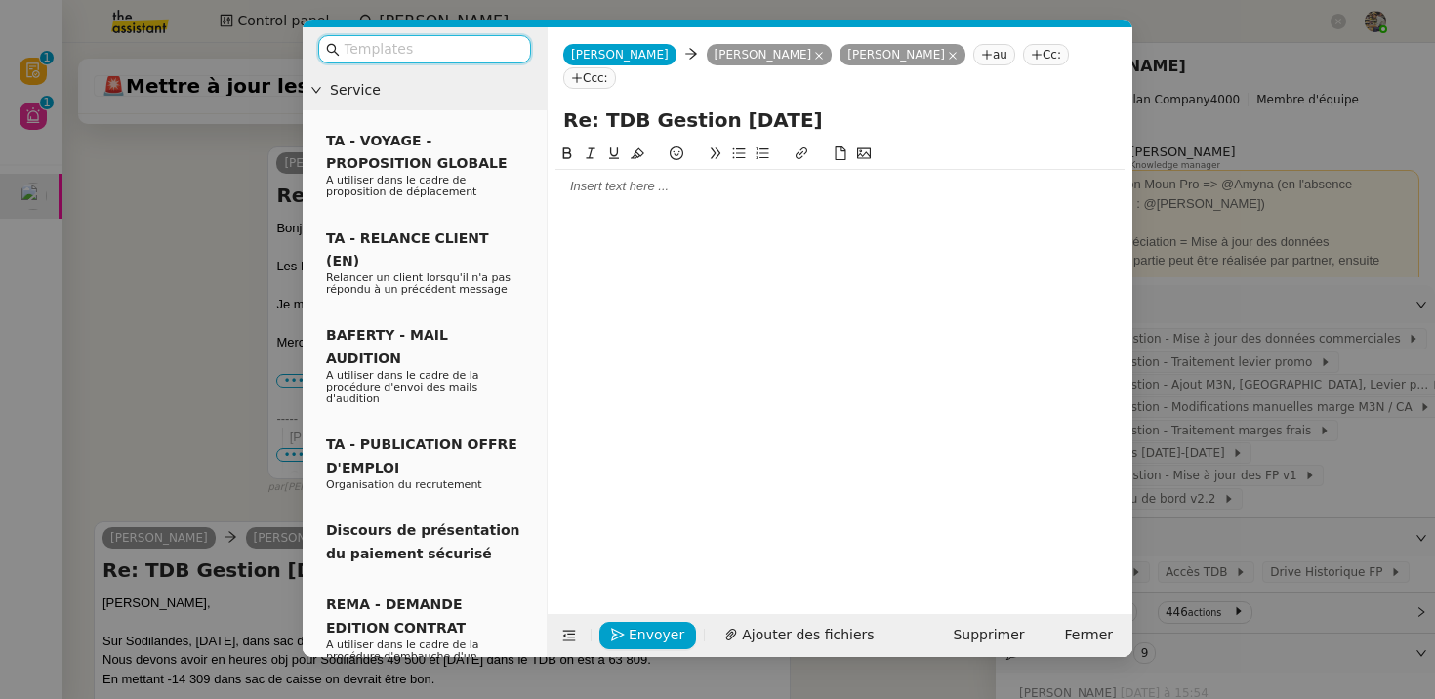
scroll to position [529, 0]
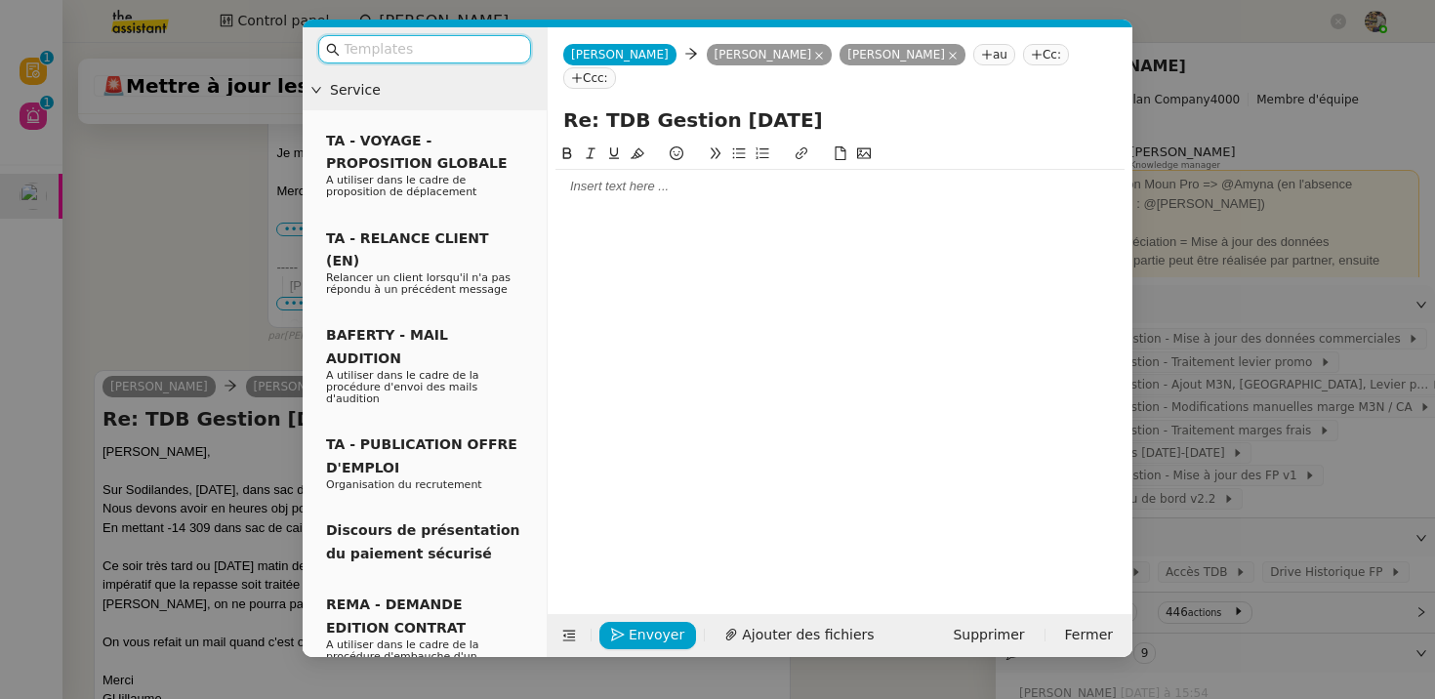
click at [622, 174] on div at bounding box center [839, 186] width 569 height 33
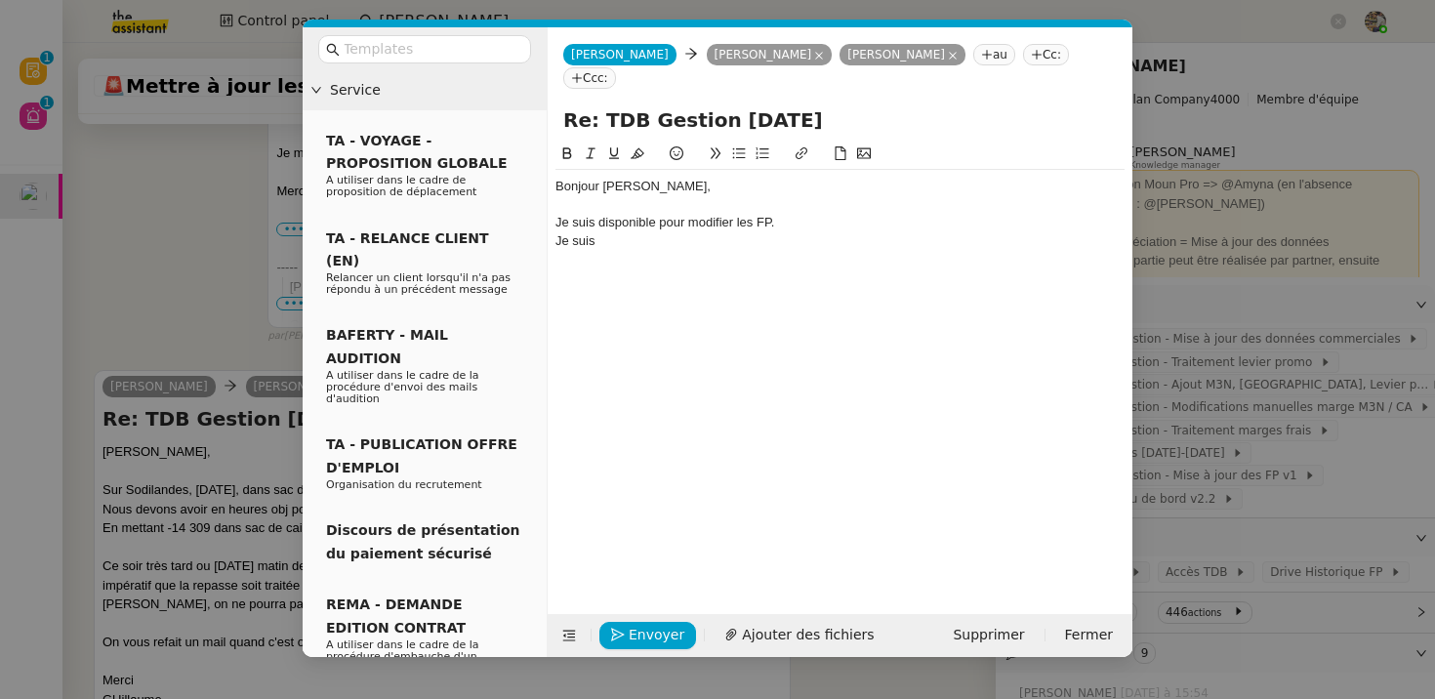
scroll to position [605, 0]
click at [241, 476] on nz-modal-container "Service TA - VOYAGE - PROPOSITION GLOBALE A utiliser dans le cadre de propositi…" at bounding box center [717, 349] width 1435 height 699
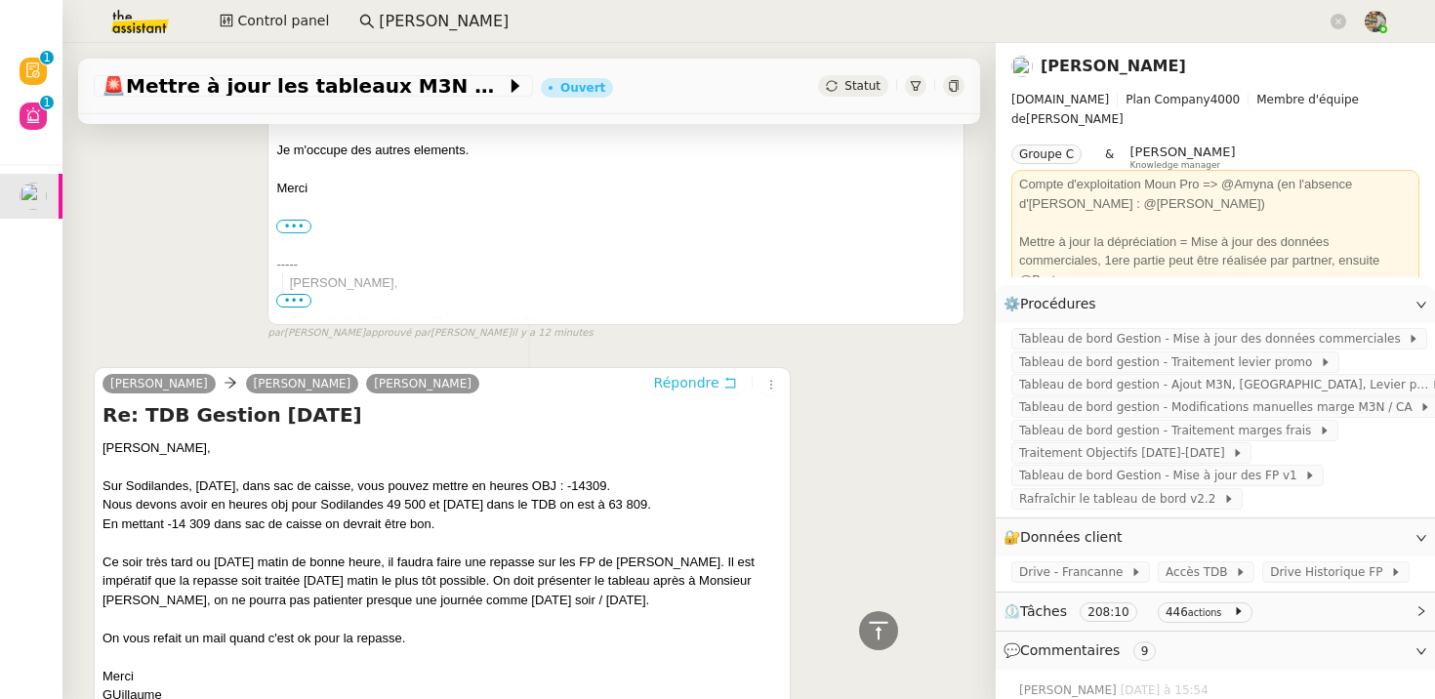
scroll to position [601, 0]
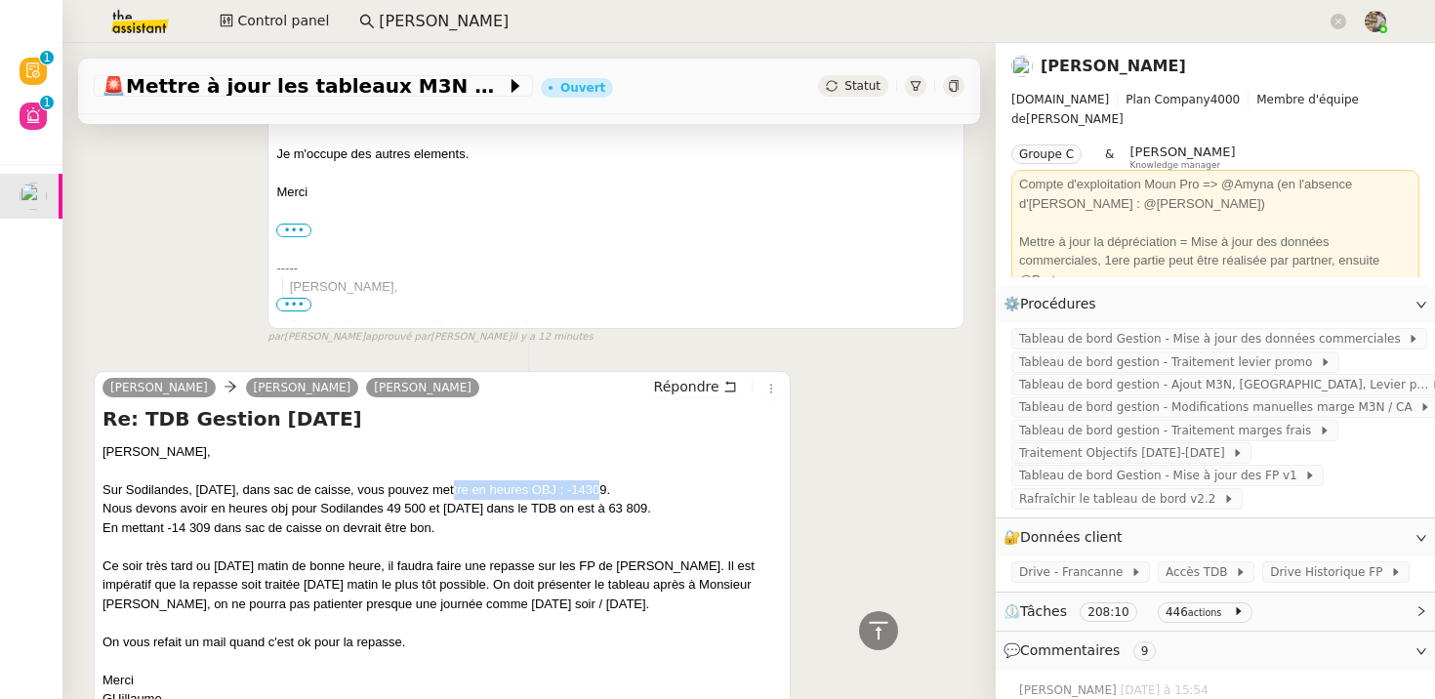
drag, startPoint x: 609, startPoint y: 493, endPoint x: 431, endPoint y: 490, distance: 177.7
click at [433, 489] on div "Sur Sodilandes, [DATE], dans sac de caisse, vous pouvez mettre en heures OBJ : …" at bounding box center [441, 566] width 679 height 172
click at [589, 525] on div "Sur Sodilandes, [DATE], dans sac de caisse, vous pouvez mettre en heures OBJ : …" at bounding box center [441, 566] width 679 height 172
drag, startPoint x: 609, startPoint y: 487, endPoint x: 543, endPoint y: 487, distance: 66.4
click at [543, 487] on div "Sur Sodilandes, [DATE], dans sac de caisse, vous pouvez mettre en heures OBJ : …" at bounding box center [441, 566] width 679 height 172
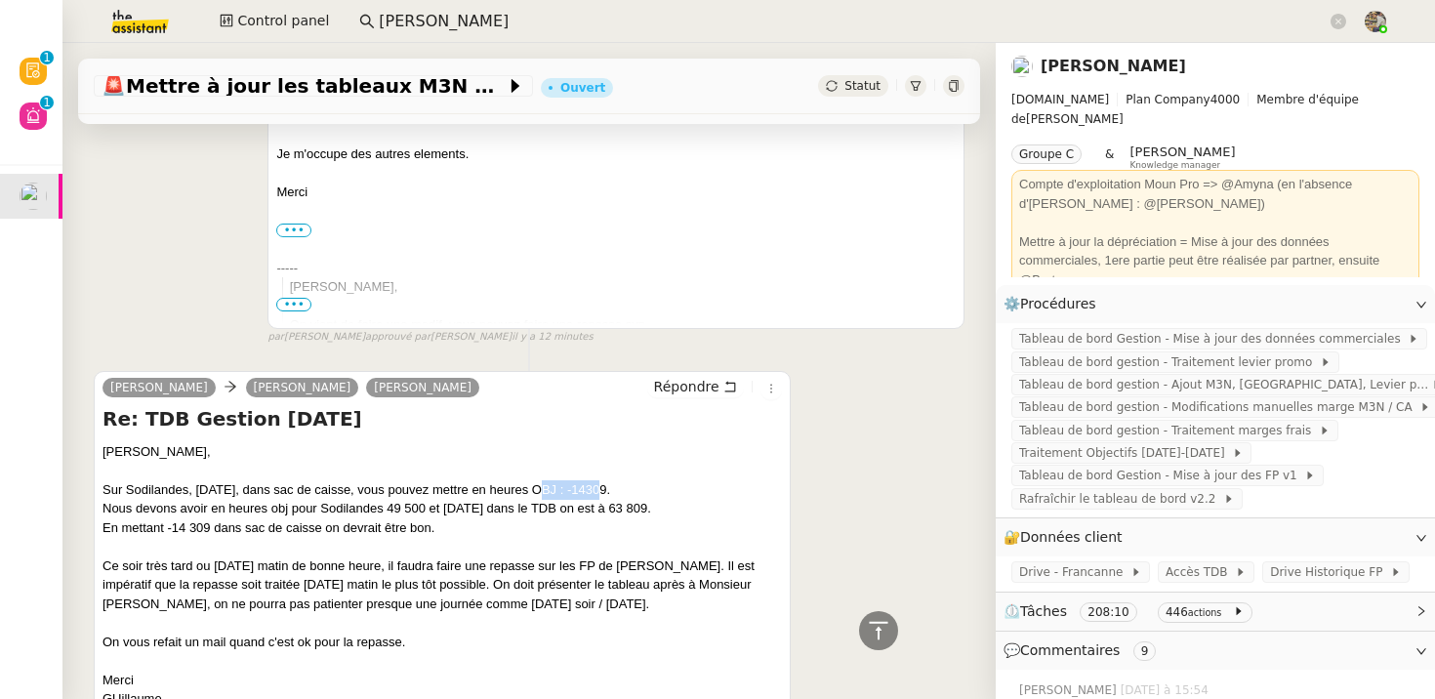
copy div "heures OBJ"
click at [509, 219] on div "Bonjour [PERSON_NAME], Les FP de sodilandes sont maintenant à jour. Je m'occupe…" at bounding box center [615, 248] width 679 height 361
click at [395, 180] on div at bounding box center [615, 173] width 679 height 20
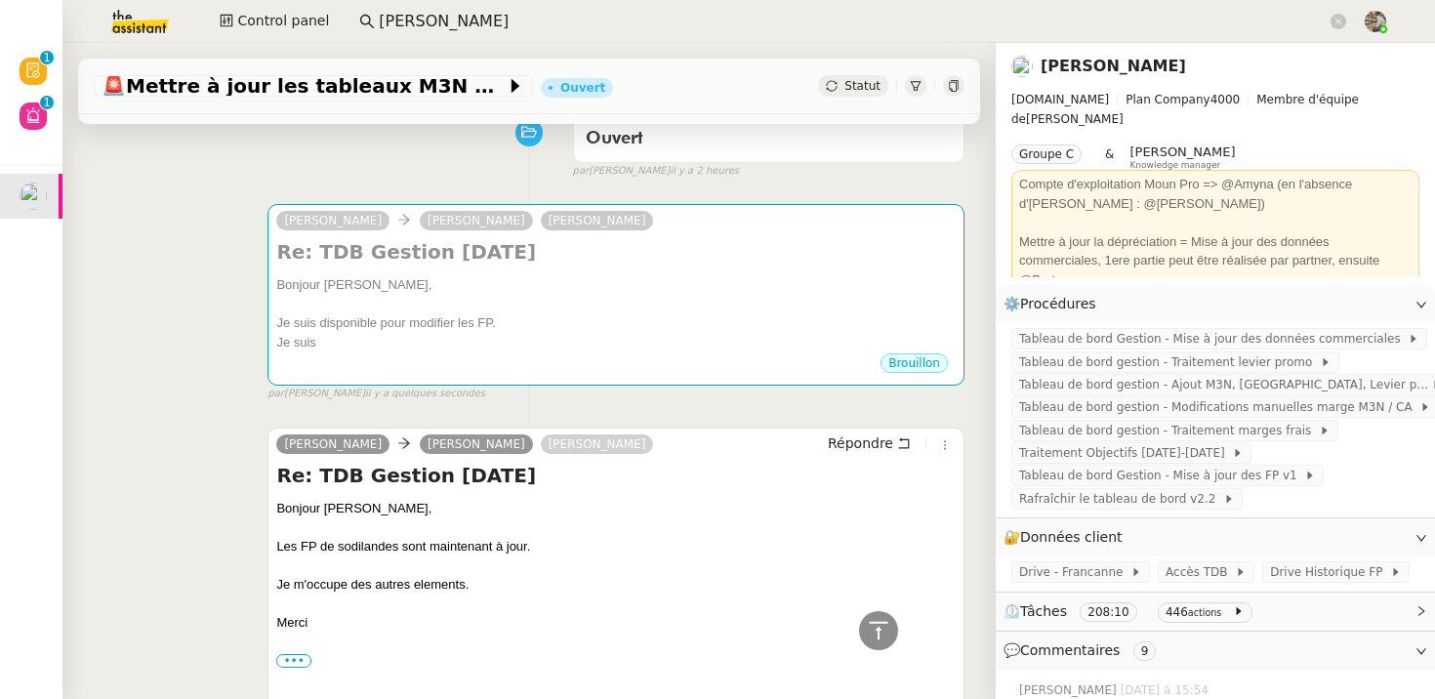
scroll to position [0, 0]
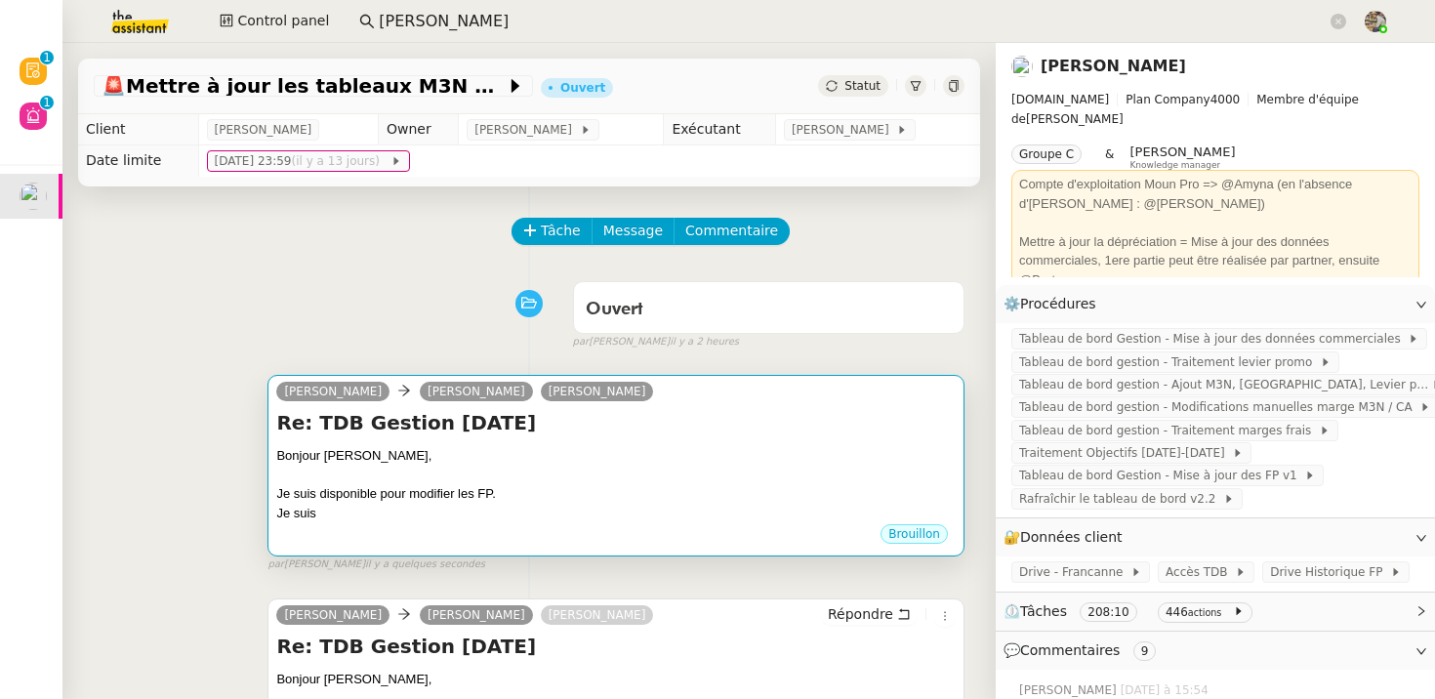
click at [448, 523] on div "Brouillon" at bounding box center [615, 536] width 679 height 29
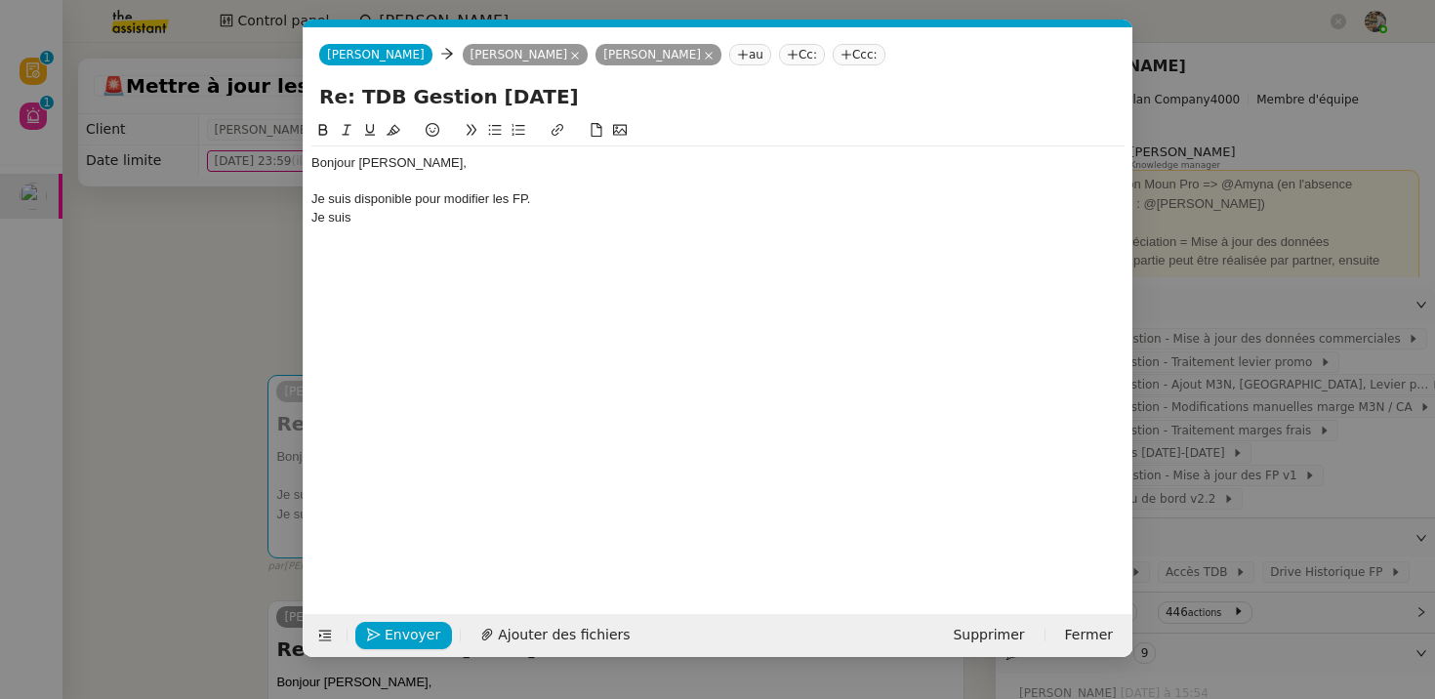
scroll to position [0, 41]
click at [378, 210] on div "Je suis" at bounding box center [717, 218] width 813 height 18
click at [139, 360] on nz-modal-container "Service TA - VOYAGE - PROPOSITION GLOBALE A utiliser dans le cadre de propositi…" at bounding box center [717, 349] width 1435 height 699
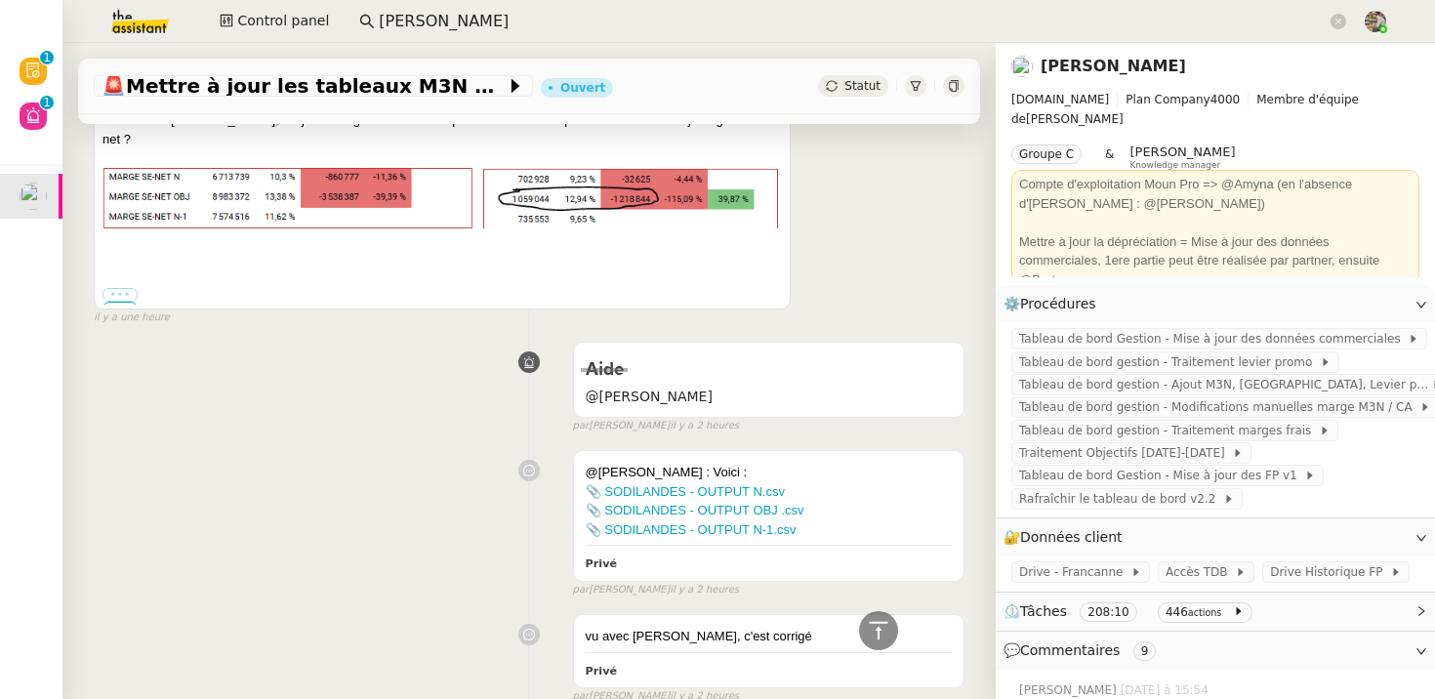
scroll to position [1003, 0]
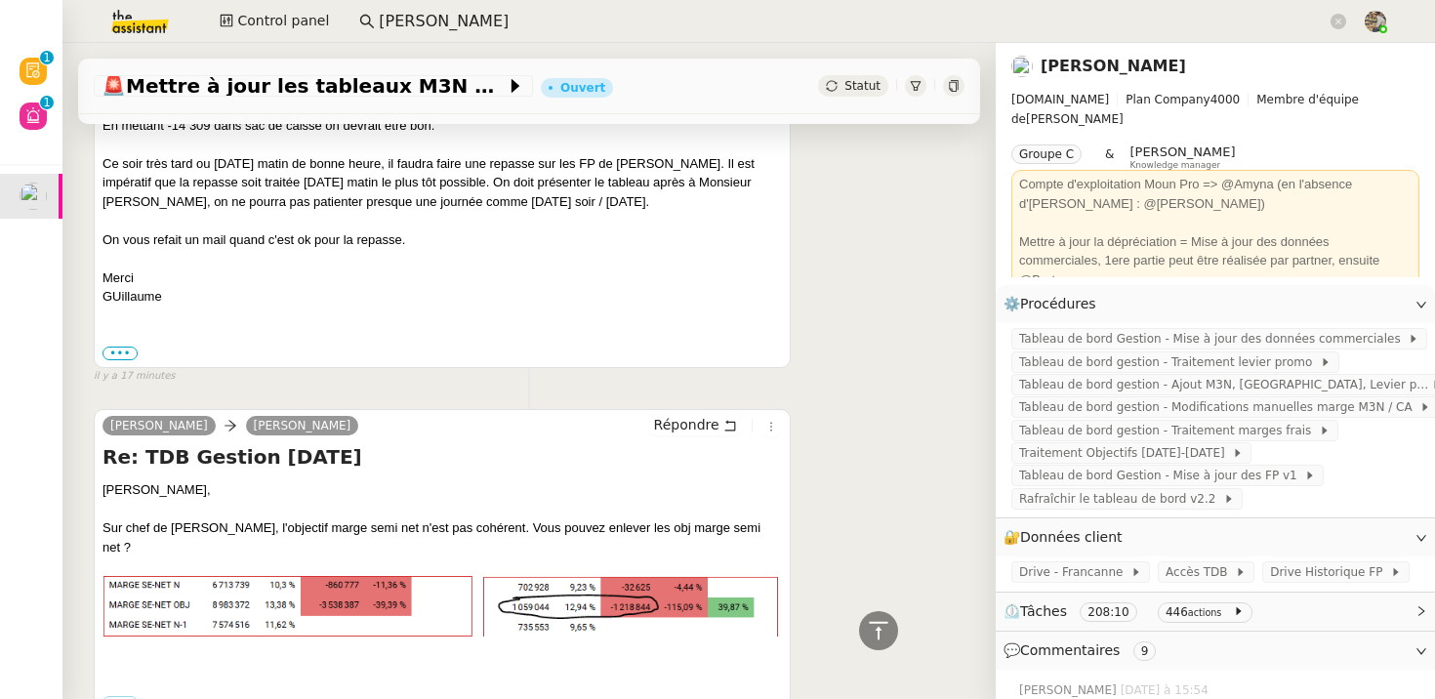
drag, startPoint x: 123, startPoint y: 548, endPoint x: 676, endPoint y: 522, distance: 554.0
click at [676, 522] on div "Sur chef de [PERSON_NAME], l'objectif marge semi net n'est pas cohérent. Vous p…" at bounding box center [441, 537] width 679 height 38
copy div "obj marge semi net"
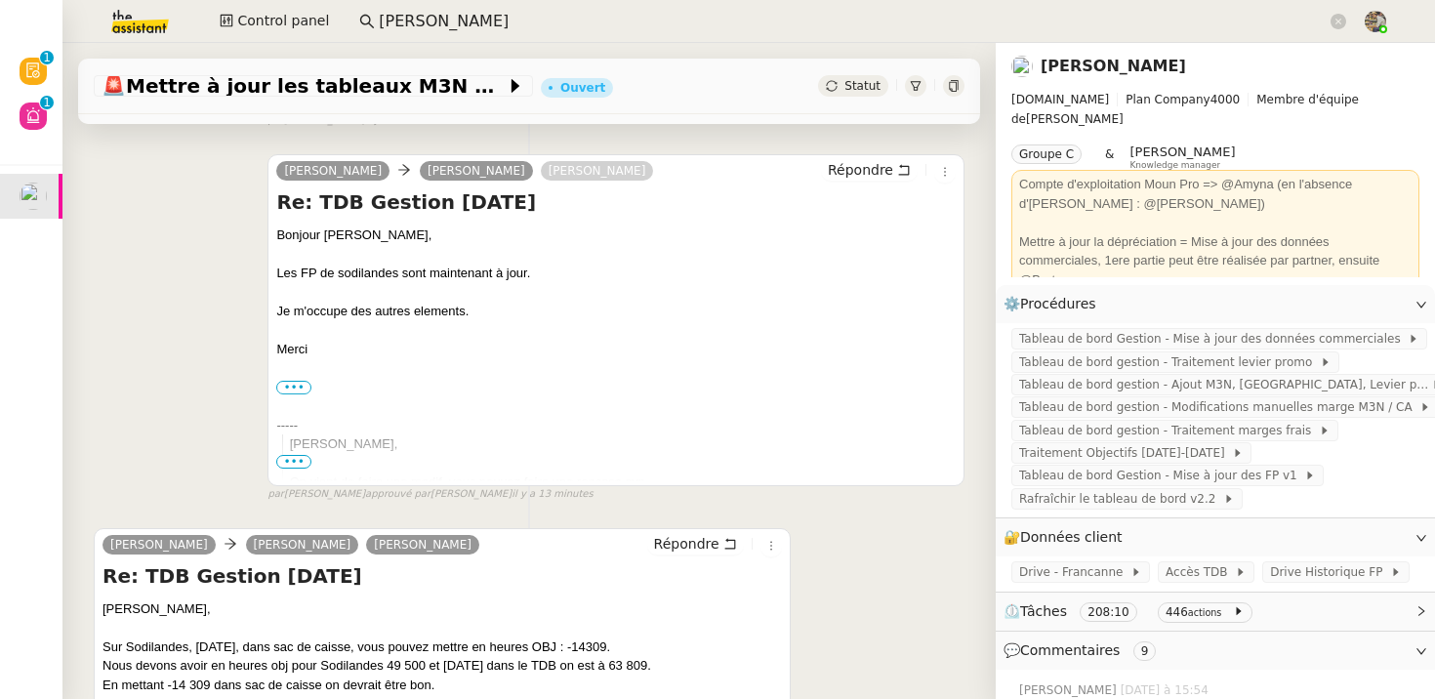
scroll to position [203, 0]
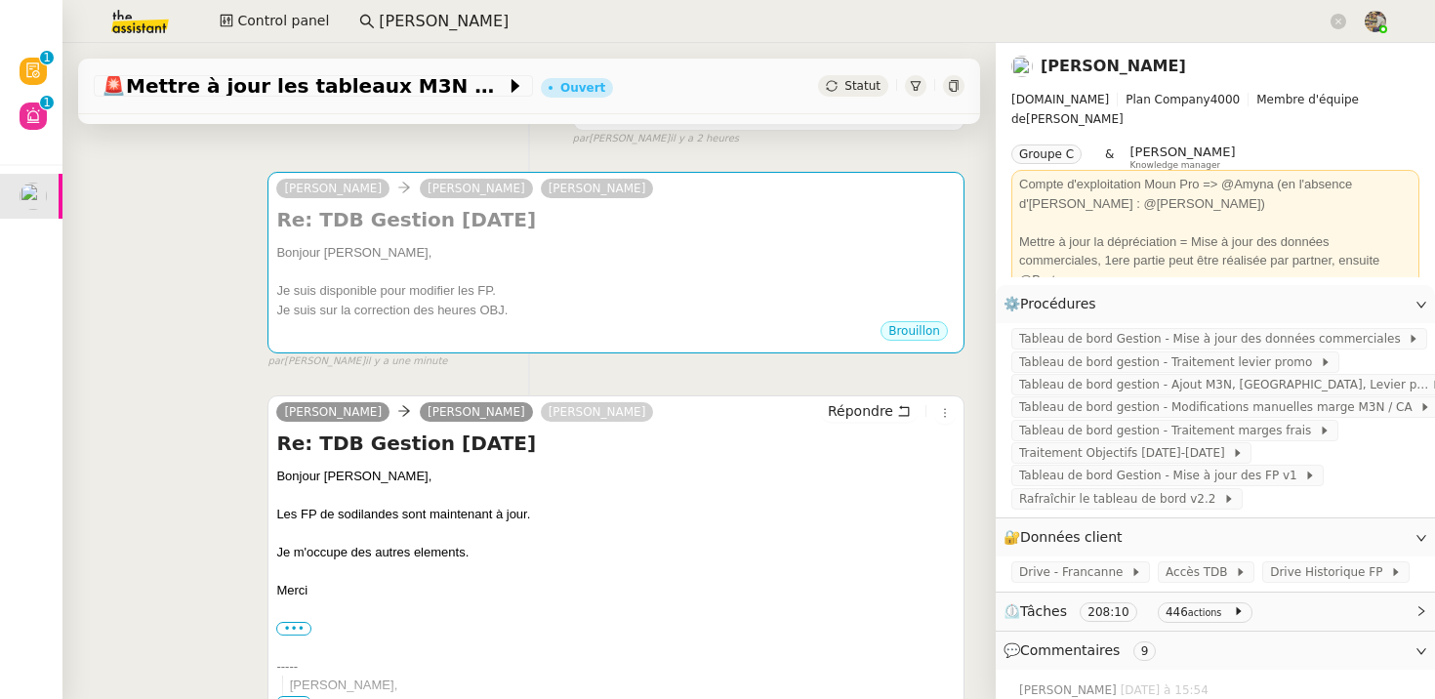
click at [435, 339] on div "Brouillon" at bounding box center [615, 333] width 679 height 29
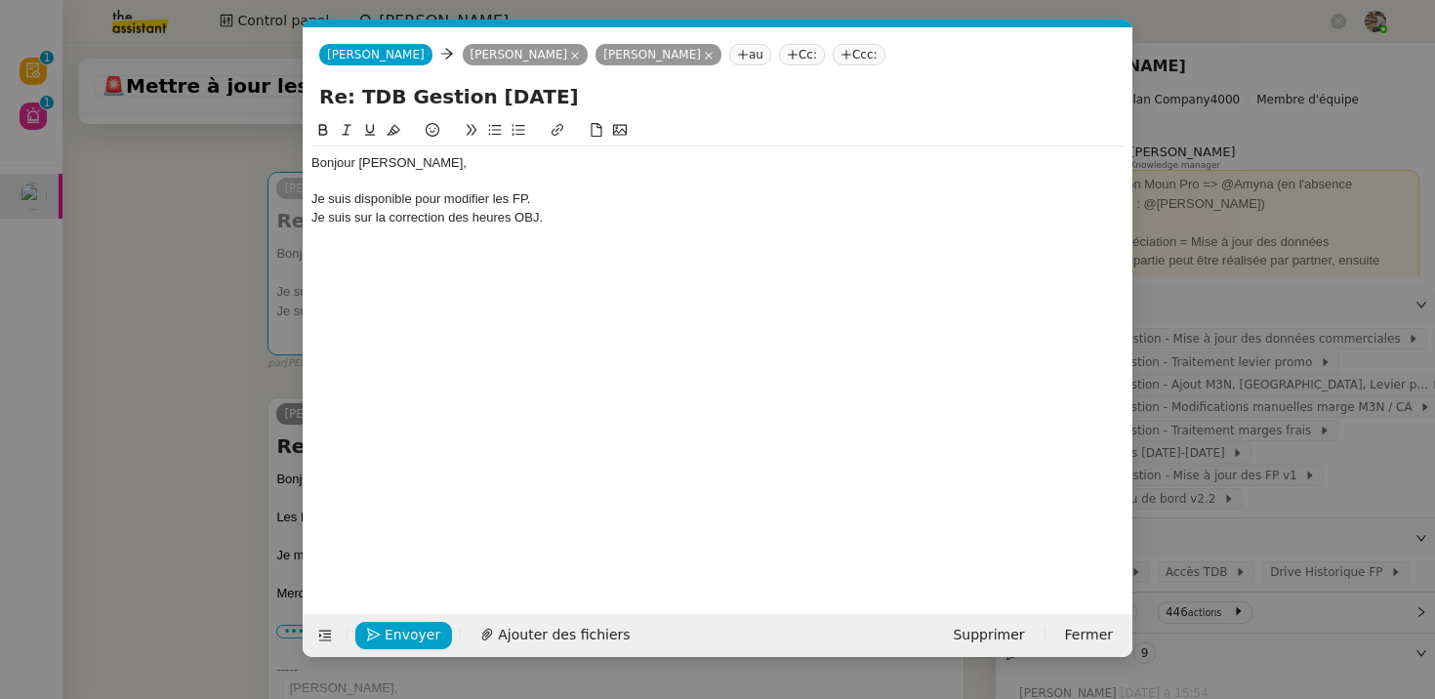
scroll to position [0, 41]
click at [598, 224] on div "Je suis sur la correction des heures OBJ." at bounding box center [717, 218] width 813 height 18
click at [365, 259] on div "Pour les obj marge semi net" at bounding box center [717, 254] width 813 height 18
click at [361, 254] on div "Pour les Obj marge semi net" at bounding box center [717, 254] width 813 height 18
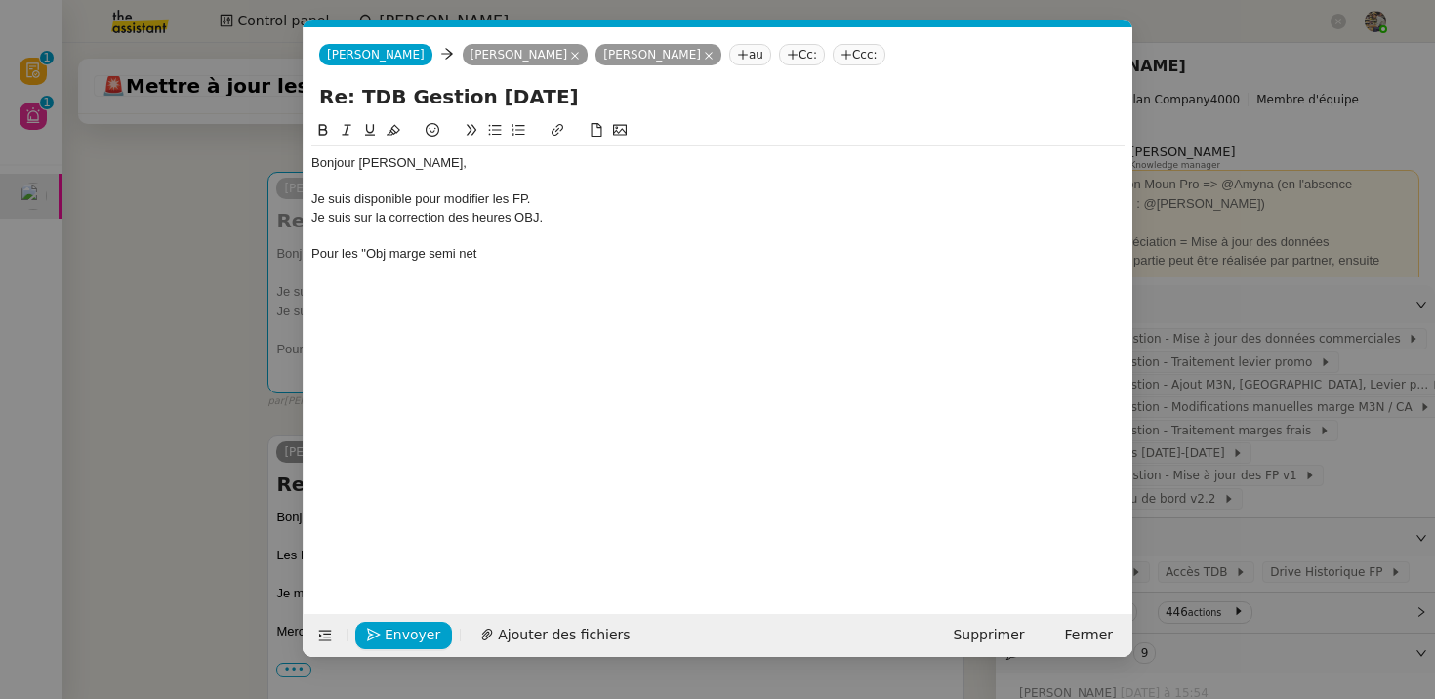
click at [488, 253] on div "Pour les "Obj marge semi net" at bounding box center [717, 254] width 813 height 18
drag, startPoint x: 701, startPoint y: 254, endPoint x: 636, endPoint y: 254, distance: 64.4
click at [636, 254] on div "Pour les "Obj marge semi net", vous souhaitez que je les cache co" at bounding box center [717, 254] width 813 height 18
drag, startPoint x: 793, startPoint y: 258, endPoint x: 635, endPoint y: 261, distance: 157.2
click at [635, 261] on div "Pour les "Obj marge semi net", vous souhaitez que je les enleve completement ?" at bounding box center [717, 254] width 813 height 18
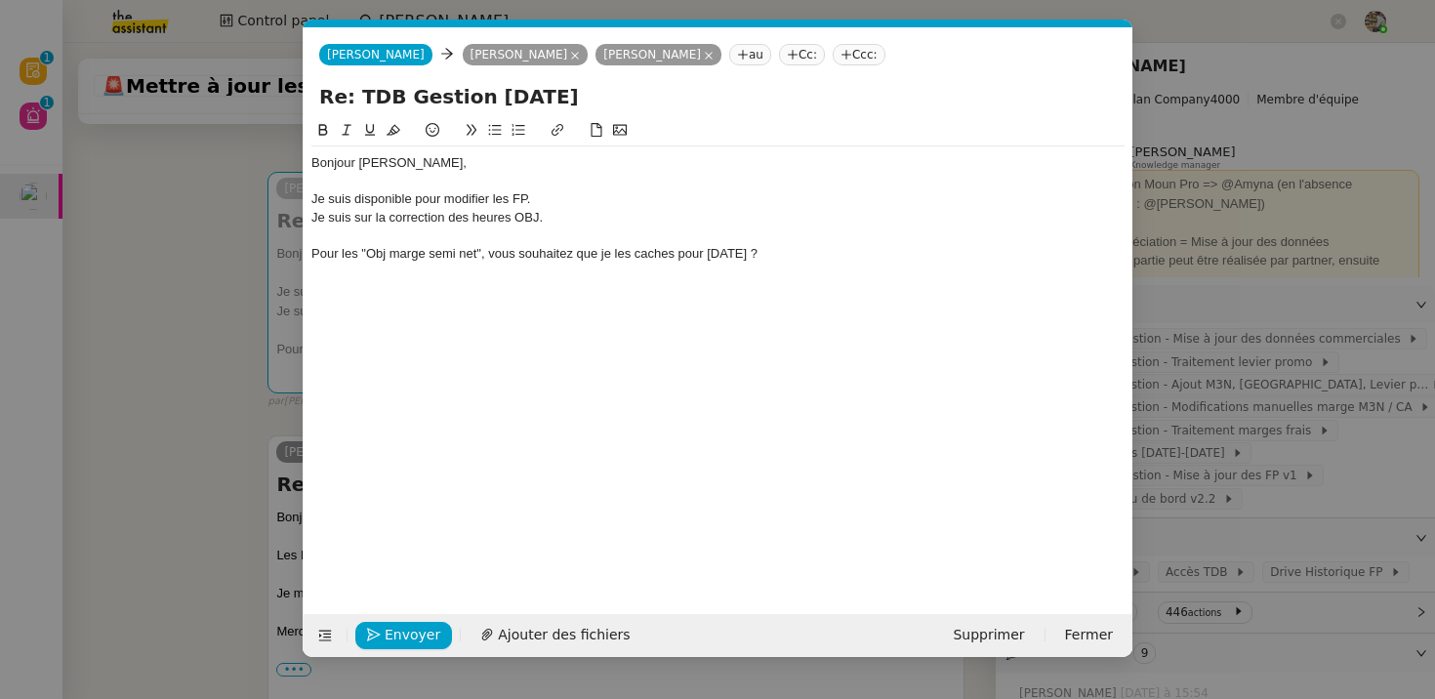
click at [541, 255] on div "Pour les "Obj marge semi net", vous souhaitez que je les caches pour [DATE] ?" at bounding box center [717, 254] width 813 height 18
click at [502, 251] on div "Pour les "Obj marge semi net", vous souhaitez que je les caches pour [DATE] ?" at bounding box center [717, 254] width 813 height 18
click at [542, 255] on div "Pour les "Obj marge semi net", souhaitez que je les caches pour [DATE] ?" at bounding box center [717, 254] width 813 height 18
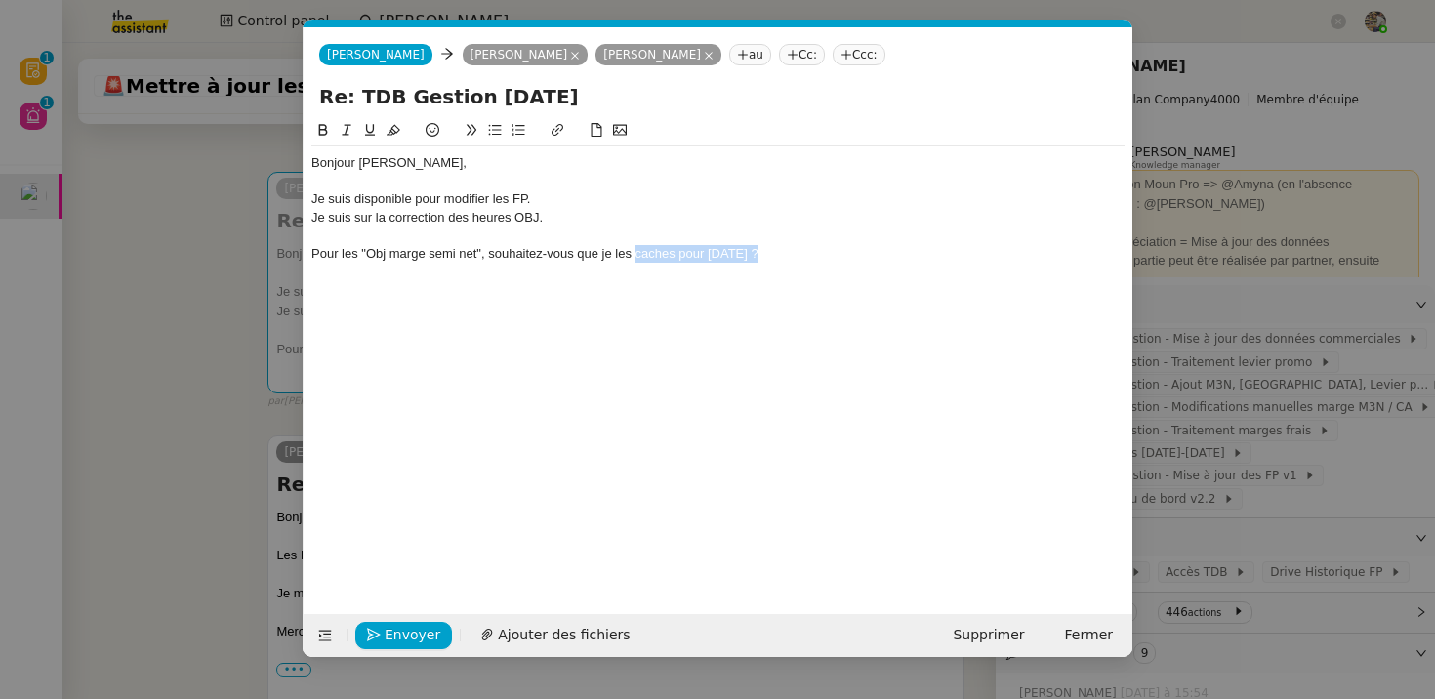
drag, startPoint x: 783, startPoint y: 253, endPoint x: 635, endPoint y: 260, distance: 147.5
click at [635, 260] on div "Pour les "Obj marge semi net", souhaitez-vous que je les caches pour [DATE] ?" at bounding box center [717, 254] width 813 height 18
click at [672, 251] on div "Pour les "Obj marge semi net", souhaitez-vous que je les enleve du visuel pour …" at bounding box center [717, 254] width 813 height 18
click at [656, 286] on div "Merci" at bounding box center [717, 290] width 813 height 18
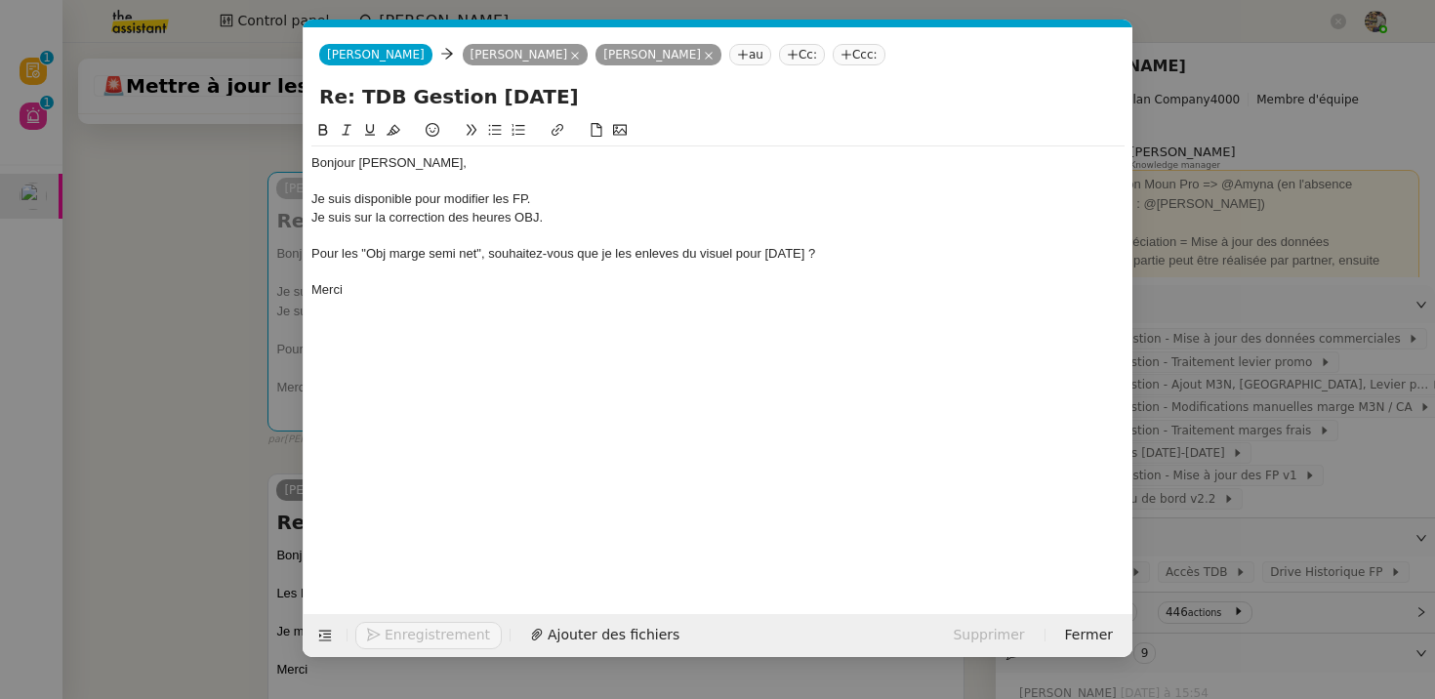
click at [658, 249] on div "Pour les "Obj marge semi net", souhaitez-vous que je les enleves du visuel pour…" at bounding box center [717, 254] width 813 height 18
click at [623, 329] on div "Bonjour [PERSON_NAME], Je suis disponible pour modifier les FP. Je suis sur la …" at bounding box center [717, 351] width 813 height 465
click at [652, 278] on div at bounding box center [717, 272] width 813 height 18
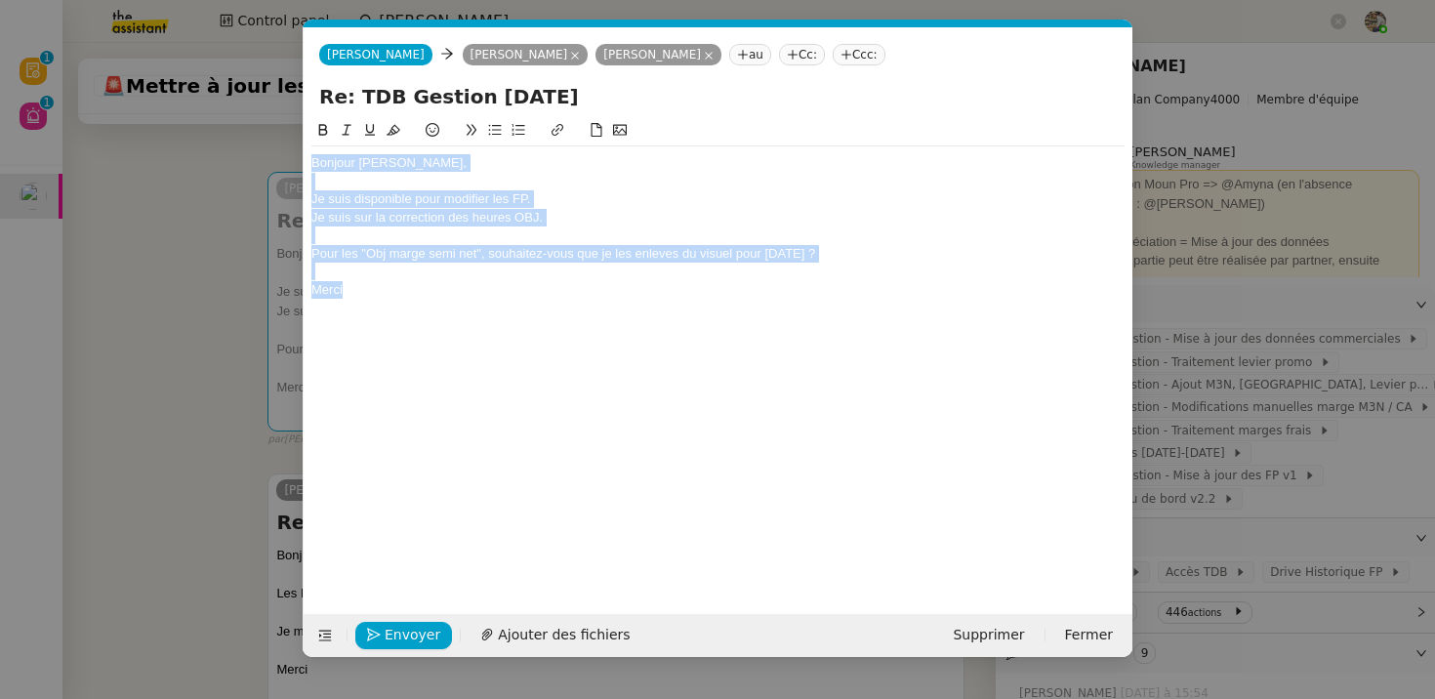
drag, startPoint x: 604, startPoint y: 294, endPoint x: 309, endPoint y: 131, distance: 336.8
click at [309, 131] on nz-spin "Bonjour [PERSON_NAME], Je suis disponible pour modifier les FP. Je suis sur la …" at bounding box center [718, 355] width 829 height 472
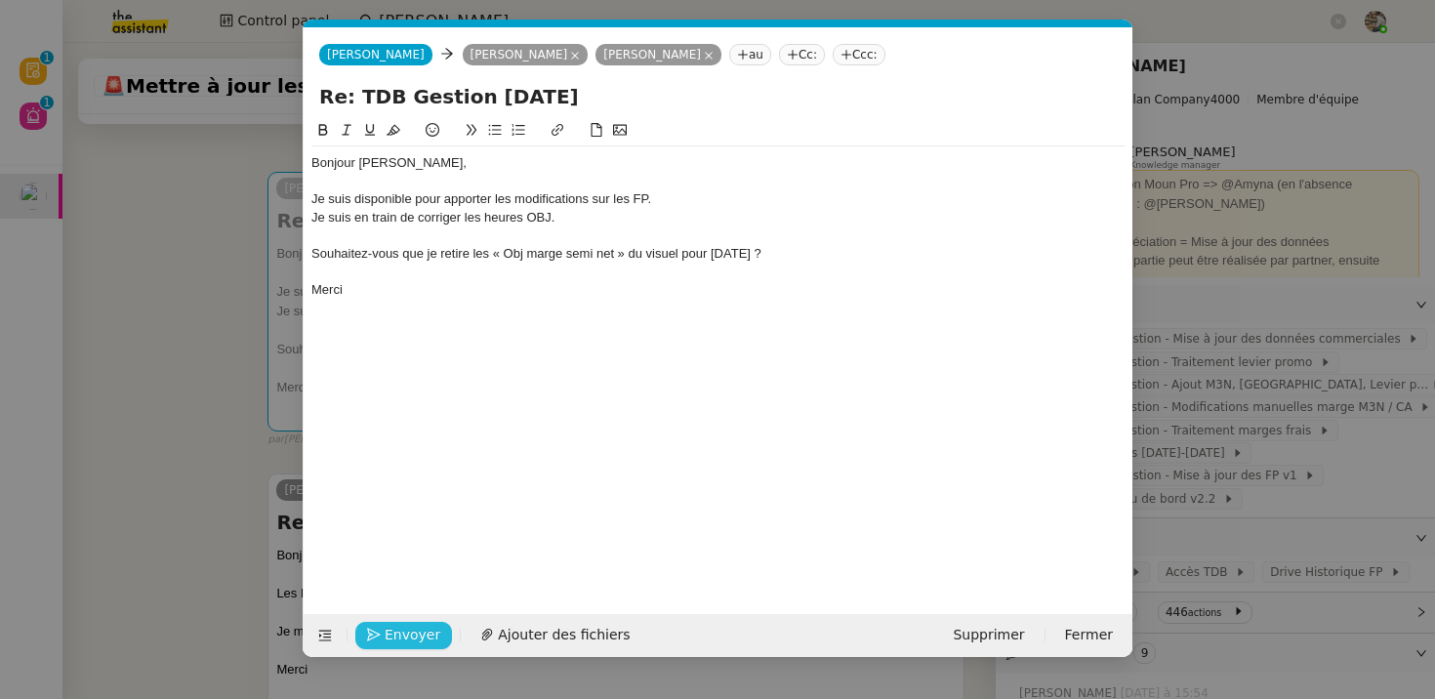
click at [403, 637] on span "Envoyer" at bounding box center [413, 635] width 56 height 22
click at [403, 637] on span "Confirmer l'envoi" at bounding box center [443, 635] width 117 height 22
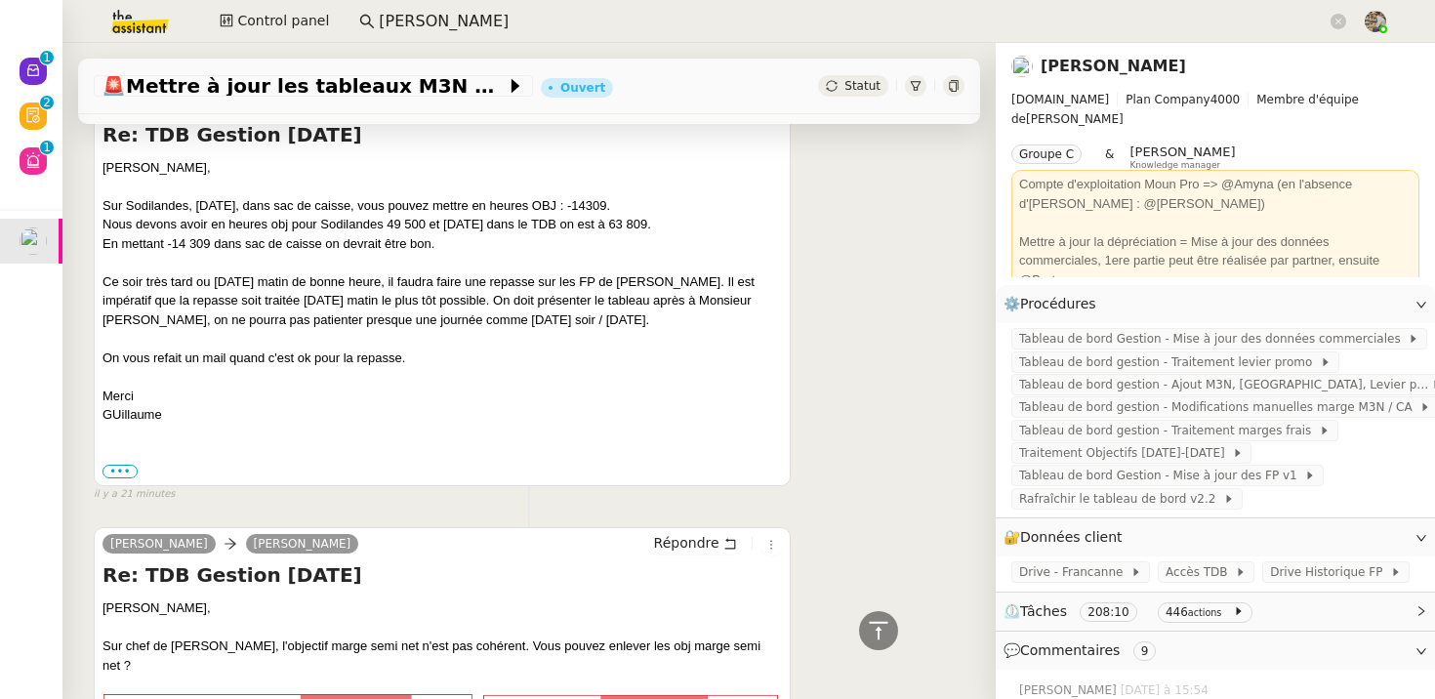
scroll to position [1078, 0]
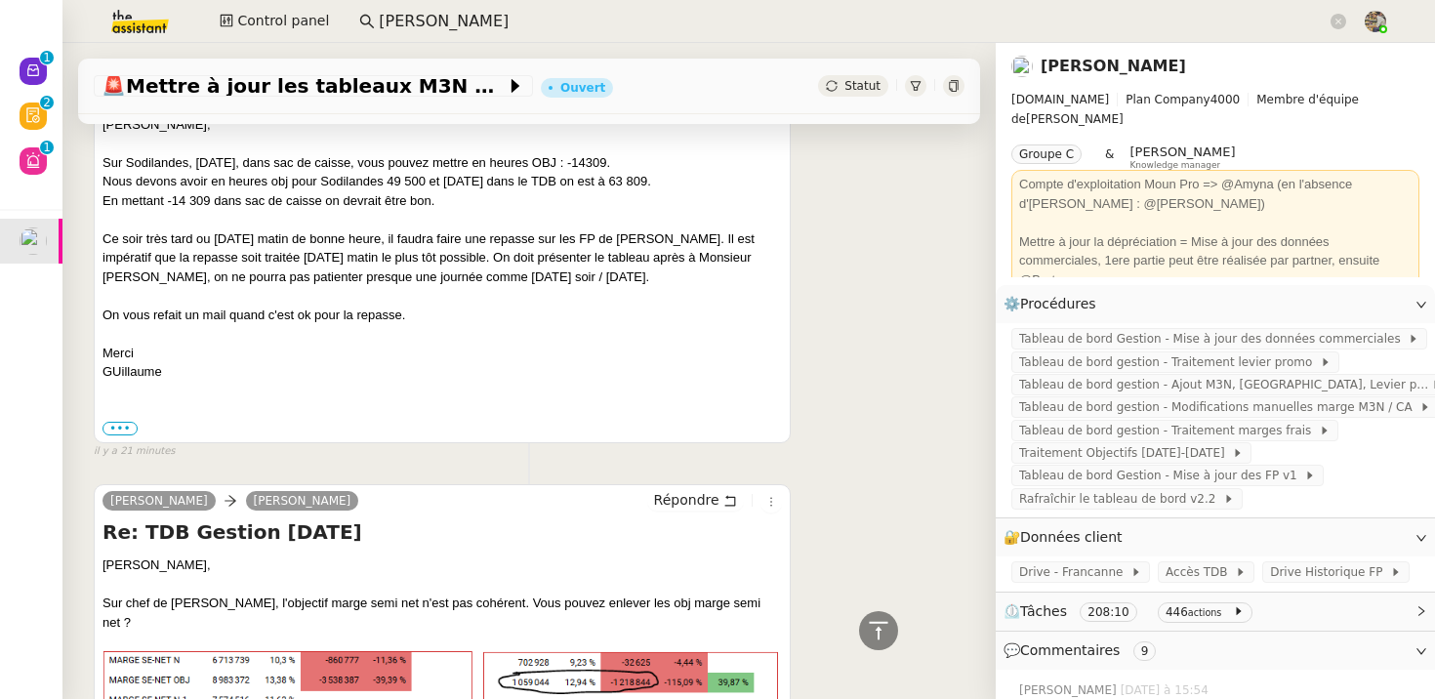
click at [1085, 61] on link "[PERSON_NAME]" at bounding box center [1112, 66] width 145 height 19
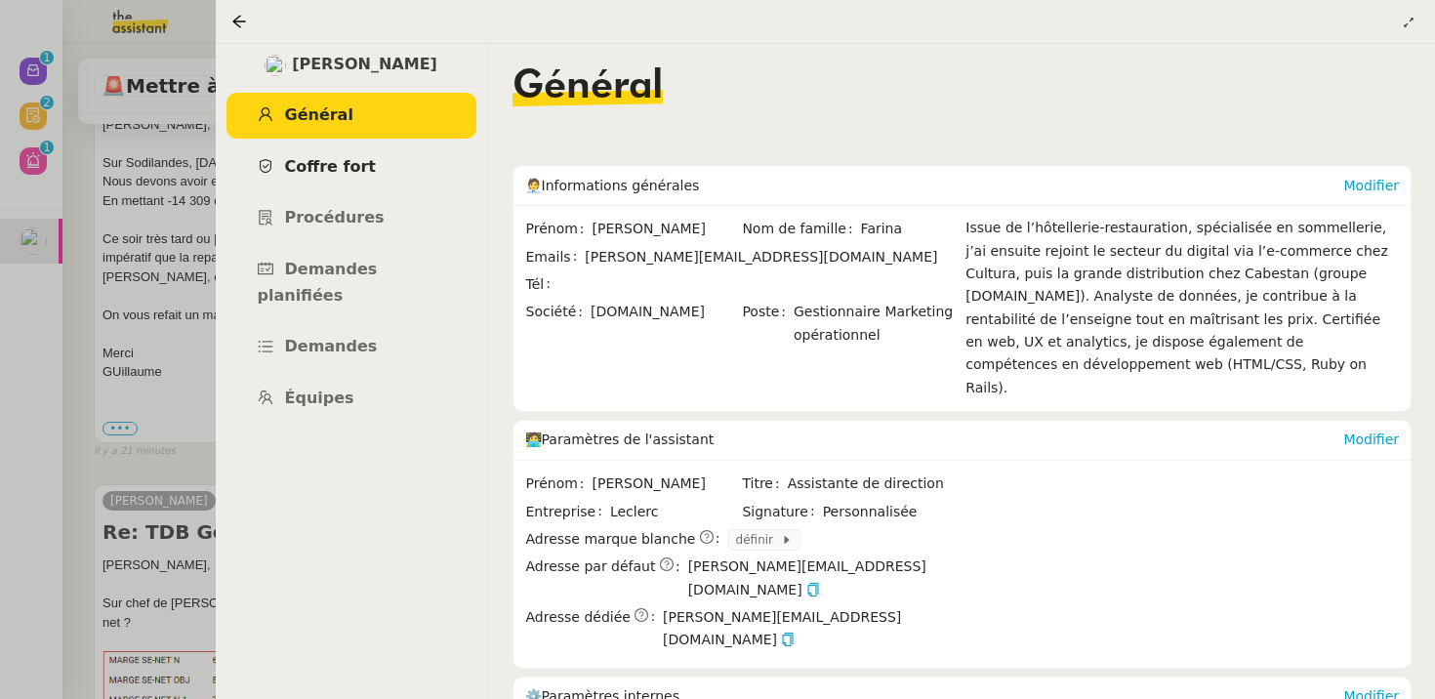
click at [326, 168] on span "Coffre fort" at bounding box center [331, 166] width 92 height 19
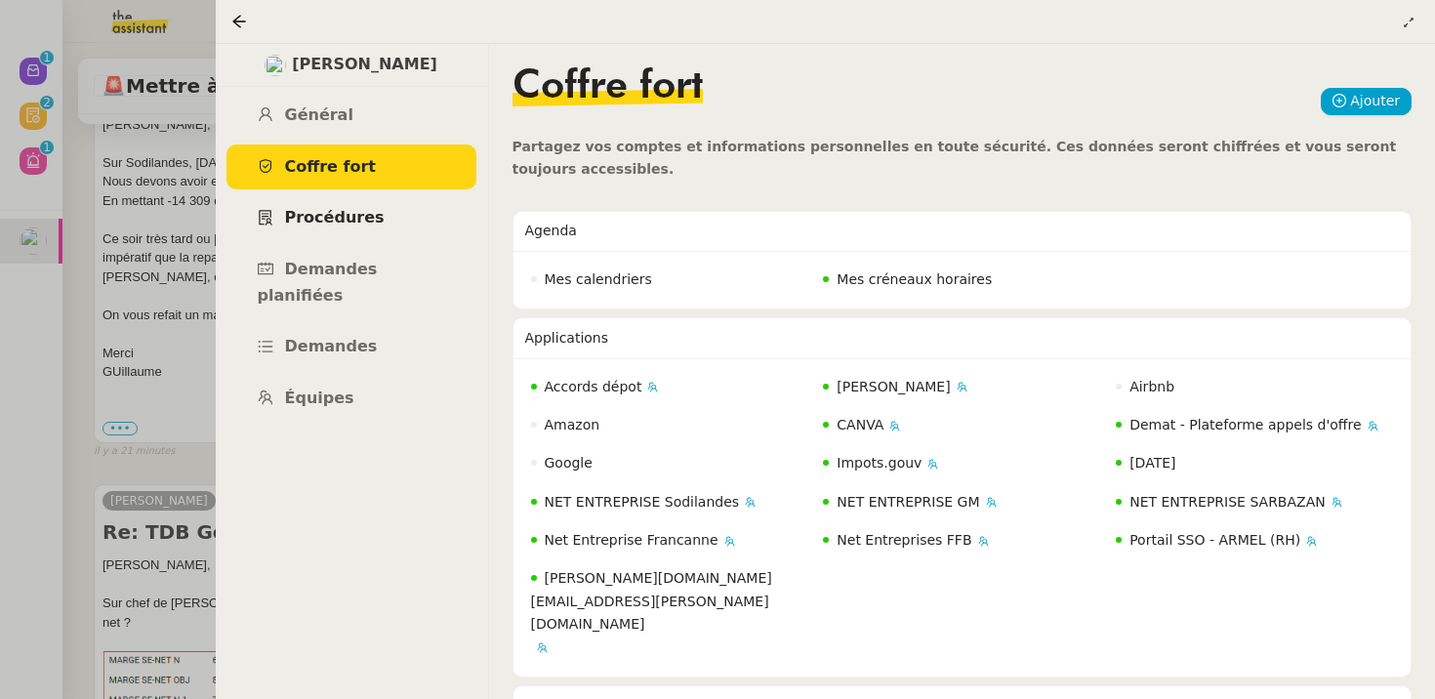
click at [325, 210] on span "Procédures" at bounding box center [335, 217] width 100 height 19
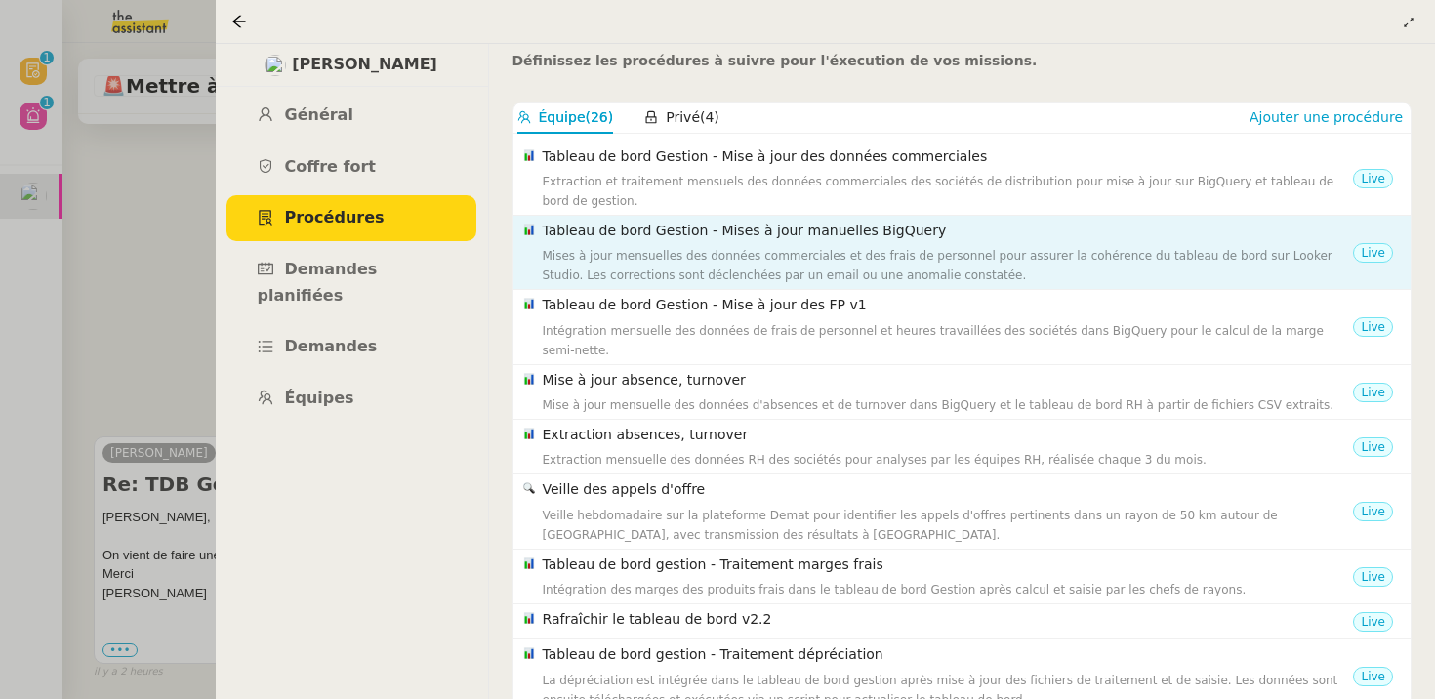
scroll to position [81, 0]
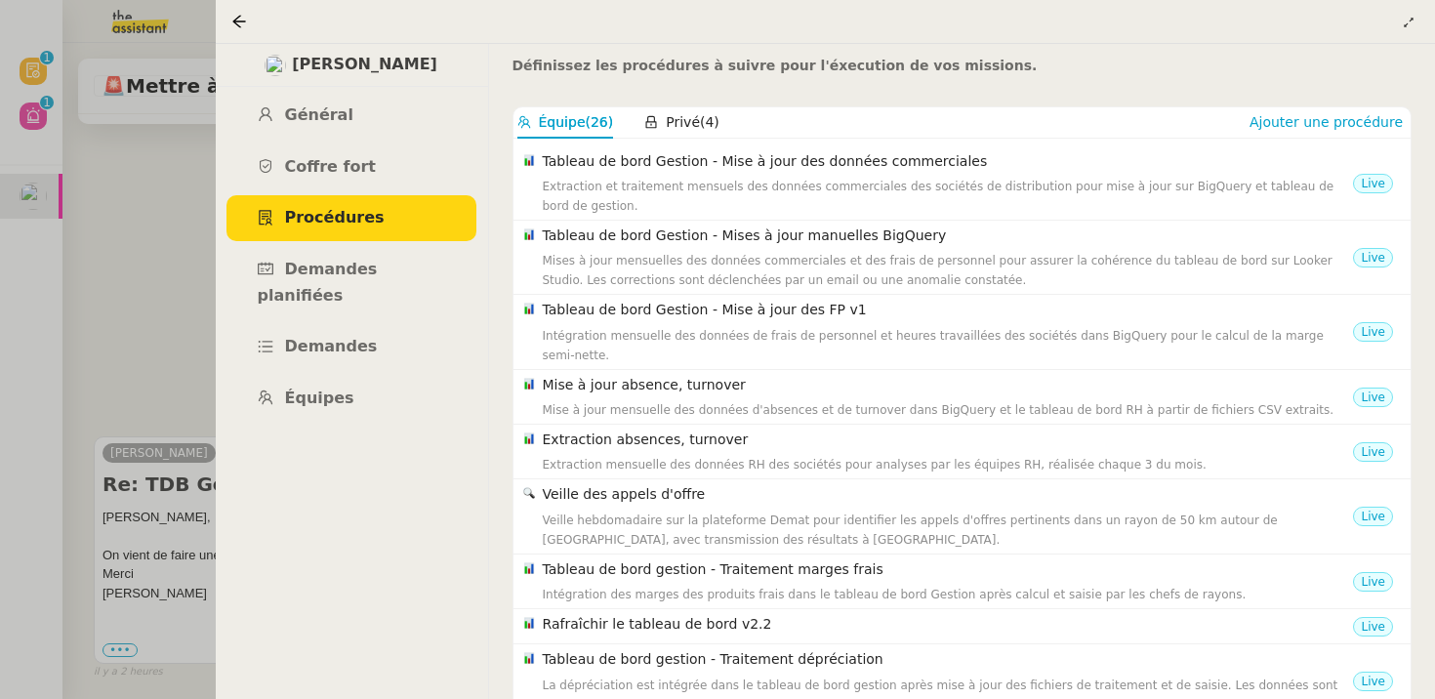
click at [180, 348] on div at bounding box center [717, 349] width 1435 height 699
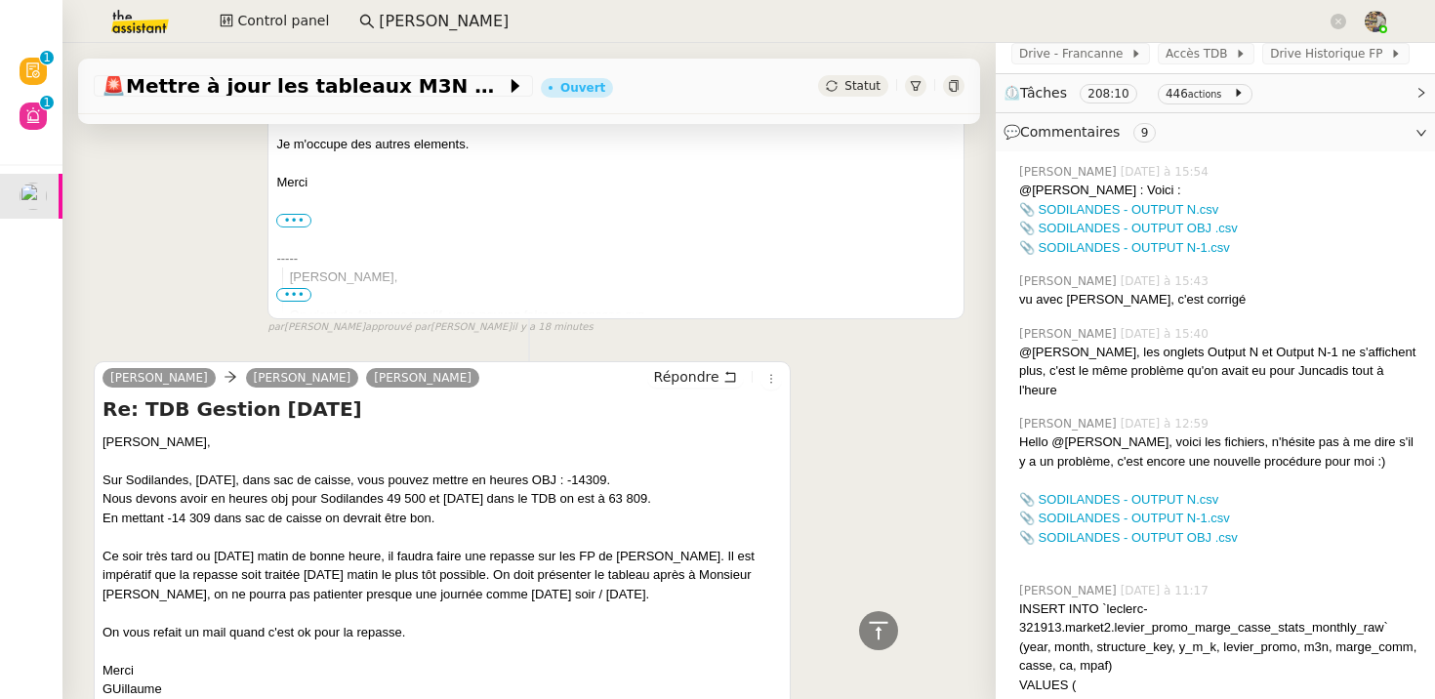
scroll to position [1050, 0]
